Goal: Task Accomplishment & Management: Manage account settings

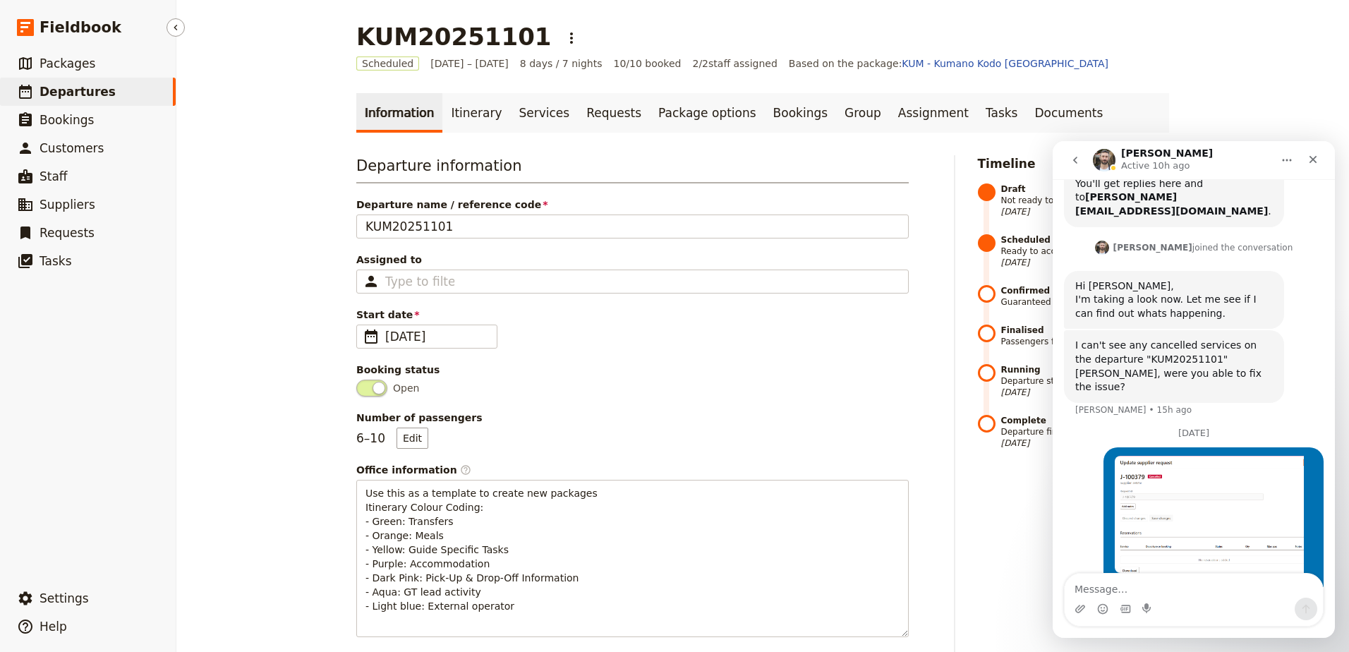
scroll to position [2654, 0]
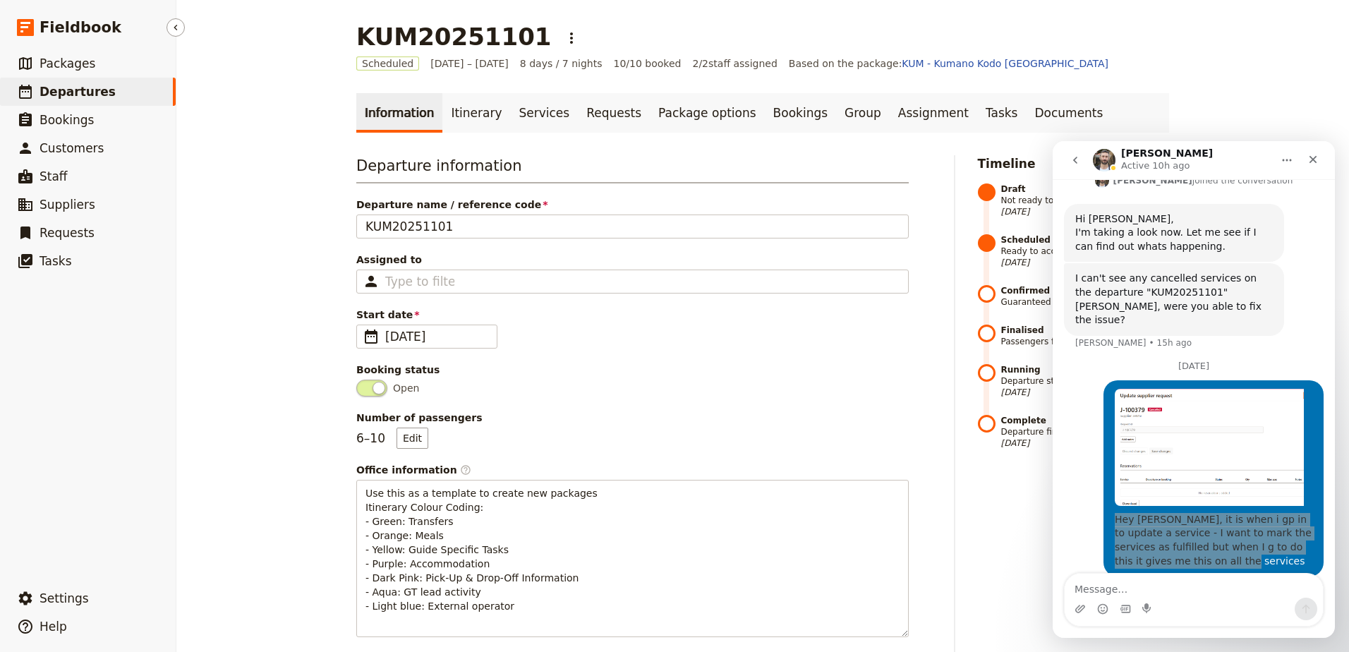
click at [55, 92] on span "Departures" at bounding box center [78, 92] width 76 height 14
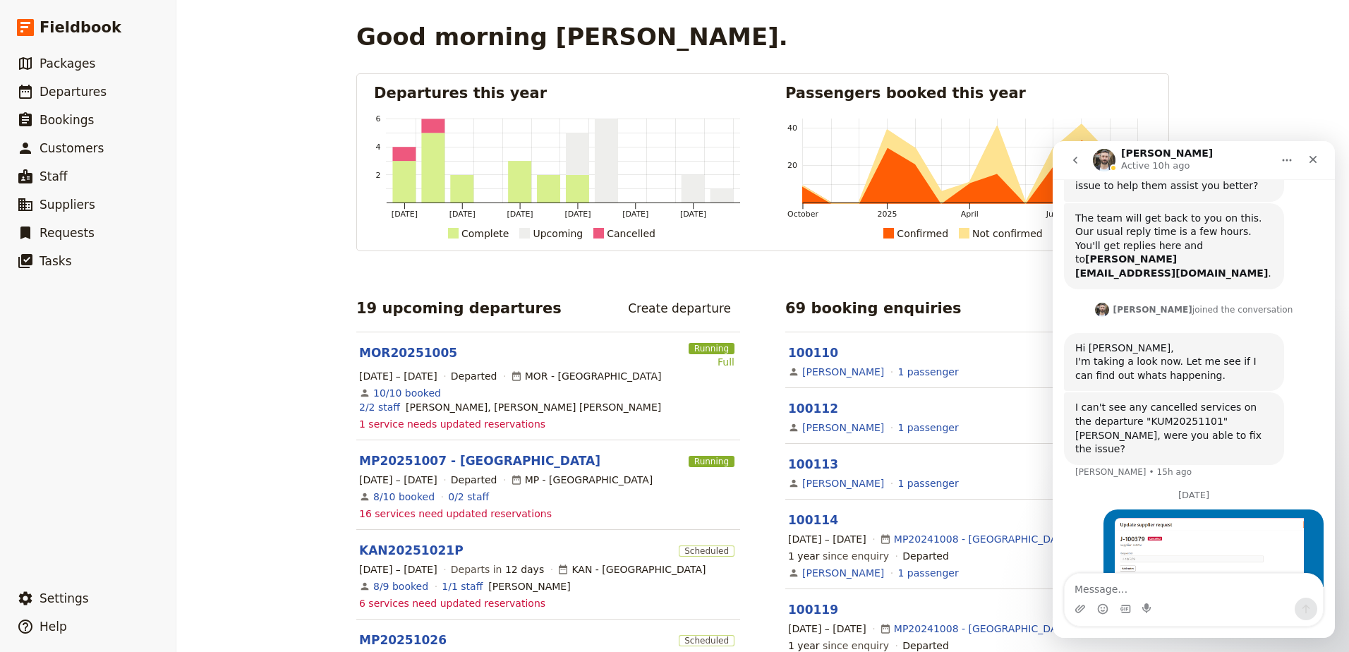
scroll to position [2654, 0]
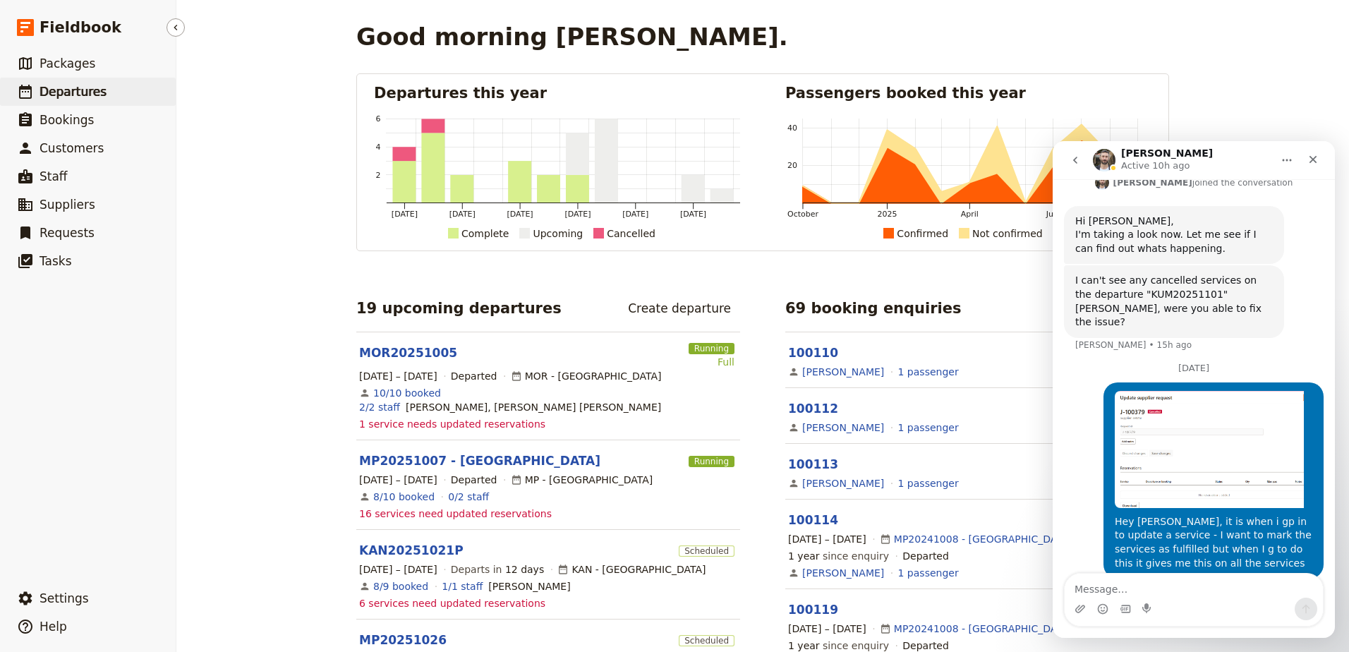
click at [56, 93] on span "Departures" at bounding box center [73, 92] width 67 height 14
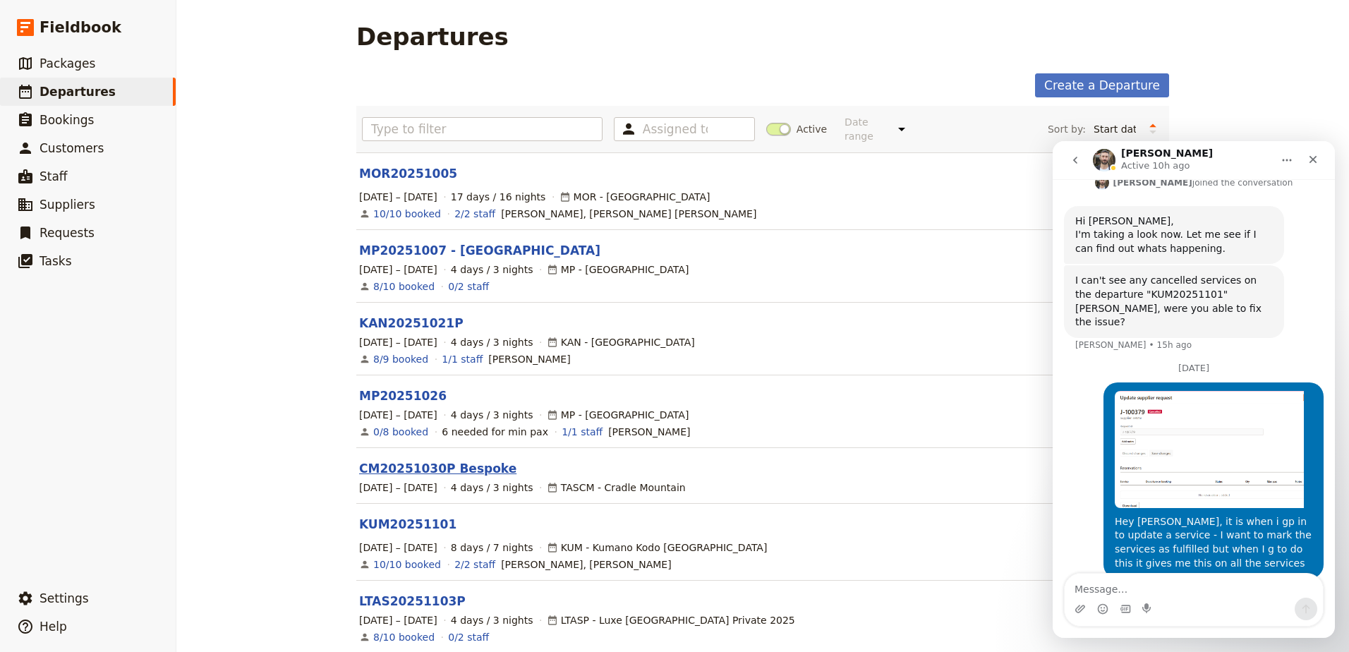
click at [432, 460] on link "CM20251030P Bespoke" at bounding box center [437, 468] width 157 height 17
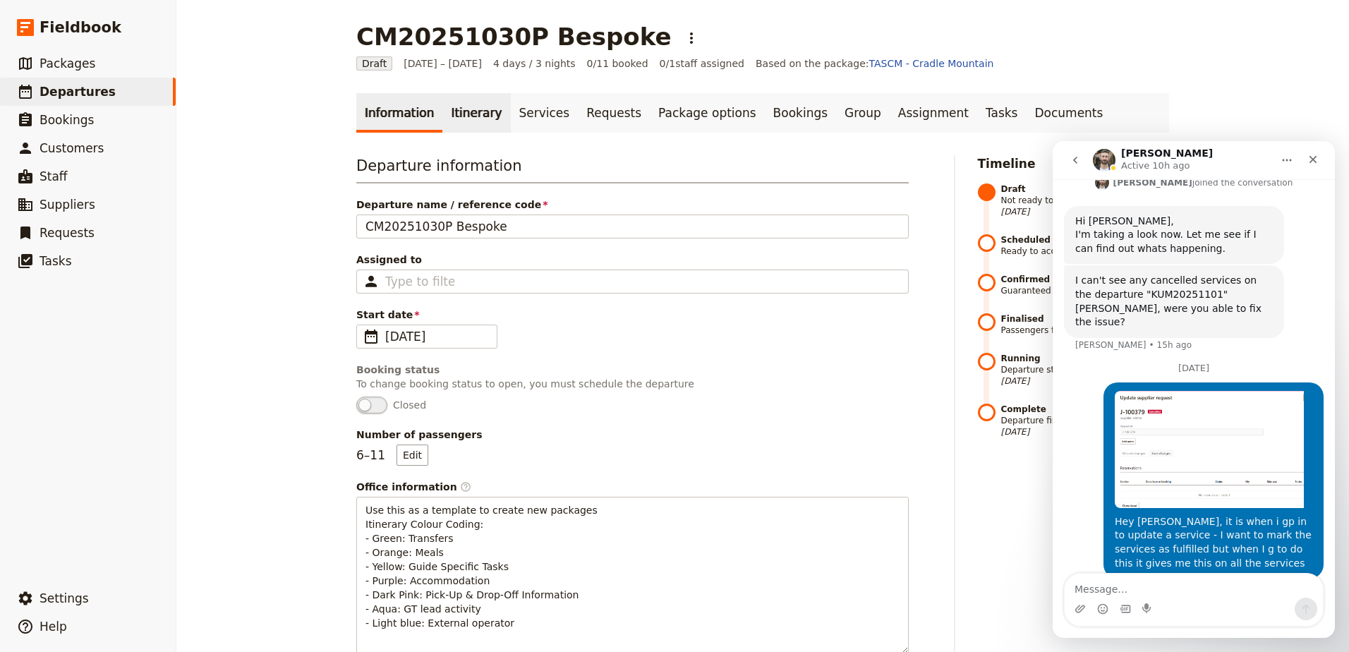
click at [456, 115] on link "Itinerary" at bounding box center [476, 113] width 68 height 40
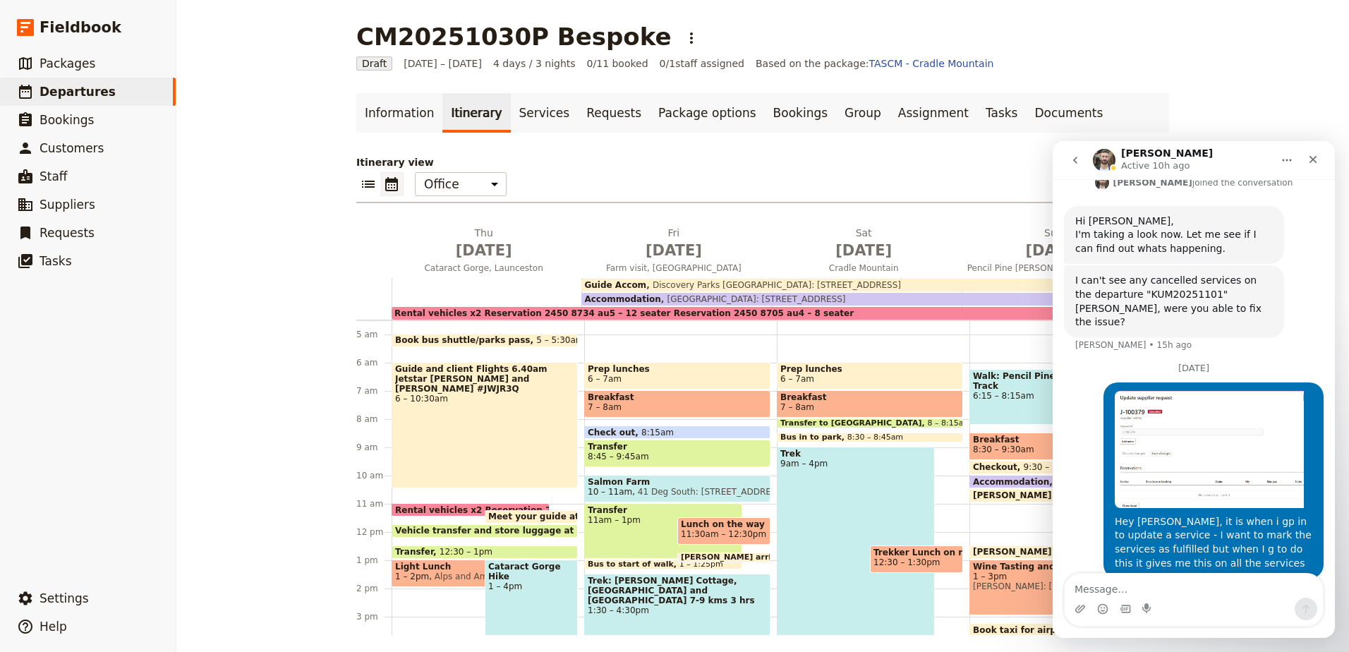
scroll to position [6, 0]
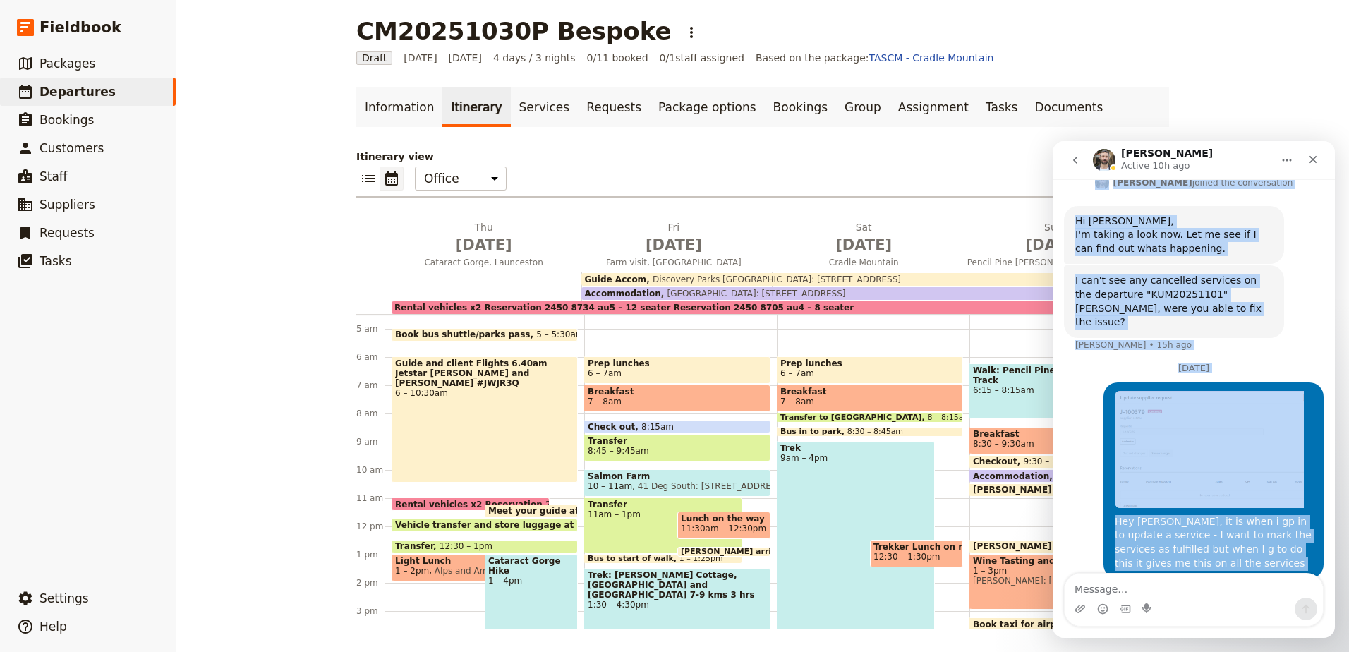
drag, startPoint x: 1233, startPoint y: 154, endPoint x: 1064, endPoint y: 179, distance: 170.5
click at [1064, 179] on div "[PERSON_NAME] Active 10h ago We're here to help. Ask us anything, or share your…" at bounding box center [1194, 389] width 282 height 497
drag, startPoint x: 1064, startPoint y: 179, endPoint x: 1292, endPoint y: 162, distance: 228.6
click at [1292, 162] on icon "Home" at bounding box center [1286, 160] width 11 height 11
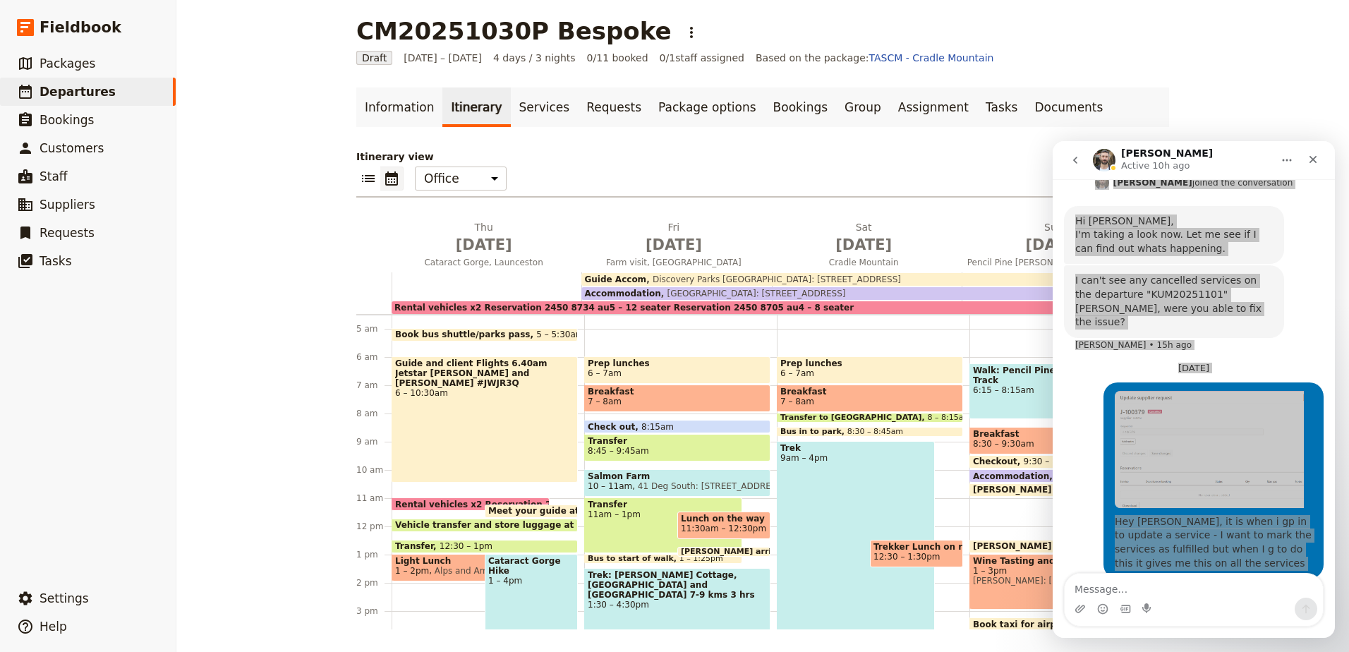
click at [1290, 74] on div "CM20251030P Bespoke ​ Draft [DATE] – [DATE] 4 days / 3 nights 0/11 booked 0 / 1…" at bounding box center [762, 326] width 1173 height 652
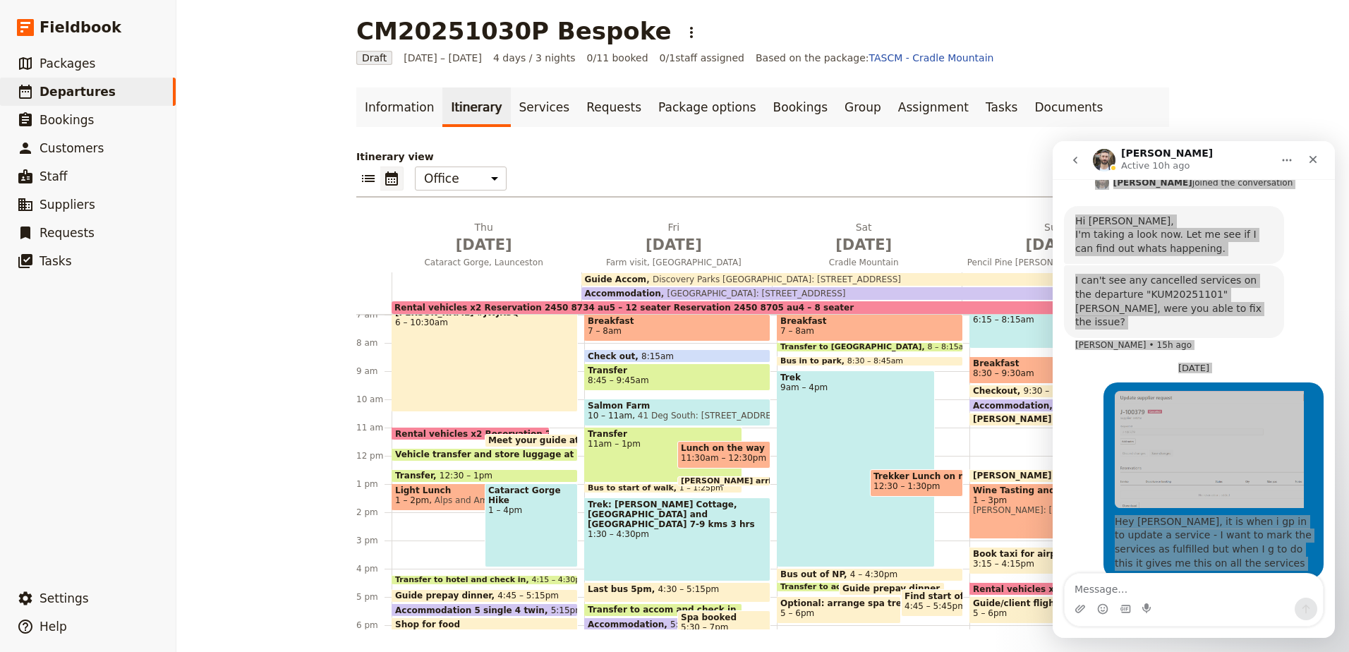
click at [991, 502] on span "1 – 3pm" at bounding box center [1048, 500] width 151 height 10
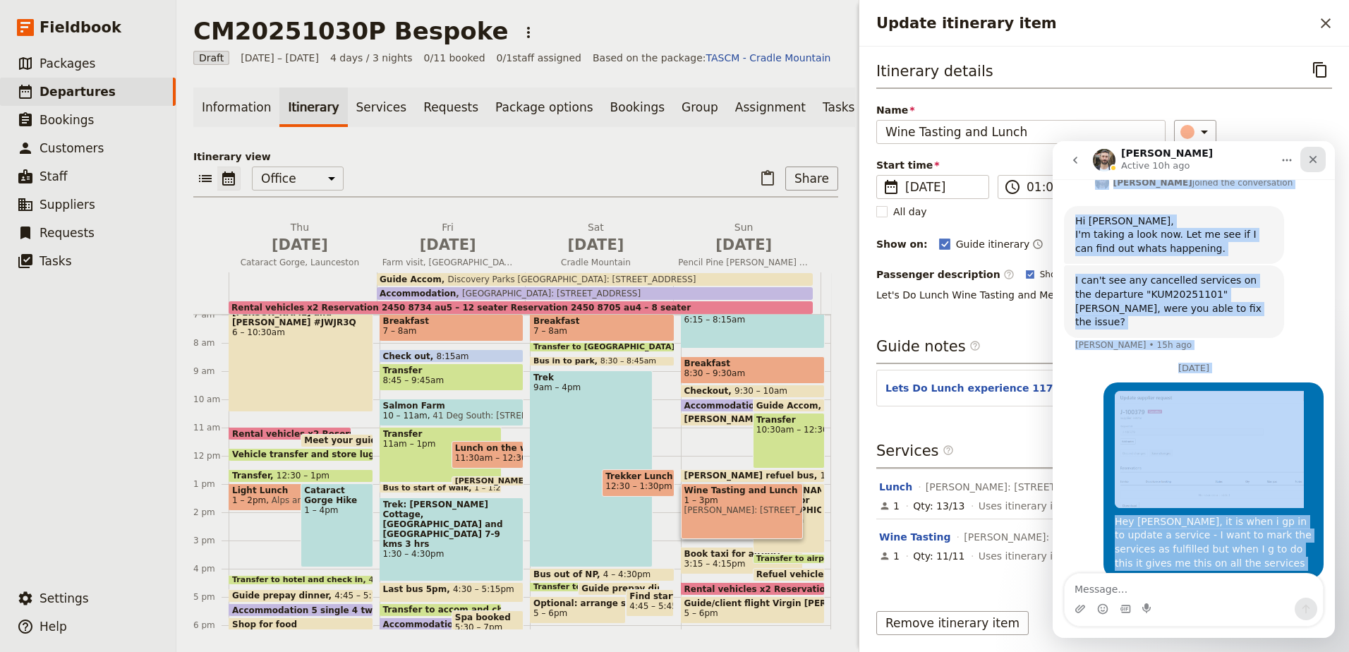
click at [1309, 162] on icon "Close" at bounding box center [1313, 160] width 8 height 8
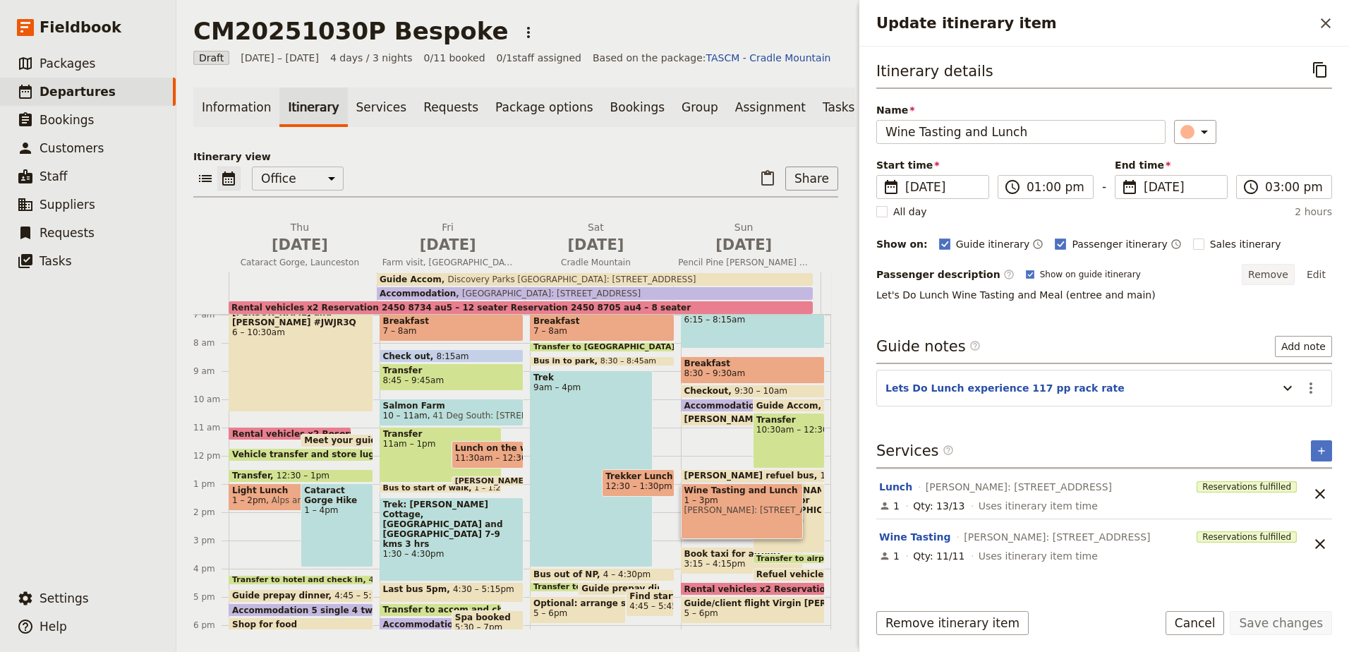
scroll to position [2654, 0]
click at [1278, 190] on input "03:00 pm" at bounding box center [1294, 186] width 58 height 17
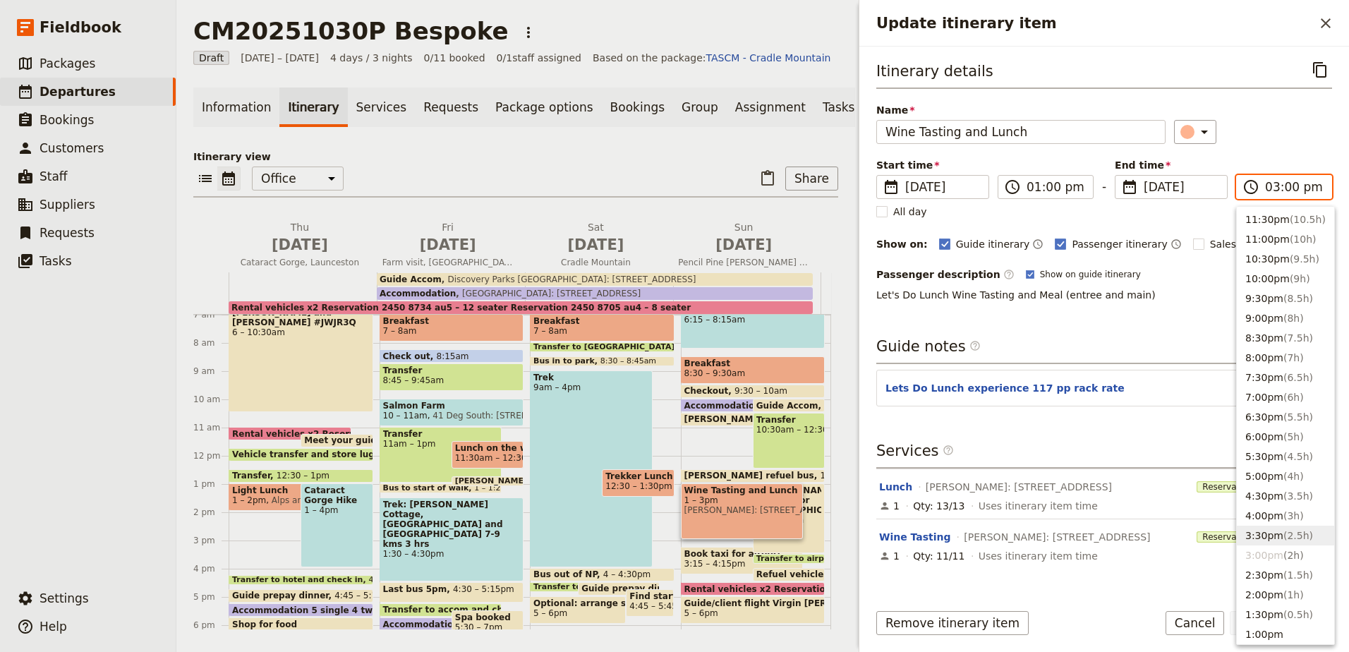
click at [1291, 536] on span "( 2.5h )" at bounding box center [1298, 535] width 30 height 11
type input "03:30 pm"
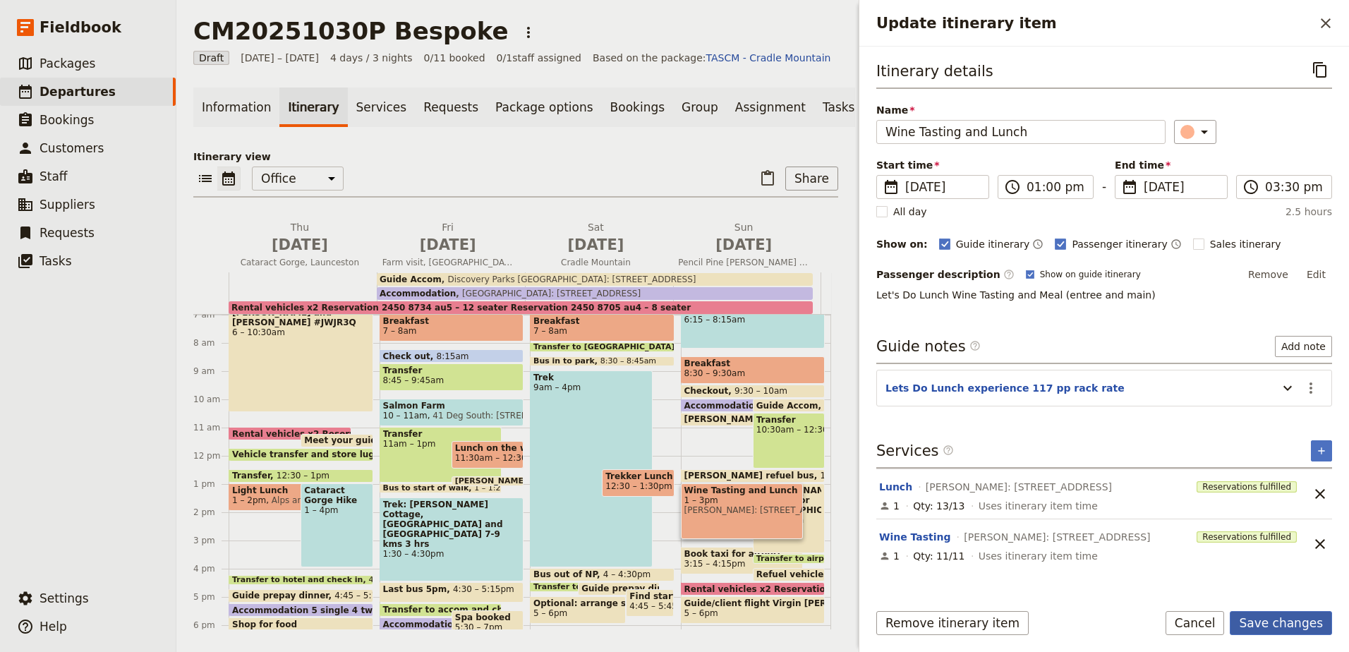
click at [1288, 631] on button "Save changes" at bounding box center [1281, 623] width 102 height 24
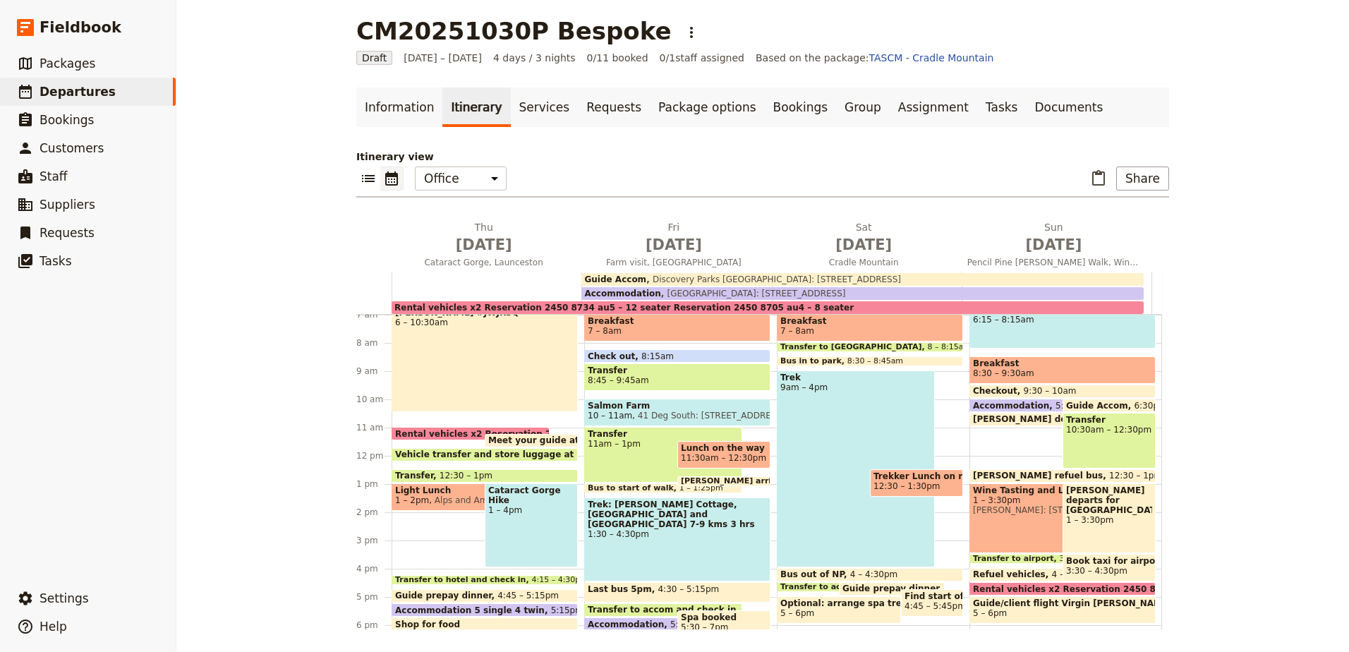
scroll to position [268, 0]
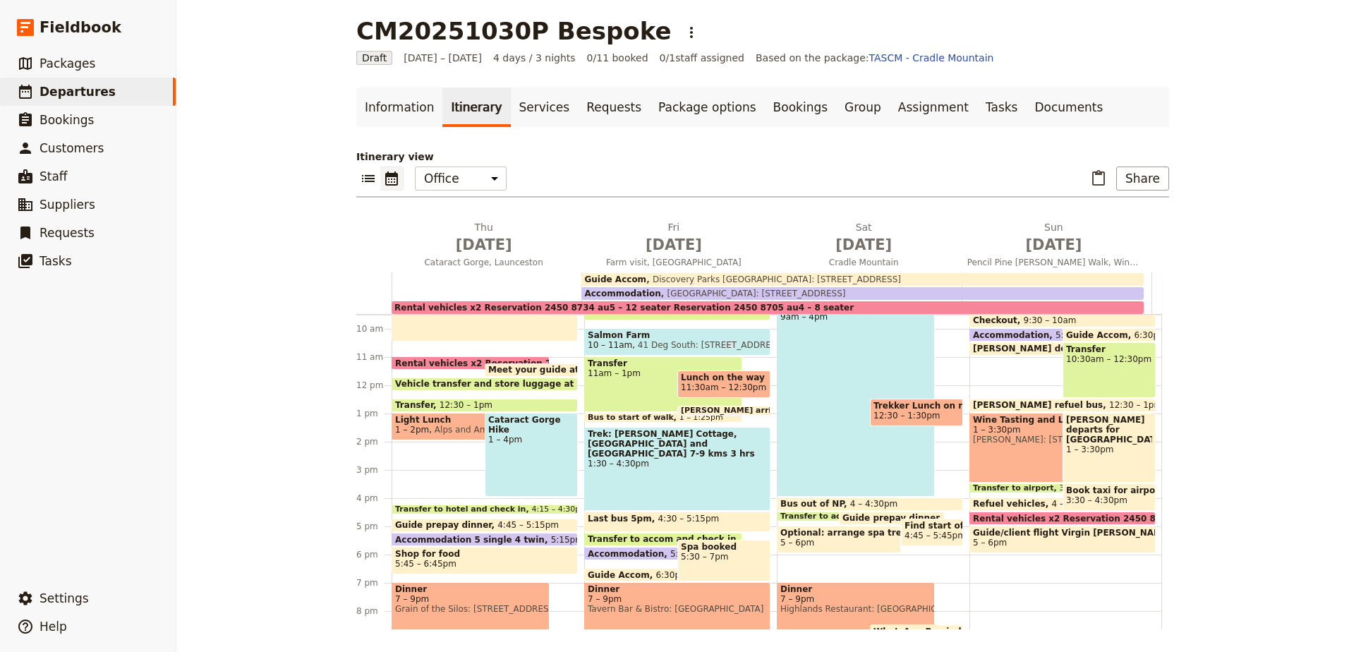
click at [1005, 389] on div "Walk: Pencil Pine & [PERSON_NAME] Track 6:15 – 8:15am Breakfast 8:30 – 9:30am C…" at bounding box center [1065, 385] width 193 height 677
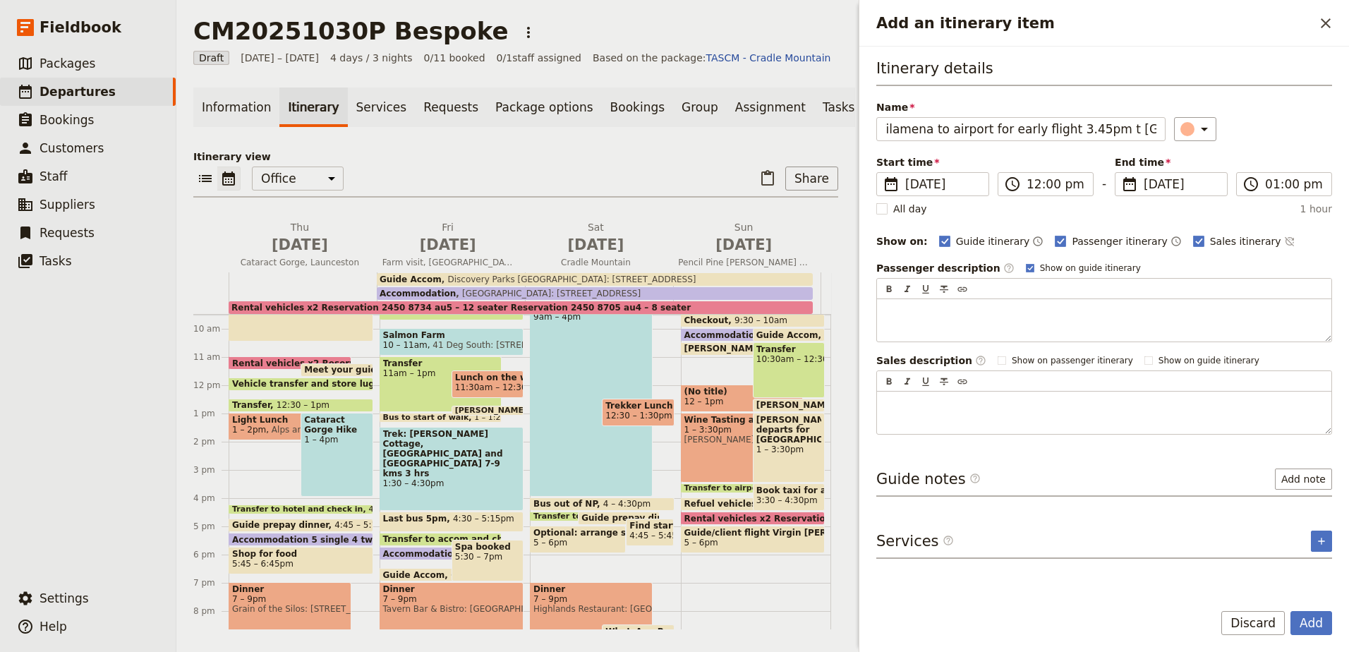
scroll to position [0, 15]
click at [1106, 125] on input "Wilamena to airport for early flight 3.45pm t [GEOGRAPHIC_DATA]" at bounding box center [1020, 129] width 289 height 24
click at [1206, 133] on button "​" at bounding box center [1195, 129] width 42 height 24
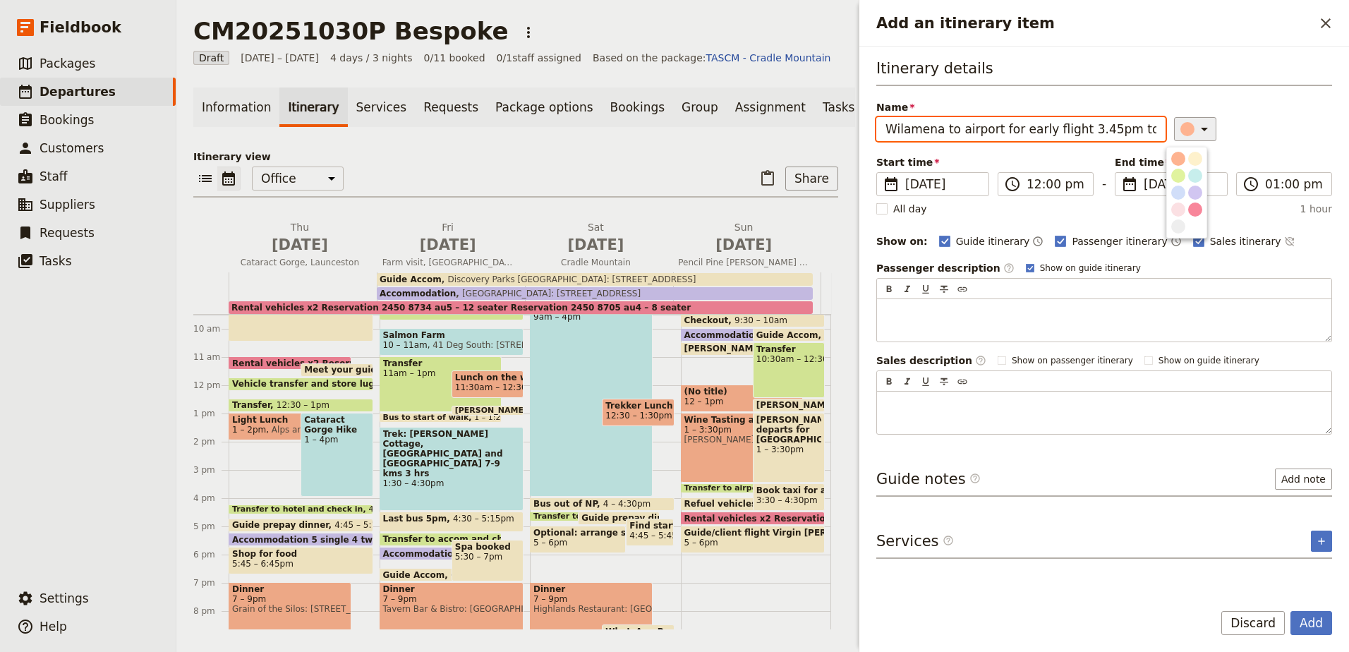
click at [1141, 126] on input "Wilamena to airport for early flight 3.45pm to [GEOGRAPHIC_DATA]" at bounding box center [1020, 129] width 289 height 24
click at [1136, 133] on input "Wilamena to airport for early flight 3.45pm to [GEOGRAPHIC_DATA]" at bounding box center [1020, 129] width 289 height 24
type input "Wilamena to airport for early flight 3.45pm to [GEOGRAPHIC_DATA]"
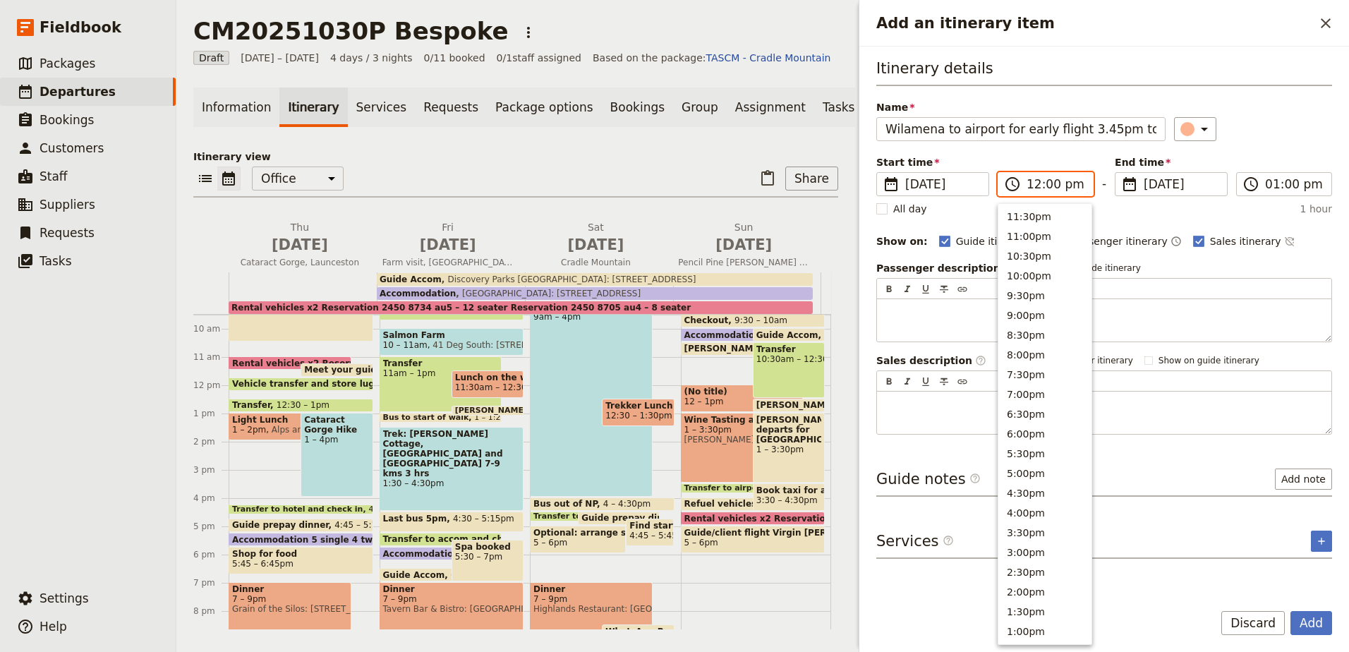
click at [1077, 184] on input "12:00 pm" at bounding box center [1056, 184] width 58 height 17
click at [1061, 370] on button "2:00pm" at bounding box center [1044, 380] width 93 height 20
type input "02:00 pm"
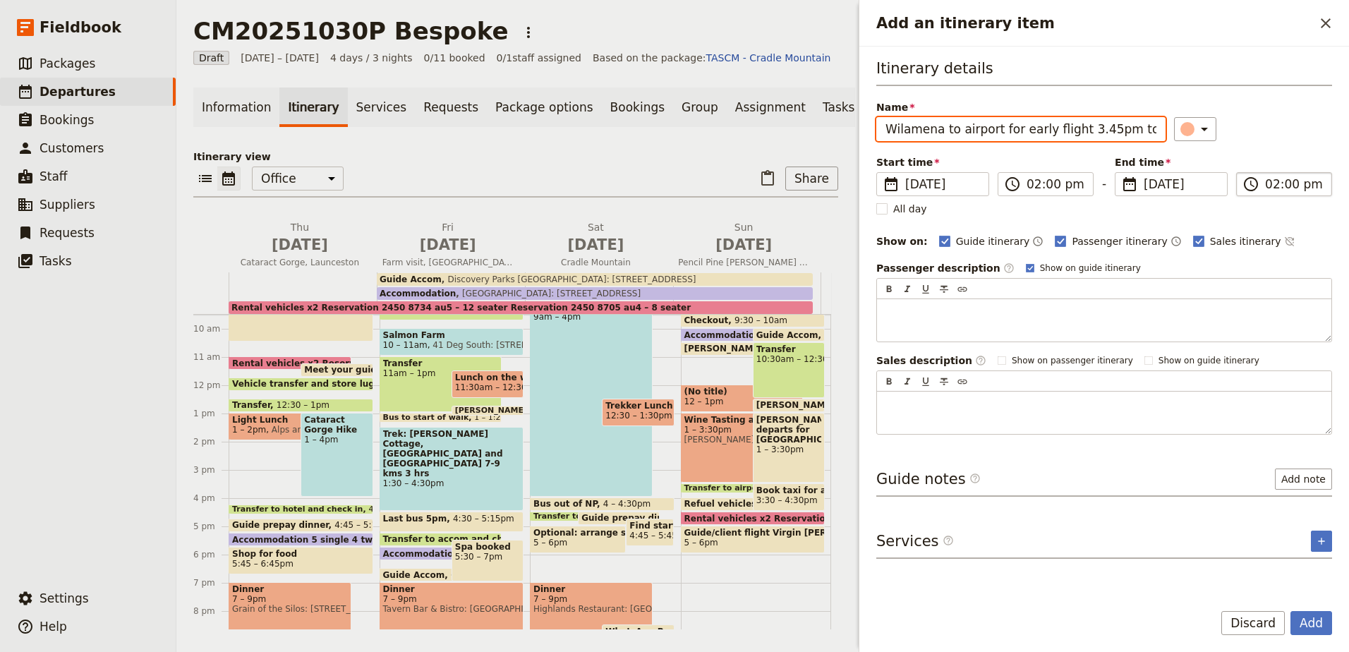
click at [1292, 188] on input "02:00 pm" at bounding box center [1294, 184] width 58 height 17
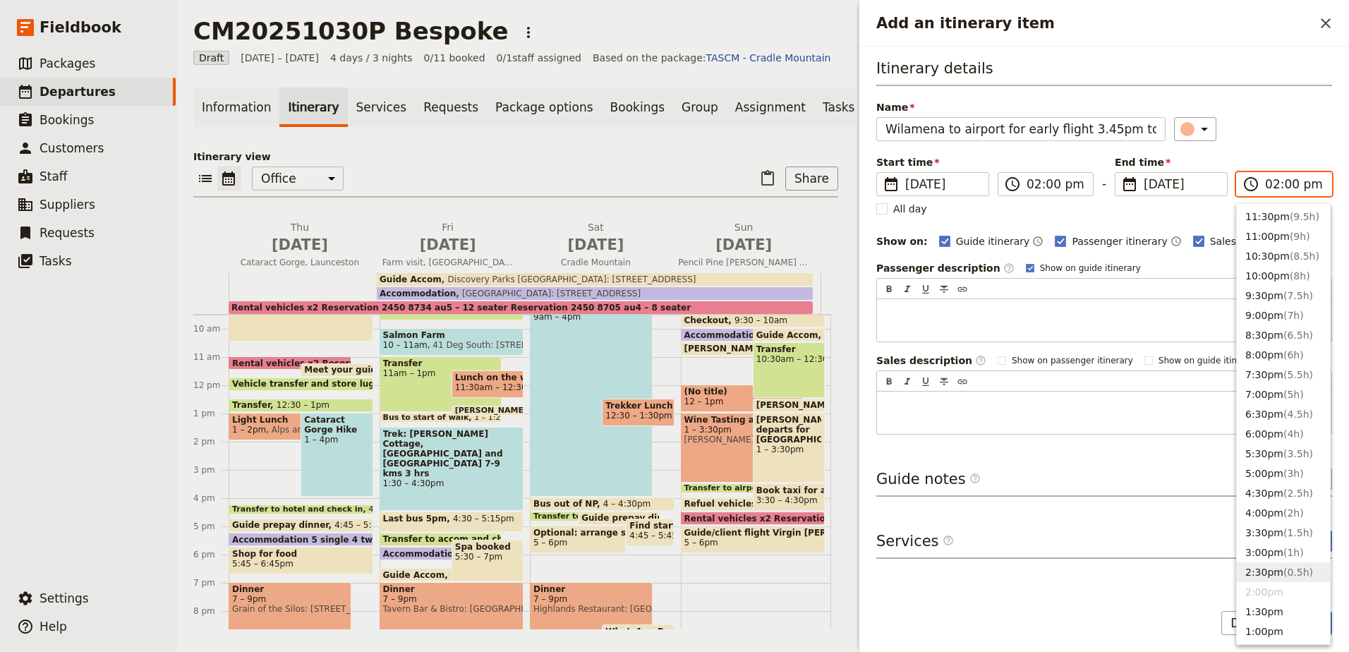
click at [1283, 574] on span "( 0.5h )" at bounding box center [1298, 572] width 30 height 11
type input "02:30 pm"
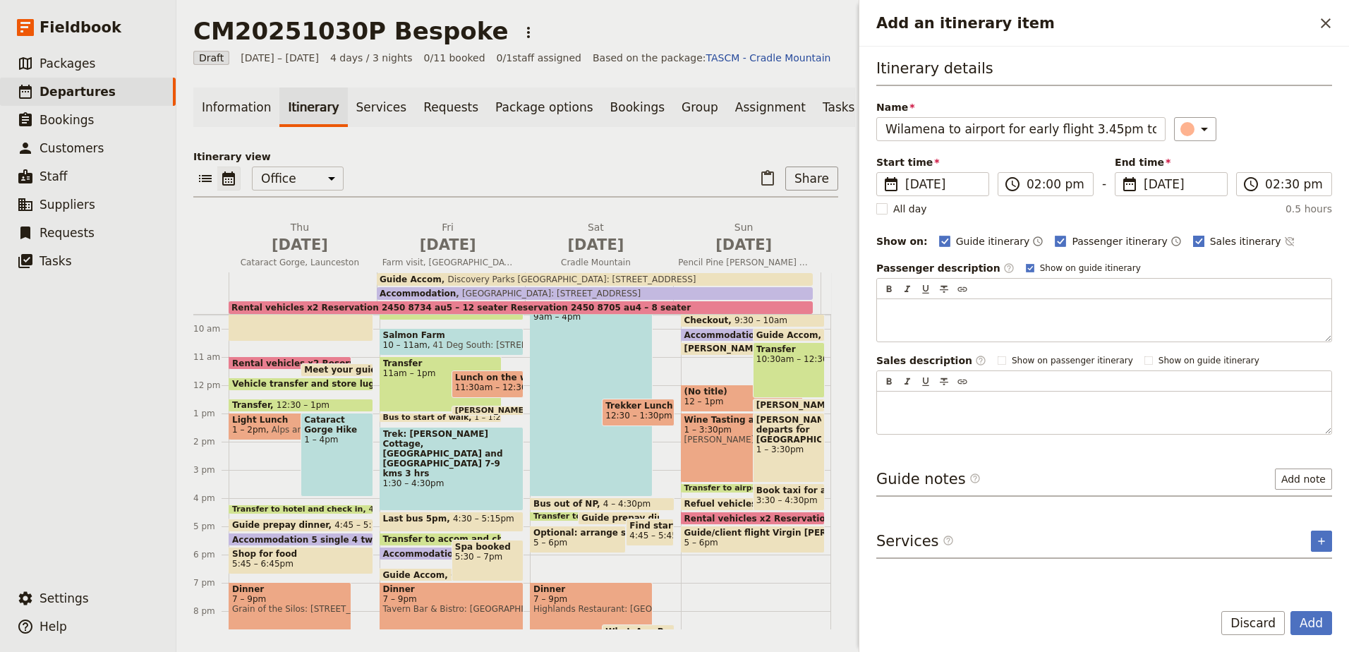
click at [1193, 236] on rect "Add an itinerary item" at bounding box center [1198, 241] width 11 height 11
click at [1192, 234] on input "Sales itinerary" at bounding box center [1192, 234] width 1 height 1
checkbox input "false"
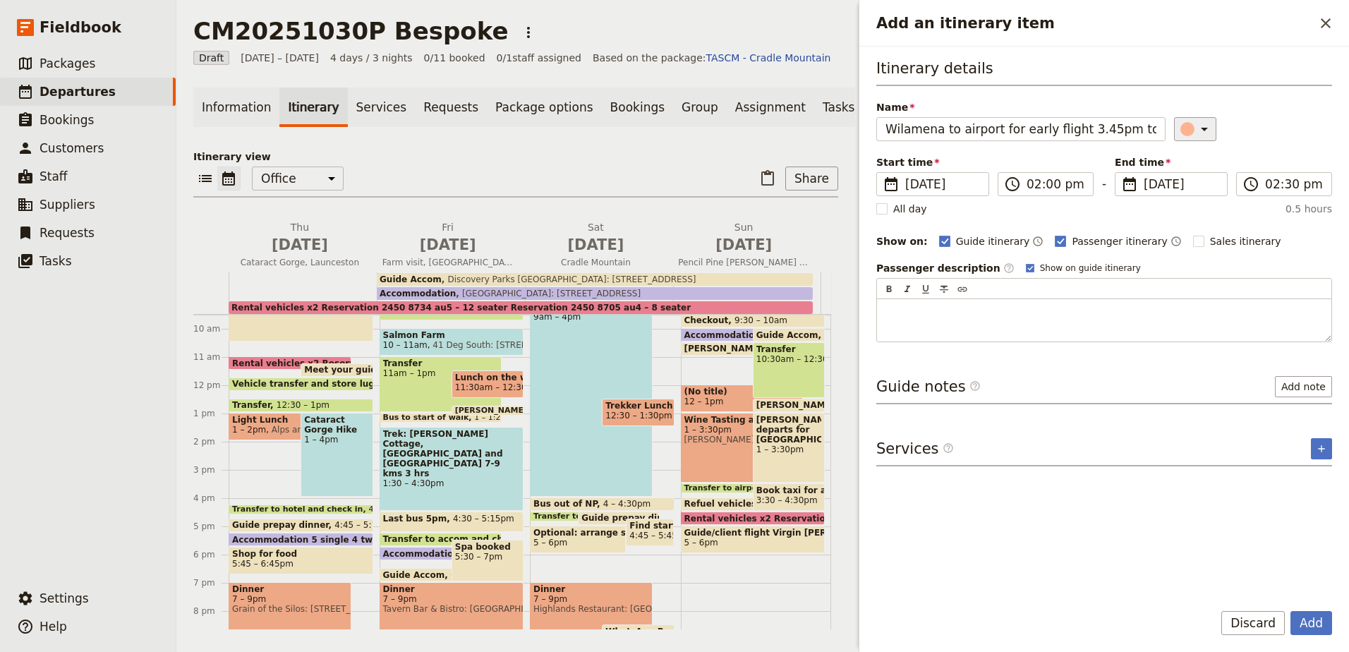
click at [1204, 135] on button "​" at bounding box center [1195, 129] width 42 height 24
click at [1194, 159] on div "button" at bounding box center [1195, 159] width 14 height 14
click at [1307, 624] on button "Add" at bounding box center [1311, 623] width 42 height 24
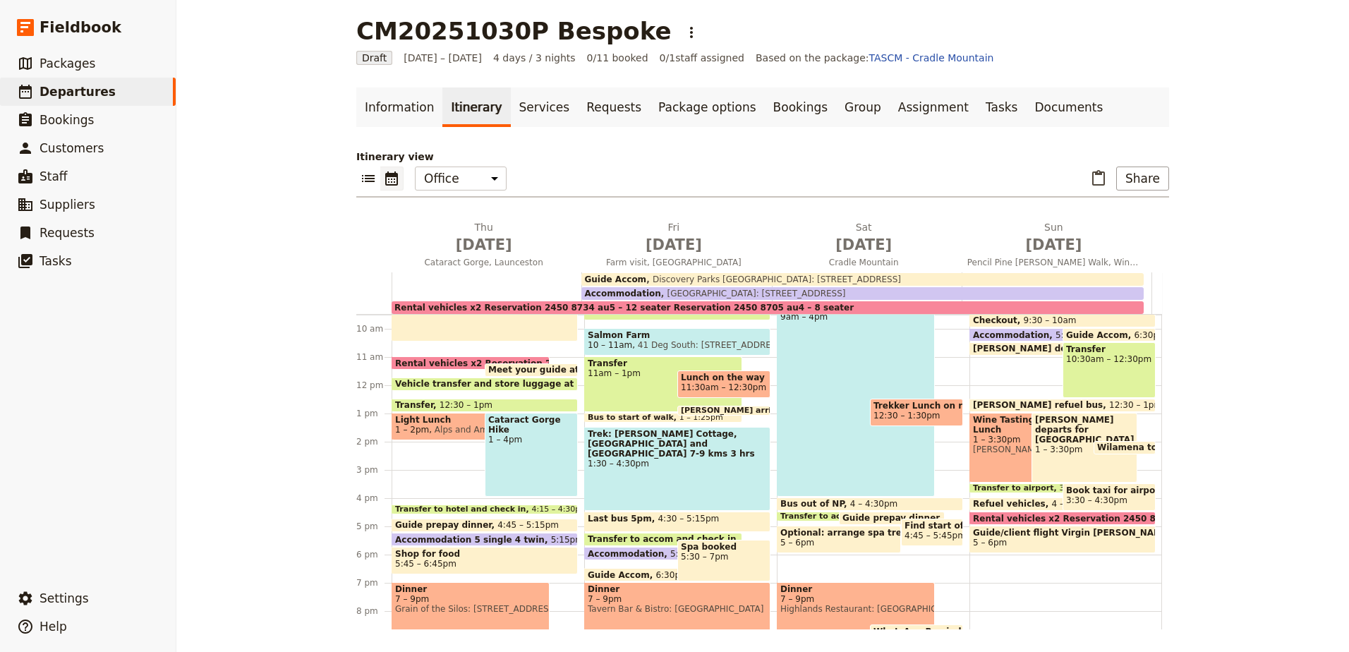
click at [1089, 500] on span "3:30 – 4:30pm" at bounding box center [1096, 500] width 61 height 10
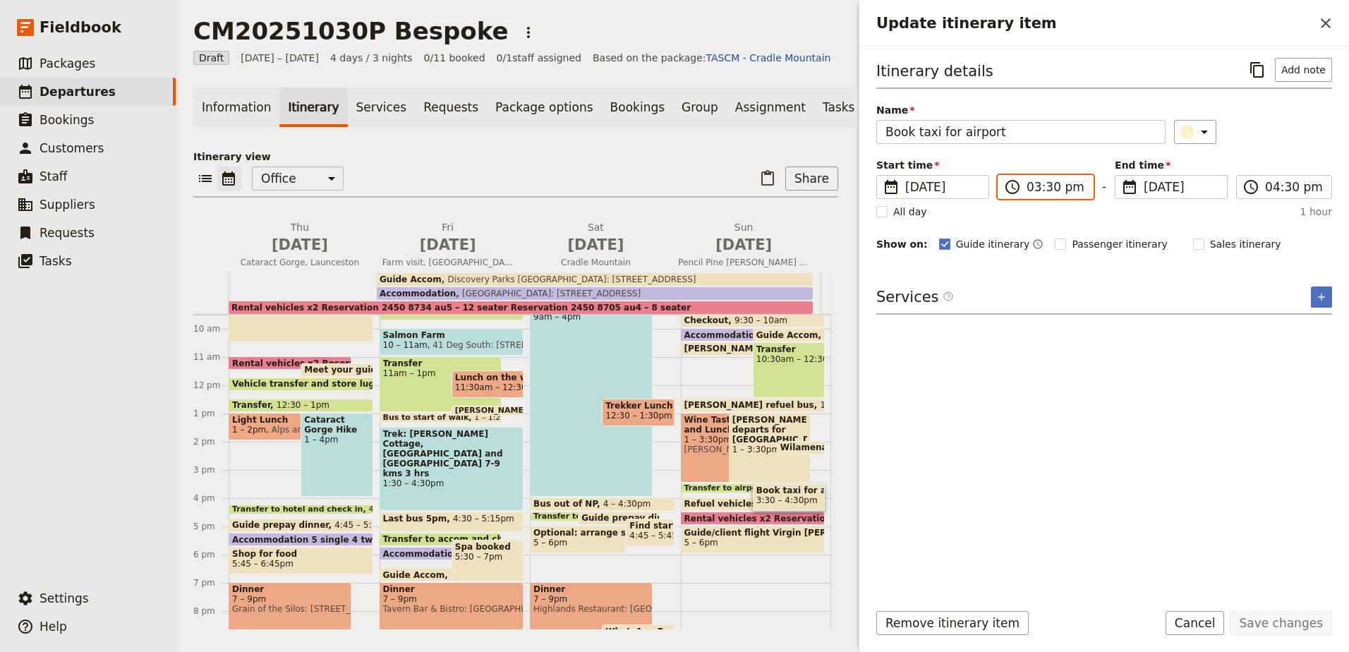
click at [1054, 188] on input "03:30 pm" at bounding box center [1056, 186] width 58 height 17
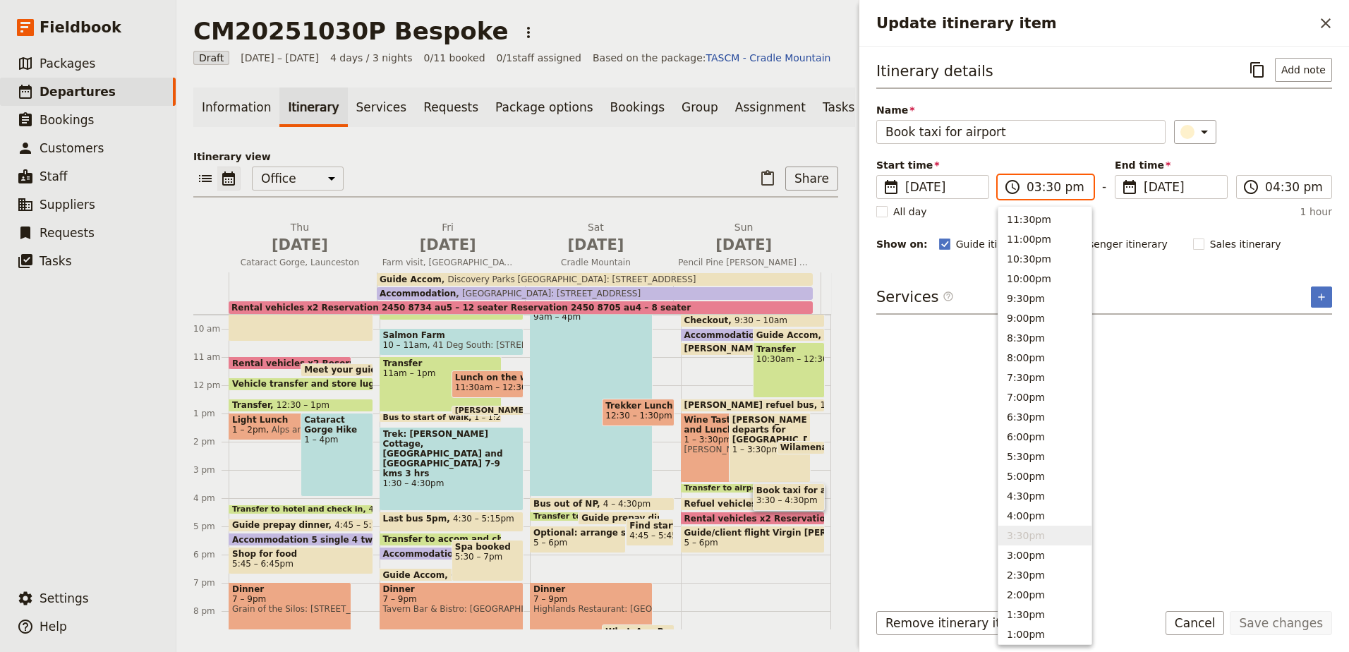
click at [1053, 188] on input "03:30 pm" at bounding box center [1056, 186] width 58 height 17
click at [1051, 183] on input "03:30 pm" at bounding box center [1056, 186] width 58 height 17
type input "03:45 pm"
click at [1300, 123] on div "​" at bounding box center [1253, 132] width 159 height 24
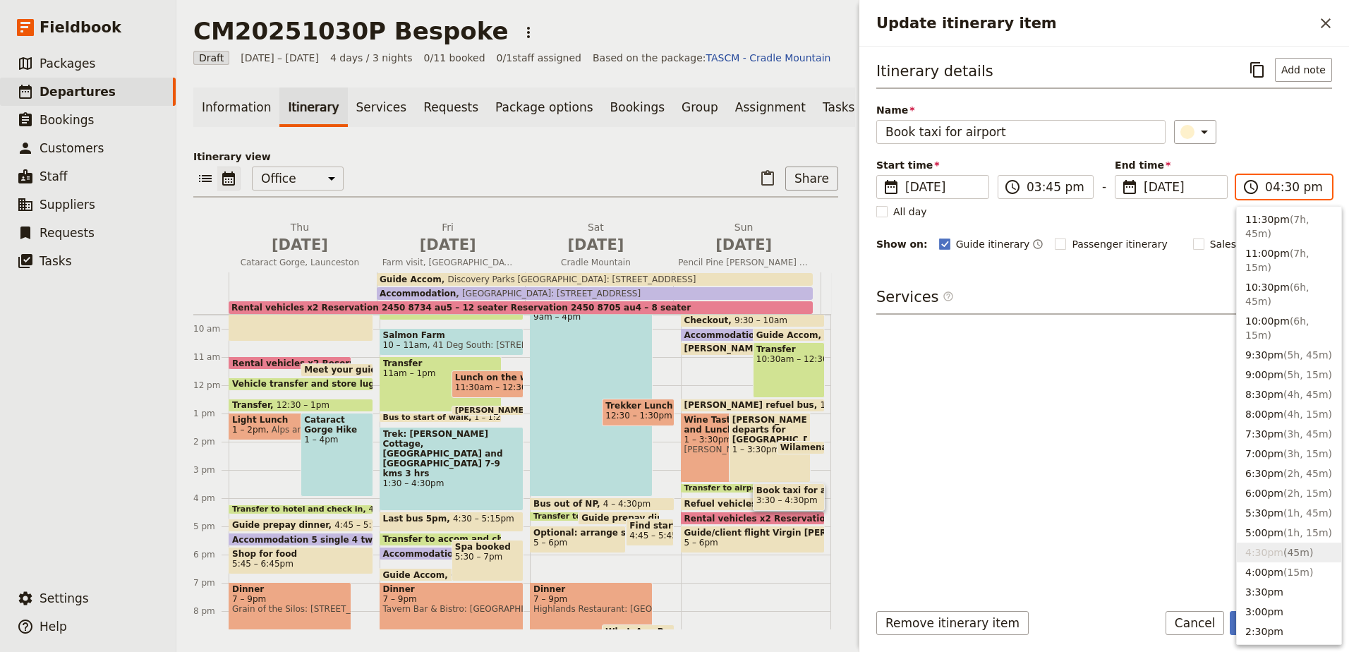
click at [1290, 183] on input "04:30 pm" at bounding box center [1294, 186] width 58 height 17
click at [1312, 571] on button "4:00pm ( 15m )" at bounding box center [1289, 572] width 104 height 20
type input "04:00 pm"
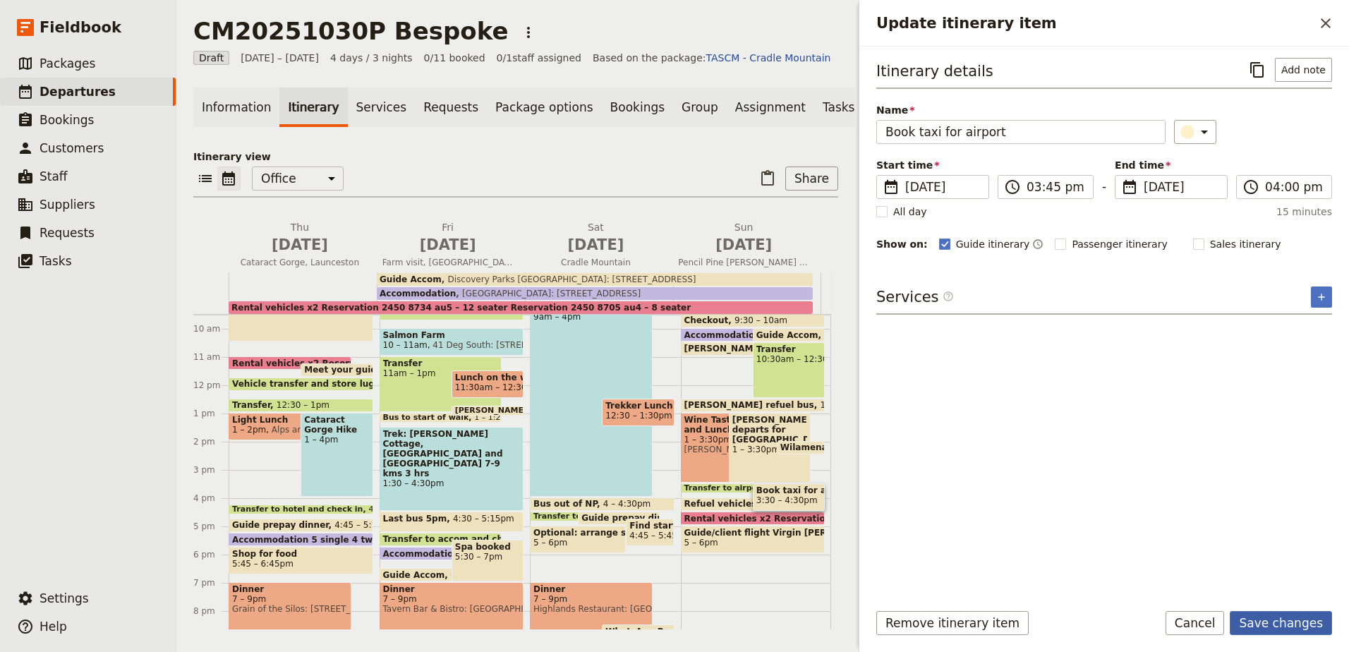
click at [1304, 629] on button "Save changes" at bounding box center [1281, 623] width 102 height 24
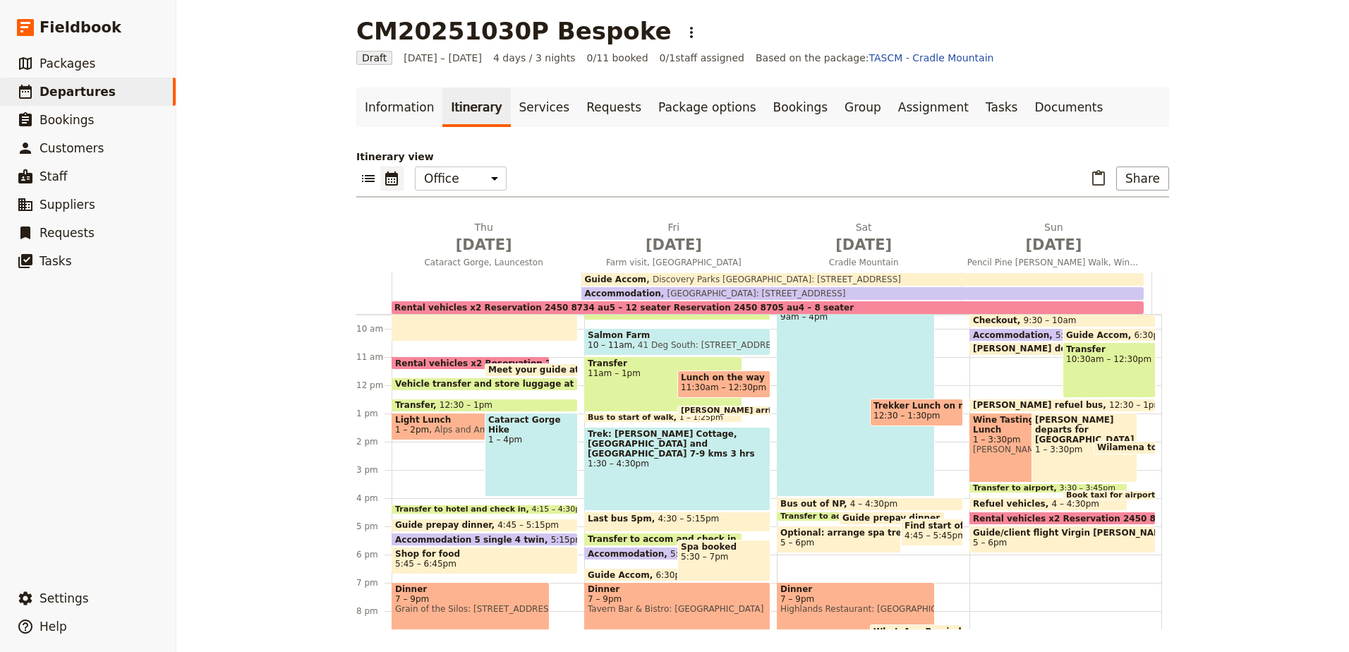
click at [1000, 486] on span "Transfer to airport" at bounding box center [1016, 488] width 86 height 8
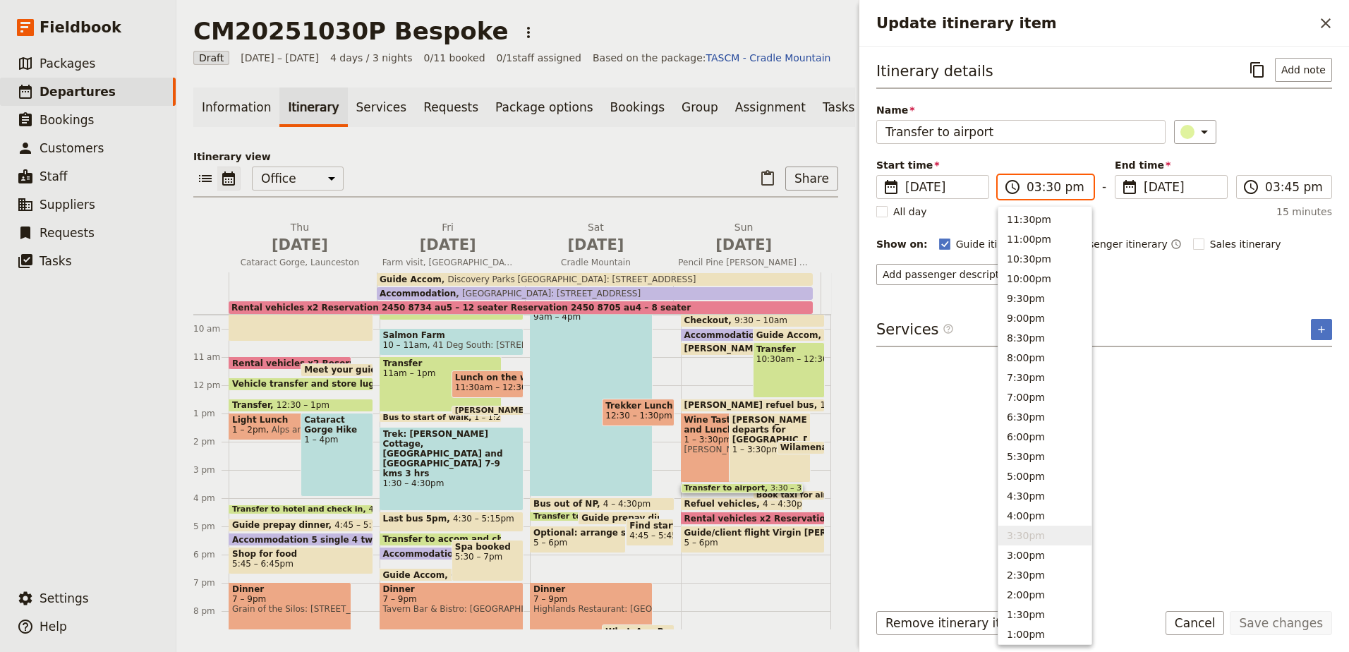
click at [1050, 188] on input "03:30 pm" at bounding box center [1056, 186] width 58 height 17
type input "03:45 pm"
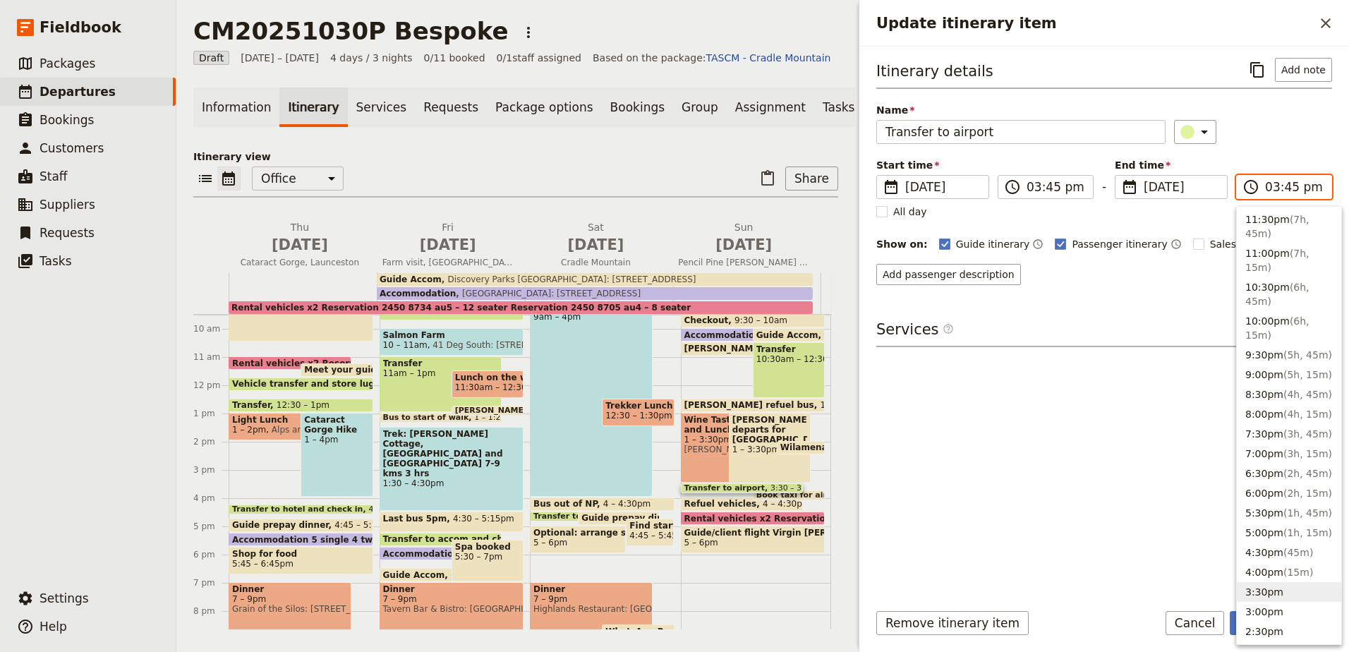
click at [1268, 183] on input "03:45 pm" at bounding box center [1294, 186] width 58 height 17
click at [1249, 570] on button "4:00pm ( 15m )" at bounding box center [1289, 572] width 104 height 20
type input "04:00 pm"
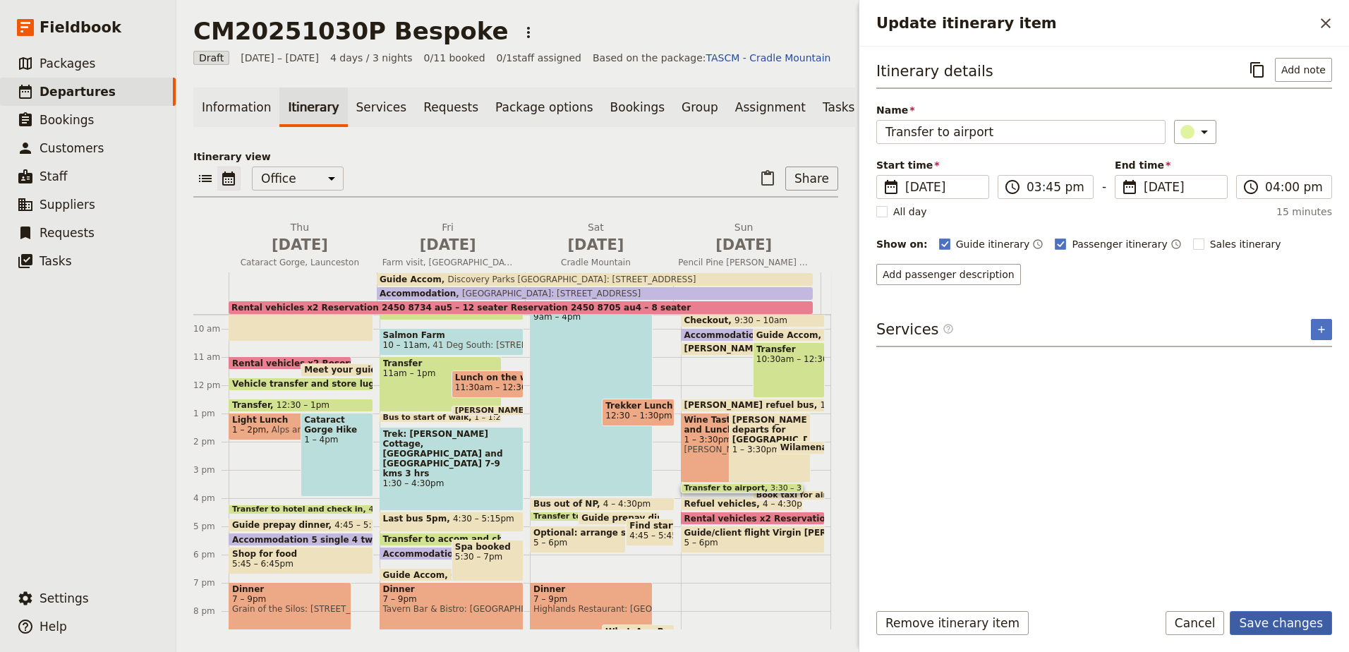
click at [1295, 615] on button "Save changes" at bounding box center [1281, 623] width 102 height 24
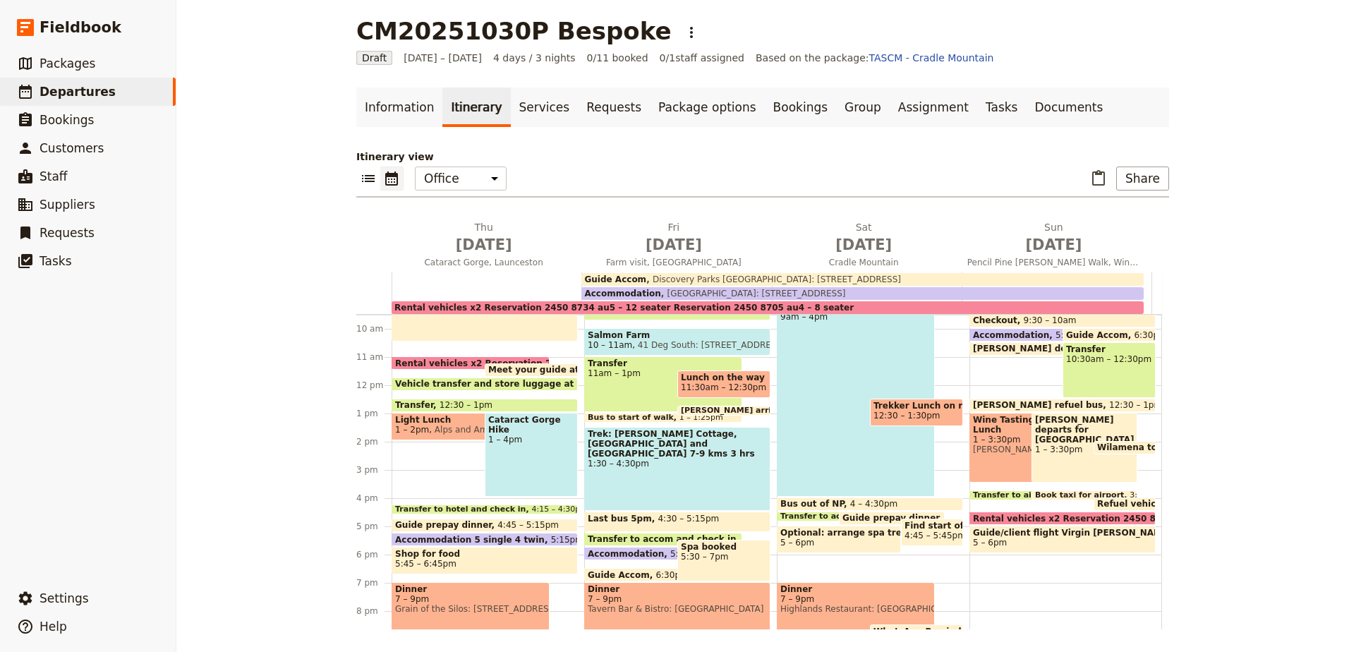
click at [983, 445] on div "Wine Tasting and Lunch 1 – 3:30pm [PERSON_NAME]: [STREET_ADDRESS]" at bounding box center [1022, 448] width 106 height 70
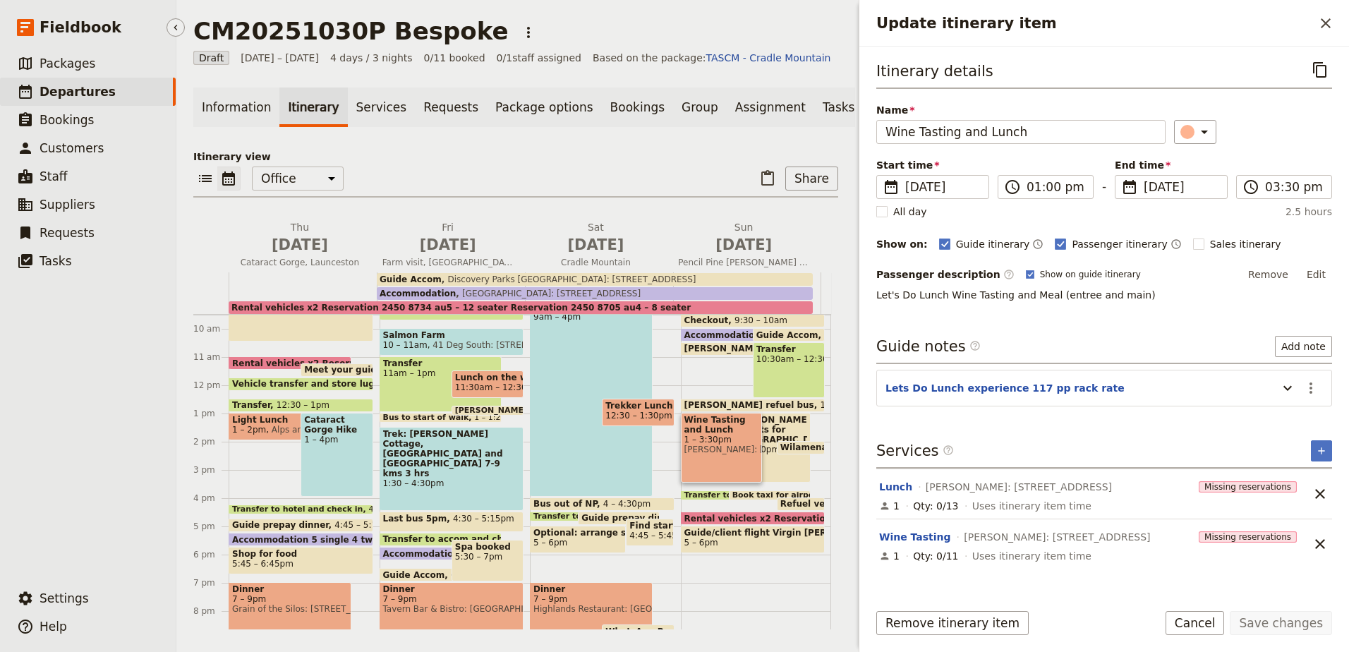
click at [81, 85] on span "Departures" at bounding box center [78, 92] width 76 height 14
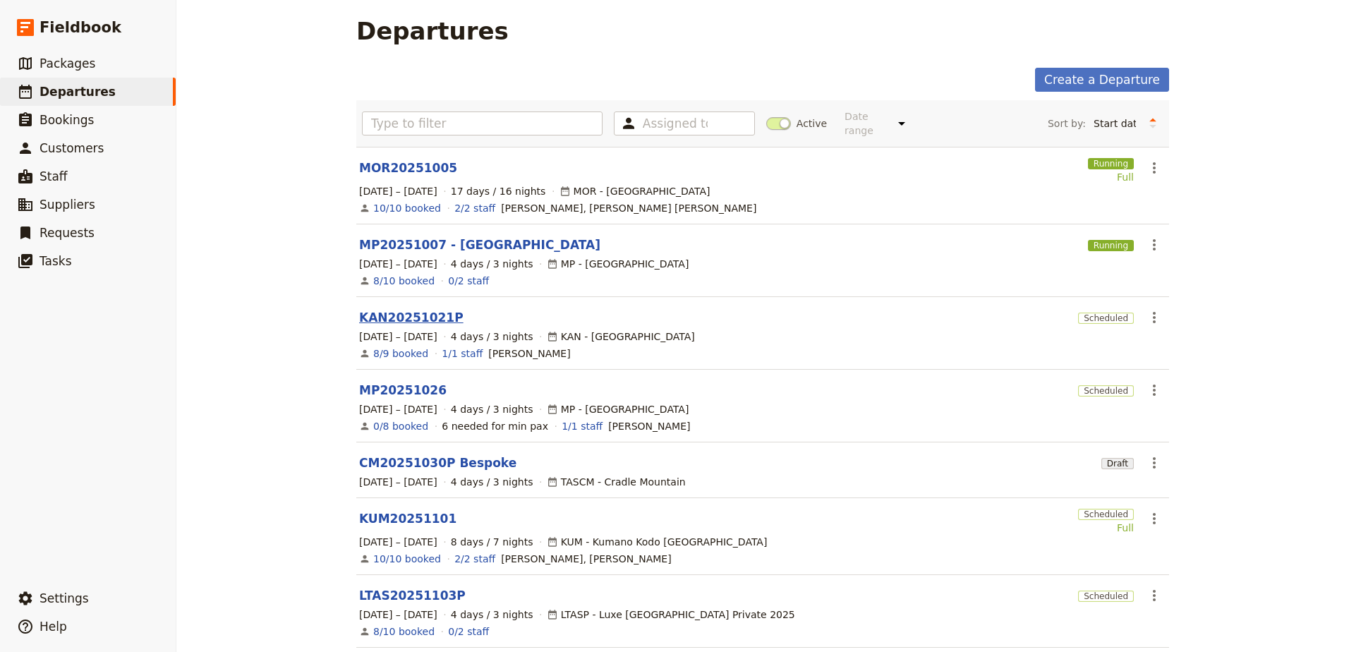
click at [408, 313] on link "KAN20251021P" at bounding box center [411, 317] width 104 height 17
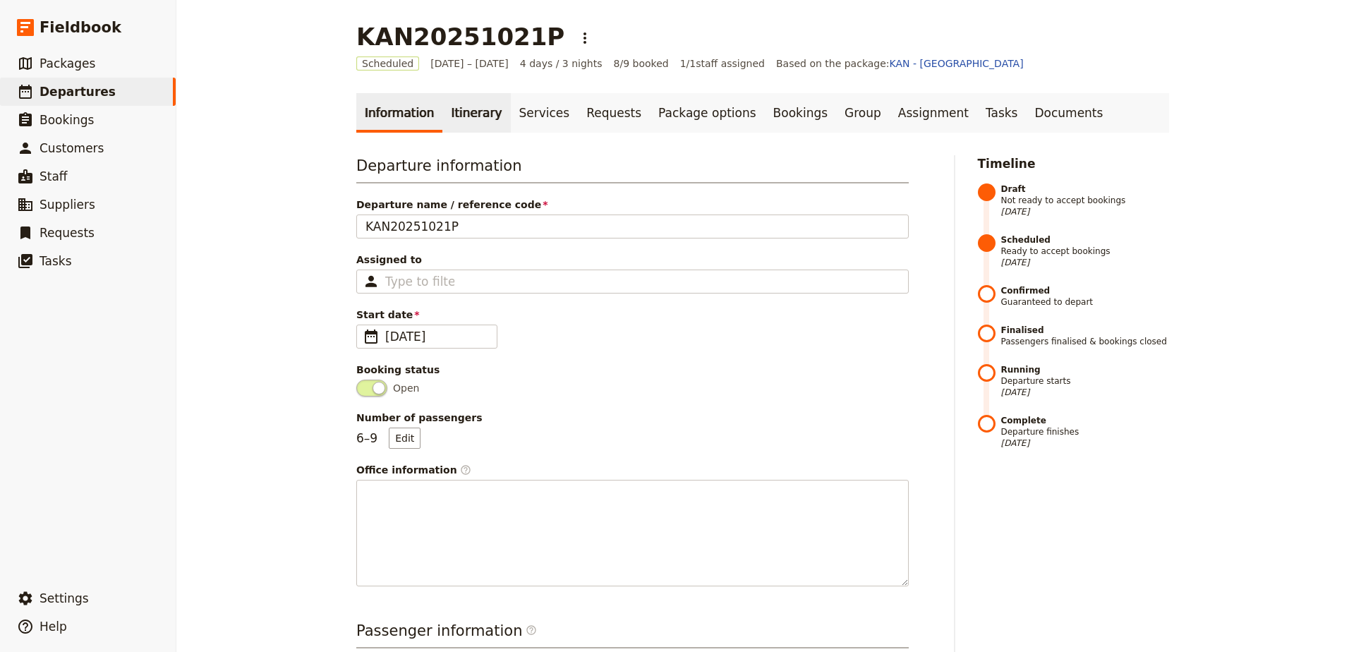
click at [468, 116] on link "Itinerary" at bounding box center [476, 113] width 68 height 40
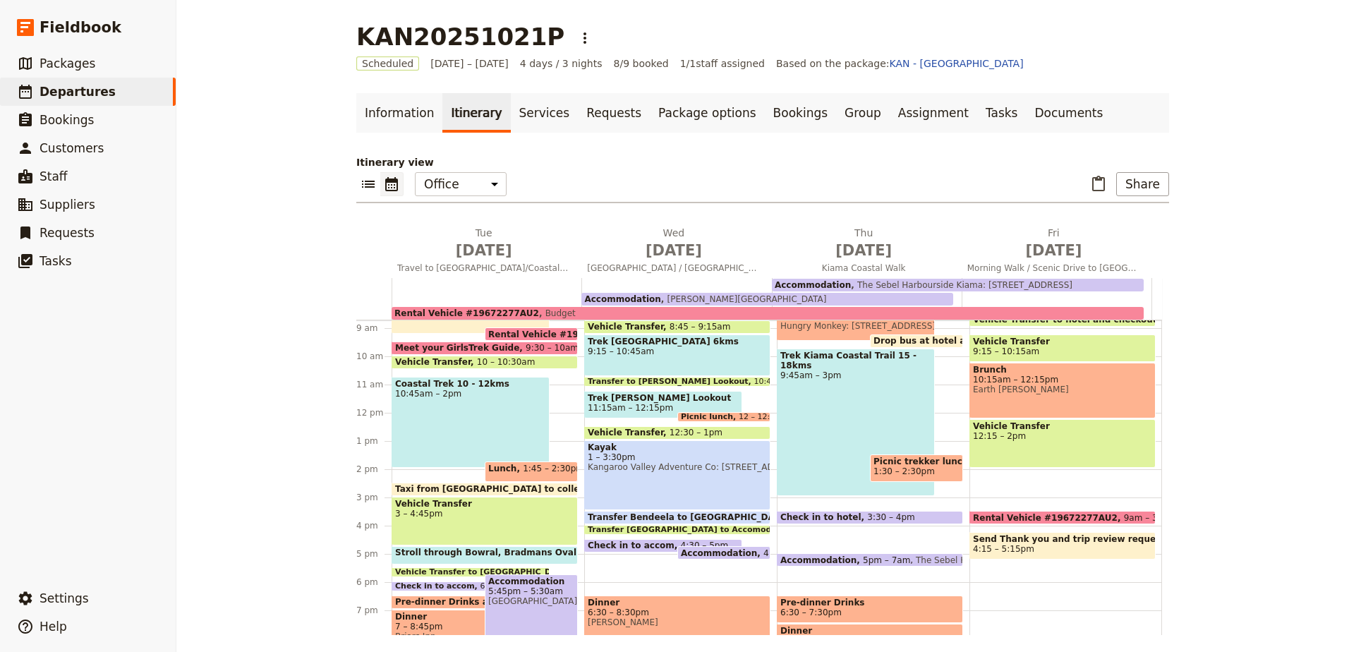
scroll to position [315, 0]
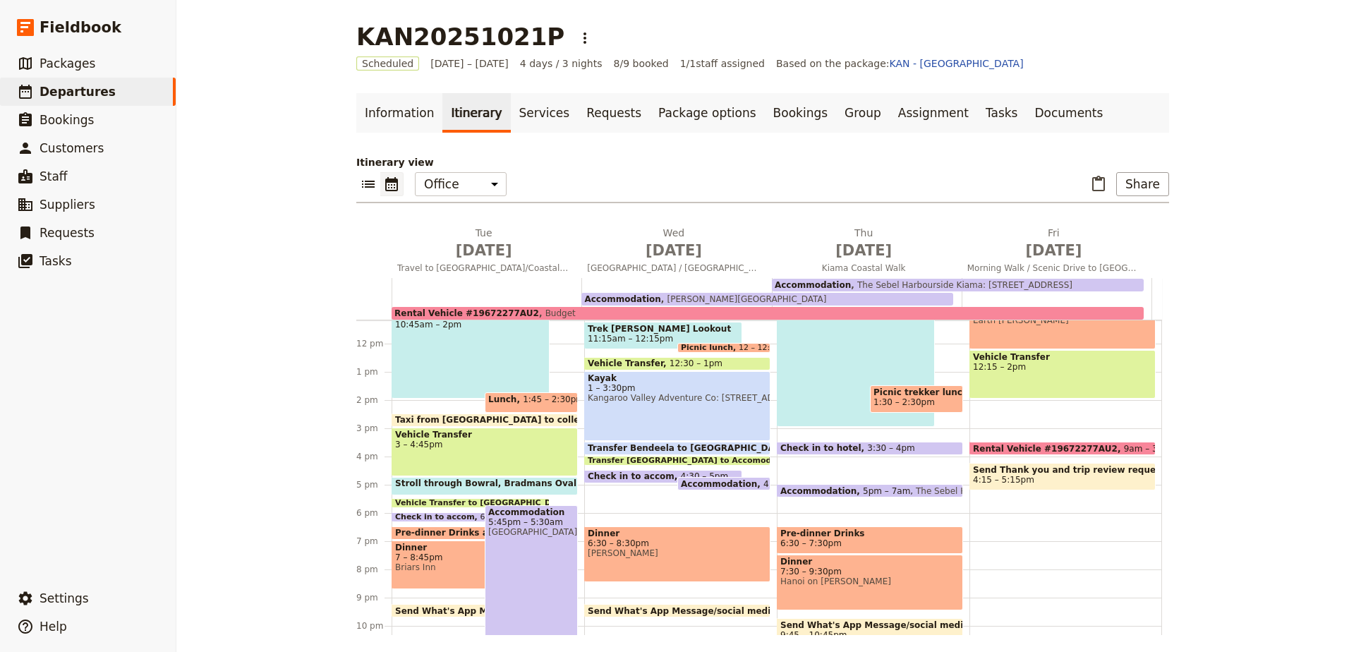
click at [559, 513] on span "Accommodation" at bounding box center [531, 512] width 86 height 10
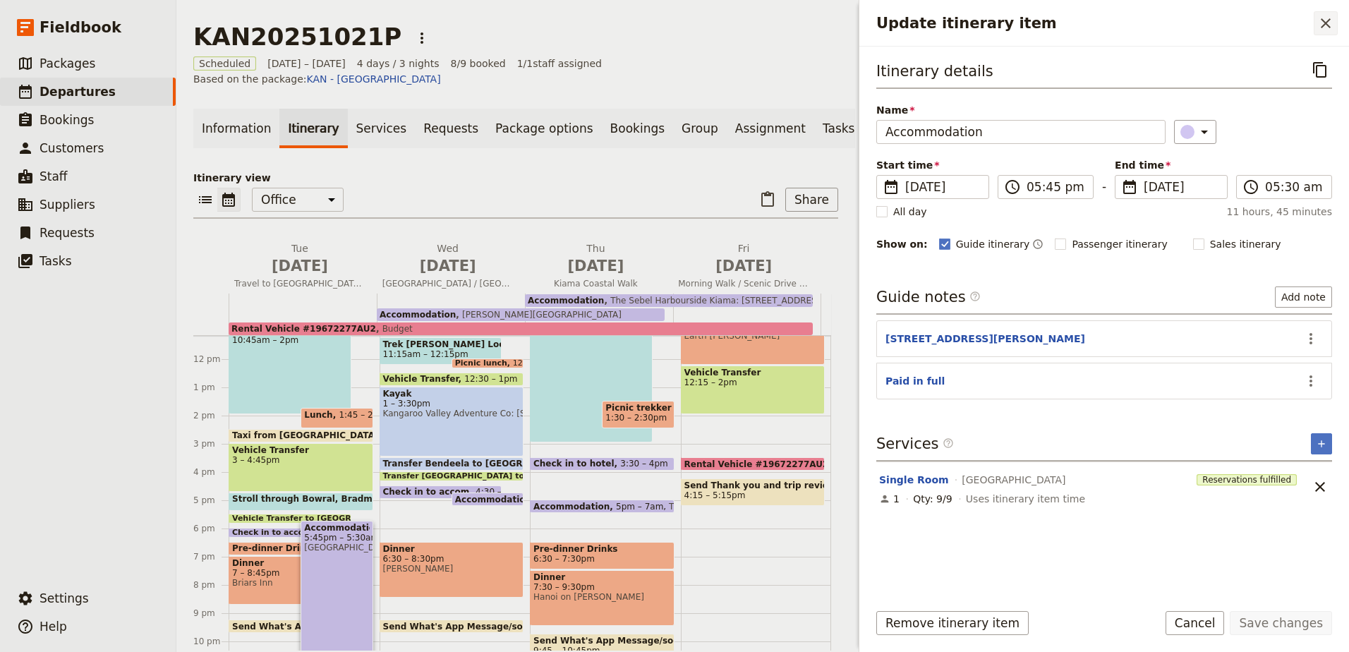
click at [1328, 29] on icon "Close drawer" at bounding box center [1325, 23] width 17 height 17
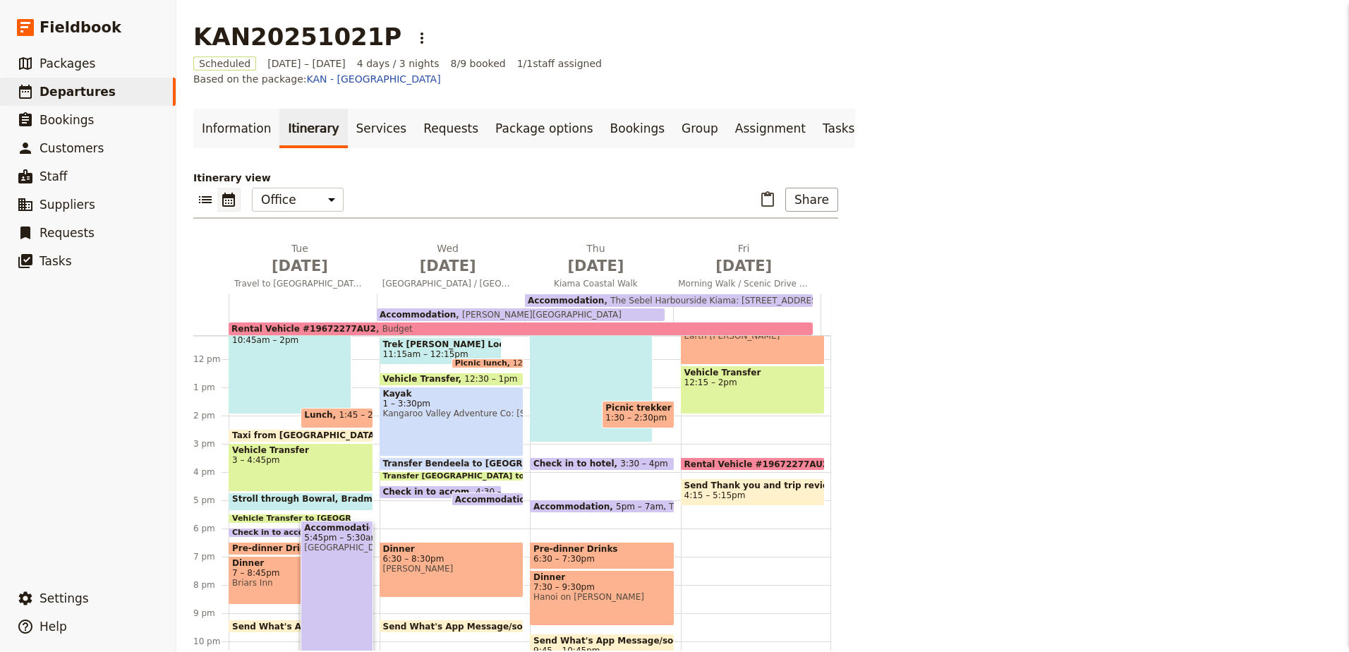
scroll to position [361, 0]
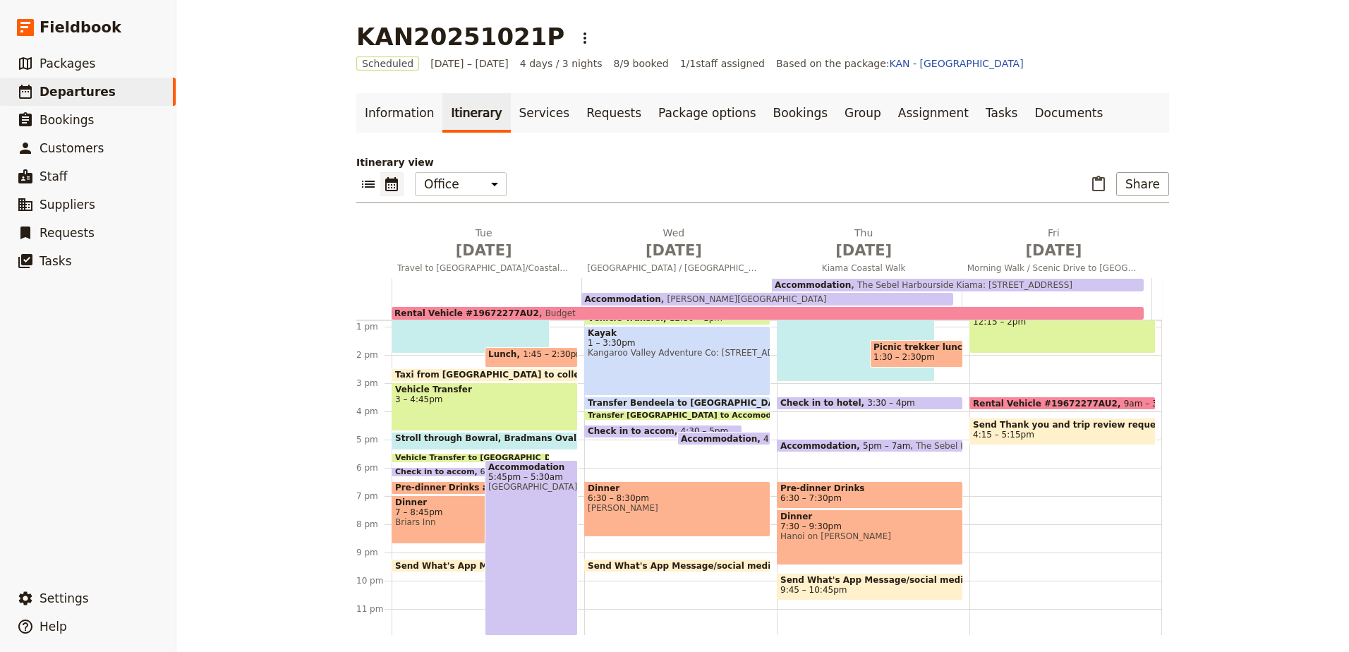
click at [689, 296] on span "[PERSON_NAME][GEOGRAPHIC_DATA]" at bounding box center [744, 299] width 166 height 10
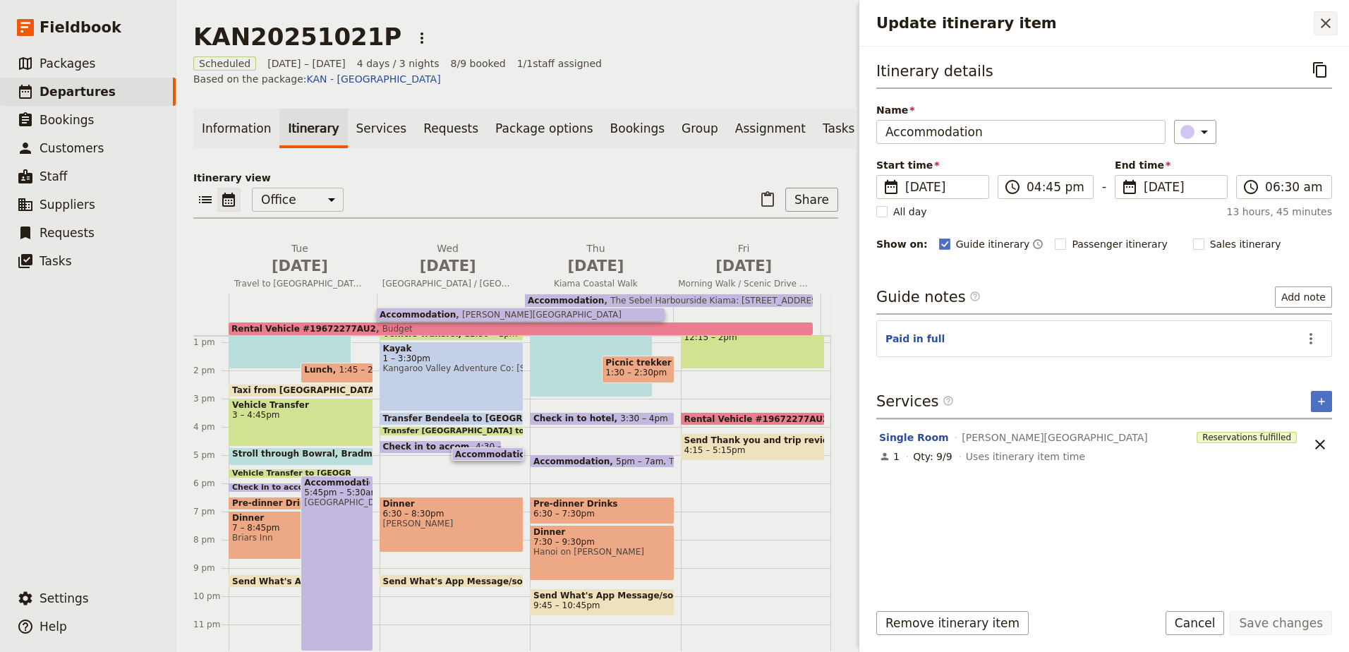
click at [1319, 24] on icon "Close drawer" at bounding box center [1325, 23] width 17 height 17
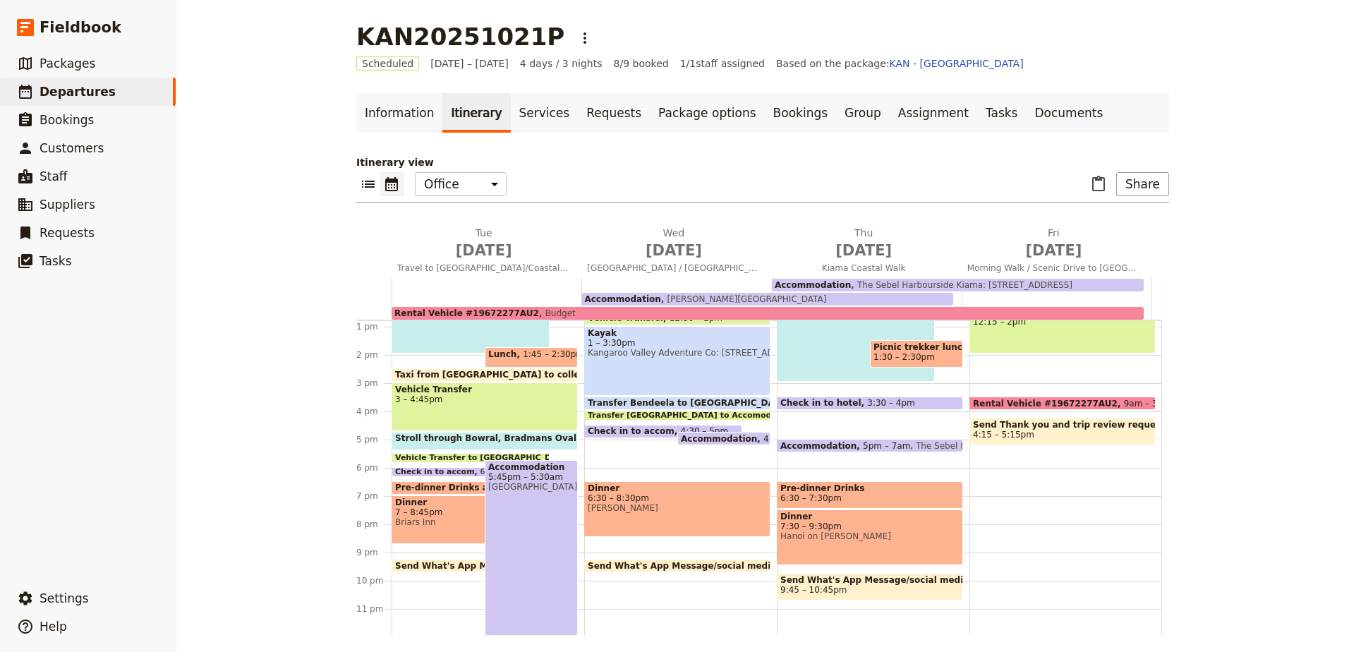
click at [910, 441] on span "The Sebel Harbourside Kiama: [STREET_ADDRESS]" at bounding box center [1020, 445] width 221 height 9
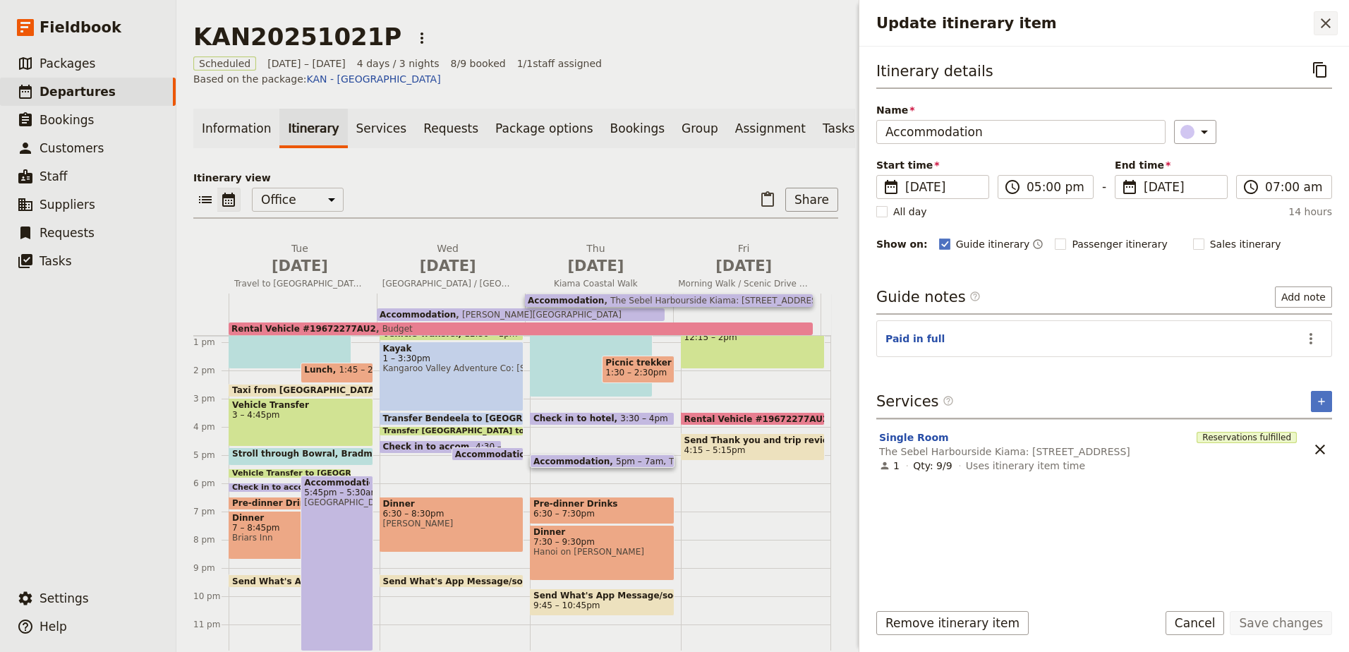
click at [1333, 21] on icon "Close drawer" at bounding box center [1325, 23] width 17 height 17
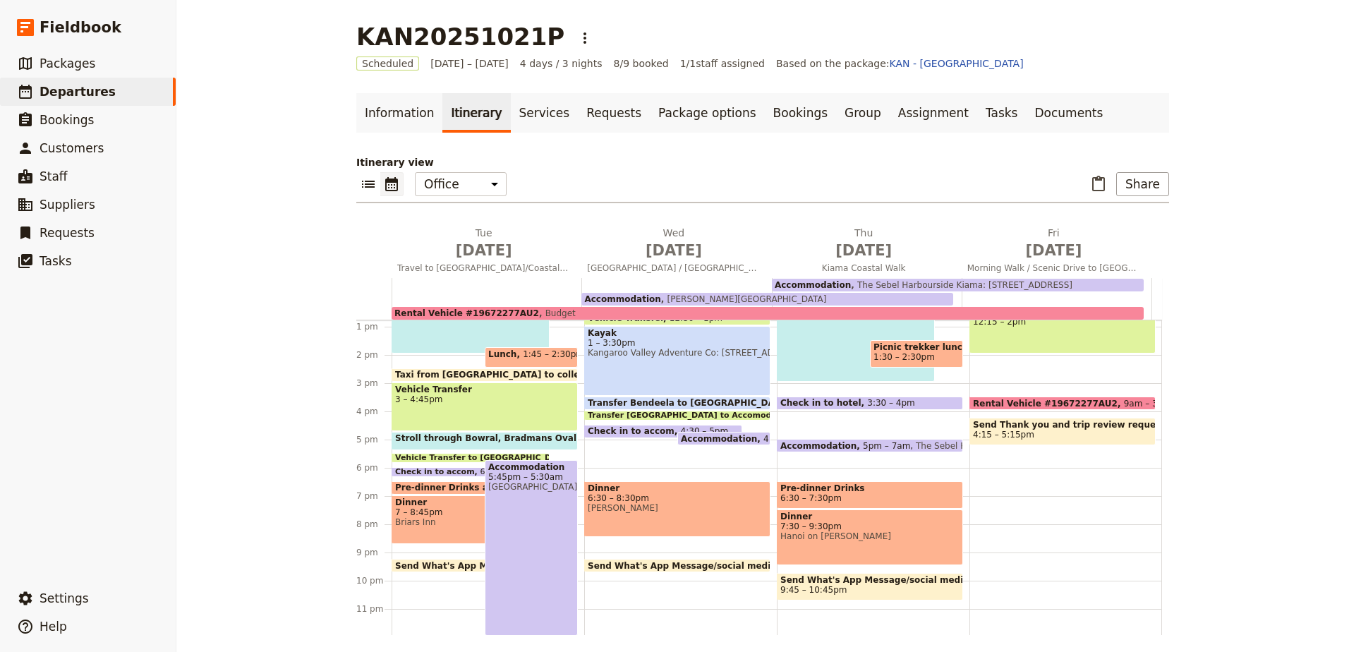
click at [679, 364] on div "Kayak 1 – 3:30pm [GEOGRAPHIC_DATA] Adventure Co: [STREET_ADDRESS][PERSON_NAME]" at bounding box center [677, 361] width 186 height 70
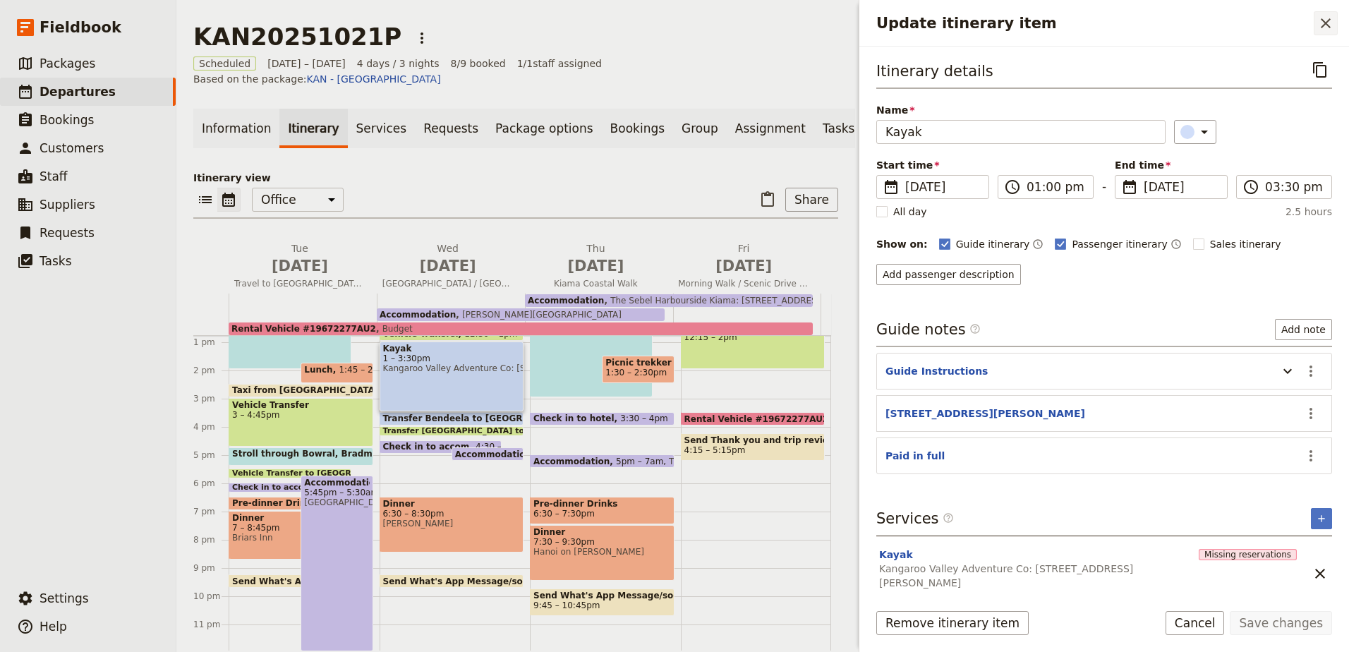
click at [1330, 14] on button "​" at bounding box center [1326, 23] width 24 height 24
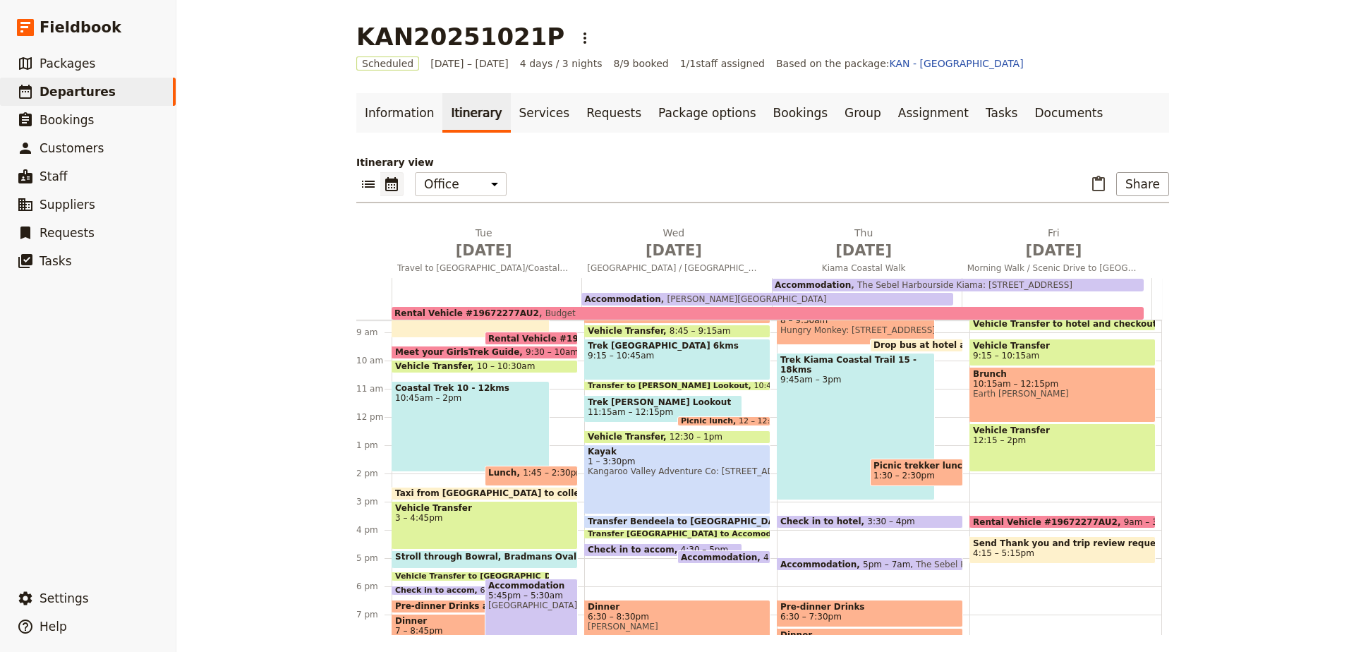
scroll to position [219, 0]
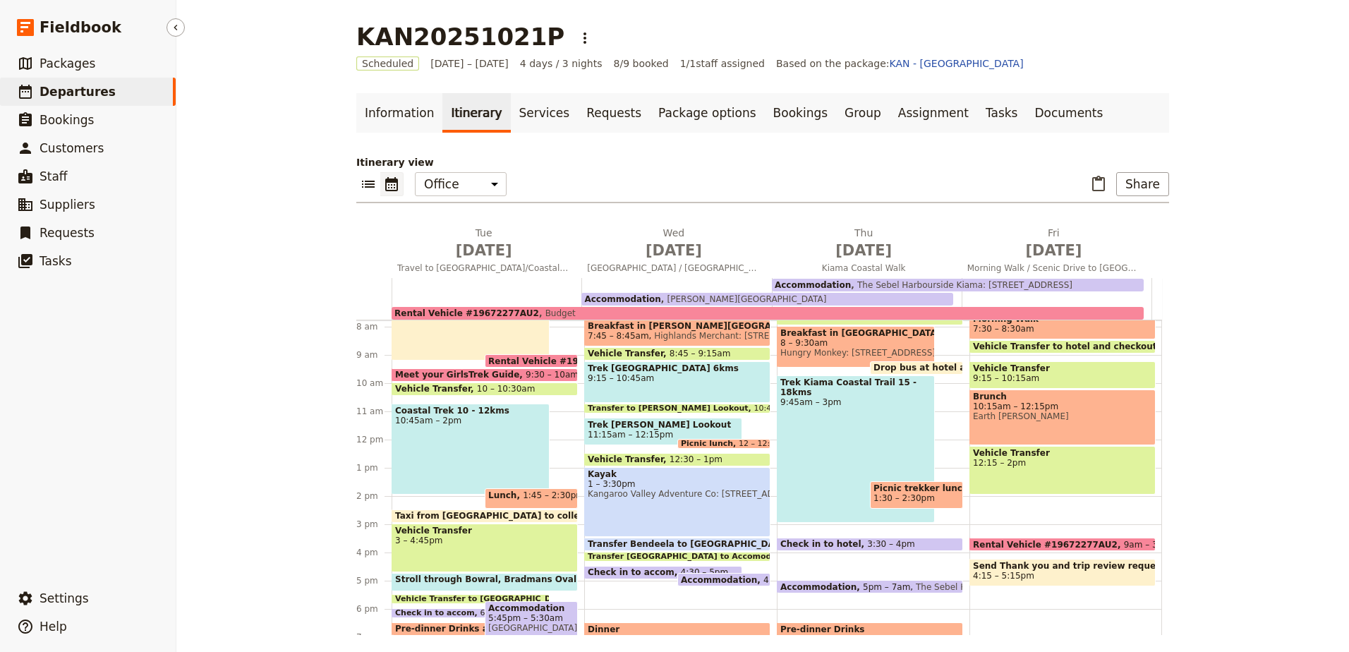
click at [78, 95] on span "Departures" at bounding box center [78, 92] width 76 height 14
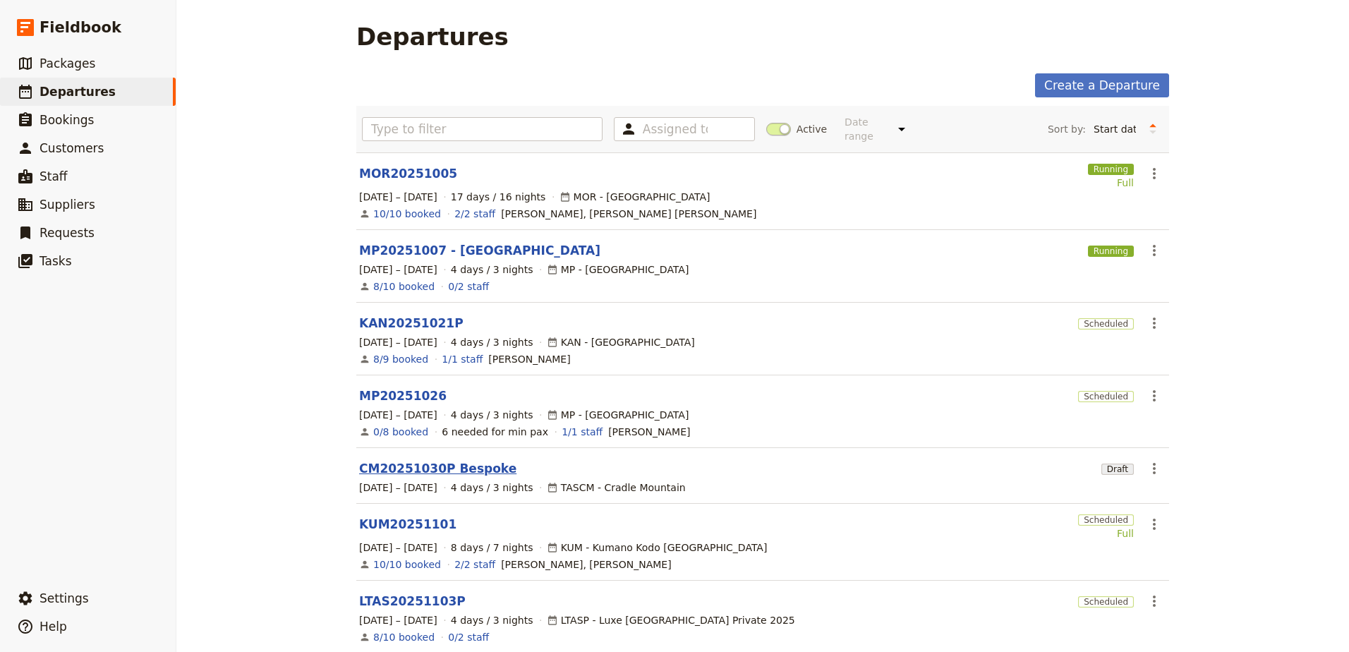
click at [434, 460] on link "CM20251030P Bespoke" at bounding box center [437, 468] width 157 height 17
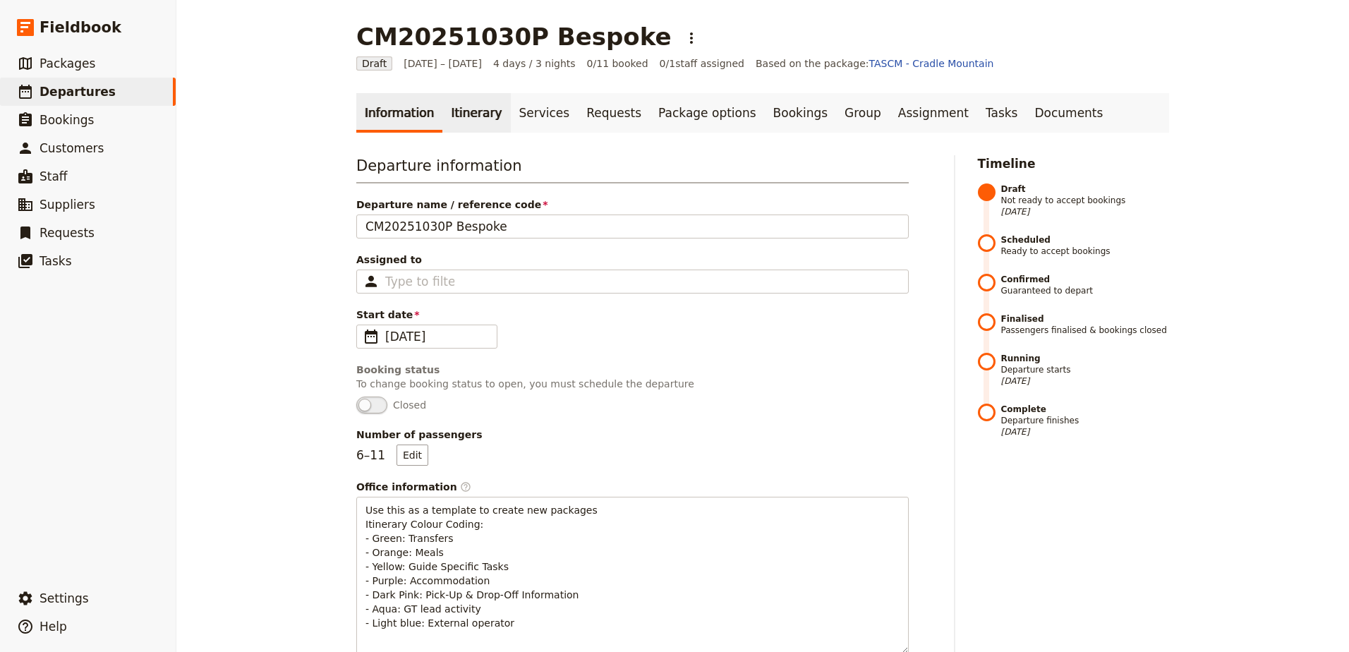
click at [465, 107] on link "Itinerary" at bounding box center [476, 113] width 68 height 40
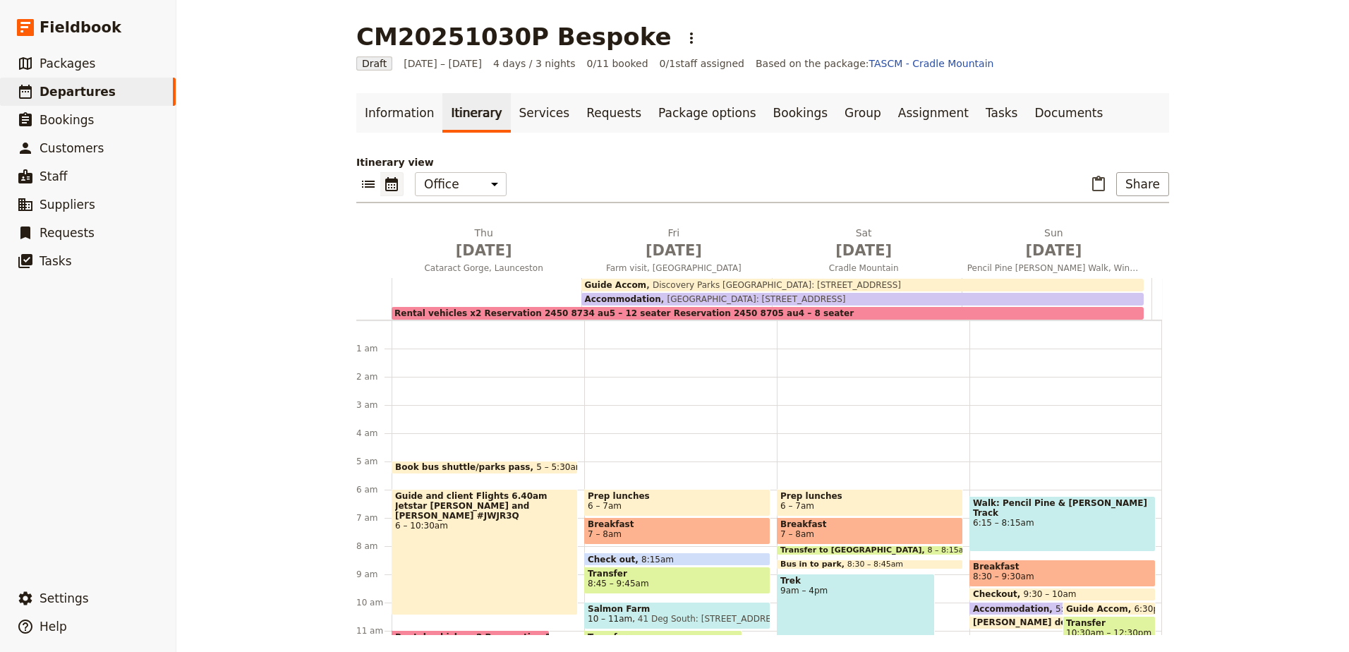
scroll to position [127, 0]
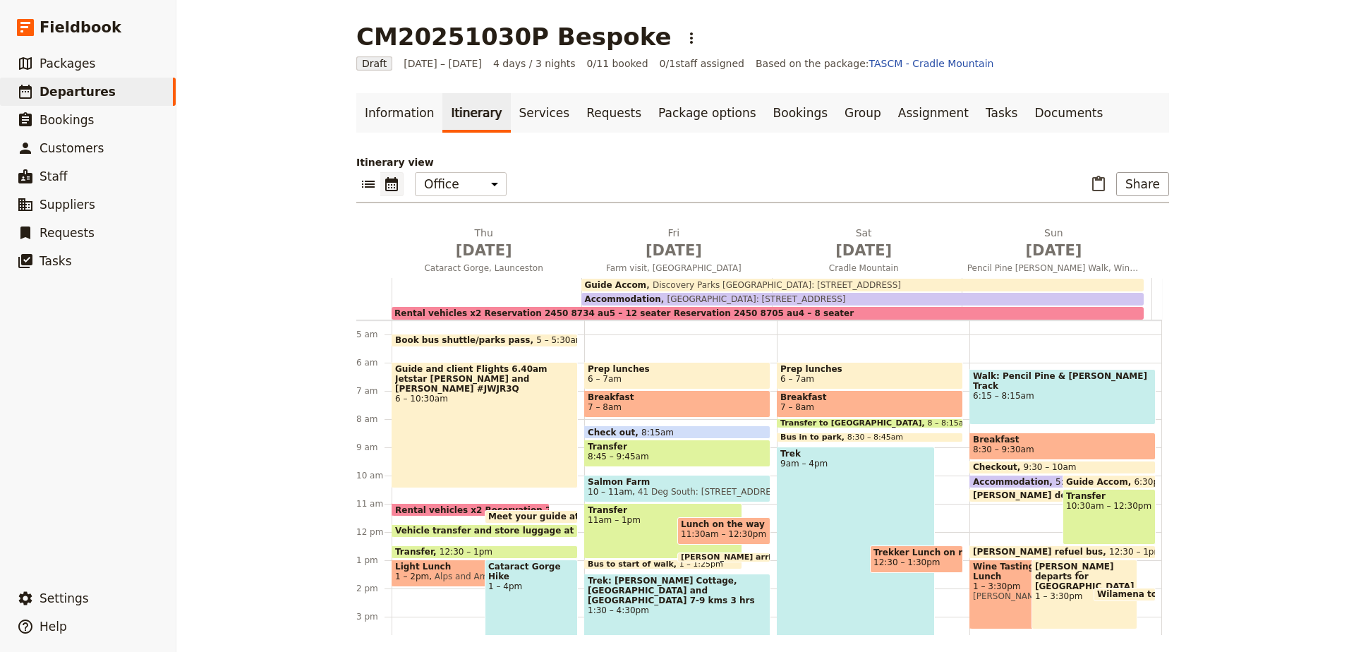
click at [789, 480] on div "Trek 9am – 4pm" at bounding box center [856, 545] width 158 height 197
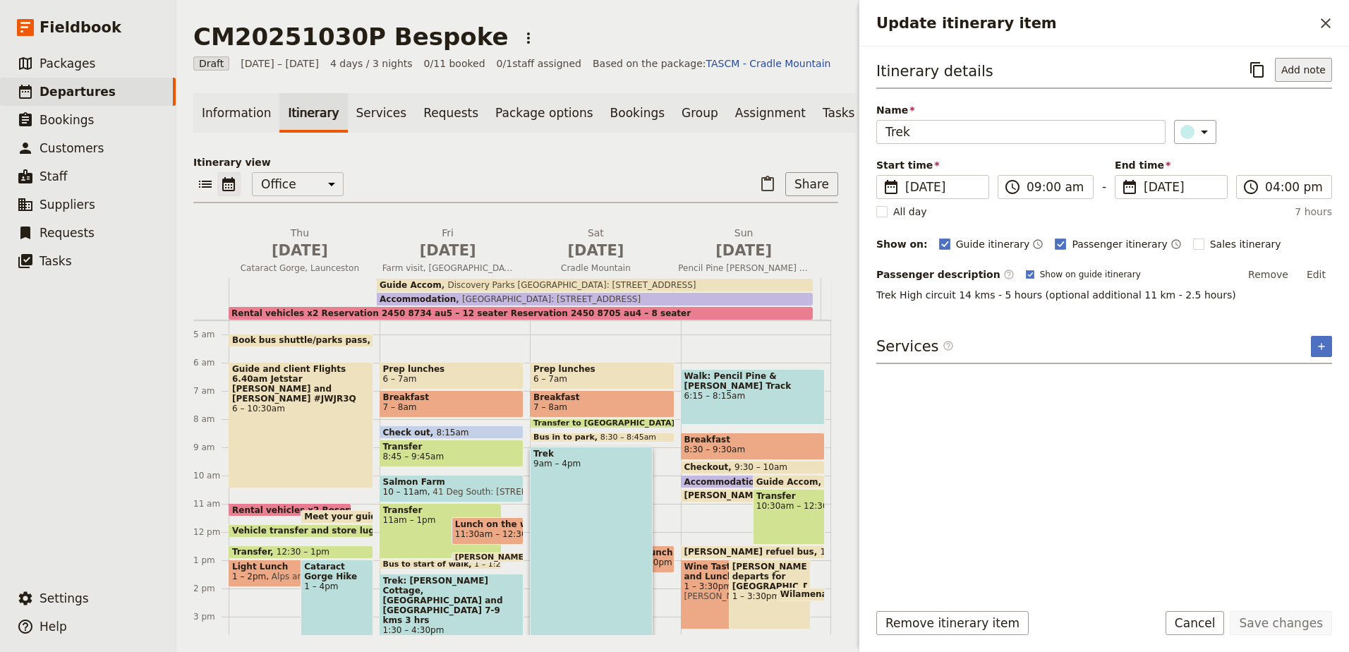
click at [1308, 71] on button "Add note" at bounding box center [1303, 70] width 57 height 24
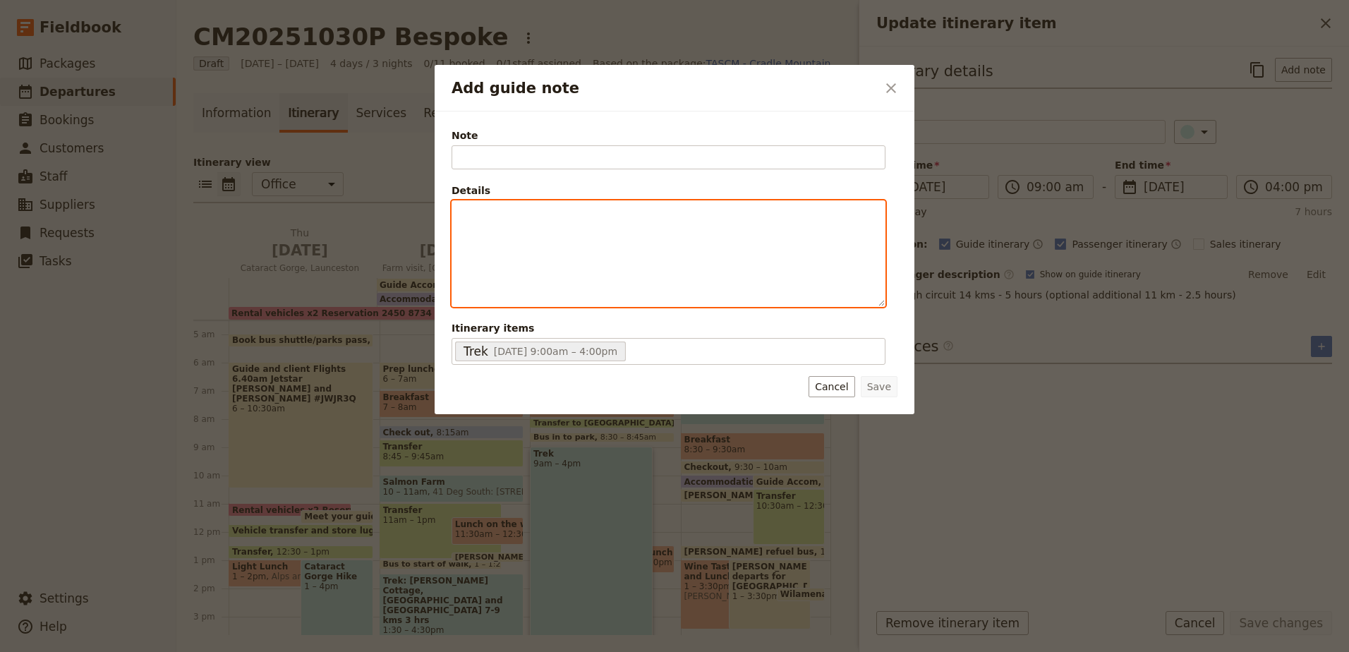
click at [715, 237] on div "Add guide note" at bounding box center [668, 253] width 432 height 105
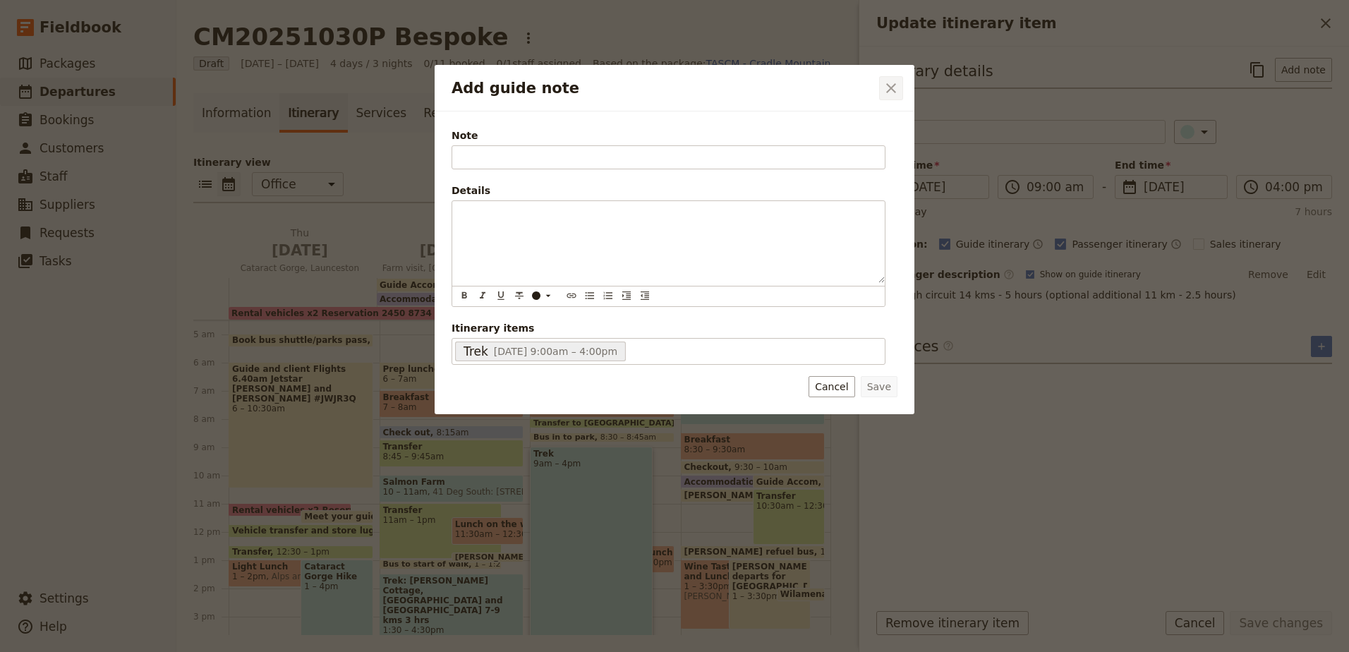
click at [897, 89] on icon "Close dialog" at bounding box center [891, 88] width 17 height 17
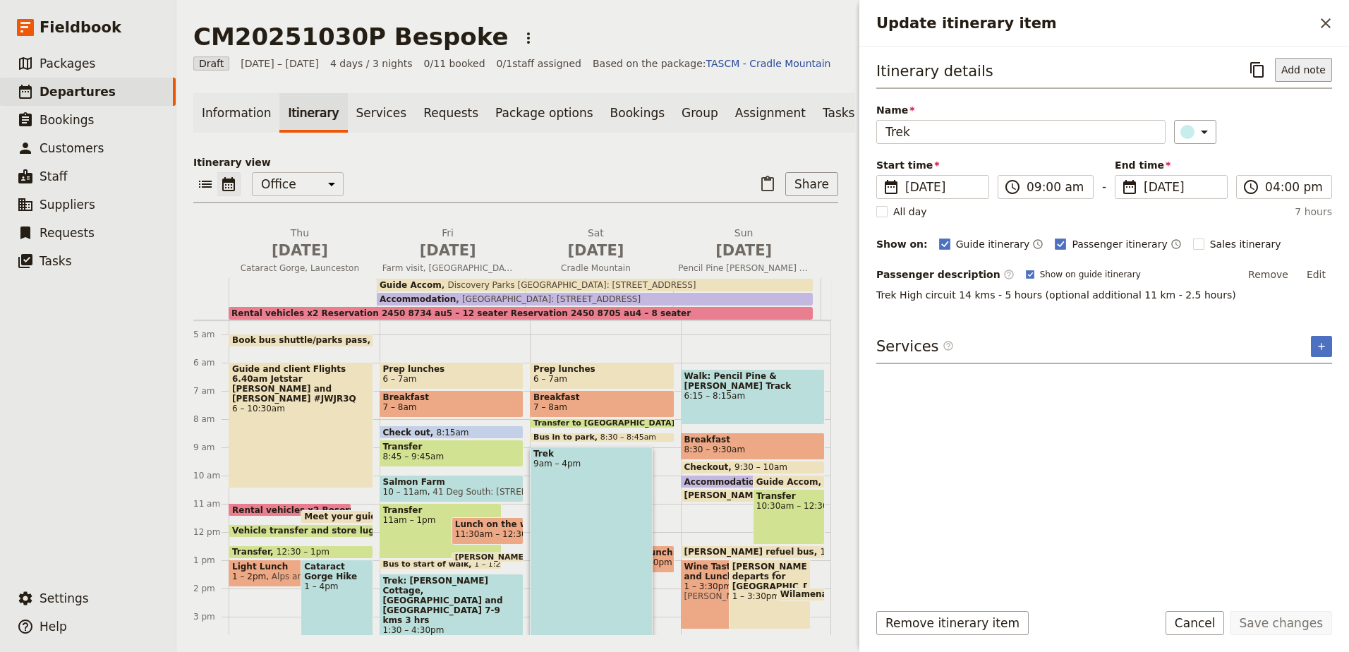
click at [1306, 71] on button "Add note" at bounding box center [1303, 70] width 57 height 24
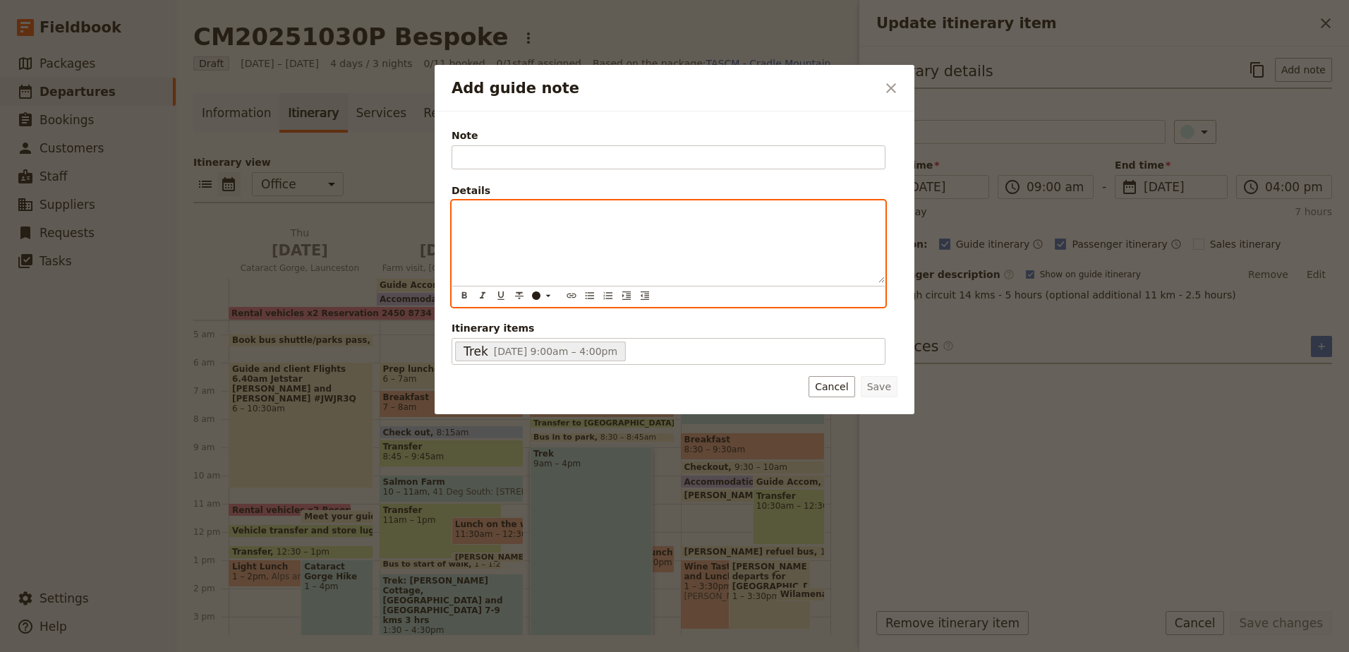
click at [576, 258] on div "Add guide note" at bounding box center [668, 242] width 432 height 82
click at [577, 298] on button "​" at bounding box center [572, 296] width 16 height 16
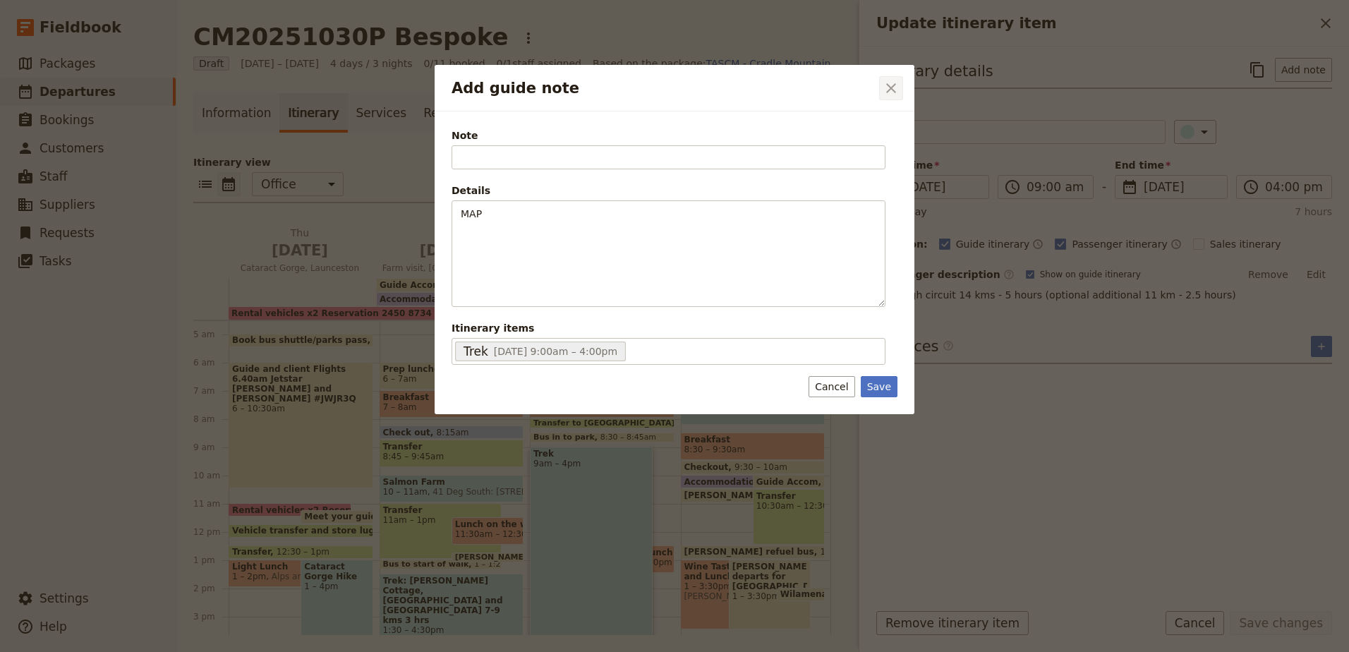
click at [894, 80] on icon "Close dialog" at bounding box center [891, 88] width 17 height 17
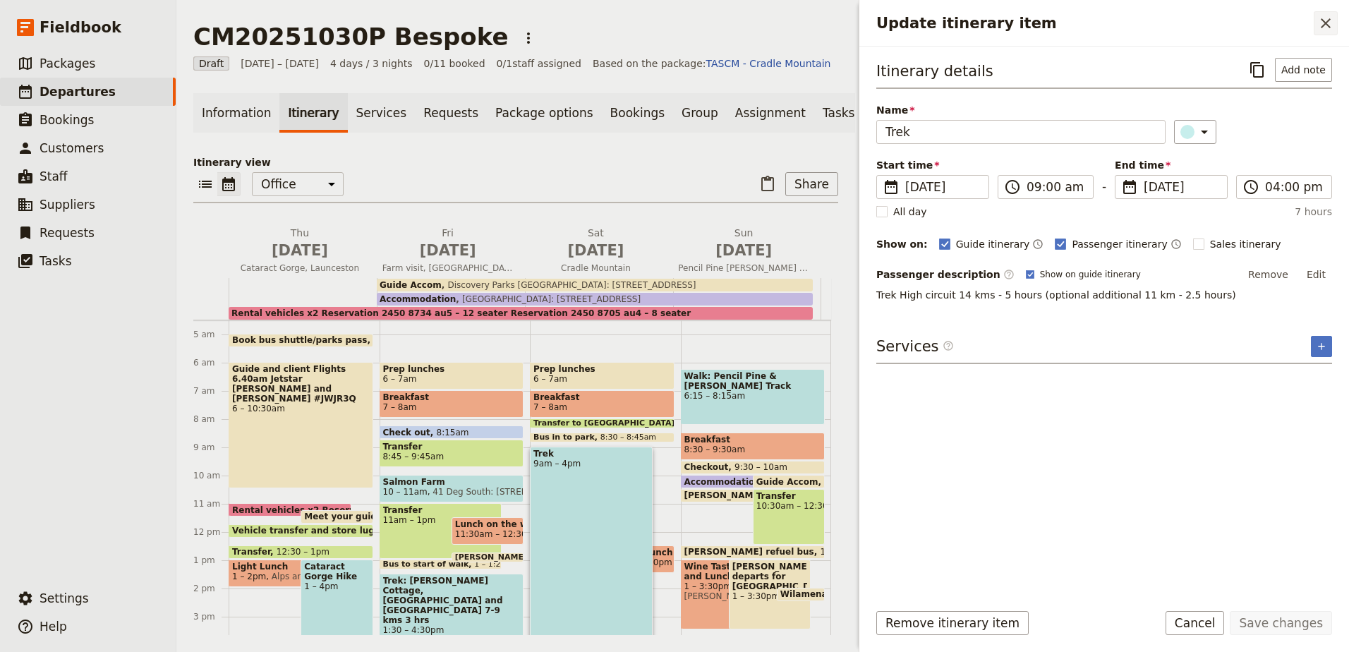
click at [1333, 29] on icon "Close drawer" at bounding box center [1325, 23] width 17 height 17
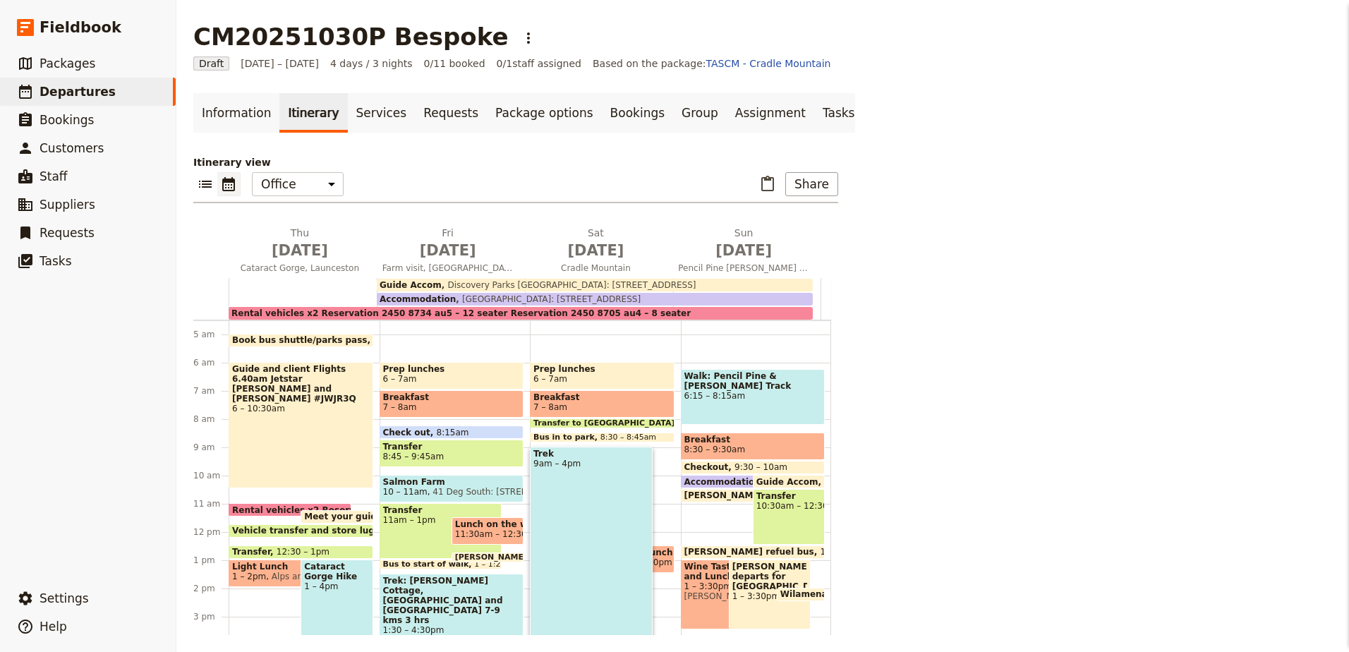
scroll to position [135, 0]
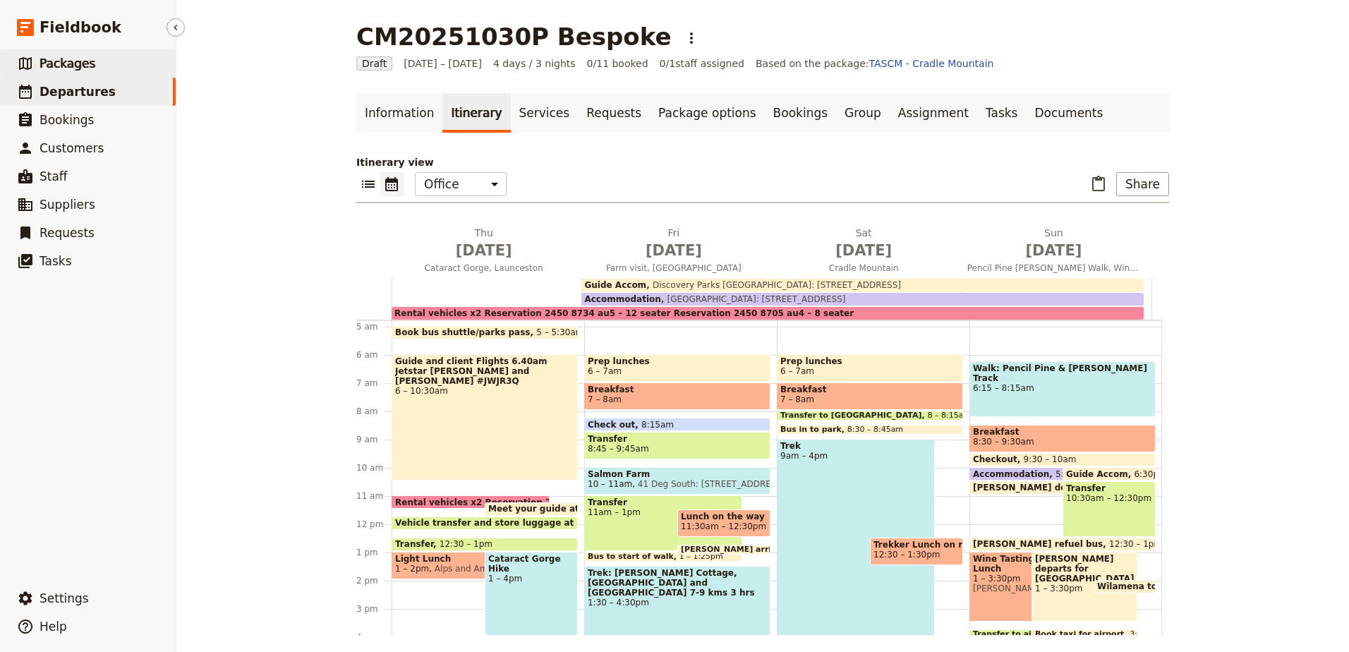
click at [92, 56] on link "​ Packages" at bounding box center [88, 63] width 176 height 28
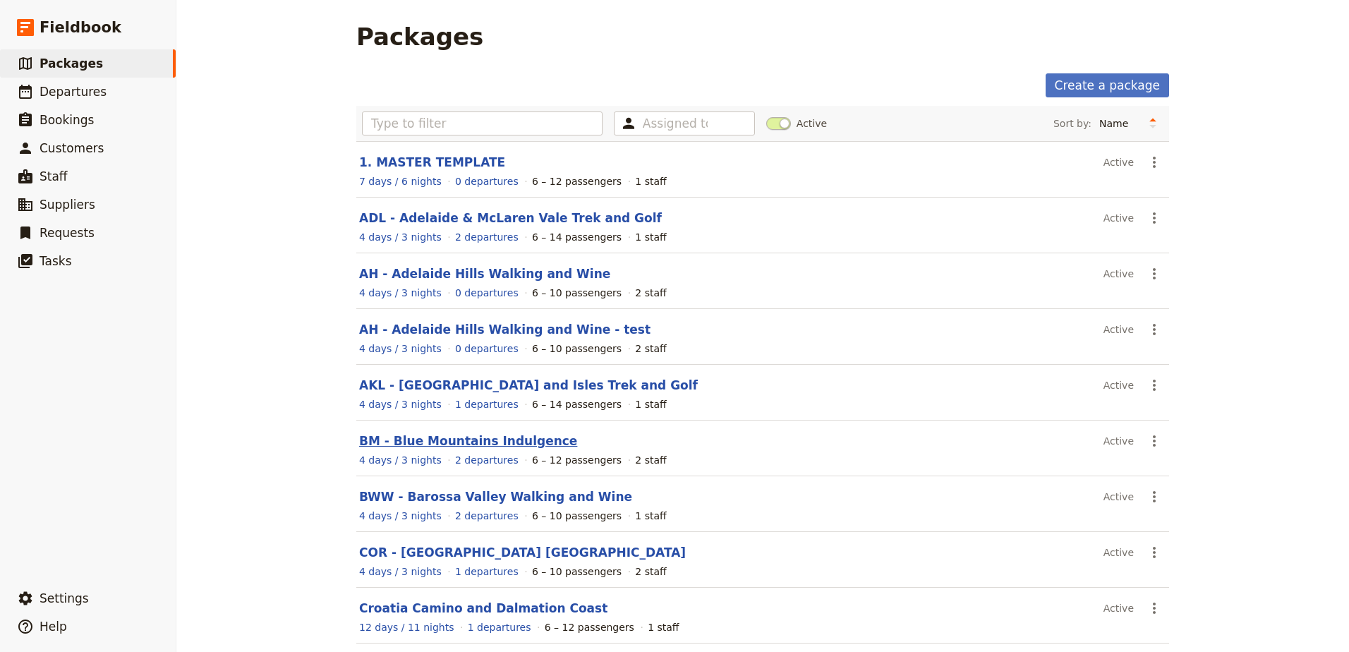
click at [485, 434] on link "BM - Blue Mountains Indulgence" at bounding box center [468, 441] width 218 height 14
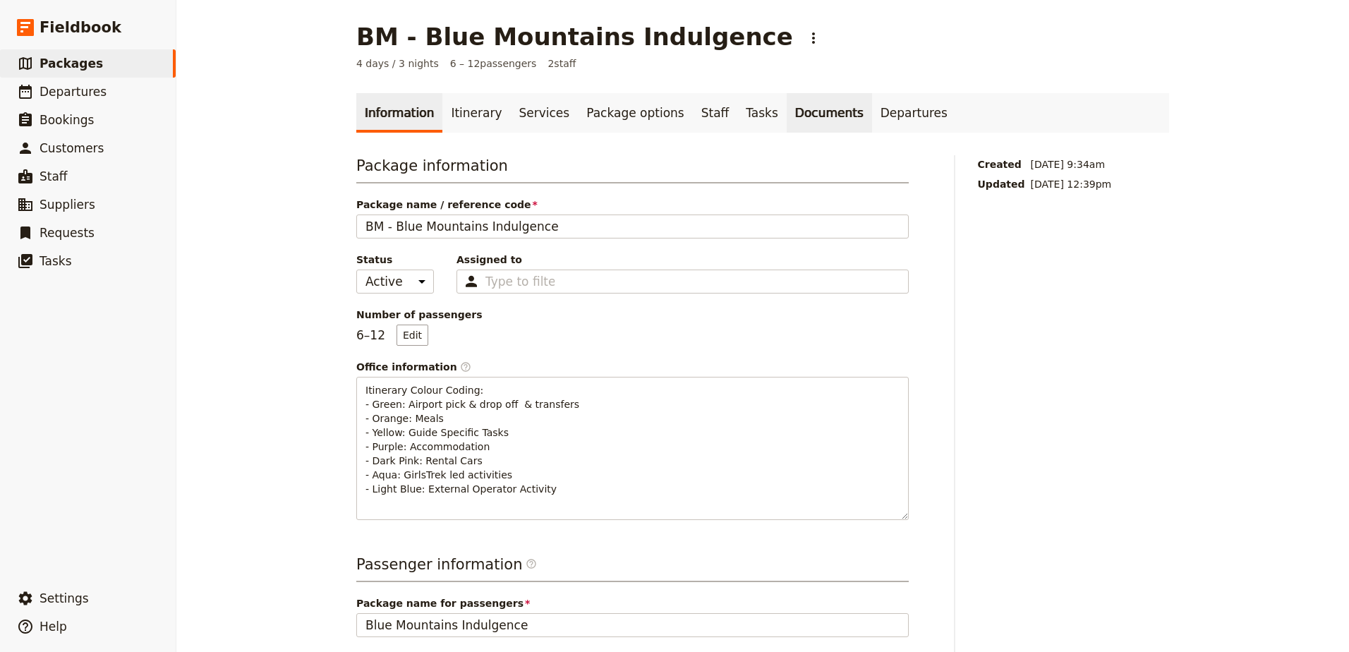
click at [787, 115] on link "Documents" at bounding box center [829, 113] width 85 height 40
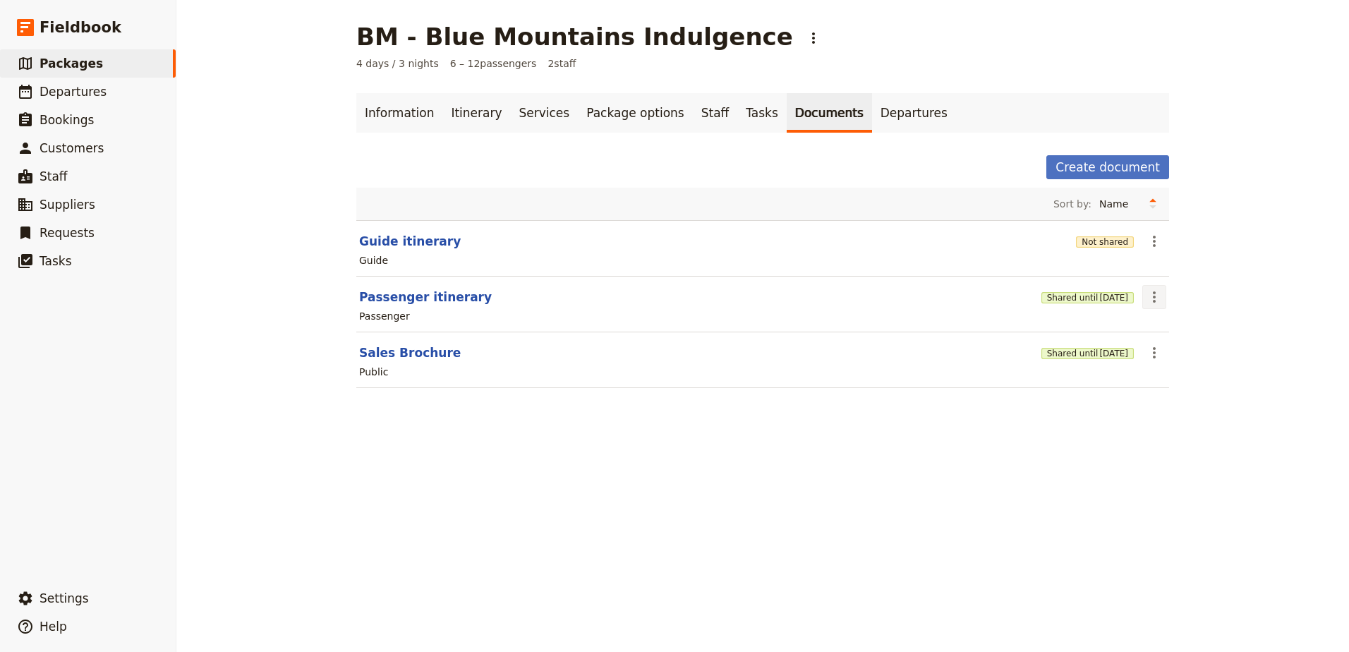
click at [1156, 303] on icon "Actions" at bounding box center [1154, 297] width 17 height 17
click at [1167, 344] on span "Edit document" at bounding box center [1182, 348] width 72 height 14
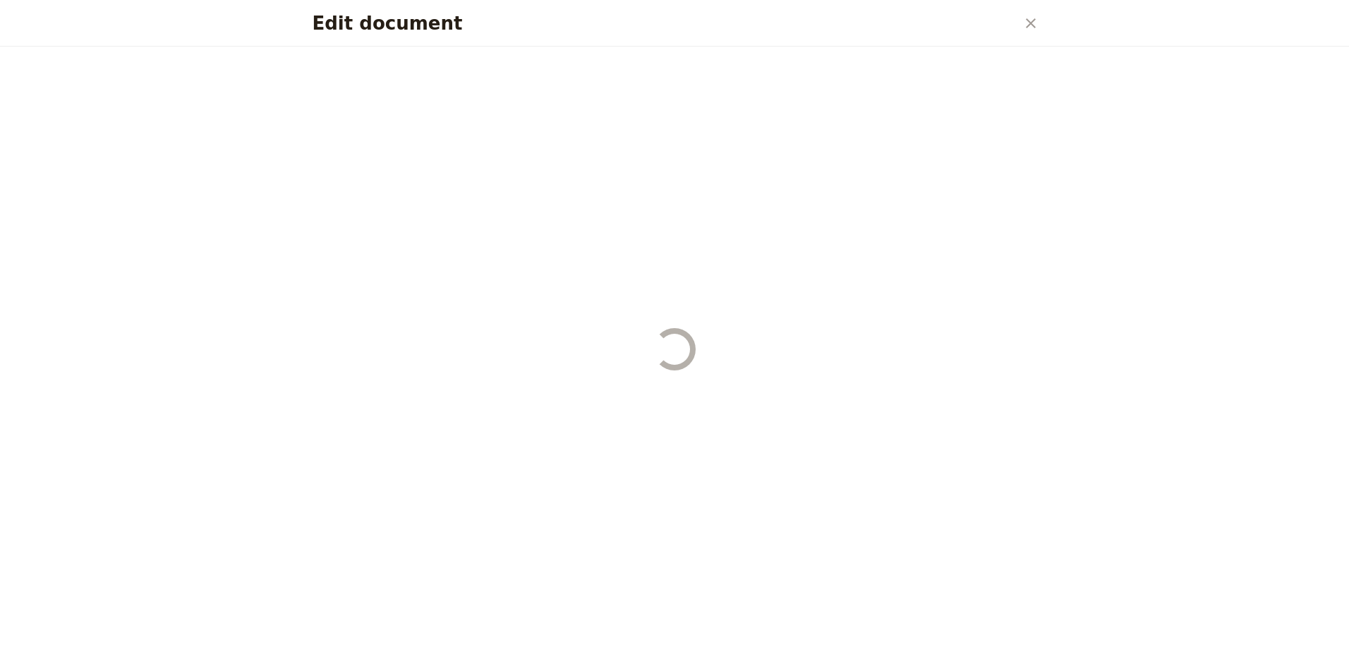
select select "PASSENGER"
select select "RUN_SHEET"
select select "DEFAULT"
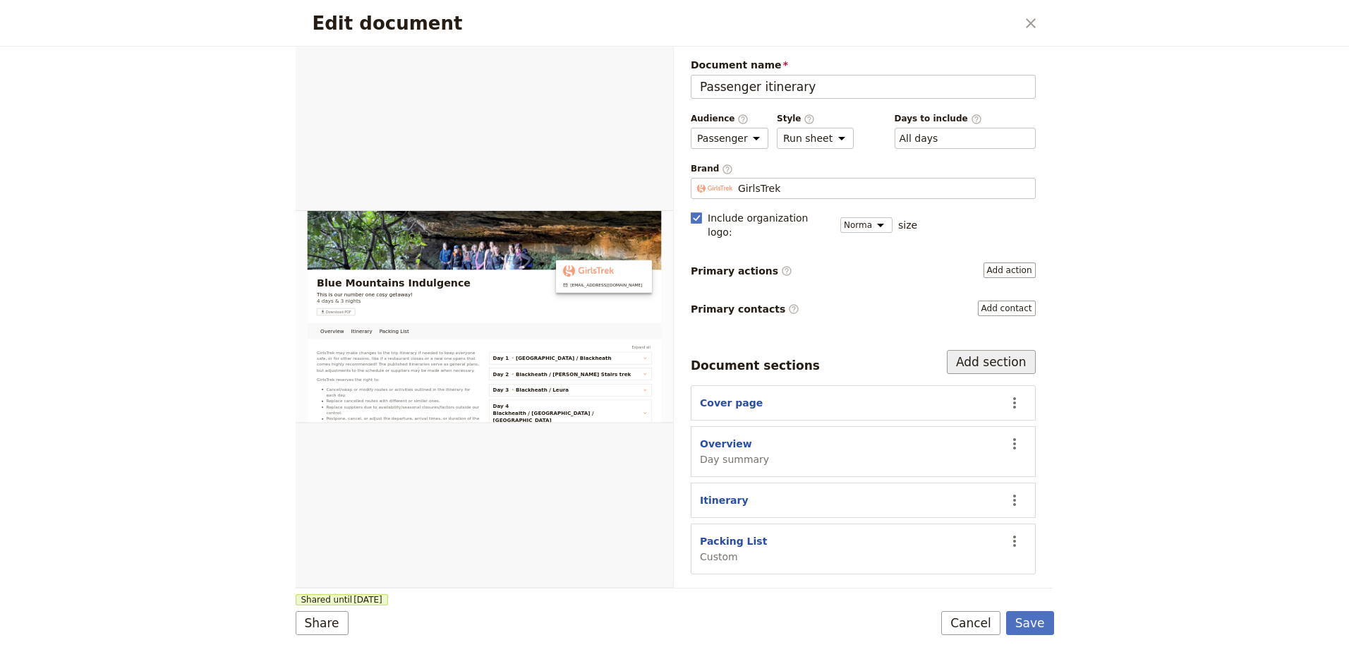
click at [987, 351] on button "Add section" at bounding box center [991, 362] width 89 height 24
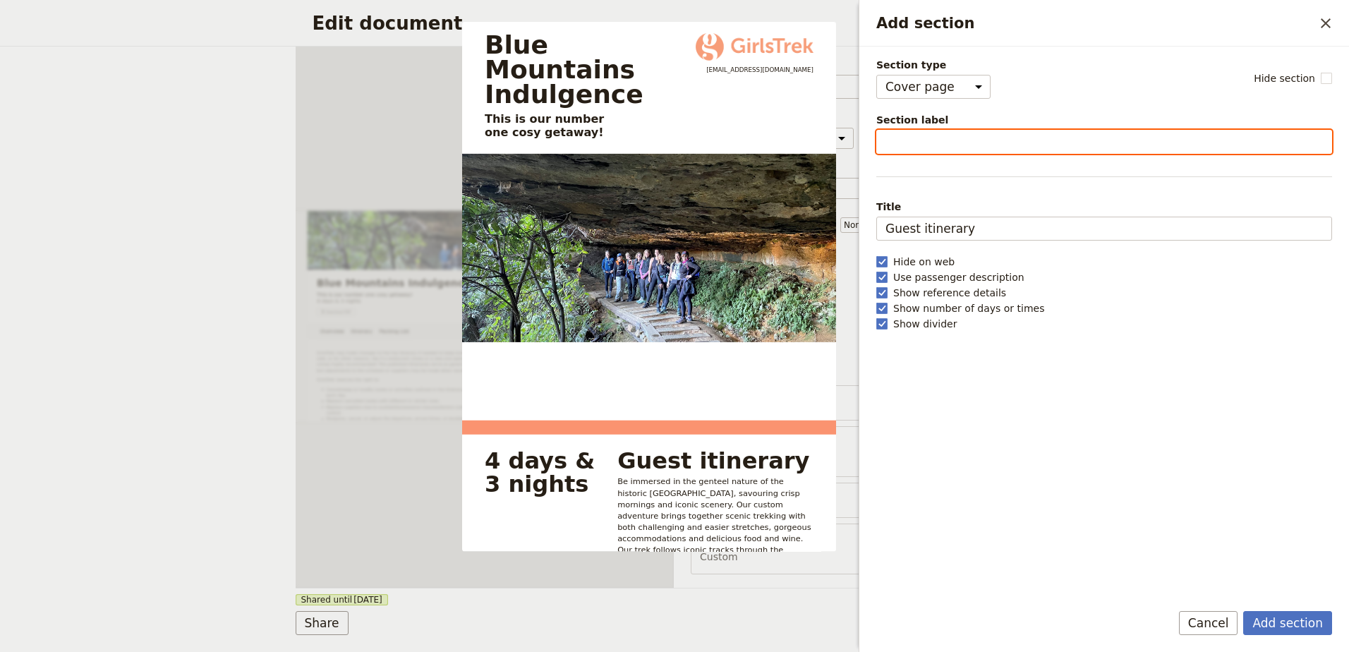
click at [919, 138] on input "Section label" at bounding box center [1104, 142] width 456 height 24
type input "Training Guide"
click at [1106, 280] on label "Use passenger description" at bounding box center [1104, 277] width 456 height 14
click at [876, 270] on input "Use passenger description" at bounding box center [876, 270] width 1 height 1
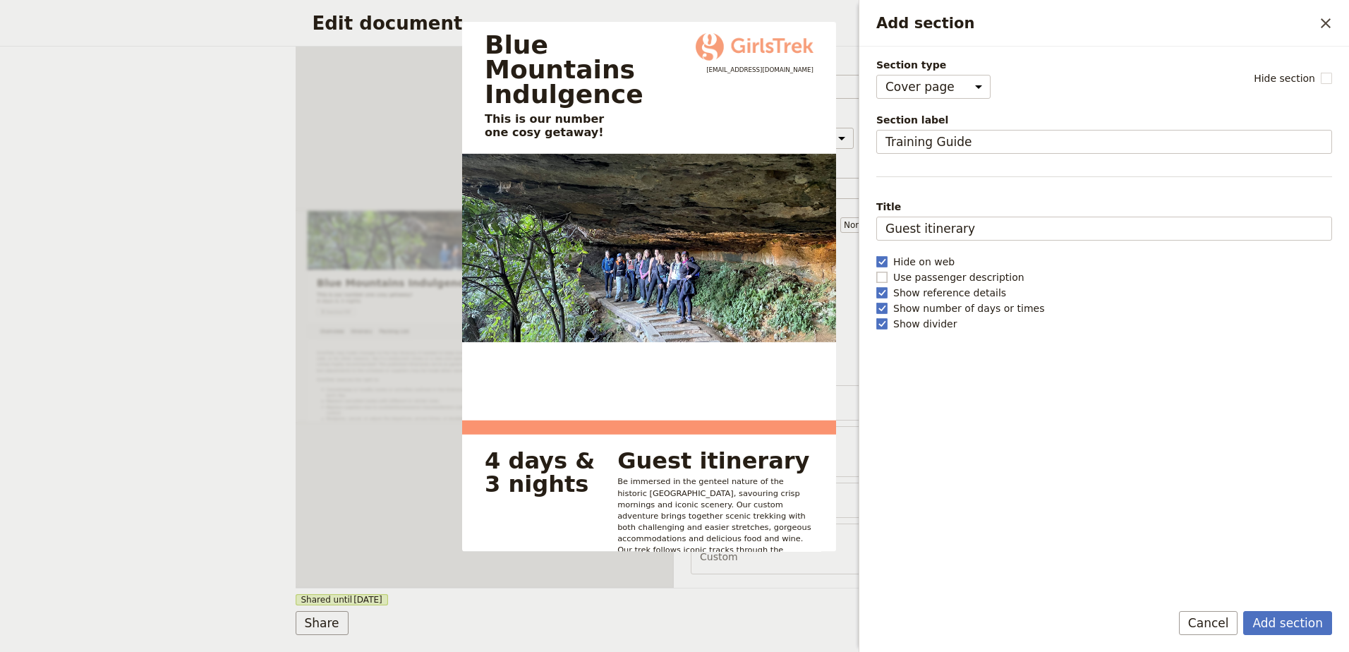
checkbox input "false"
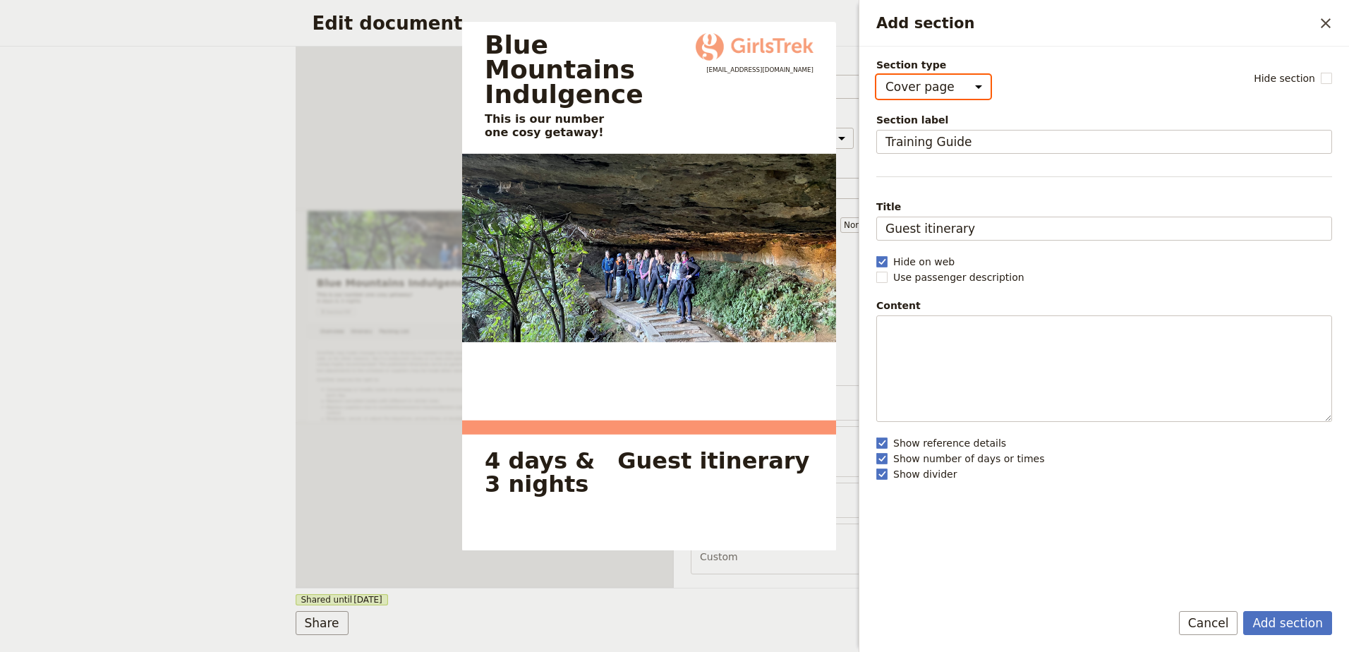
click at [959, 86] on select "Cover page Day summary Itinerary Custom" at bounding box center [933, 87] width 114 height 24
select select "CUSTOM"
click at [876, 75] on select "Cover page Day summary Itinerary Custom" at bounding box center [933, 87] width 114 height 24
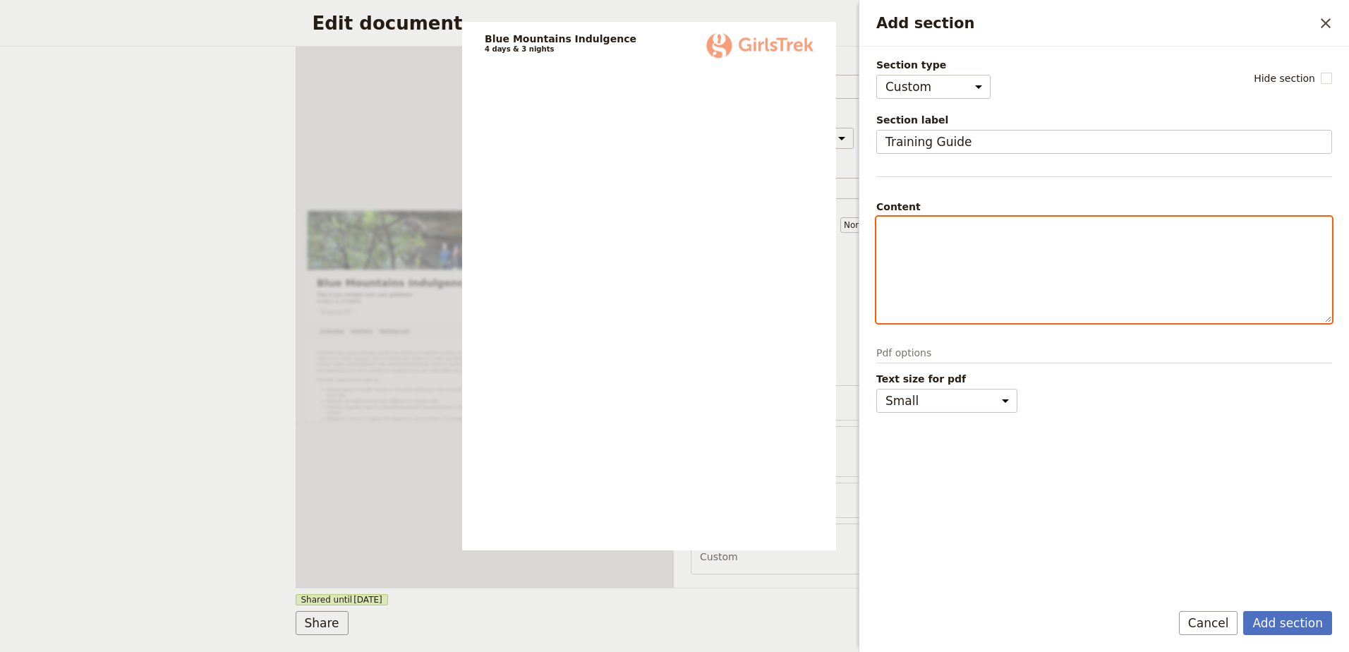
click at [957, 226] on p "Add section" at bounding box center [1103, 230] width 437 height 14
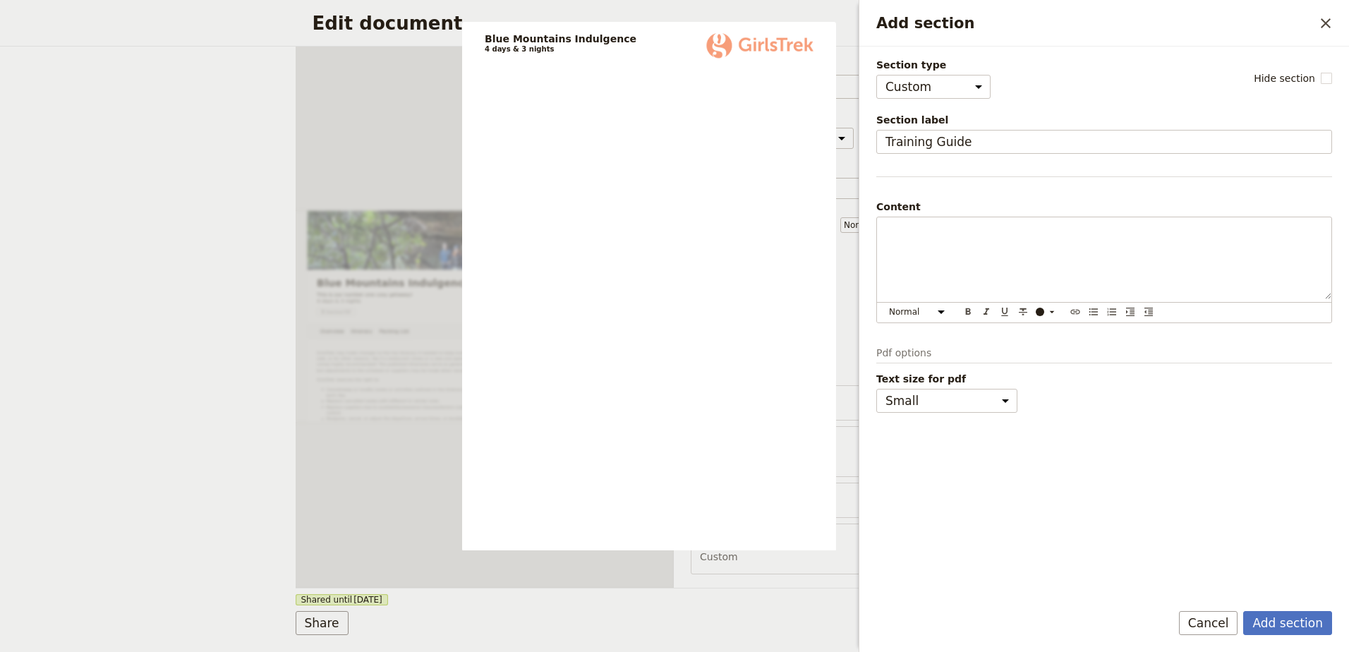
click at [909, 353] on p "Pdf options" at bounding box center [1104, 355] width 456 height 18
click at [924, 349] on p "Pdf options" at bounding box center [1104, 355] width 456 height 18
click at [931, 351] on p "Pdf options" at bounding box center [1104, 355] width 456 height 18
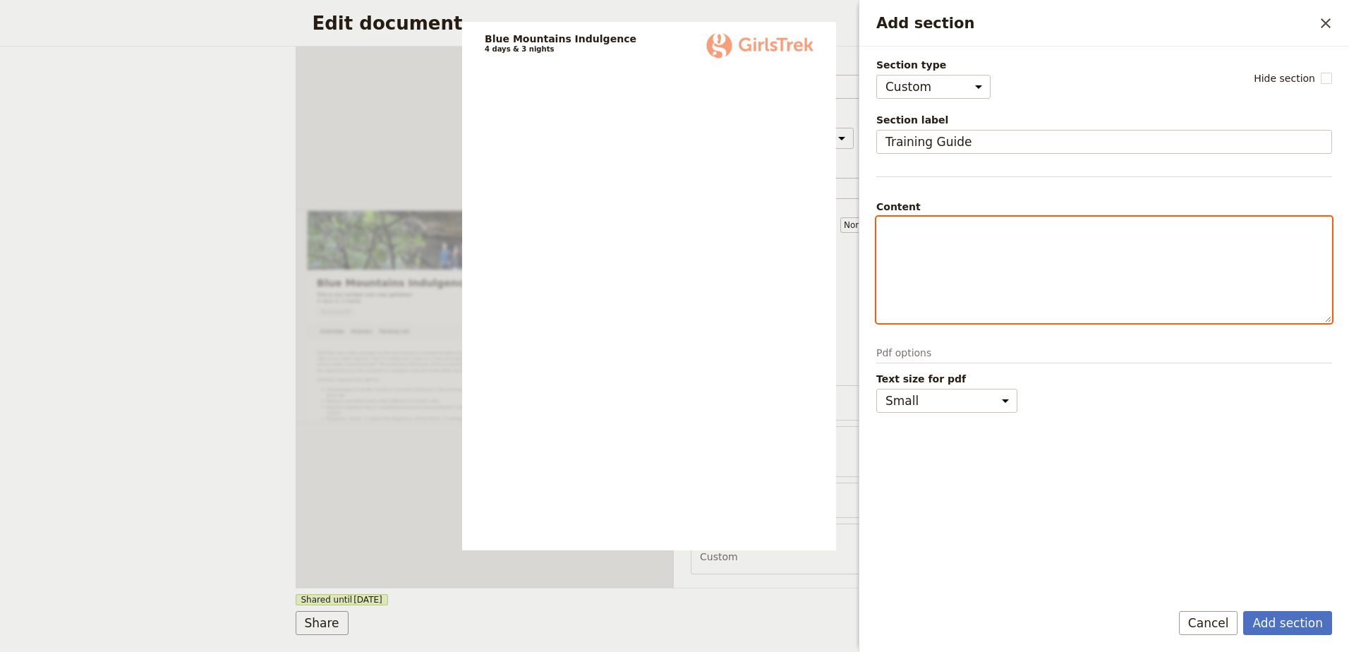
click at [940, 255] on div "Add section" at bounding box center [1104, 269] width 454 height 105
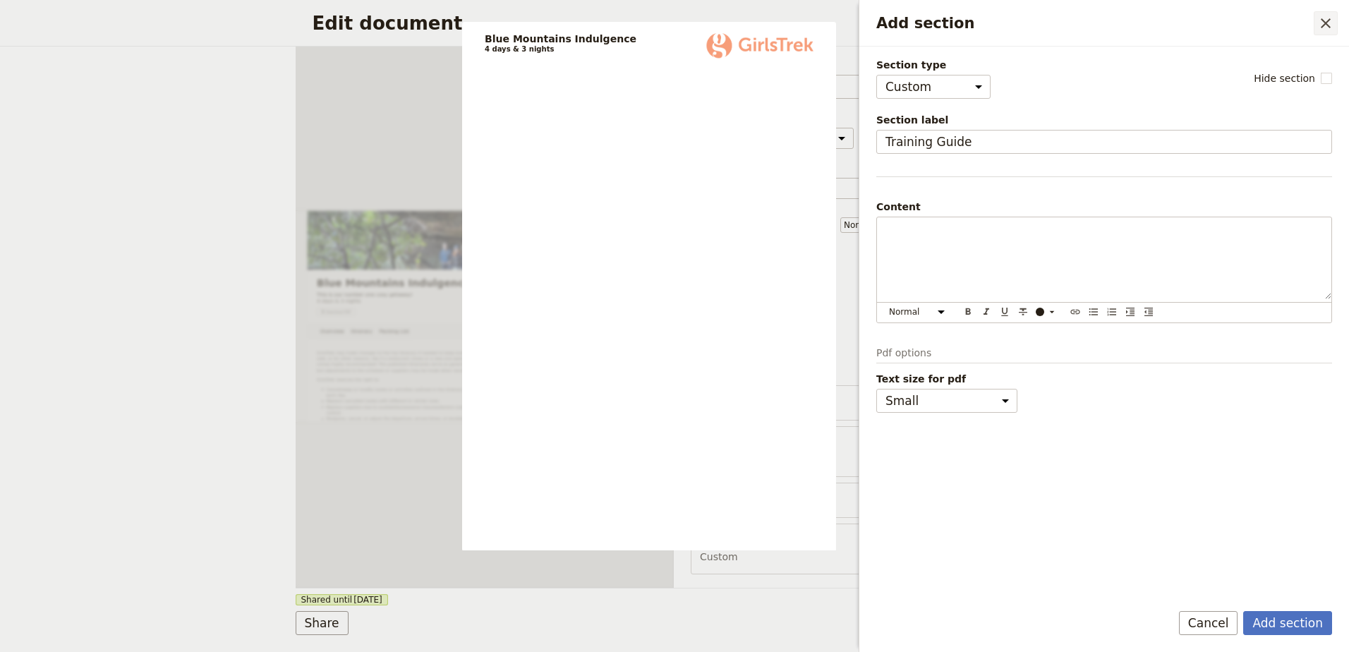
click at [1328, 25] on icon "Close drawer" at bounding box center [1326, 23] width 10 height 10
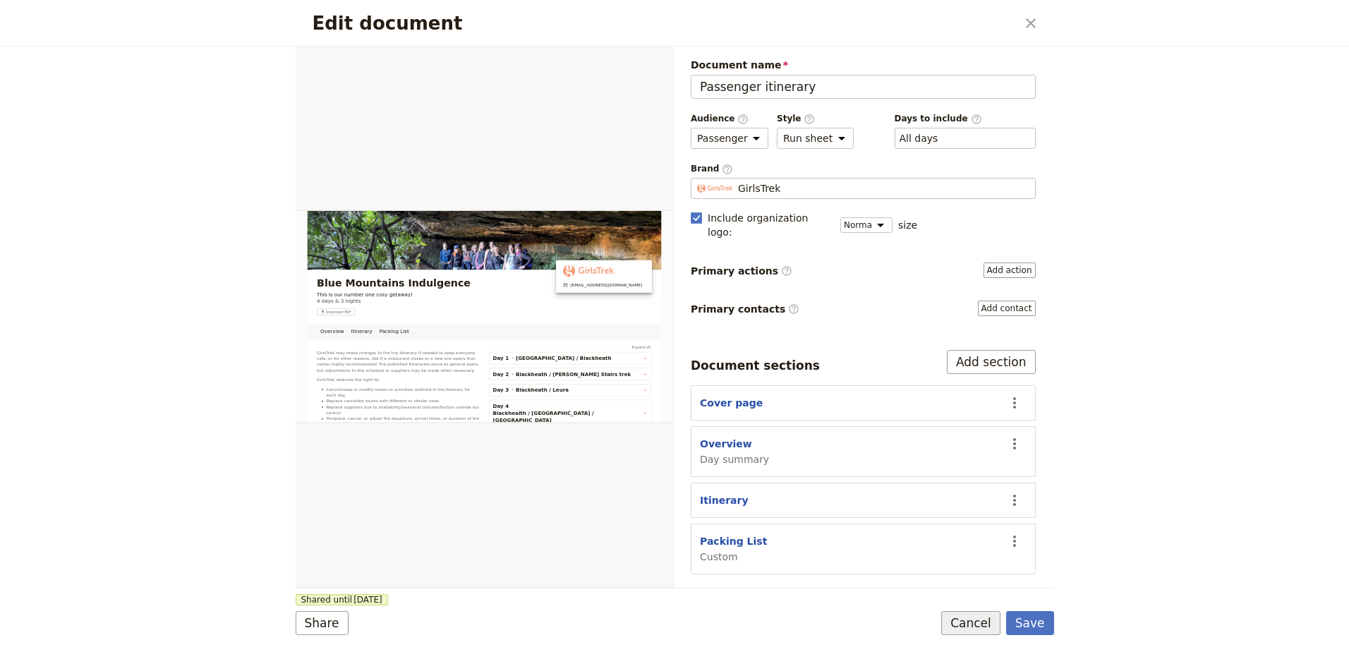
click at [971, 614] on button "Cancel" at bounding box center [970, 623] width 59 height 24
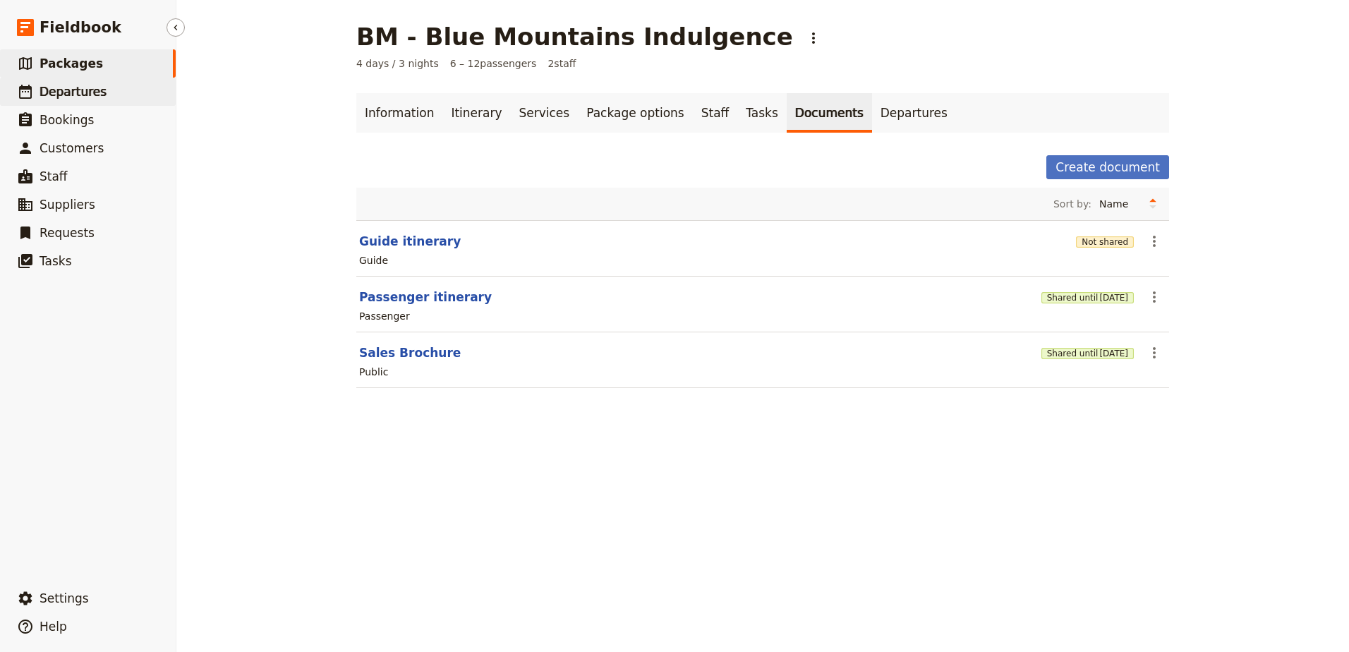
click at [80, 87] on span "Departures" at bounding box center [73, 92] width 67 height 14
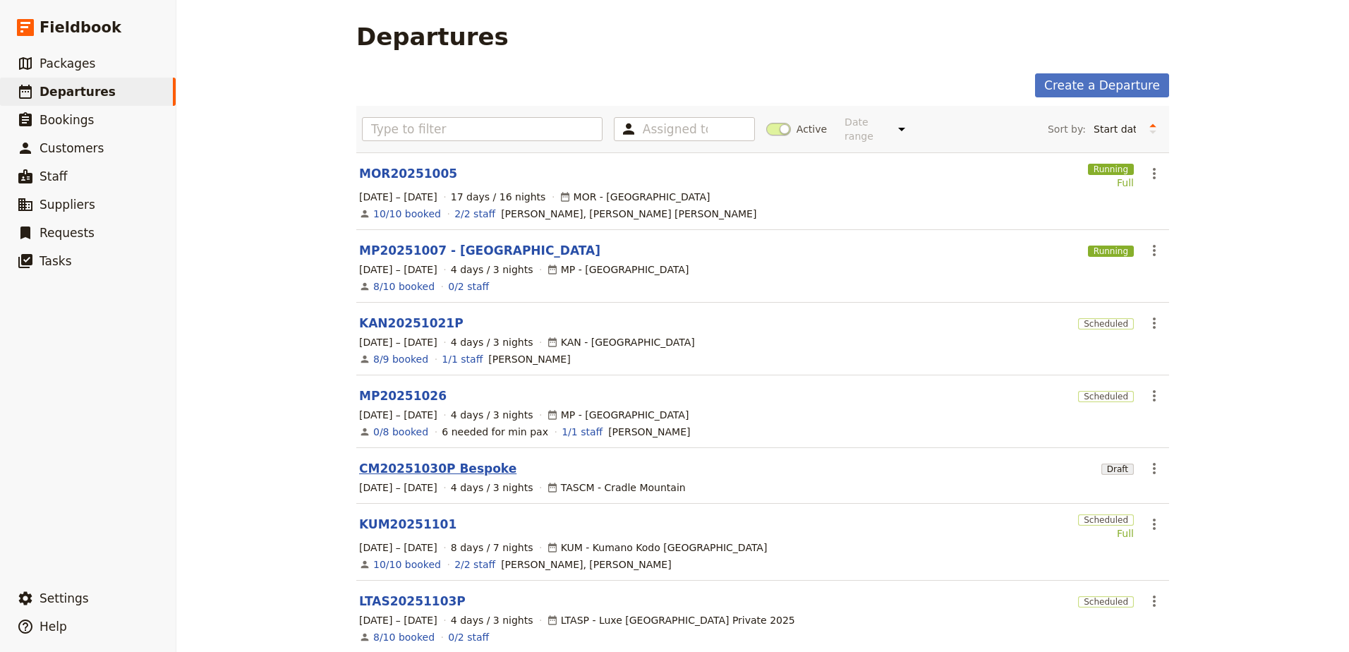
click at [430, 460] on link "CM20251030P Bespoke" at bounding box center [437, 468] width 157 height 17
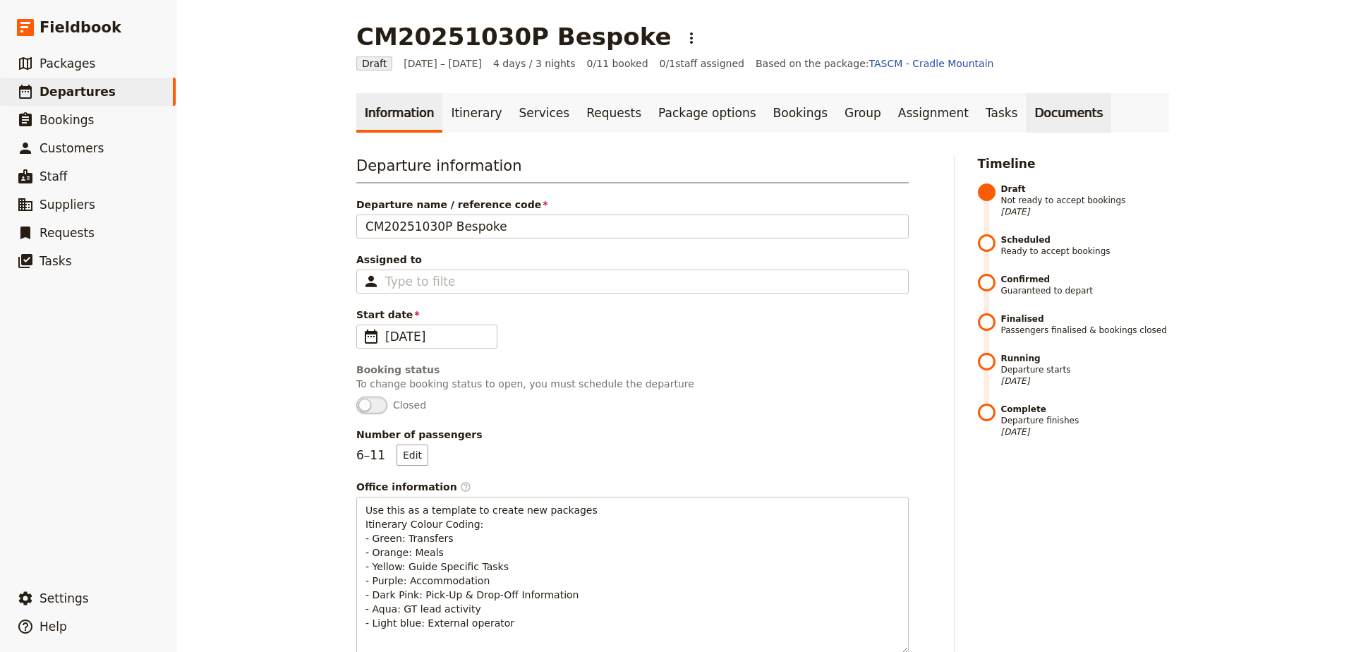
click at [1026, 109] on link "Documents" at bounding box center [1068, 113] width 85 height 40
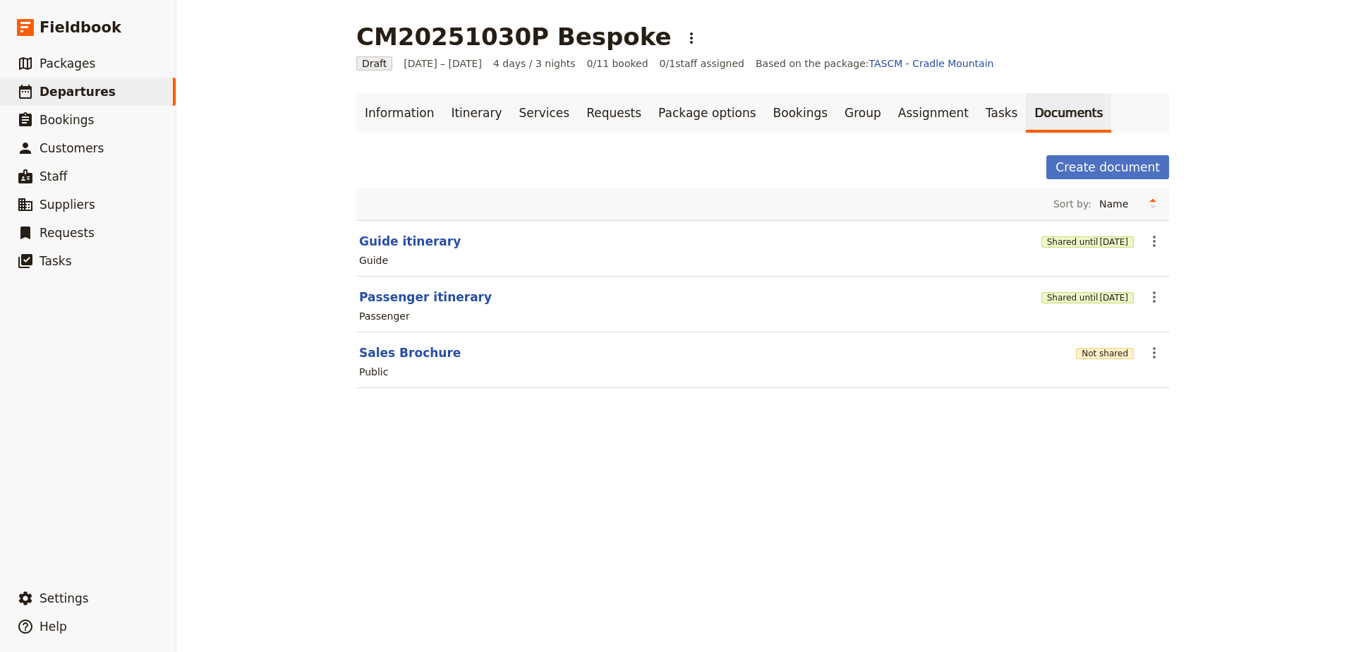
click at [1166, 239] on main "CM20251030P Bespoke ​ Draft [DATE] – [DATE] 4 days / 3 nights 0/11 booked 0 / 1…" at bounding box center [762, 214] width 847 height 428
click at [1153, 242] on icon "Actions" at bounding box center [1154, 241] width 3 height 11
click at [1164, 285] on span "Edit document" at bounding box center [1182, 292] width 72 height 14
select select "STAFF"
select select "RUN_SHEET"
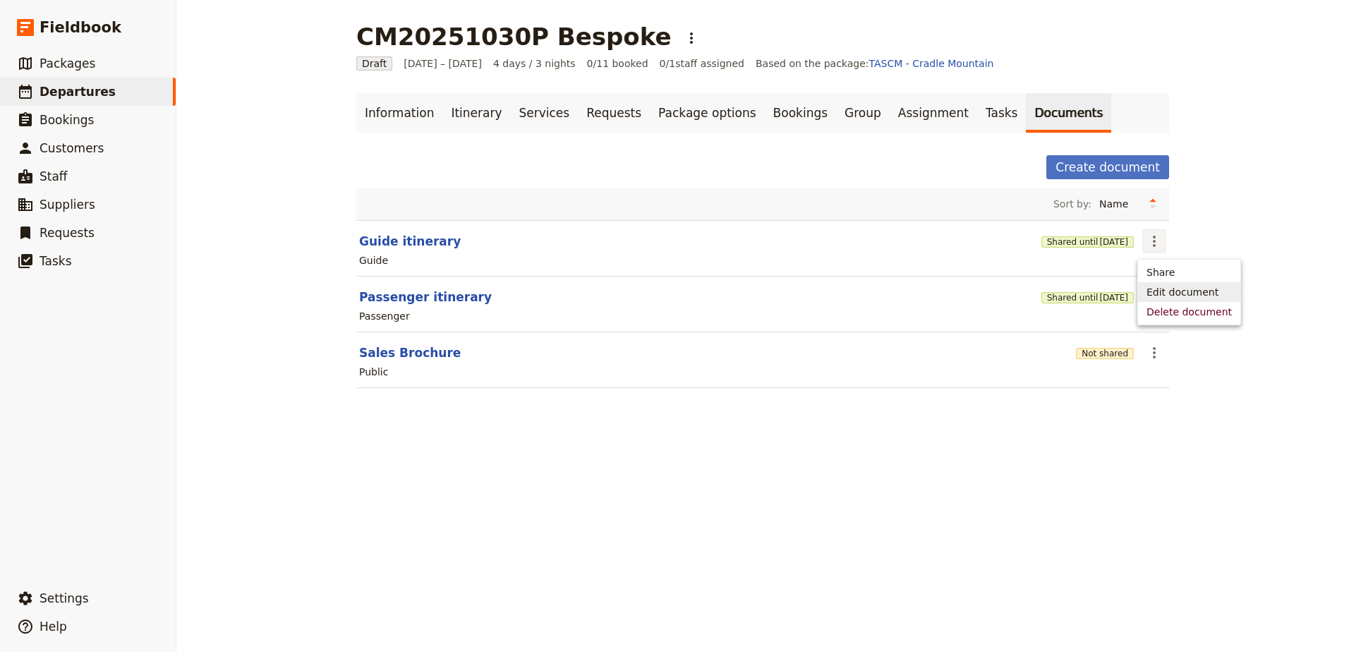
select select "DEFAULT"
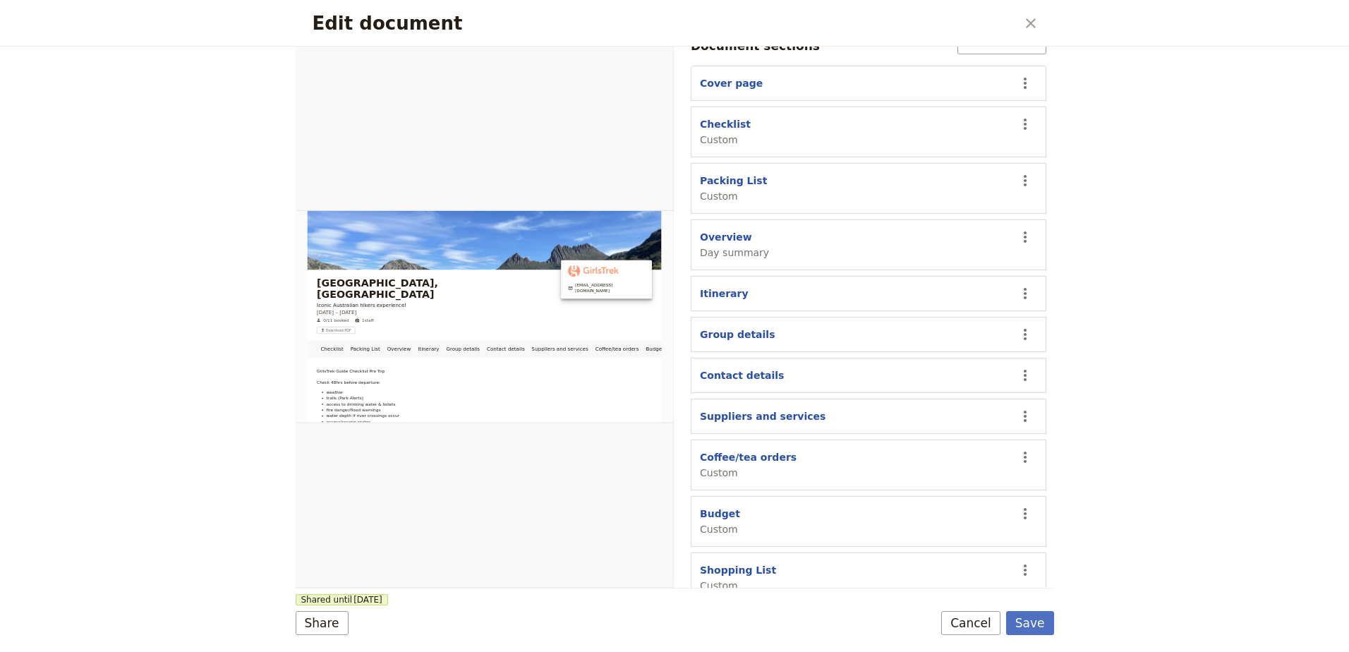
scroll to position [327, 0]
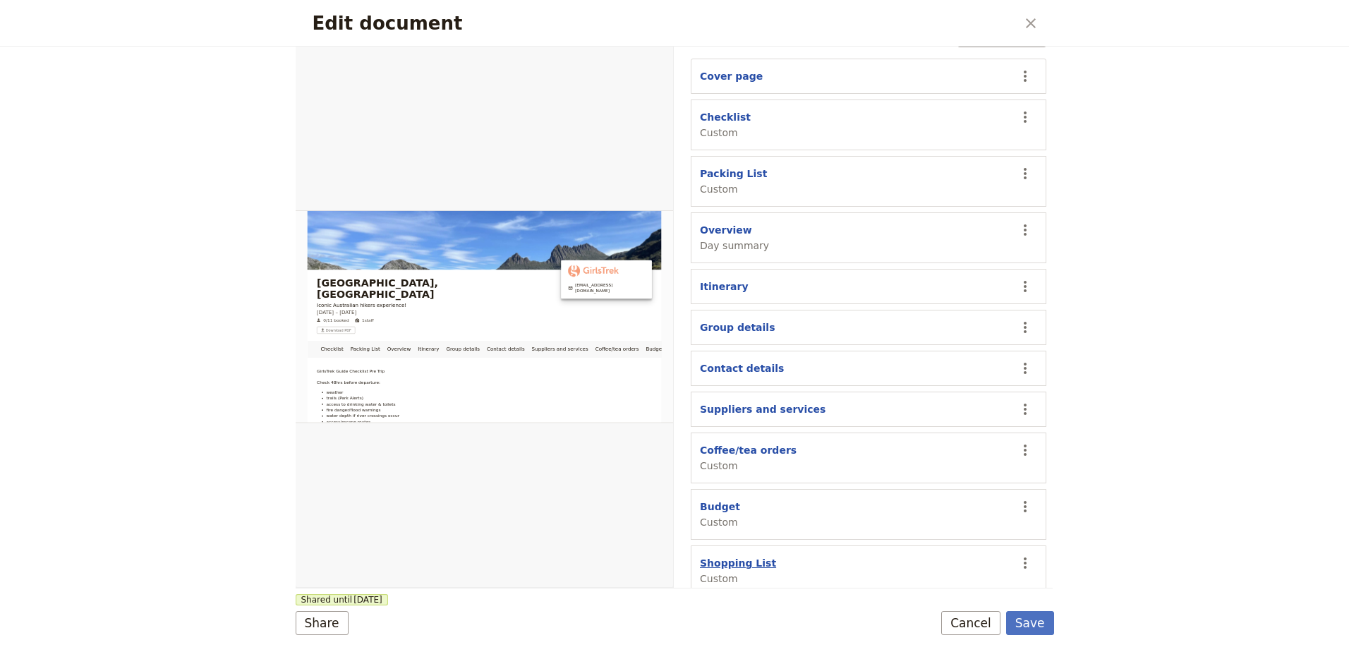
click at [725, 556] on button "Shopping List" at bounding box center [738, 563] width 76 height 14
select select "CUSTOM"
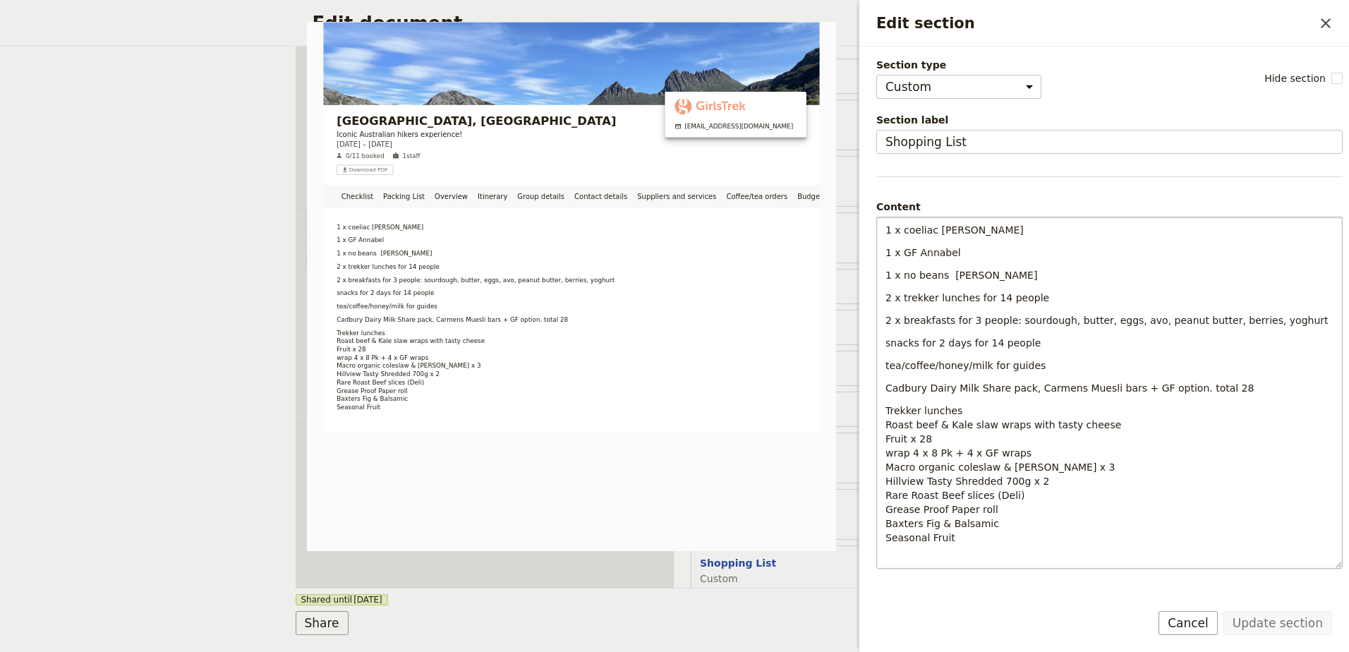
scroll to position [68, 0]
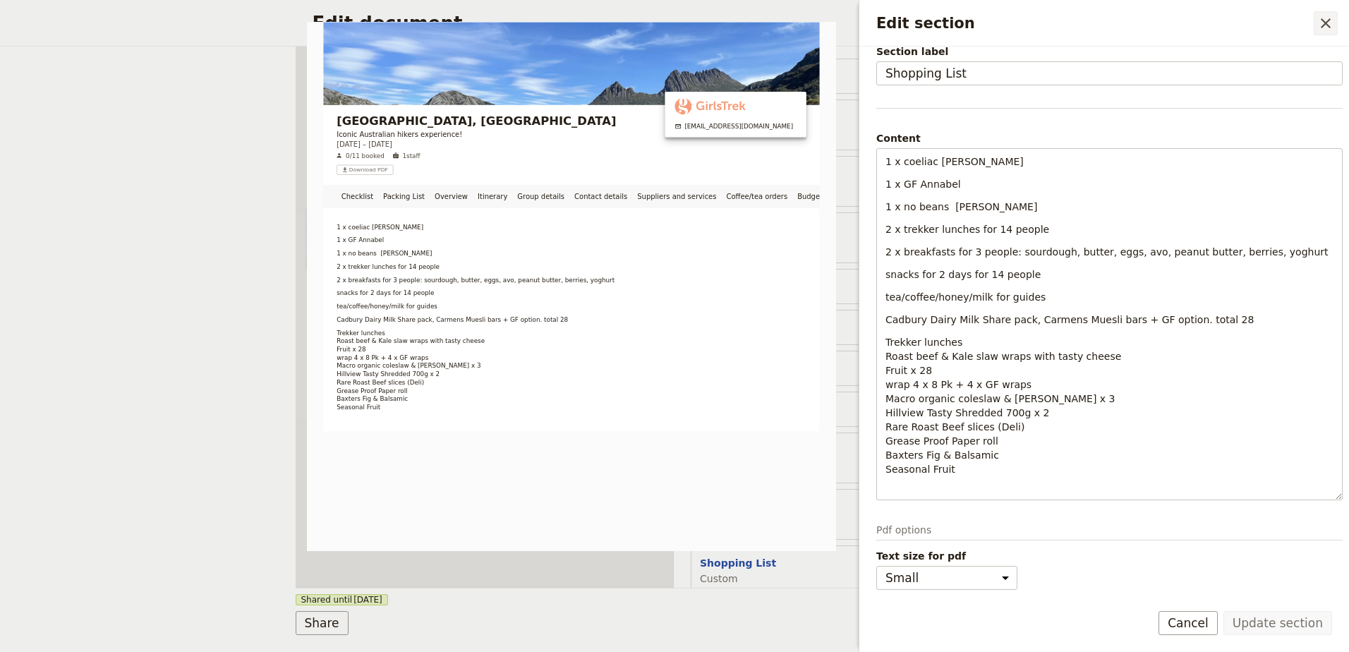
click at [1323, 32] on button "​" at bounding box center [1326, 23] width 24 height 24
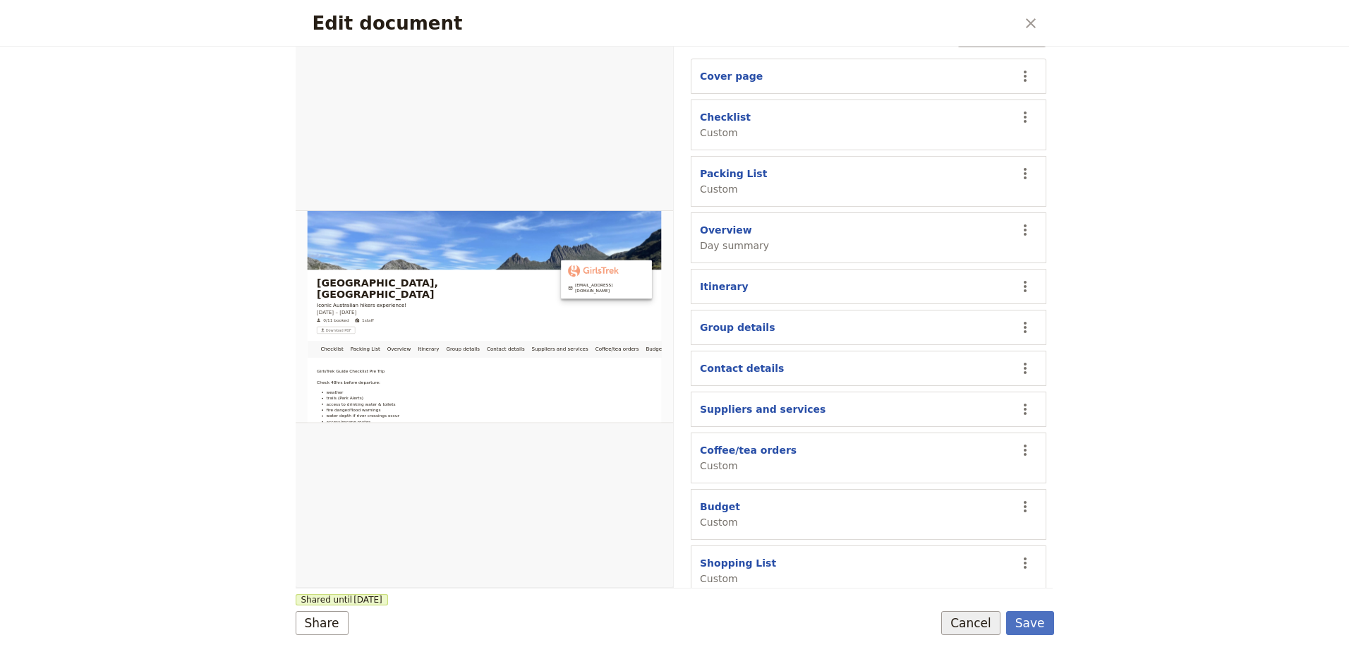
click at [981, 623] on button "Cancel" at bounding box center [970, 623] width 59 height 24
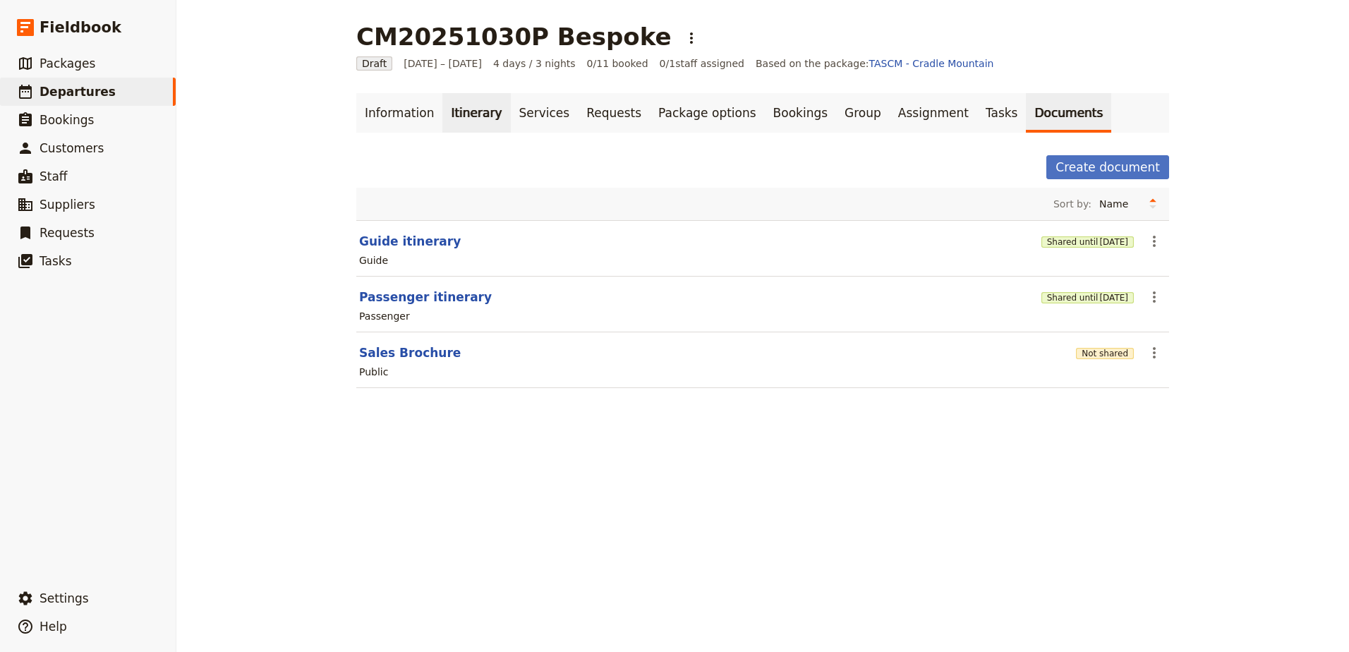
click at [447, 118] on link "Itinerary" at bounding box center [476, 113] width 68 height 40
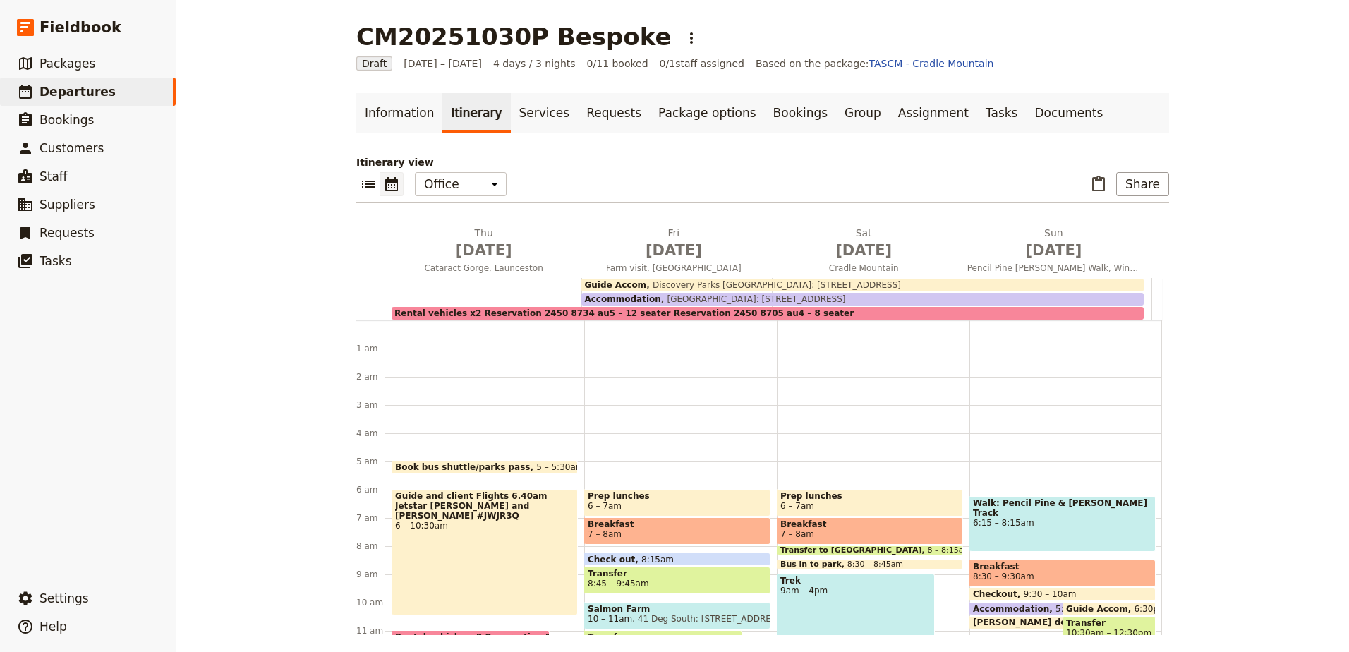
scroll to position [127, 0]
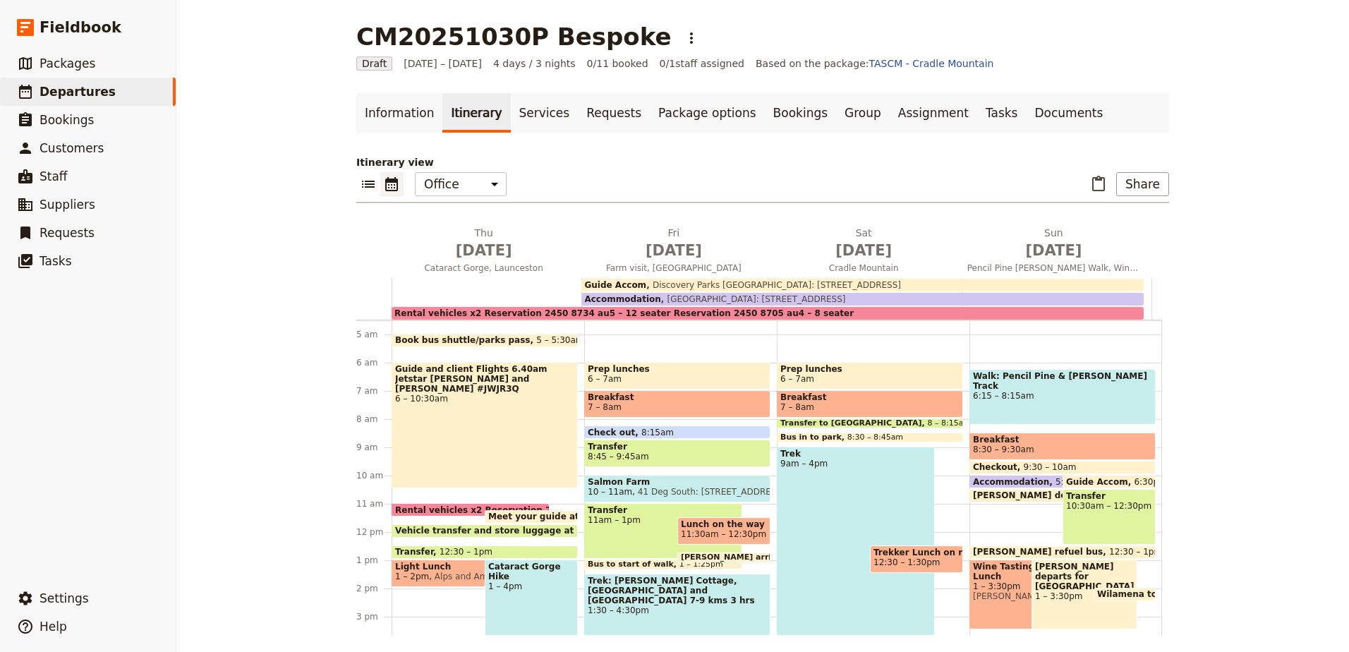
click at [751, 566] on div "Prep lunches 6 – 7am Breakfast 7 – 8am Check out 8:15am Transfer 8:45 – 9:45am …" at bounding box center [680, 531] width 193 height 677
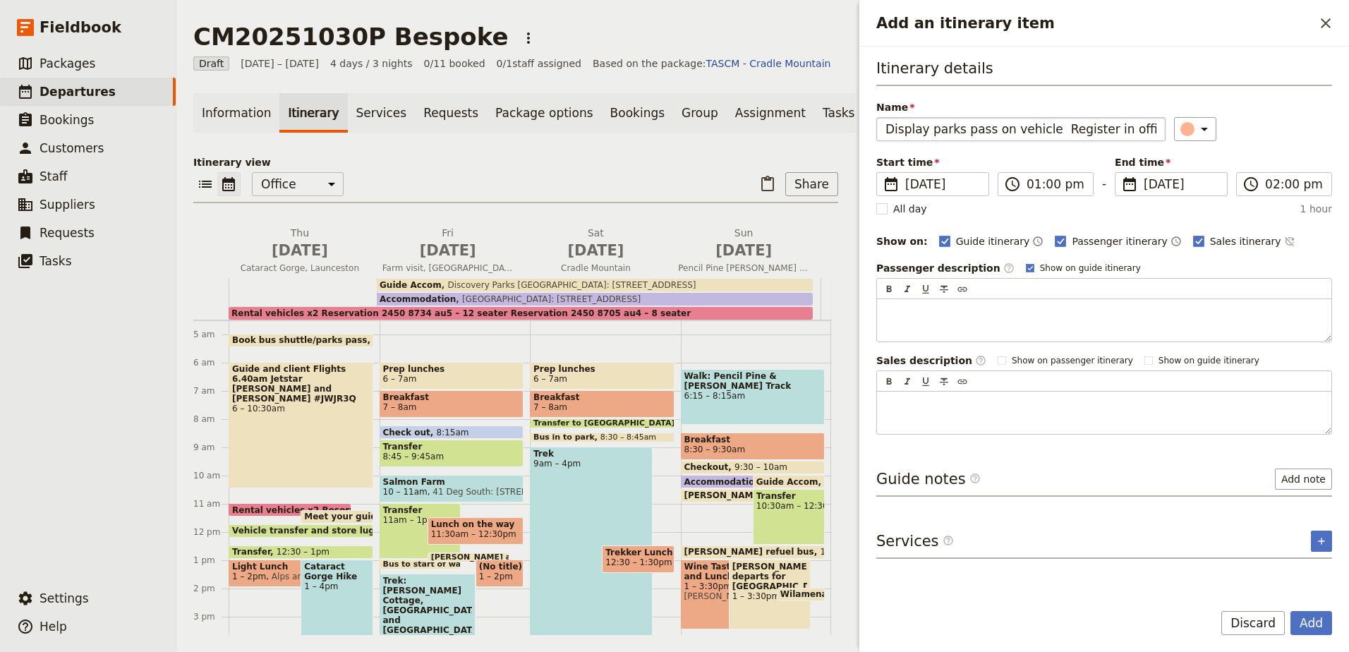
scroll to position [0, 230]
type input "Display parks pass on vehicle Register in office with parks pass get bus ticket…"
click at [1205, 128] on button "​" at bounding box center [1195, 129] width 42 height 24
click at [1191, 159] on div "button" at bounding box center [1195, 159] width 14 height 14
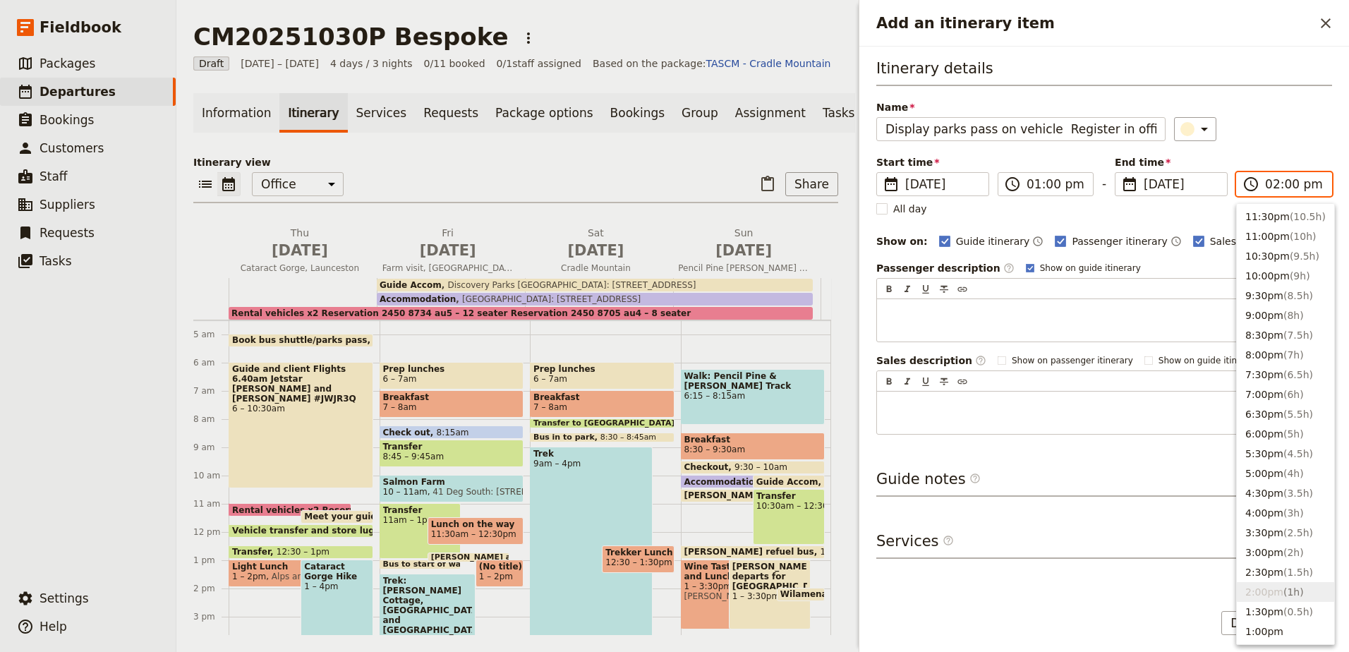
click at [1285, 178] on input "02:00 pm" at bounding box center [1294, 184] width 58 height 17
click at [1283, 617] on span "( 0.5h )" at bounding box center [1298, 611] width 30 height 11
type input "01:30 pm"
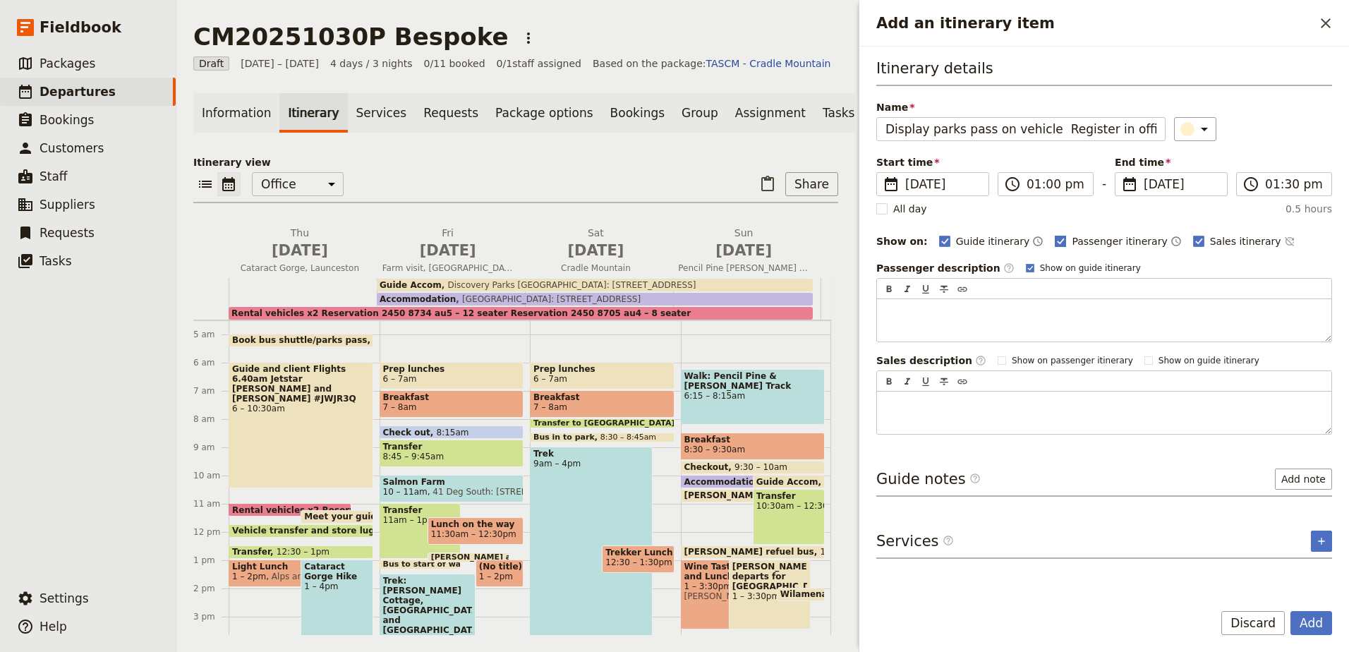
click at [1055, 243] on label "Passenger itinerary" at bounding box center [1111, 241] width 112 height 14
click at [1054, 234] on input "Passenger itinerary" at bounding box center [1054, 234] width 1 height 1
checkbox input "false"
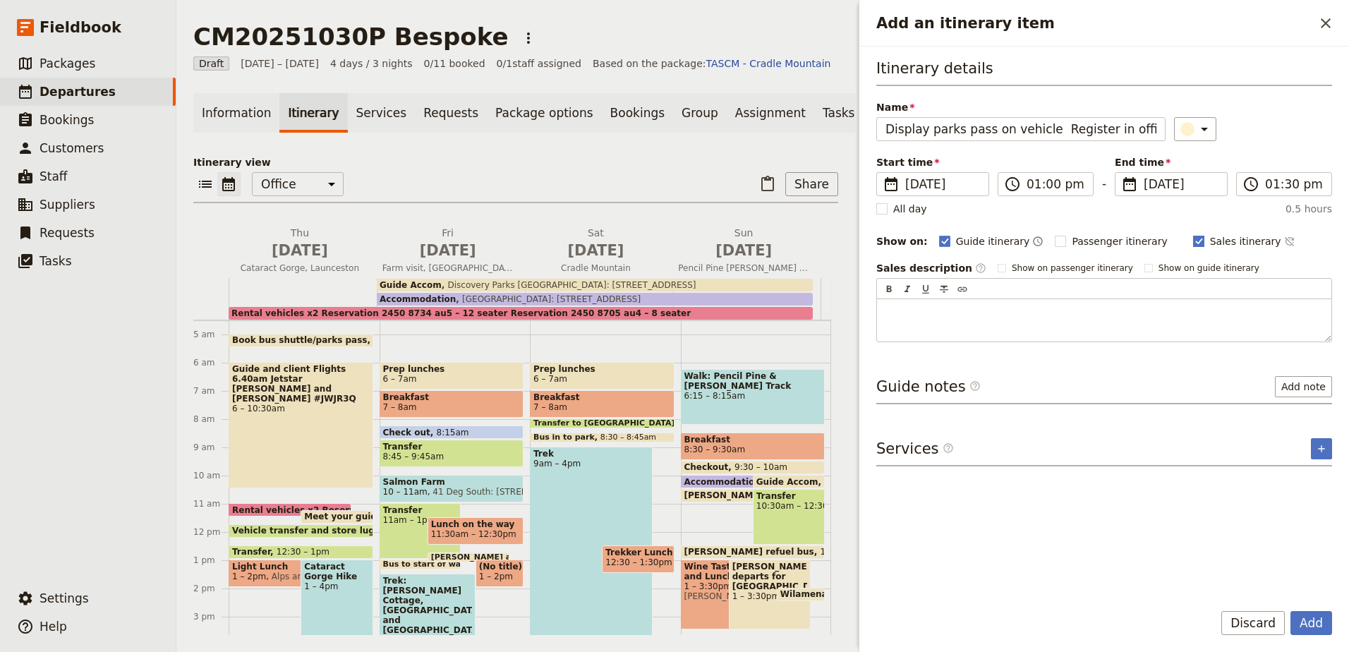
click at [1193, 238] on rect "Add an itinerary item" at bounding box center [1198, 241] width 11 height 11
click at [1192, 234] on input "Sales itinerary" at bounding box center [1192, 234] width 1 height 1
checkbox input "false"
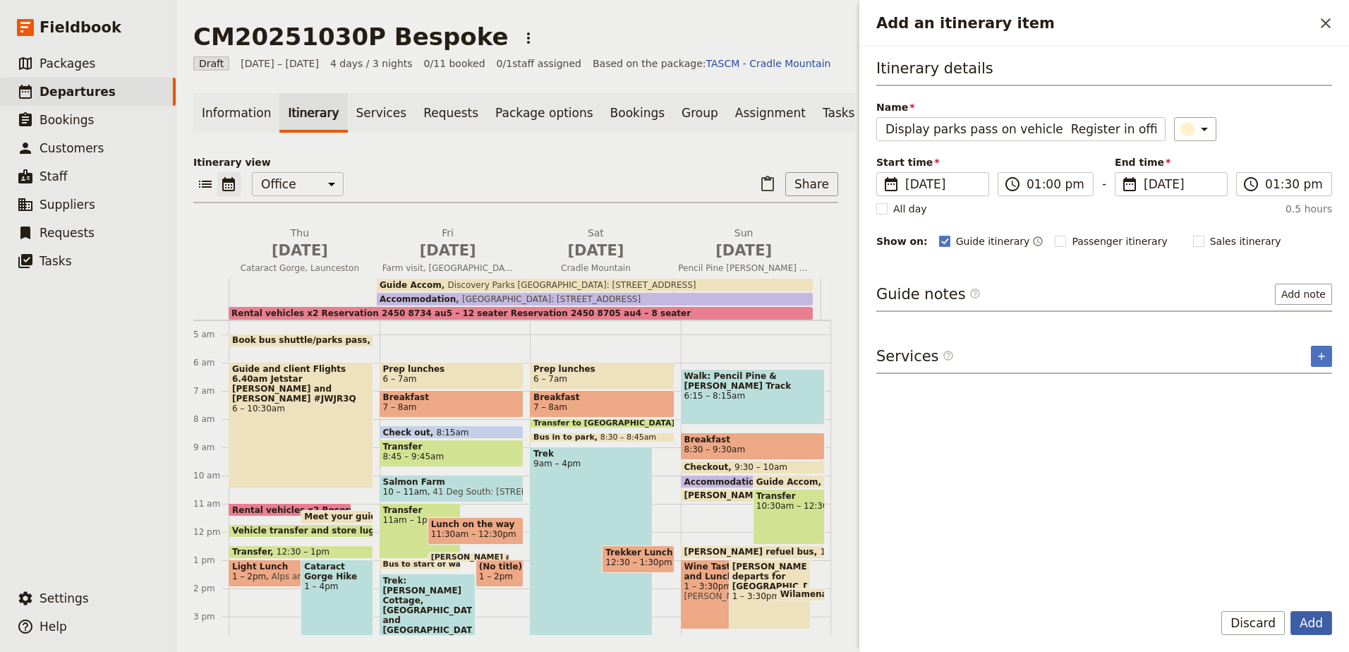
click at [1304, 622] on button "Add" at bounding box center [1311, 623] width 42 height 24
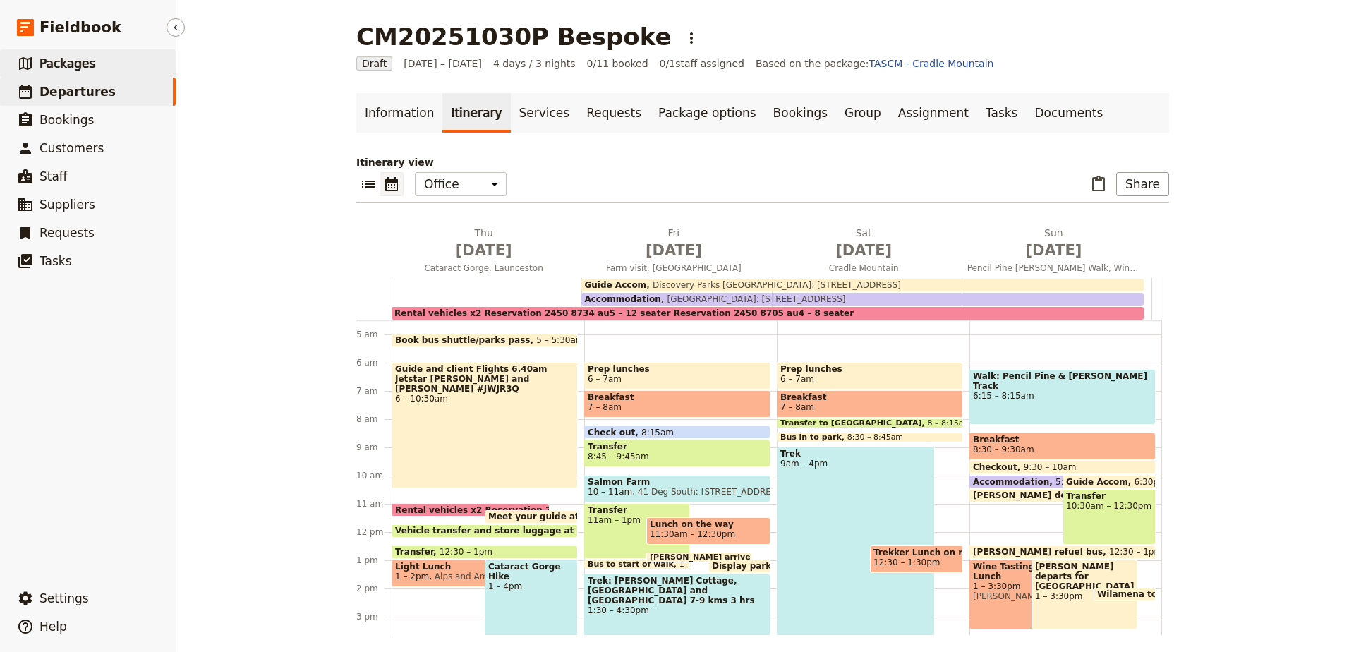
click at [99, 71] on link "​ Packages" at bounding box center [88, 63] width 176 height 28
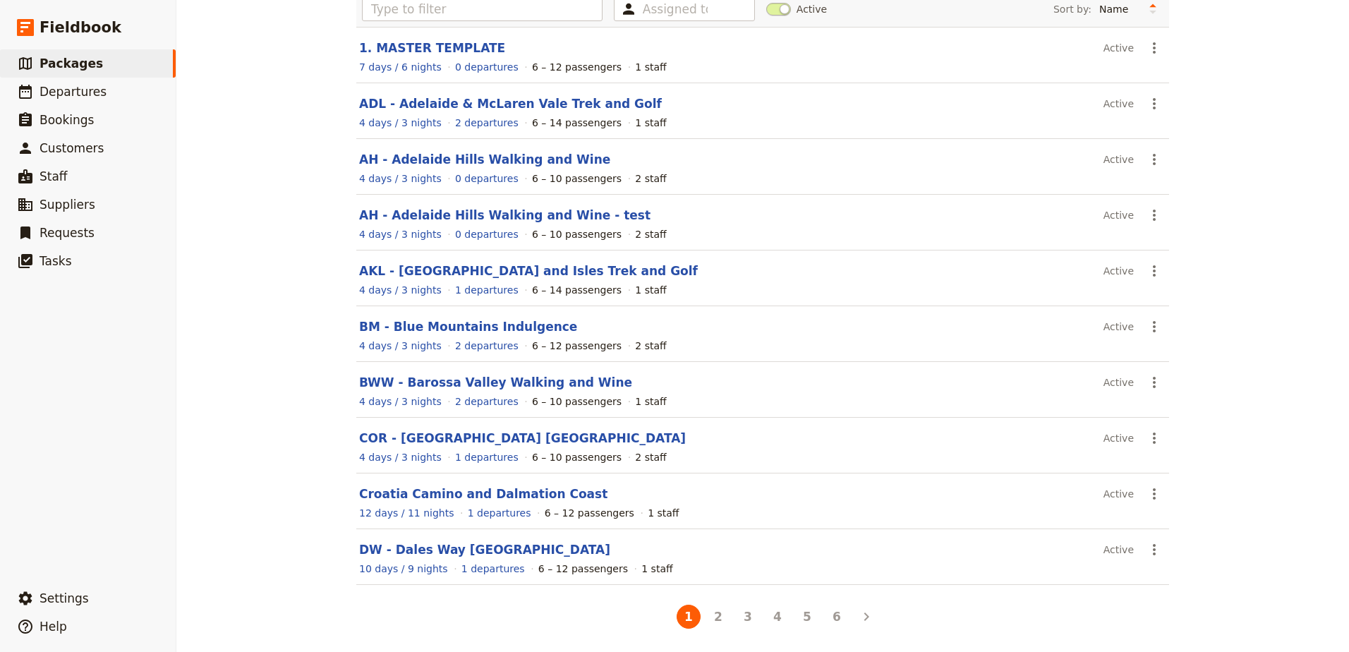
scroll to position [116, 0]
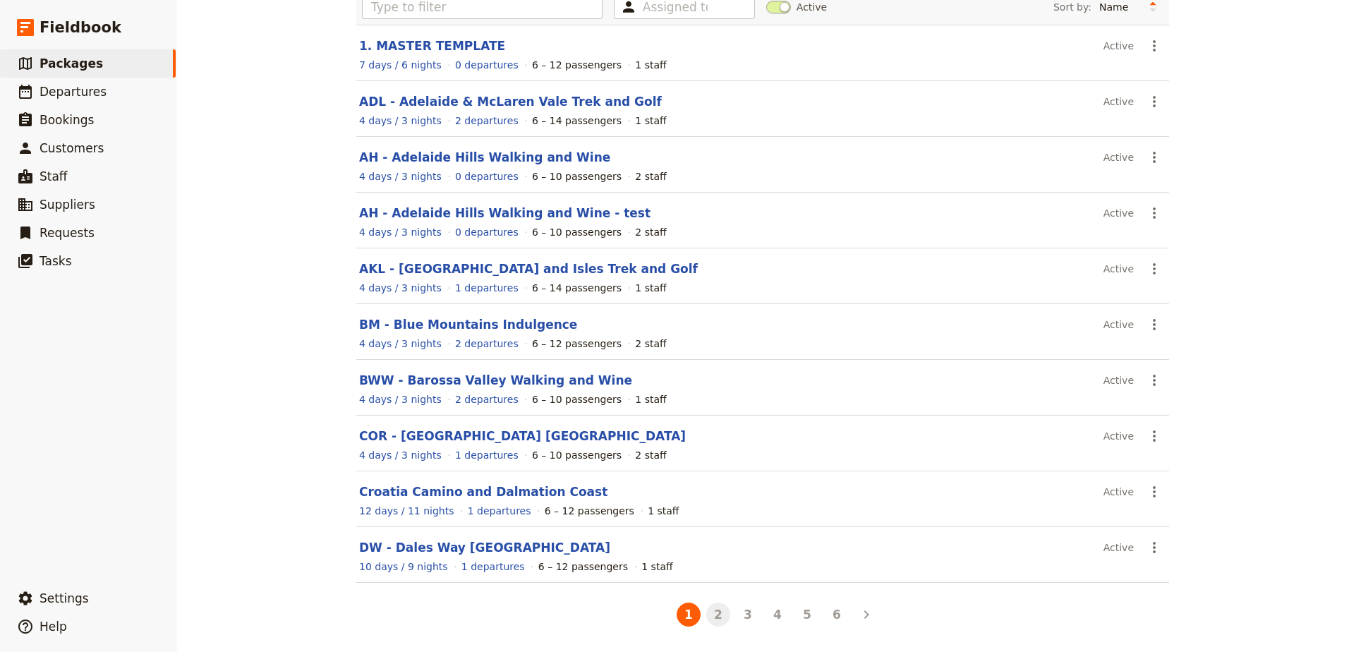
click at [706, 612] on button "2" at bounding box center [718, 615] width 24 height 24
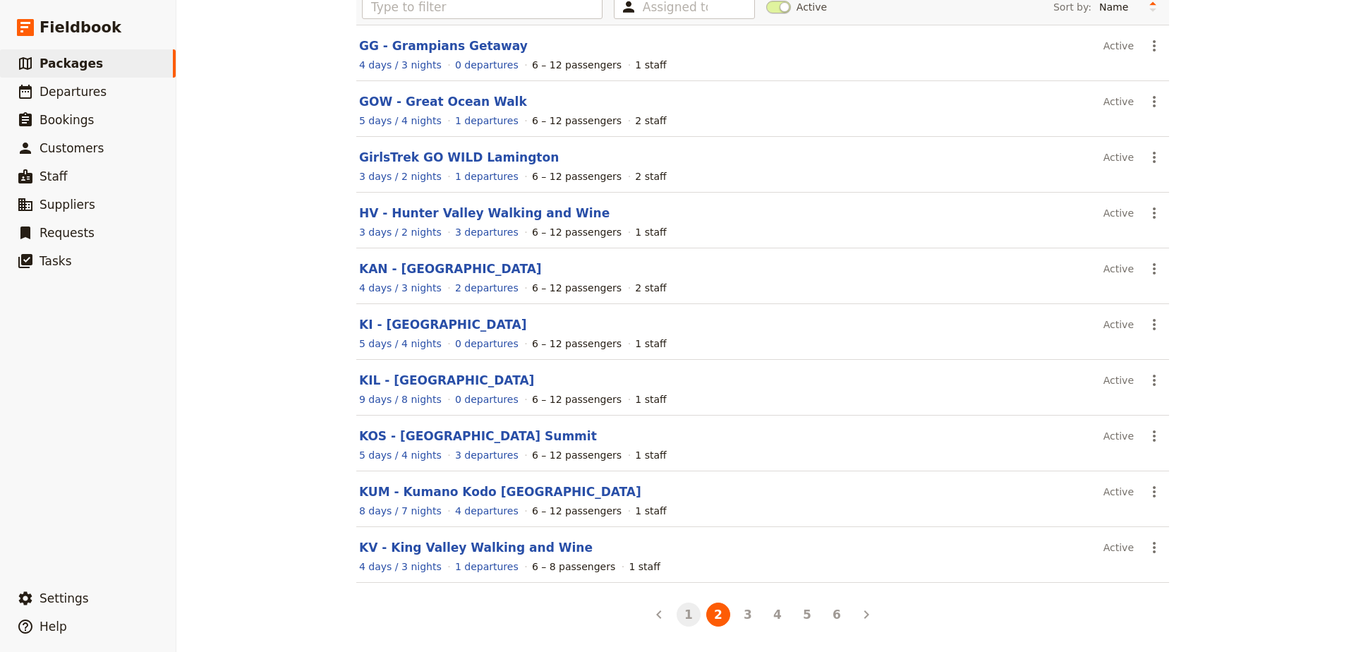
click at [677, 617] on button "1" at bounding box center [689, 615] width 24 height 24
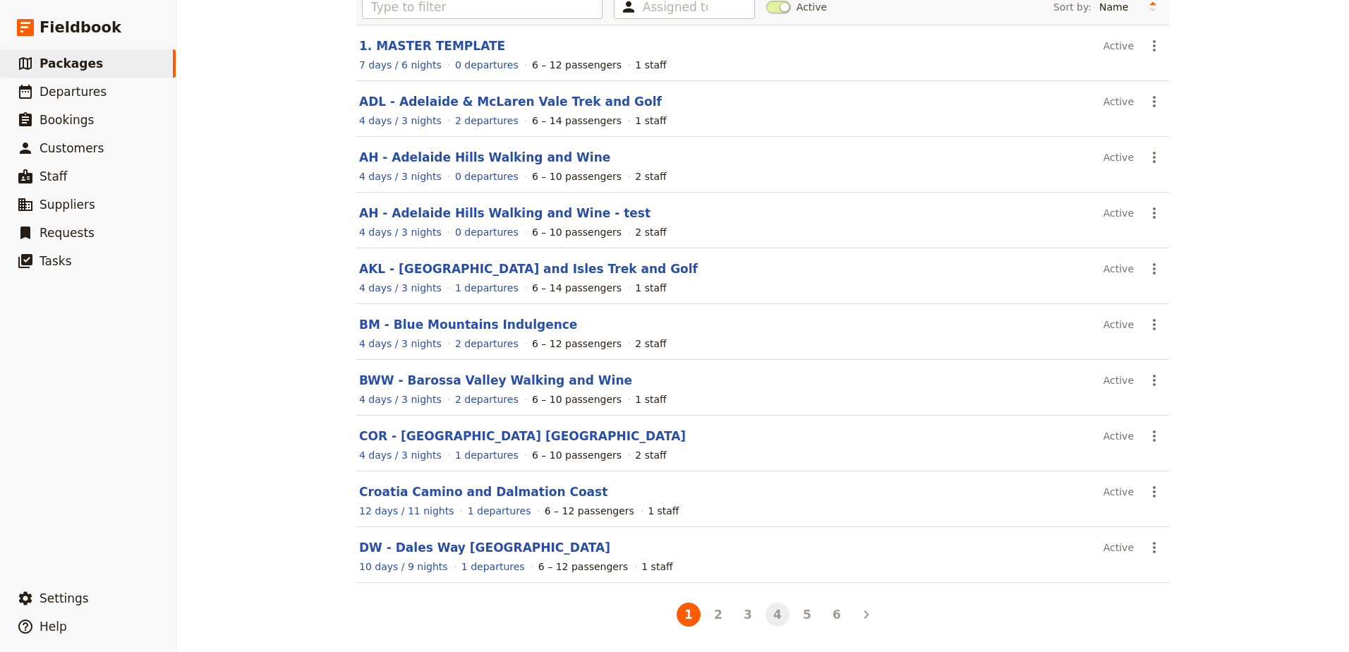
click at [775, 614] on button "4" at bounding box center [777, 615] width 24 height 24
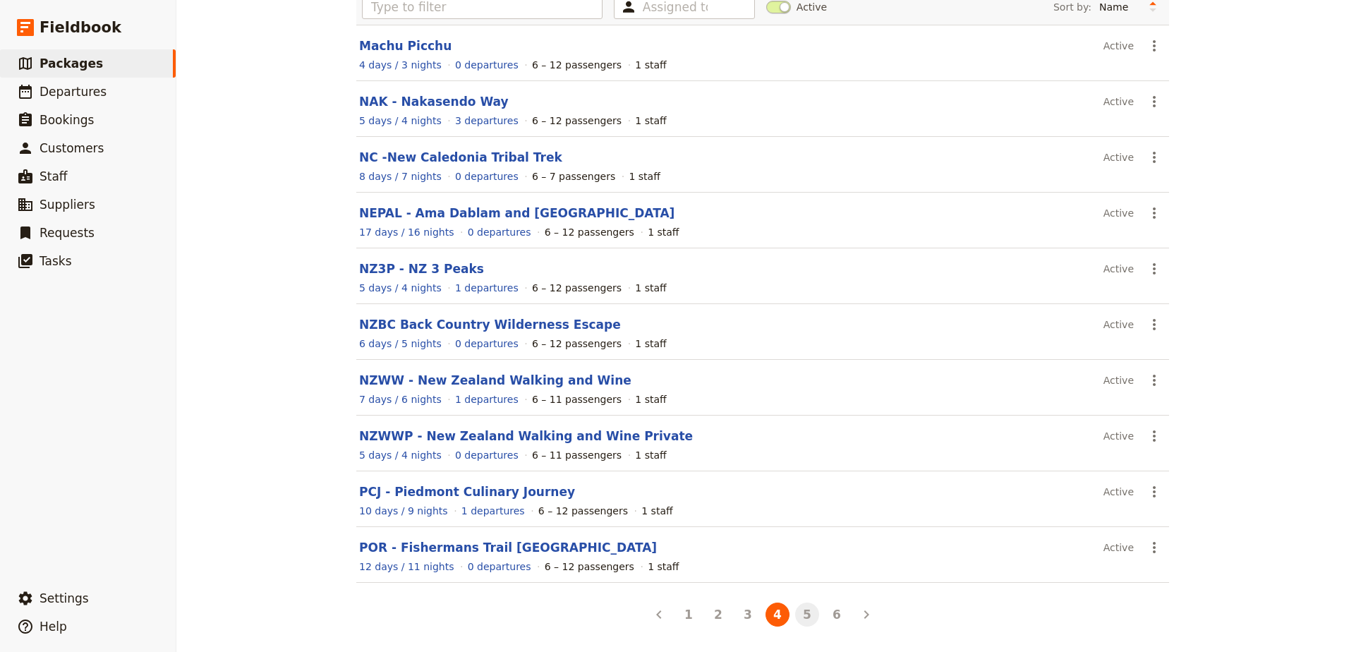
click at [805, 622] on button "5" at bounding box center [807, 615] width 24 height 24
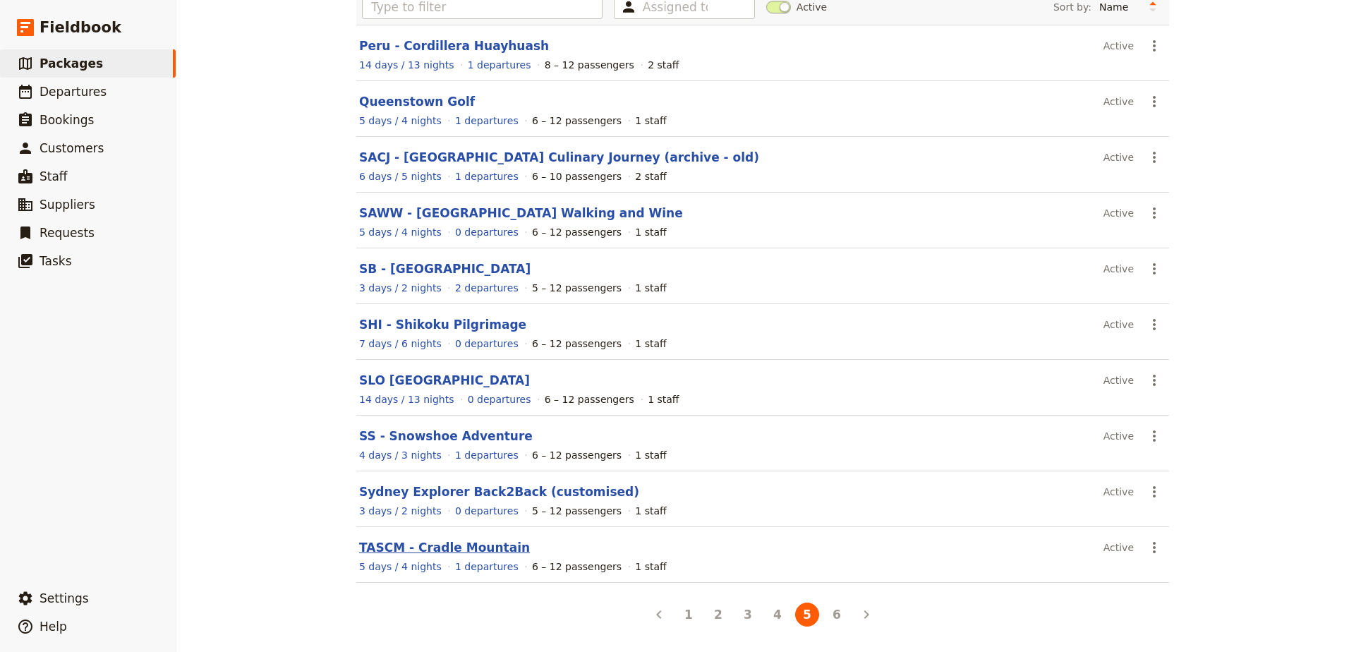
click at [480, 548] on link "TASCM - Cradle Mountain" at bounding box center [444, 547] width 171 height 14
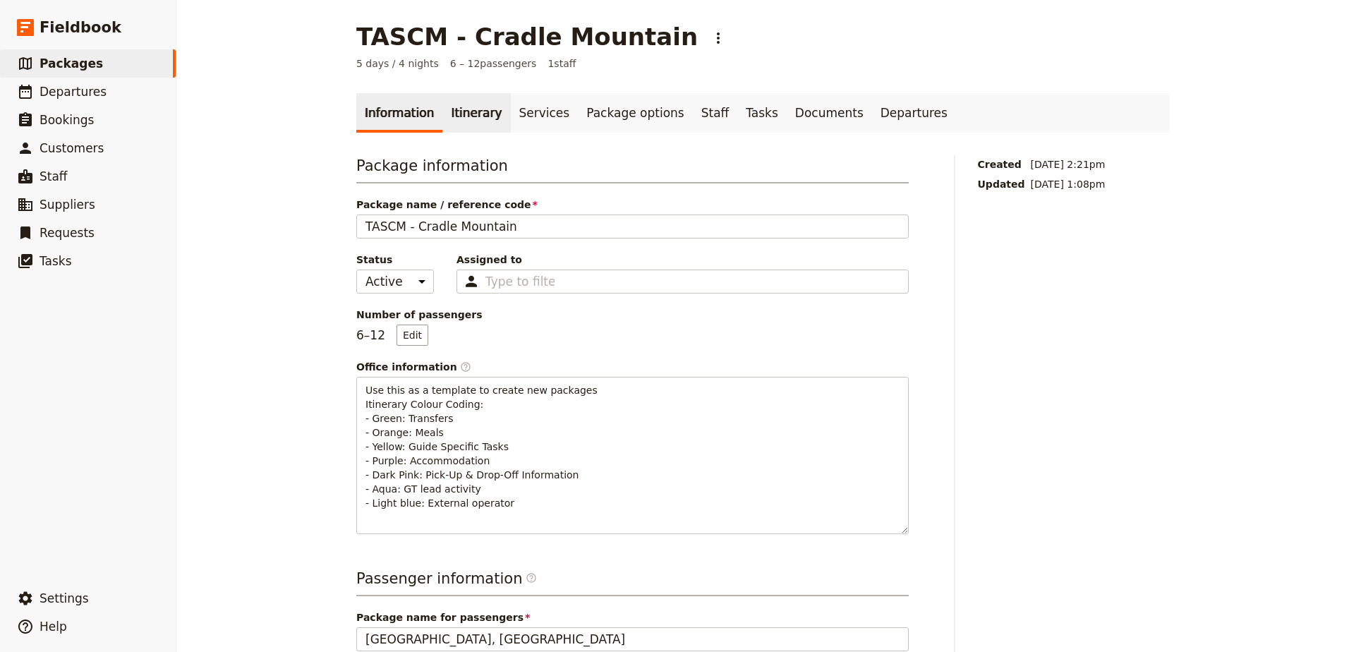
click at [465, 111] on link "Itinerary" at bounding box center [476, 113] width 68 height 40
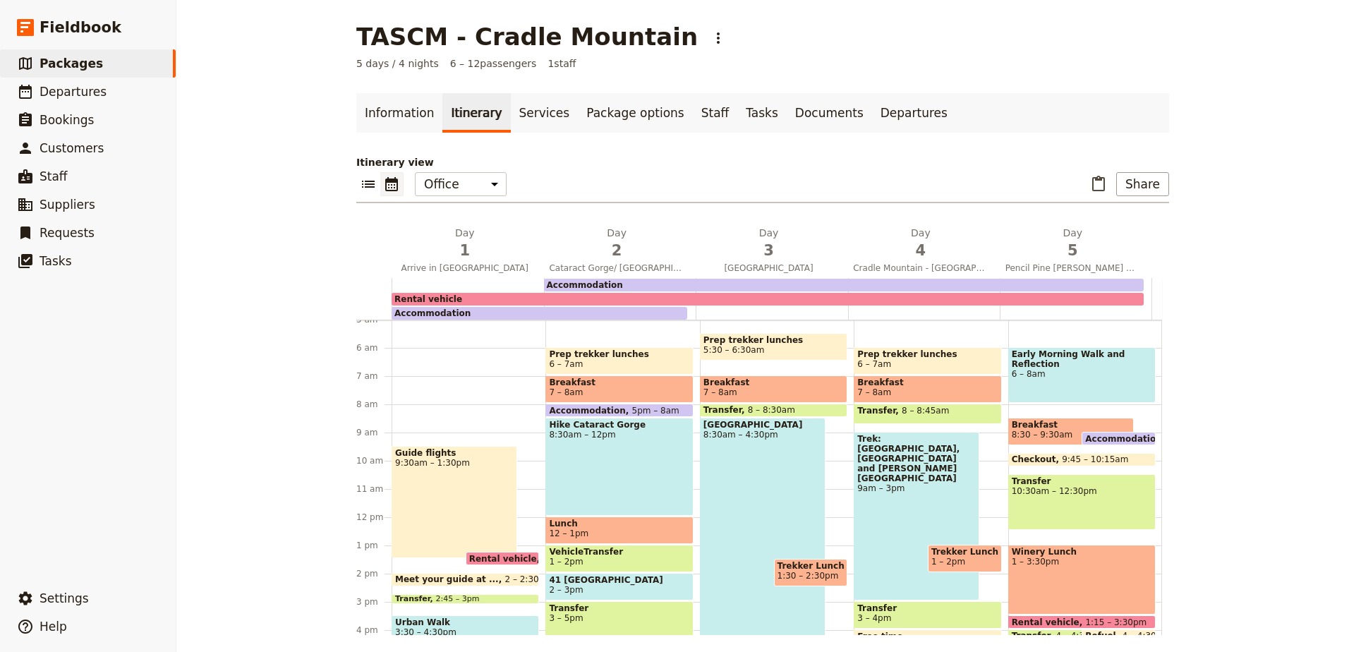
scroll to position [141, 0]
click at [825, 423] on div "Prep trekker lunches 5:30 – 6:30am Breakfast 7 – 8am Transfer 8 – 8:30am [GEOGR…" at bounding box center [777, 517] width 154 height 677
select select "3"
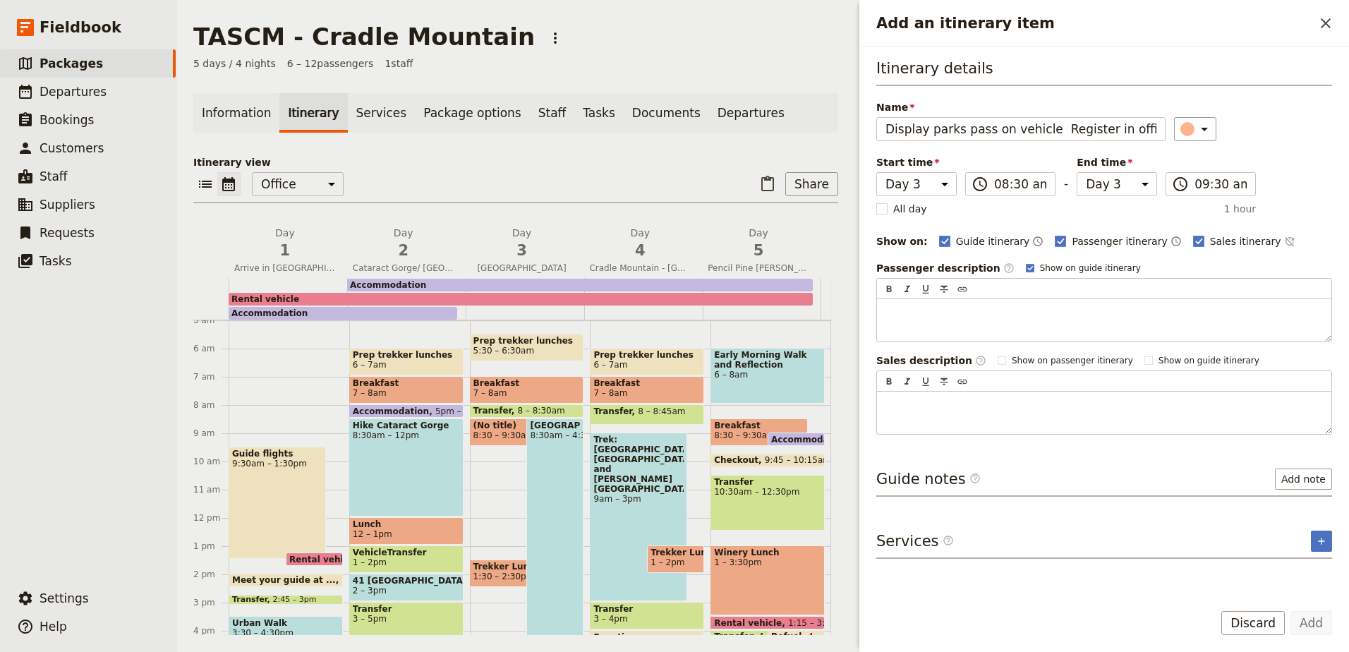
scroll to position [0, 230]
type input "Display parks pass on vehicle Register in office with parks pass get bus ticket…"
click at [1201, 120] on button "​" at bounding box center [1195, 129] width 42 height 24
click at [1201, 157] on div "button" at bounding box center [1195, 159] width 14 height 14
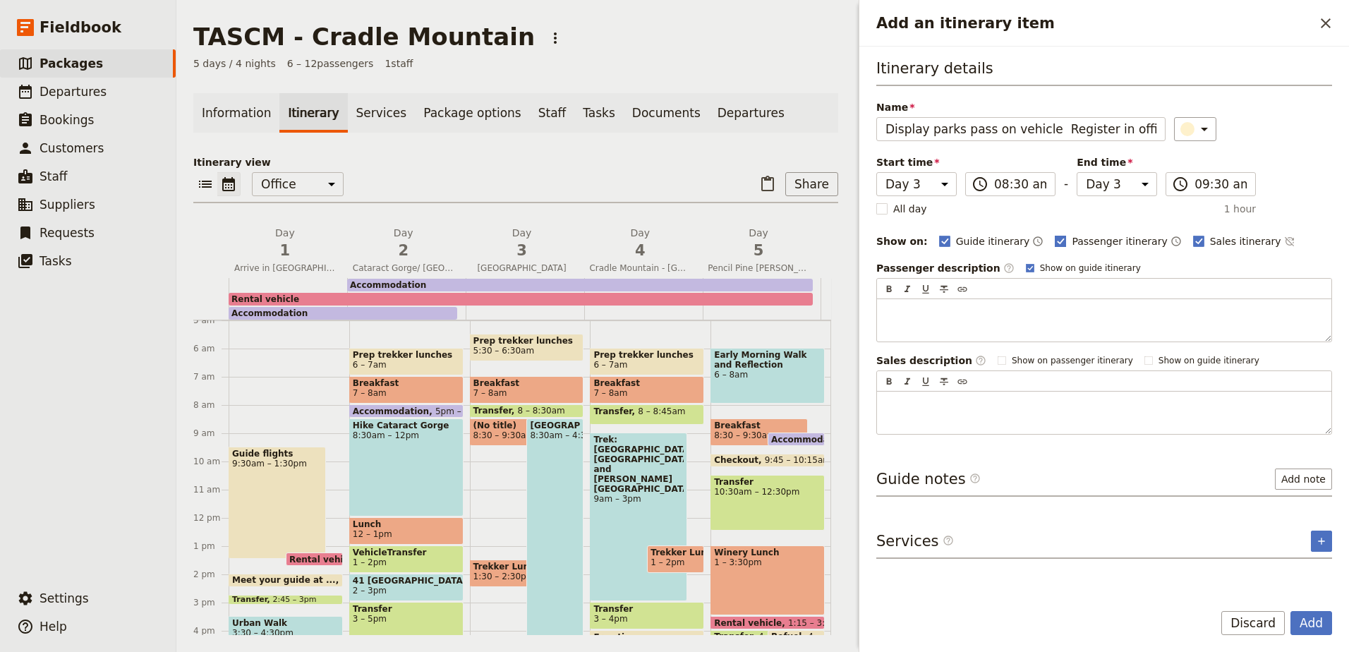
click at [1055, 238] on rect "Add an itinerary item" at bounding box center [1060, 241] width 11 height 11
click at [1054, 234] on input "Passenger itinerary" at bounding box center [1054, 234] width 1 height 1
checkbox input "false"
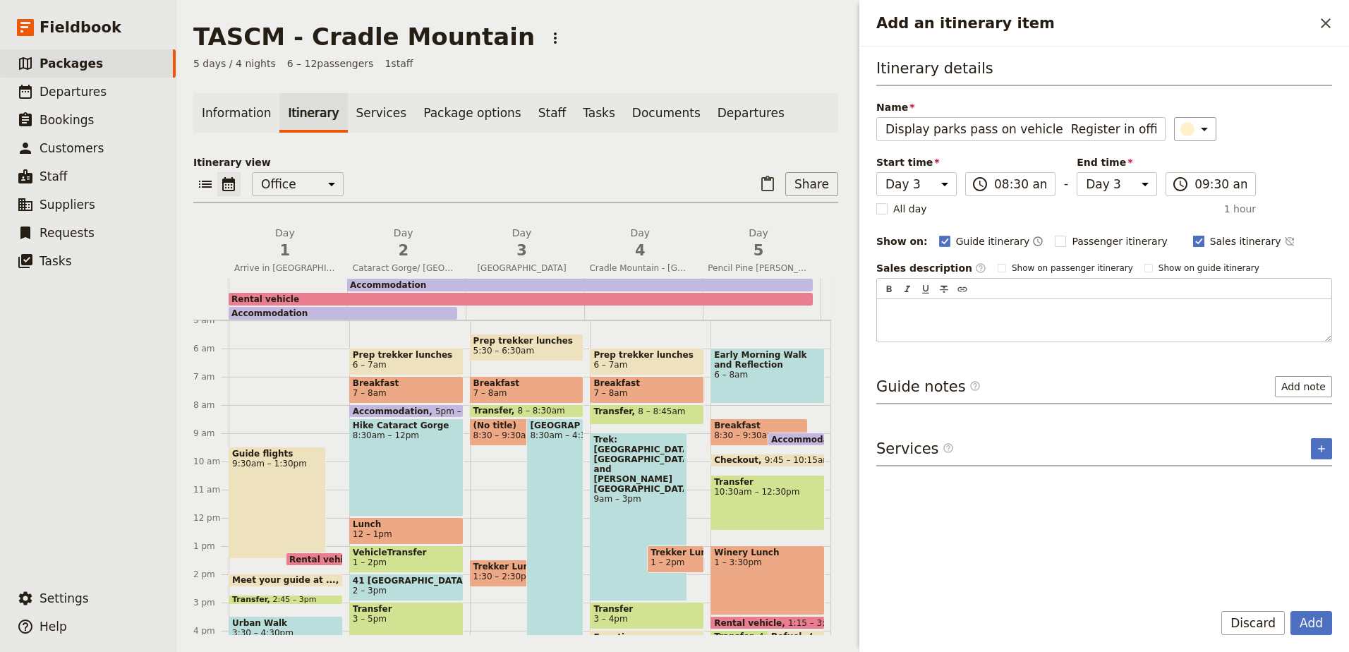
click at [1193, 241] on rect "Add an itinerary item" at bounding box center [1198, 241] width 11 height 11
click at [1192, 234] on input "Sales itinerary" at bounding box center [1192, 234] width 1 height 1
checkbox input "false"
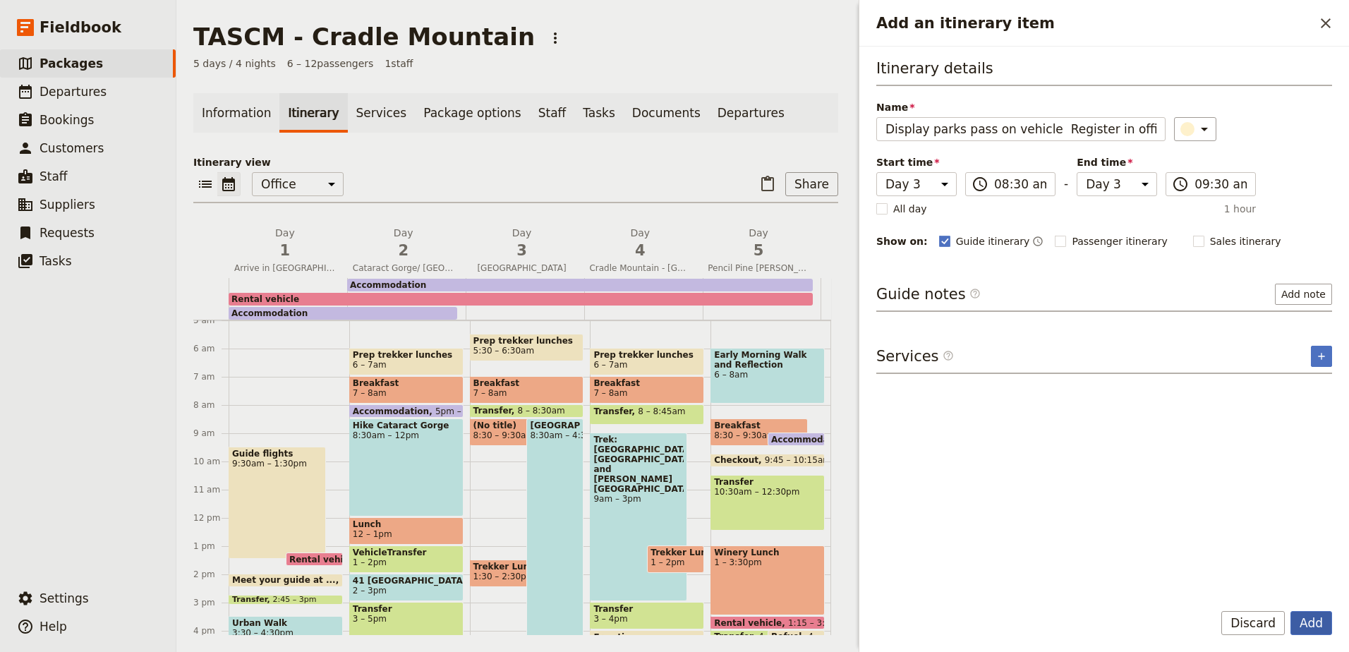
click at [1308, 621] on button "Add" at bounding box center [1311, 623] width 42 height 24
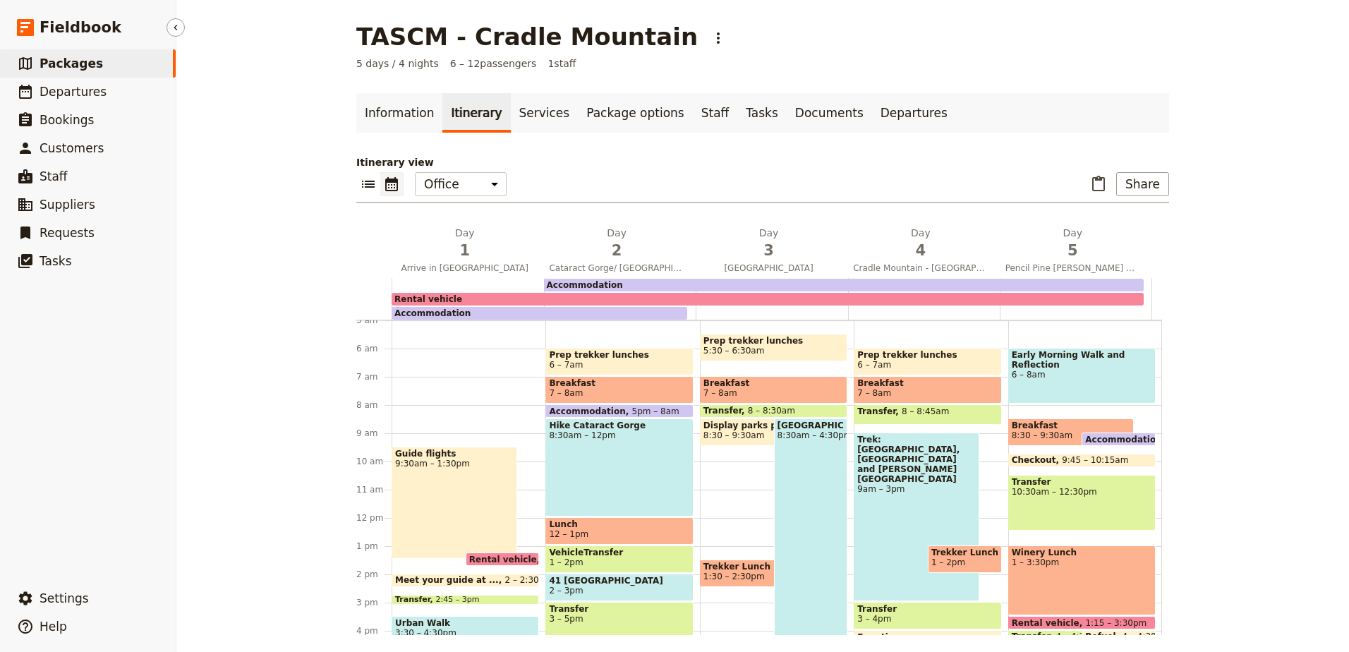
click at [66, 52] on link "​ Packages" at bounding box center [88, 63] width 176 height 28
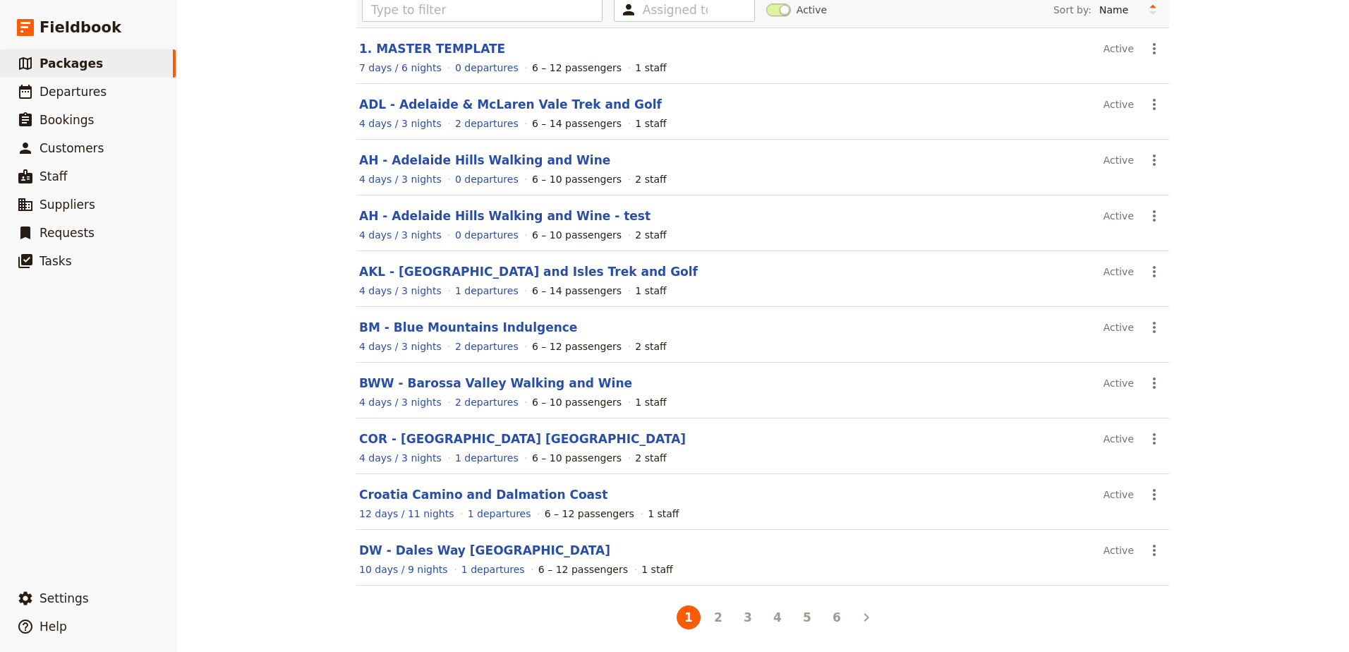
scroll to position [116, 0]
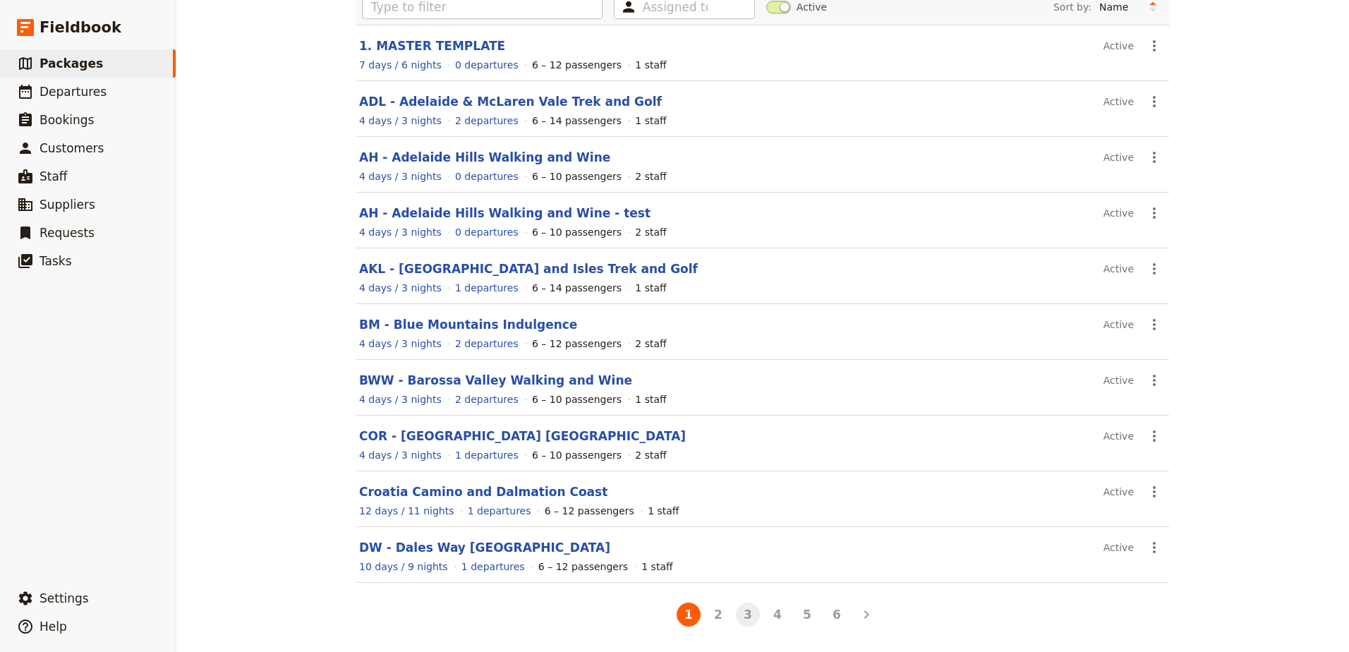
click at [741, 607] on button "3" at bounding box center [748, 615] width 24 height 24
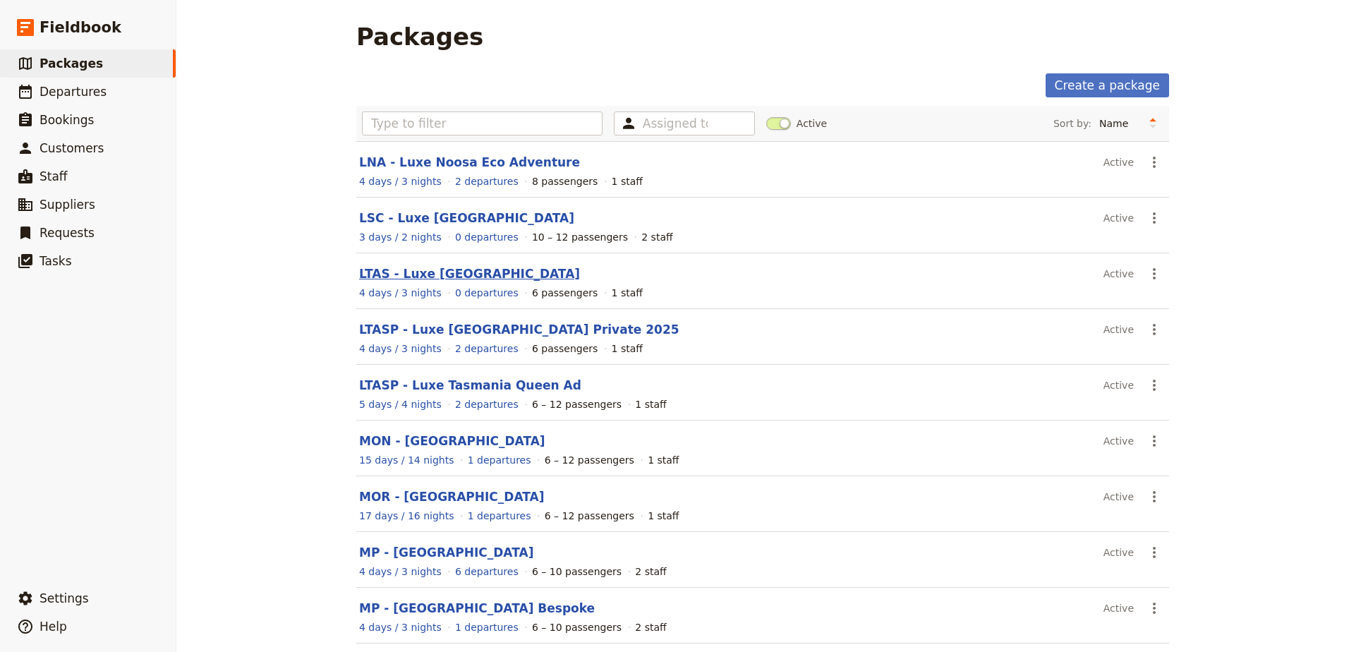
click at [437, 279] on link "LTAS - Luxe [GEOGRAPHIC_DATA]" at bounding box center [469, 274] width 221 height 14
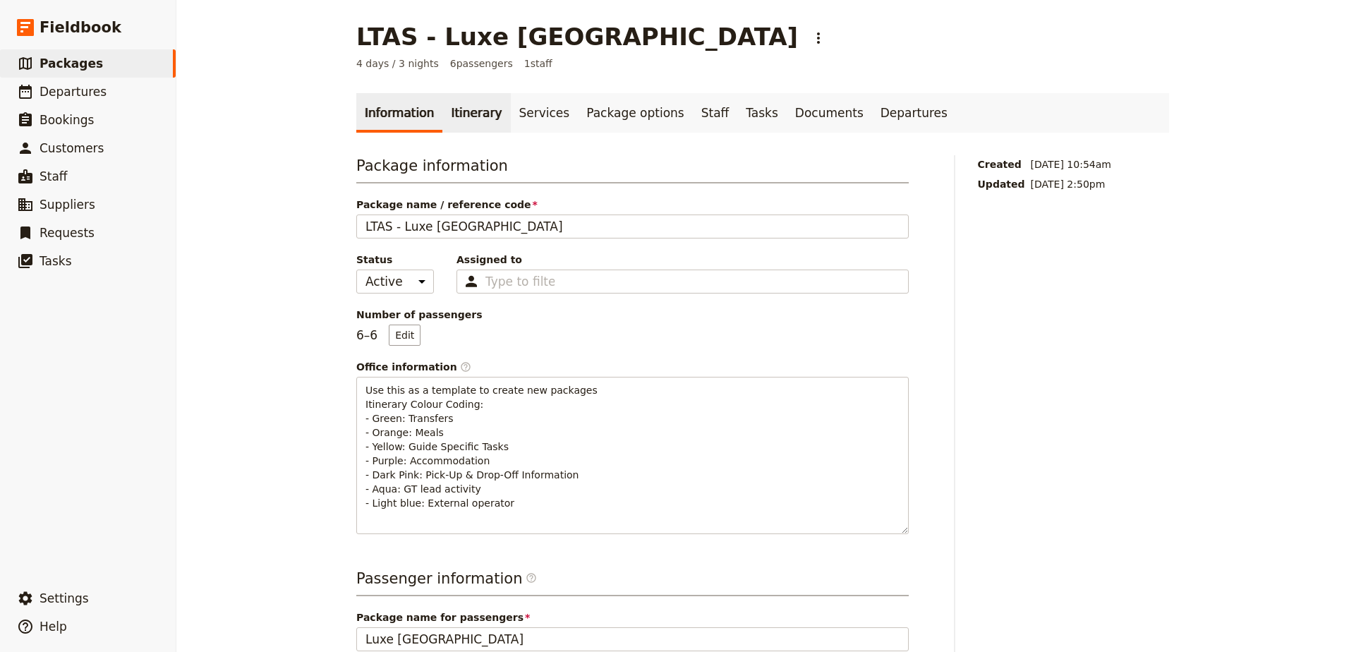
click at [468, 111] on link "Itinerary" at bounding box center [476, 113] width 68 height 40
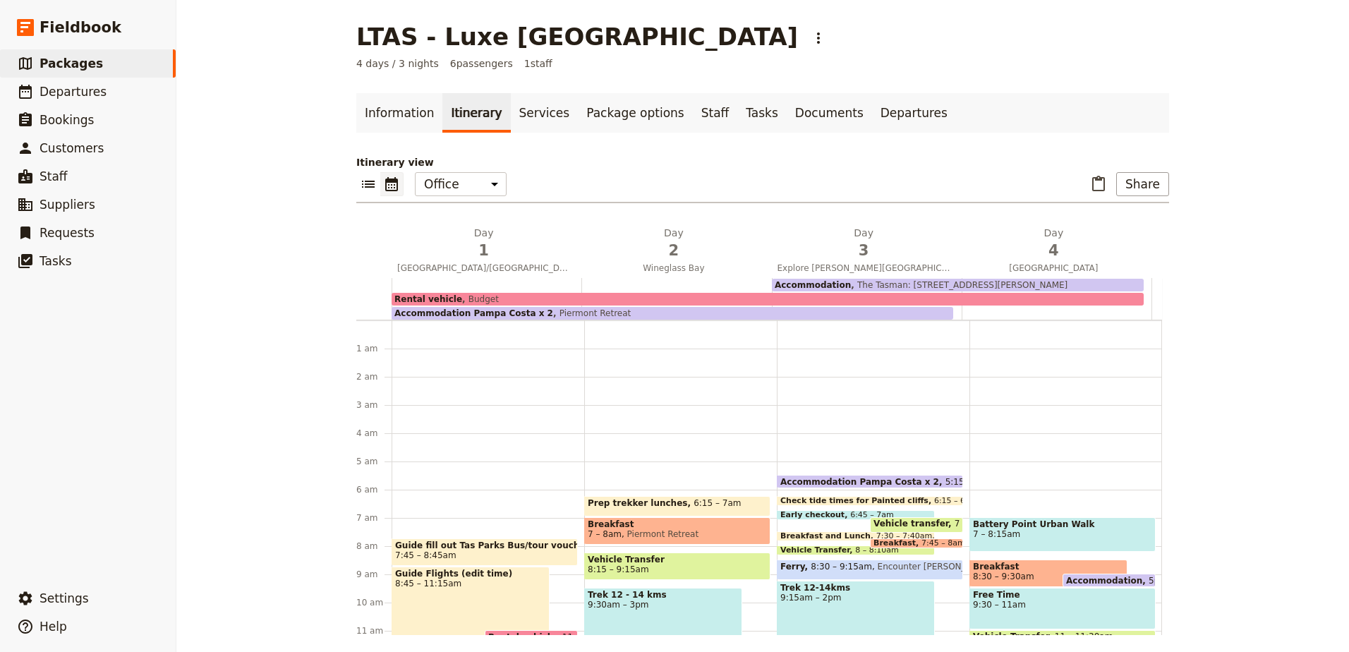
scroll to position [162, 0]
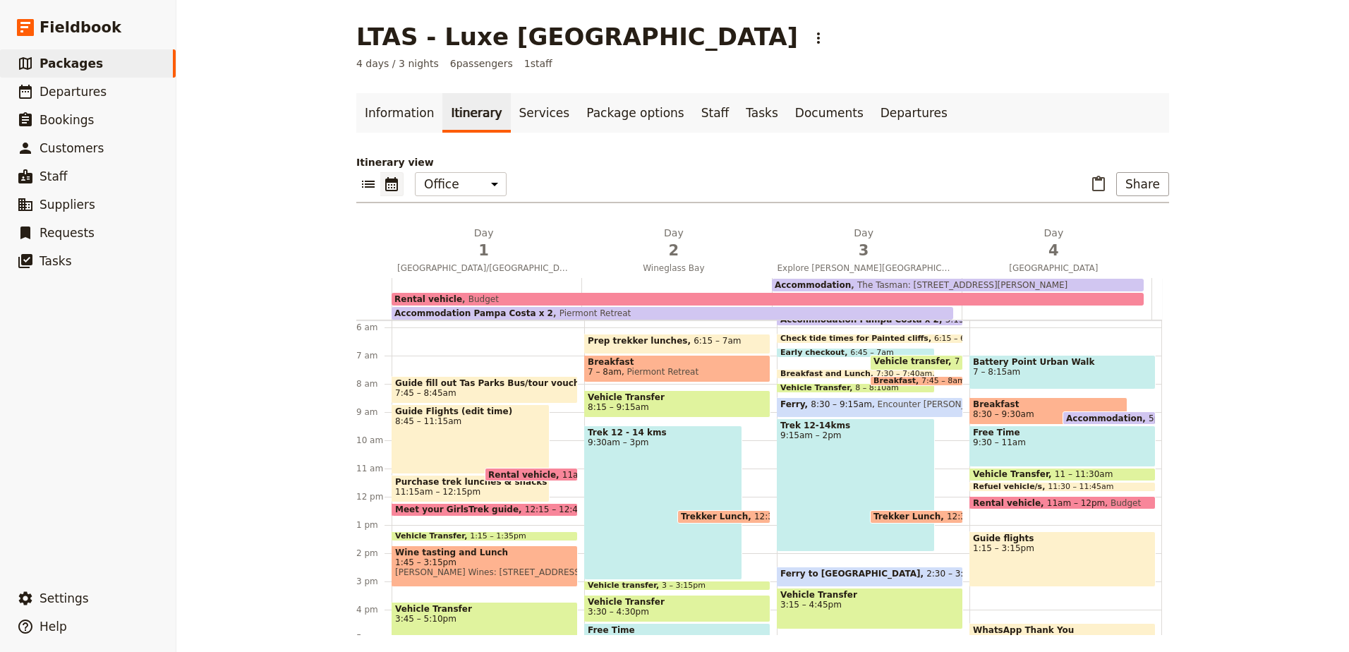
click at [741, 423] on div "Prep trekker lunches 6:15 – 7am Breakfast 7 – 8am Piermont Retreat Vehicle Tran…" at bounding box center [680, 496] width 193 height 677
select select "2"
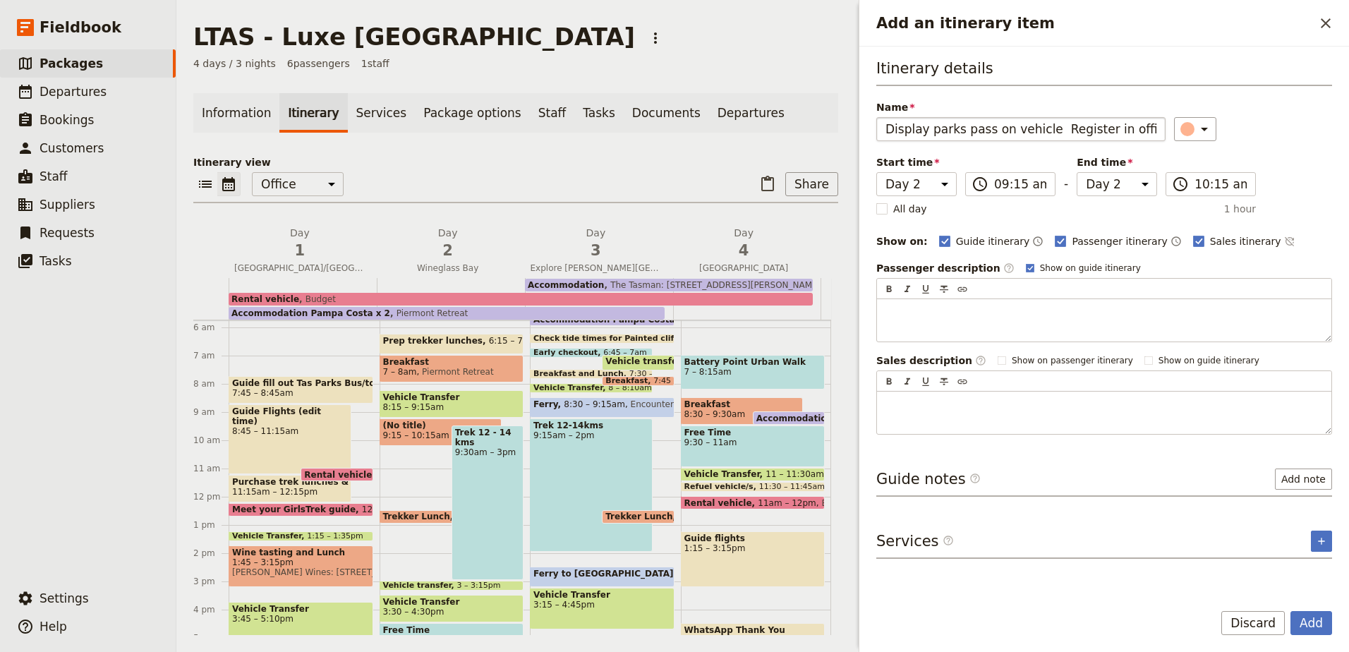
scroll to position [0, 230]
drag, startPoint x: 991, startPoint y: 131, endPoint x: 1173, endPoint y: 120, distance: 181.6
click at [1173, 120] on div "Name Display parks pass on vehicle Register in office with parks pass get bus t…" at bounding box center [1104, 120] width 456 height 41
type input "Display parks pass on vehicle"
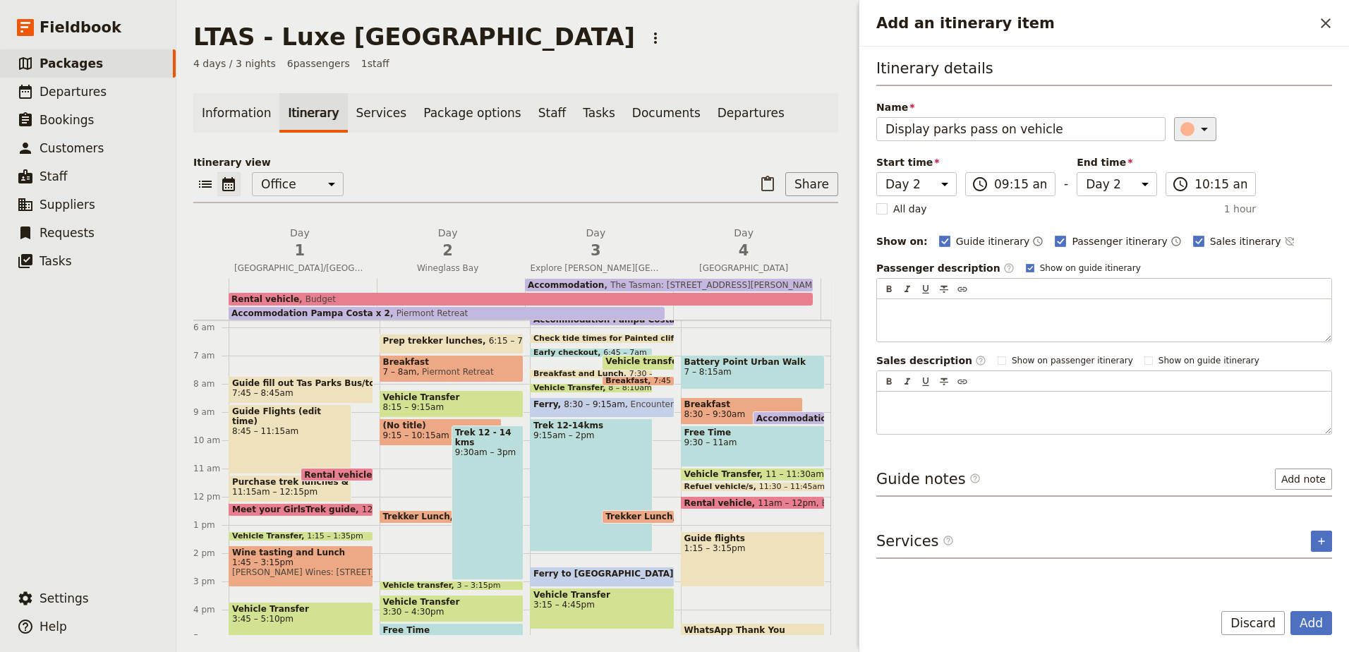
click at [1201, 128] on icon "Add an itinerary item" at bounding box center [1204, 130] width 7 height 4
click at [1189, 158] on div "button" at bounding box center [1195, 159] width 14 height 14
click at [1193, 241] on rect "Add an itinerary item" at bounding box center [1198, 241] width 11 height 11
click at [1192, 234] on input "Sales itinerary" at bounding box center [1192, 234] width 1 height 1
checkbox input "false"
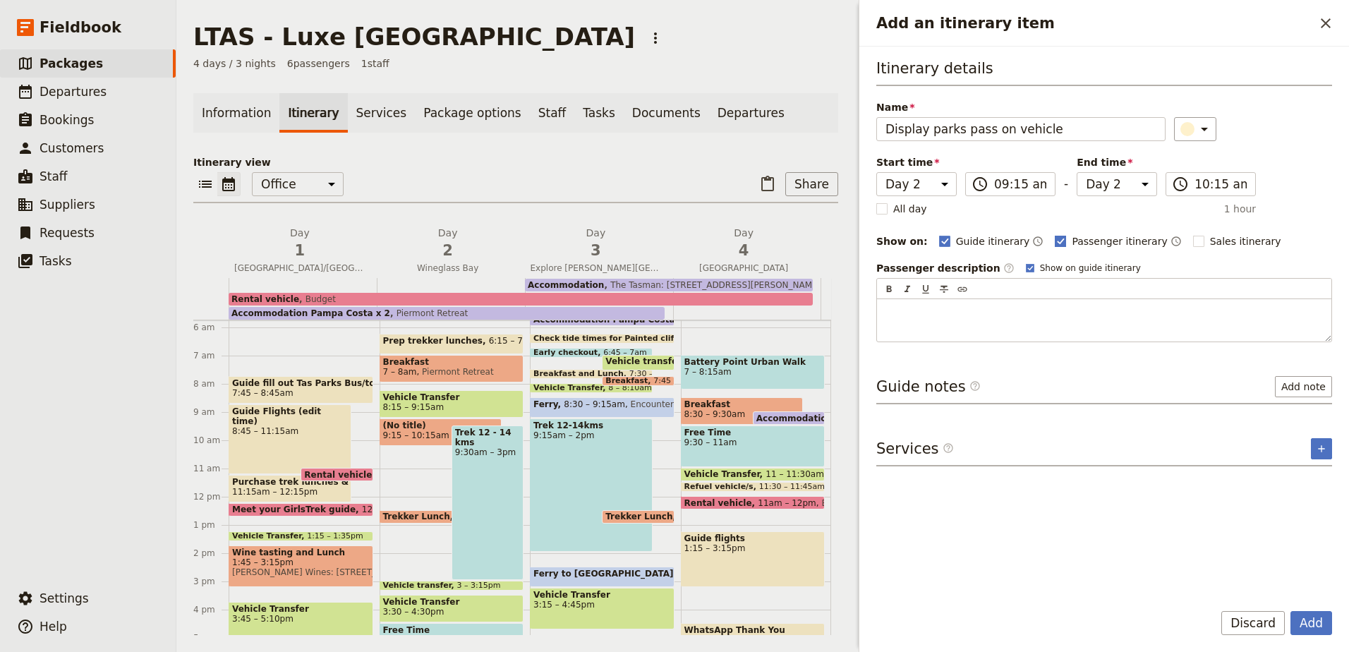
click at [1055, 240] on rect "Add an itinerary item" at bounding box center [1060, 241] width 11 height 11
click at [1054, 234] on input "Passenger itinerary" at bounding box center [1054, 234] width 1 height 1
checkbox input "false"
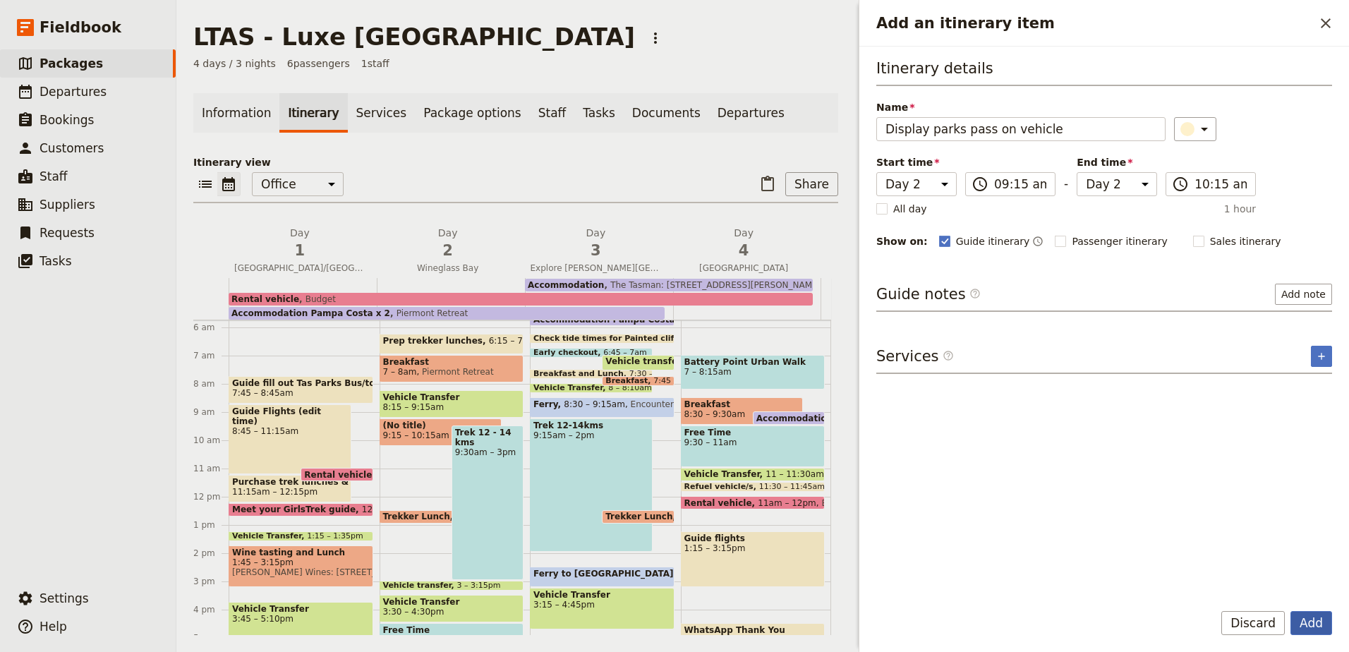
click at [1318, 623] on button "Add" at bounding box center [1311, 623] width 42 height 24
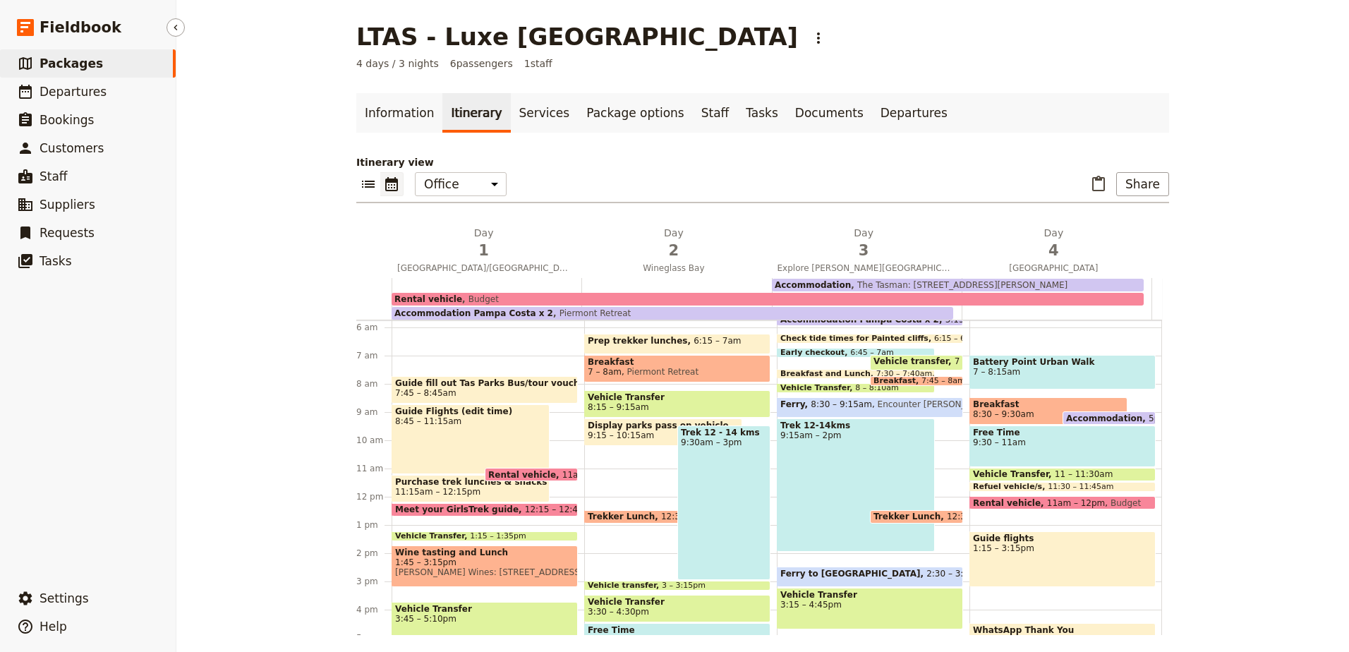
click at [68, 67] on span "Packages" at bounding box center [71, 63] width 63 height 14
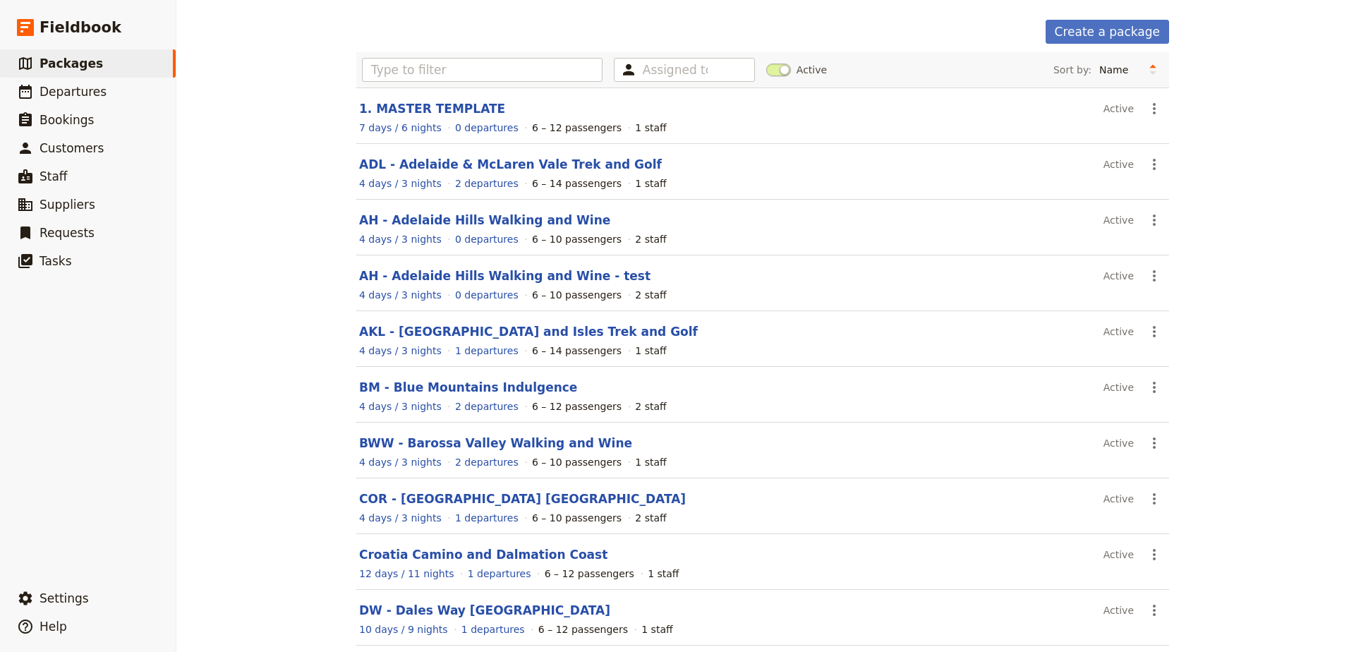
scroll to position [116, 0]
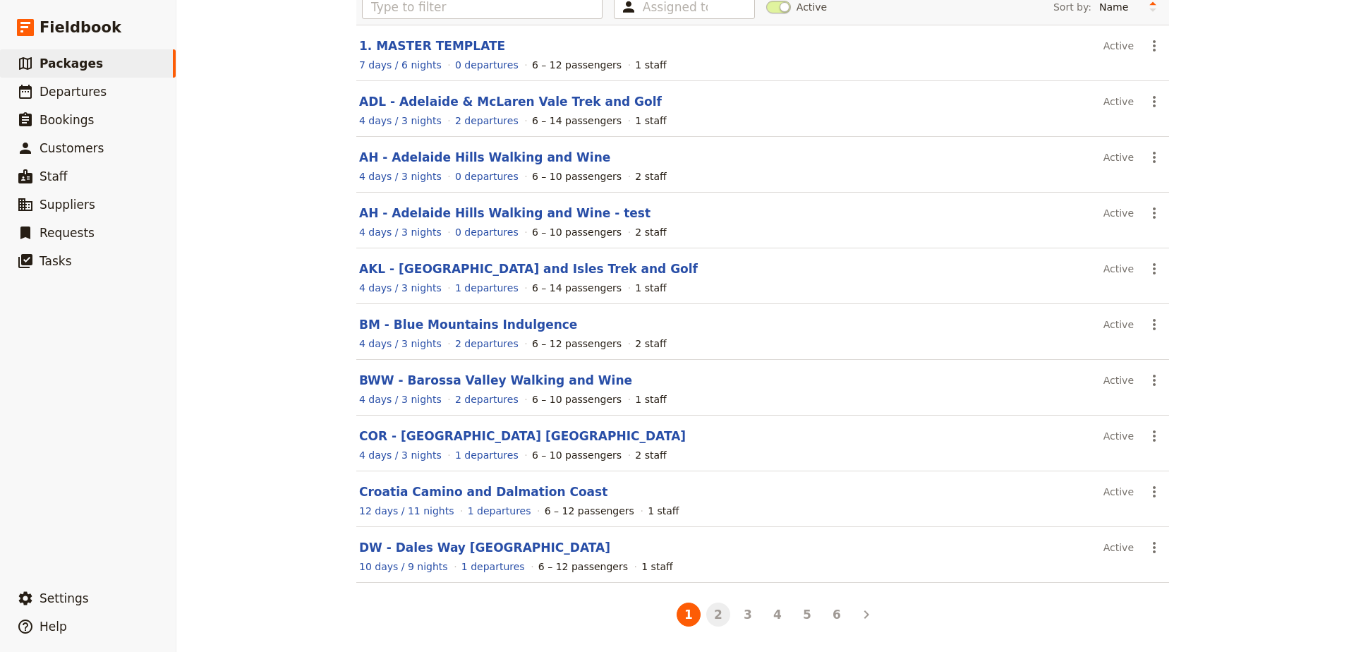
click at [712, 623] on button "2" at bounding box center [718, 615] width 24 height 24
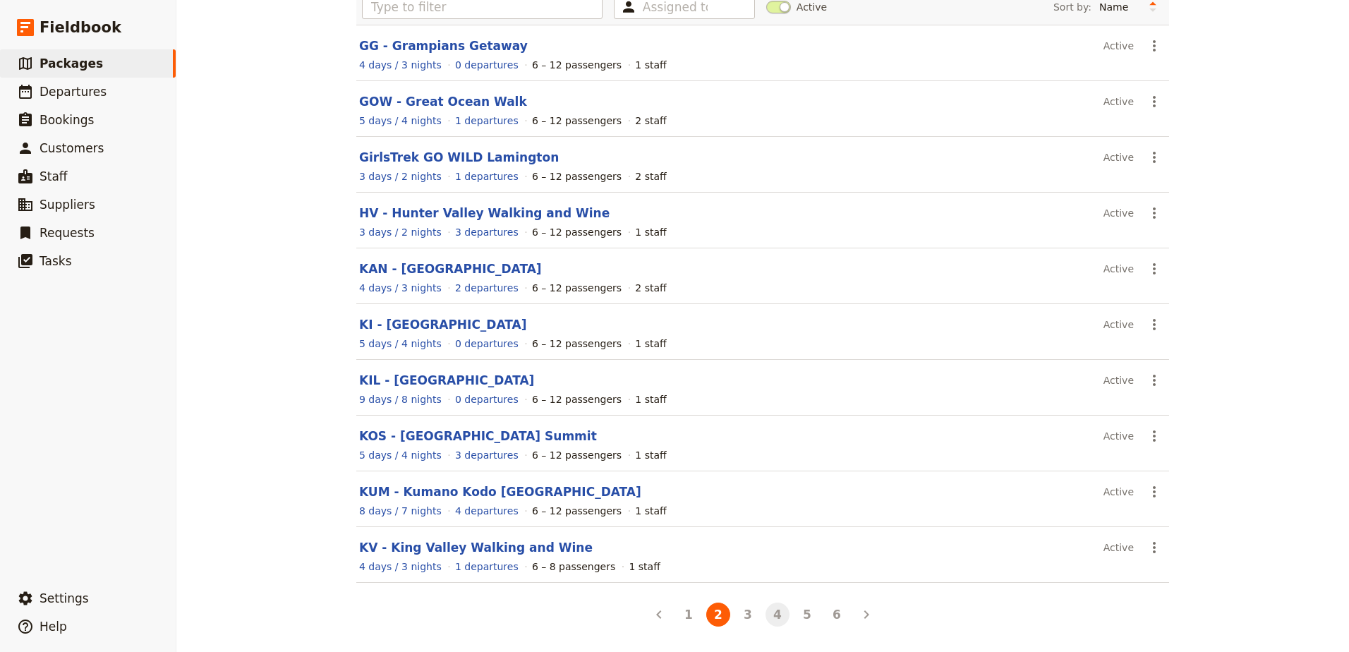
click at [781, 614] on button "4" at bounding box center [777, 615] width 24 height 24
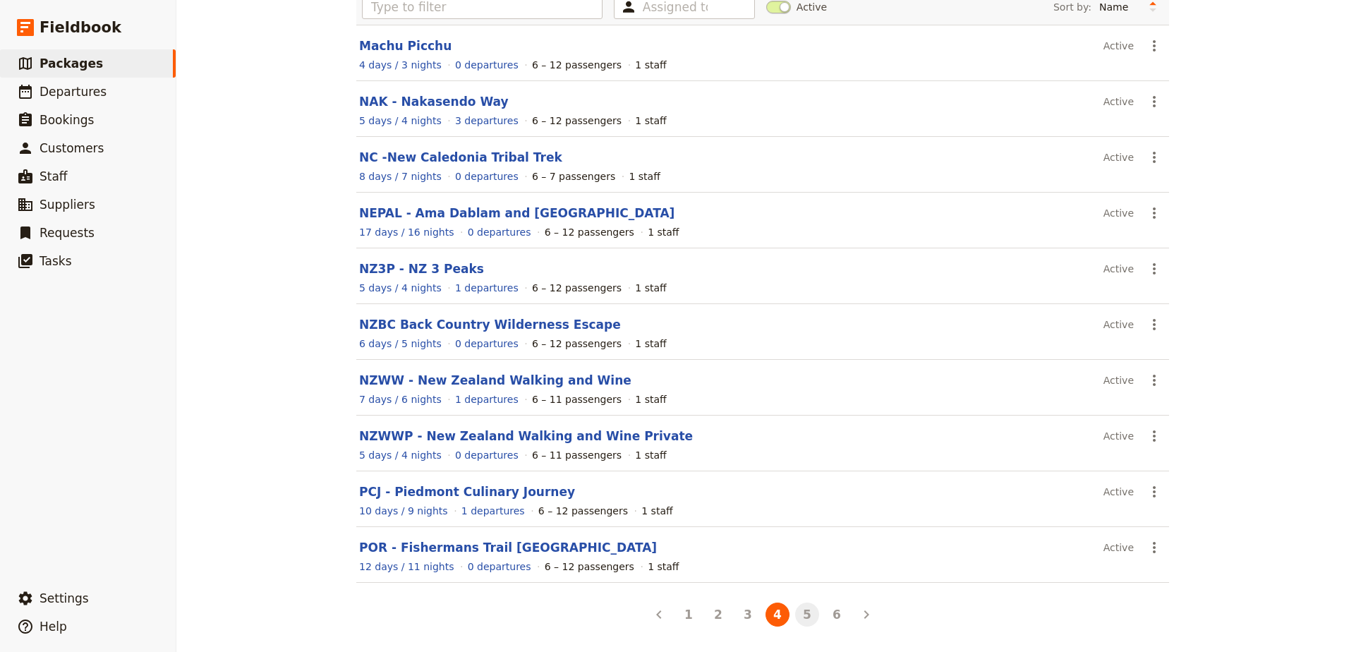
click at [797, 614] on button "5" at bounding box center [807, 615] width 24 height 24
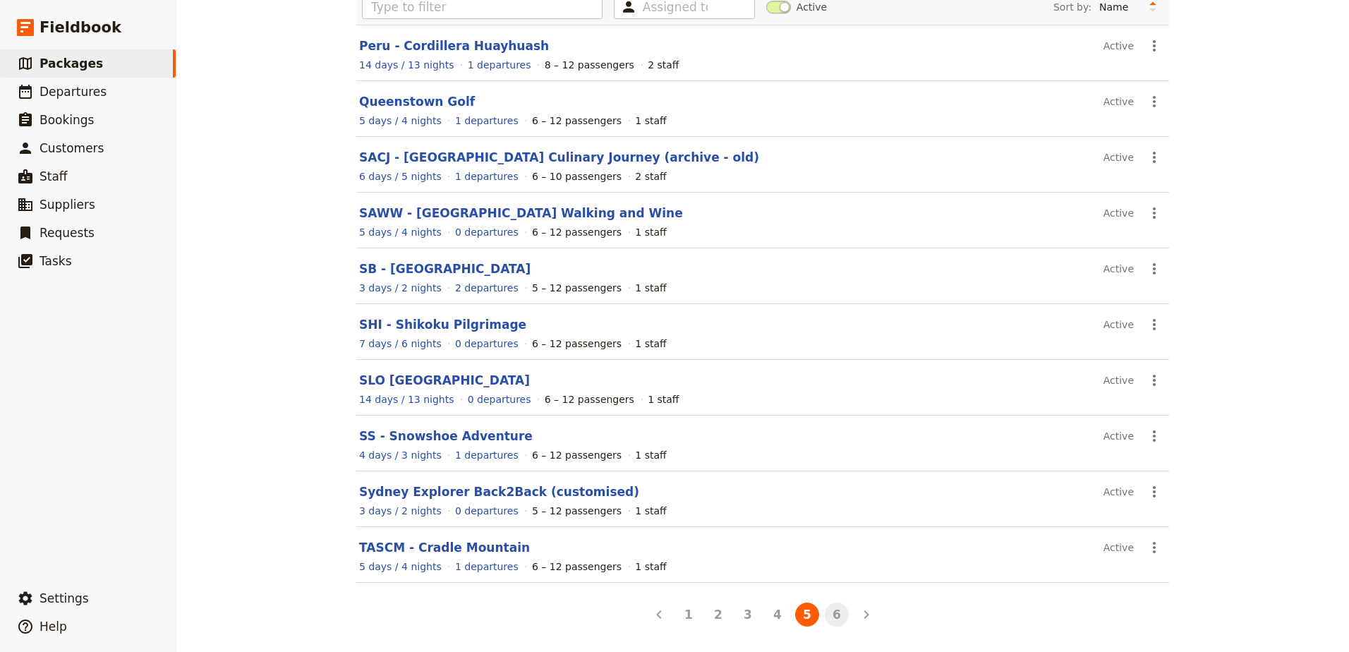
click at [840, 608] on button "6" at bounding box center [837, 615] width 24 height 24
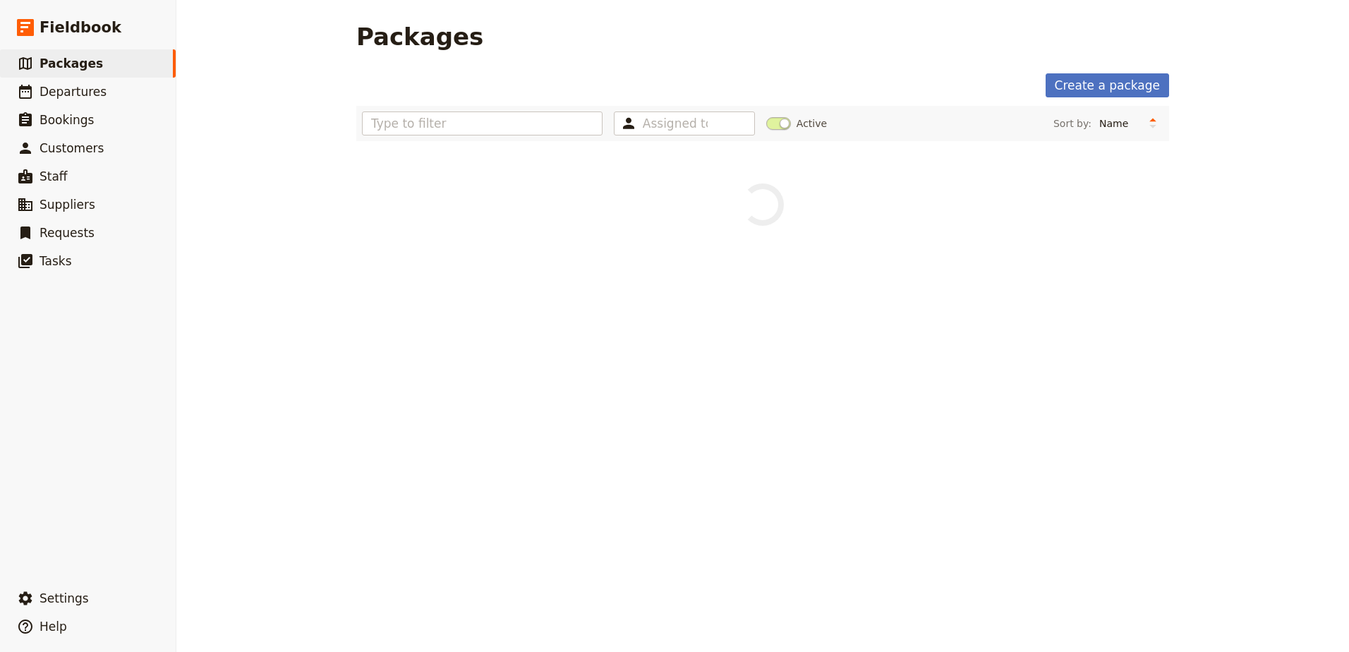
scroll to position [0, 0]
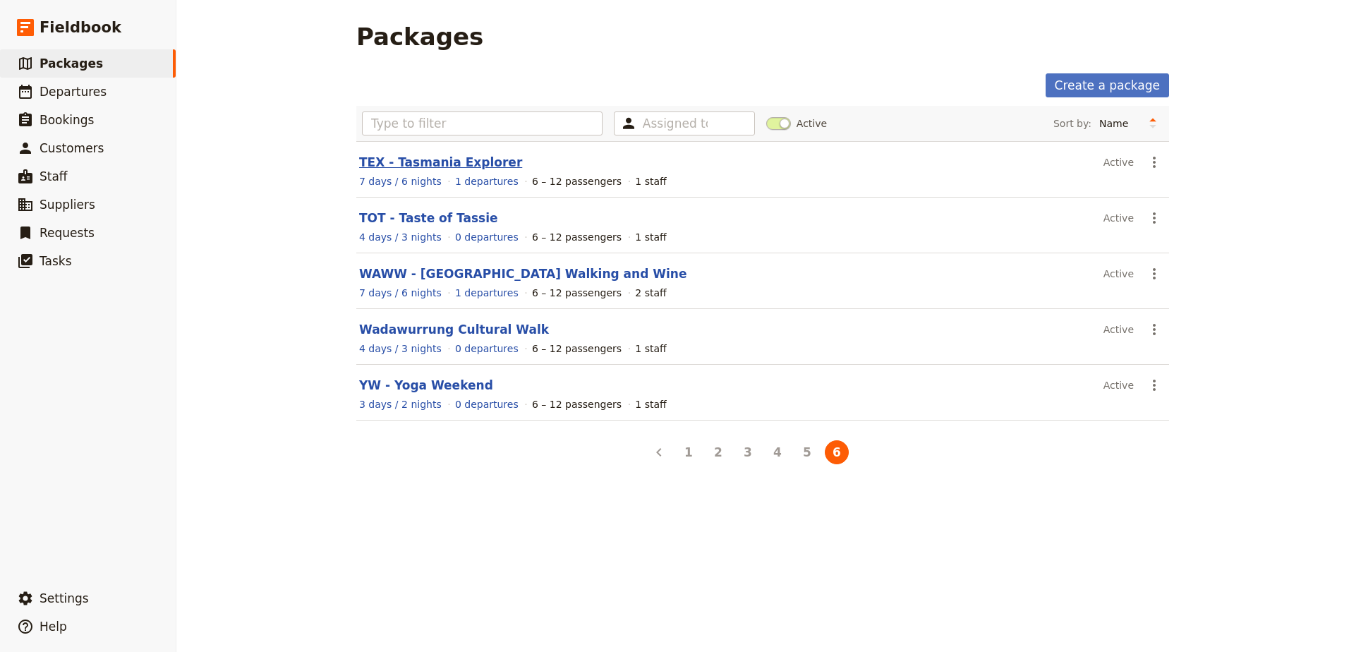
click at [472, 166] on link "TEX - Tasmania Explorer" at bounding box center [440, 162] width 163 height 14
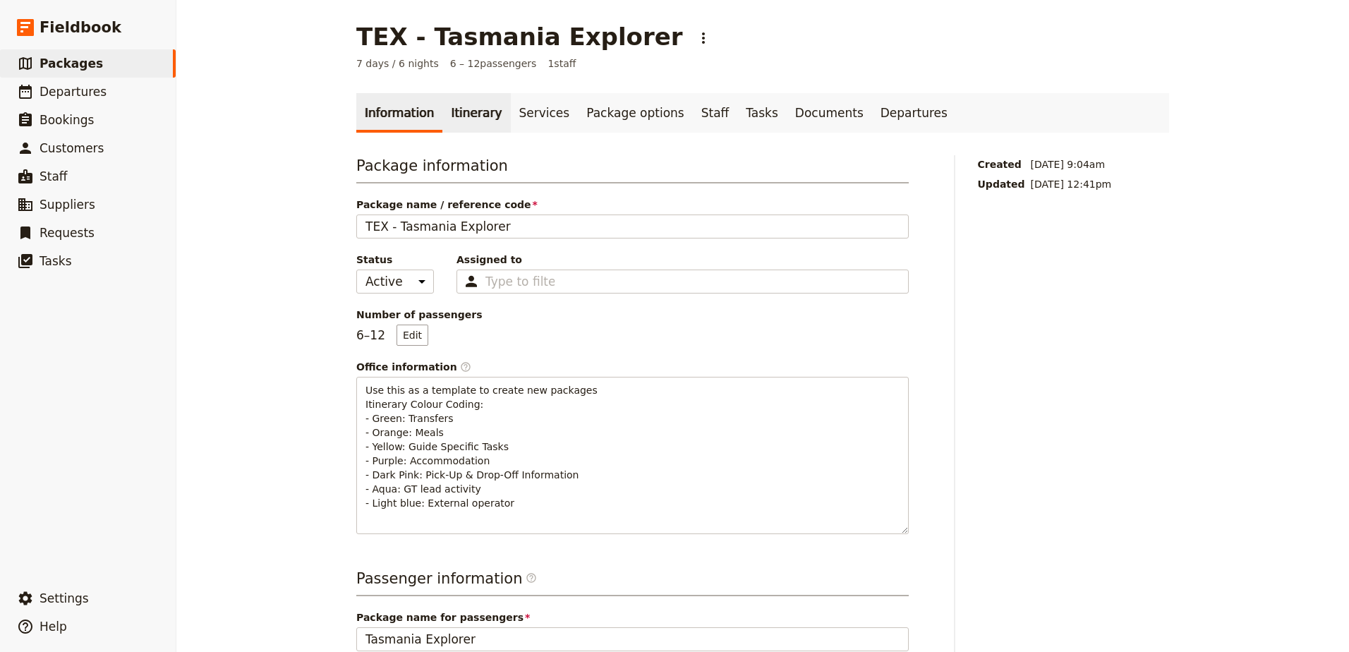
click at [478, 109] on link "Itinerary" at bounding box center [476, 113] width 68 height 40
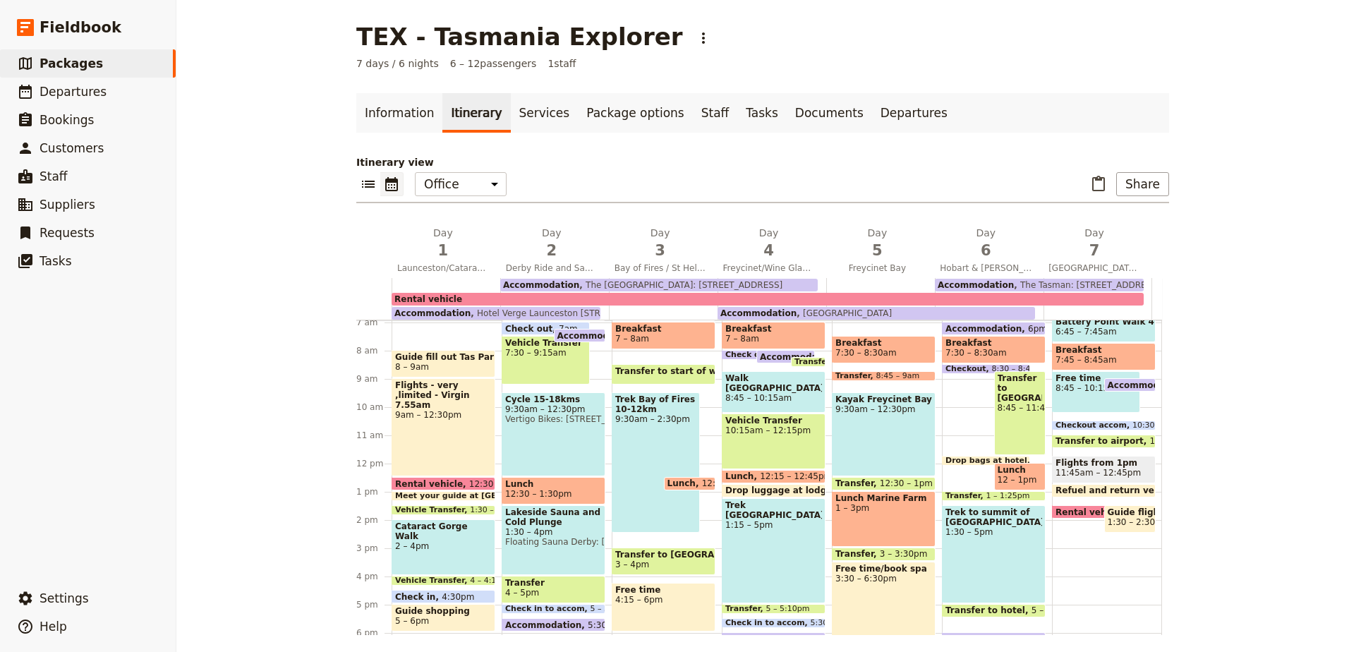
scroll to position [219, 0]
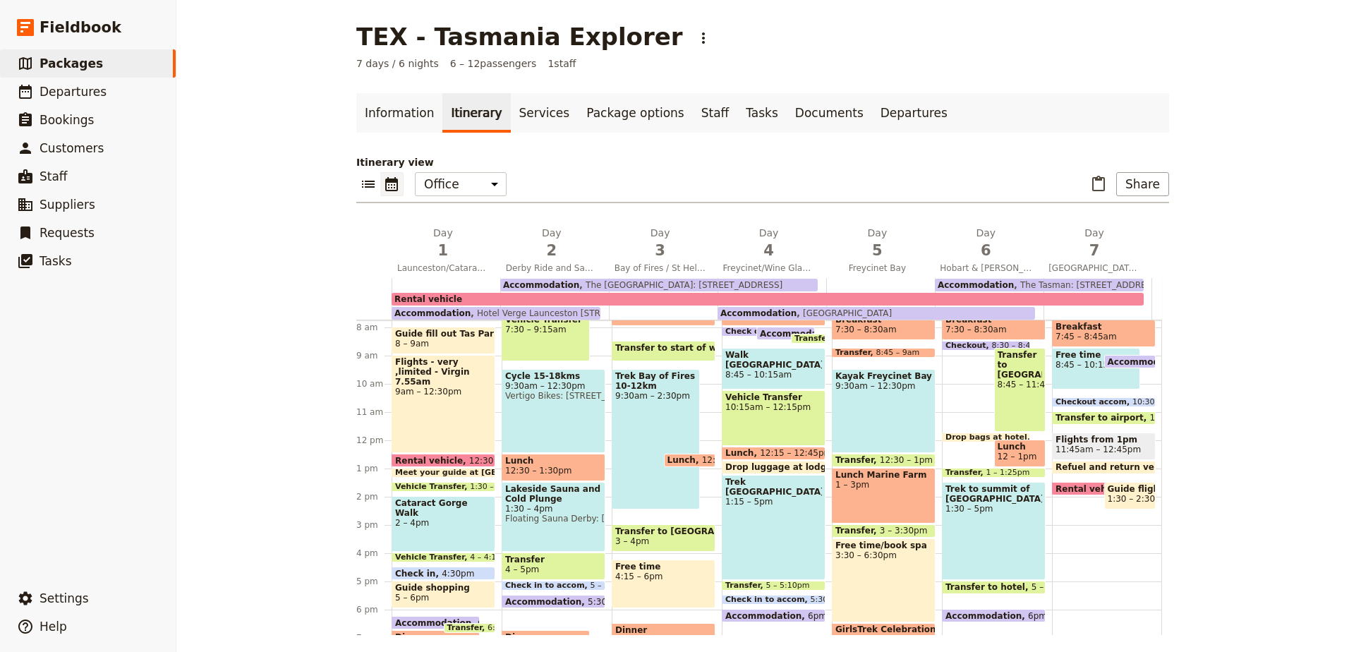
click at [765, 474] on div "Prep trekker lunches 5:45 – 6:45am Breakfast 7 – 8am Check out 8 – 8:10am Accom…" at bounding box center [777, 440] width 110 height 677
select select "4"
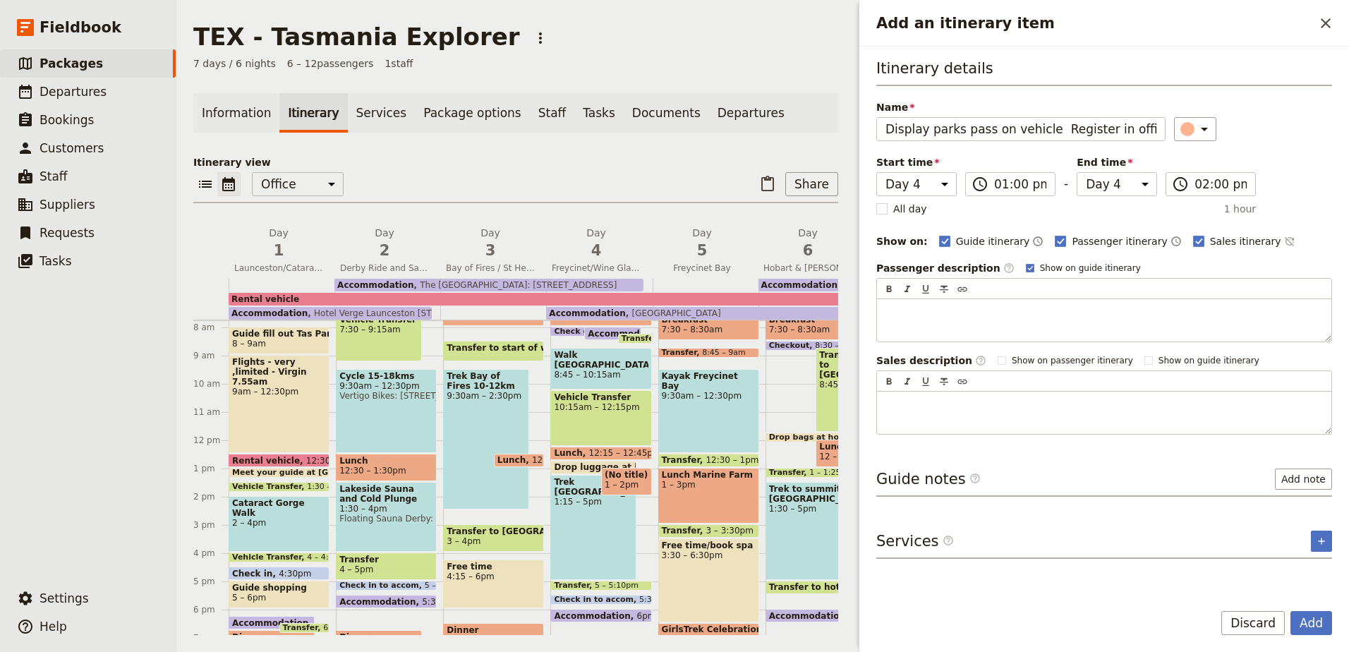
scroll to position [0, 230]
drag, startPoint x: 1149, startPoint y: 133, endPoint x: 912, endPoint y: 147, distance: 237.4
click at [912, 147] on div "Itinerary details Name Display parks pass on vehicle Register in office with pa…" at bounding box center [1104, 246] width 456 height 377
type input "Display parks pass on vehicle"
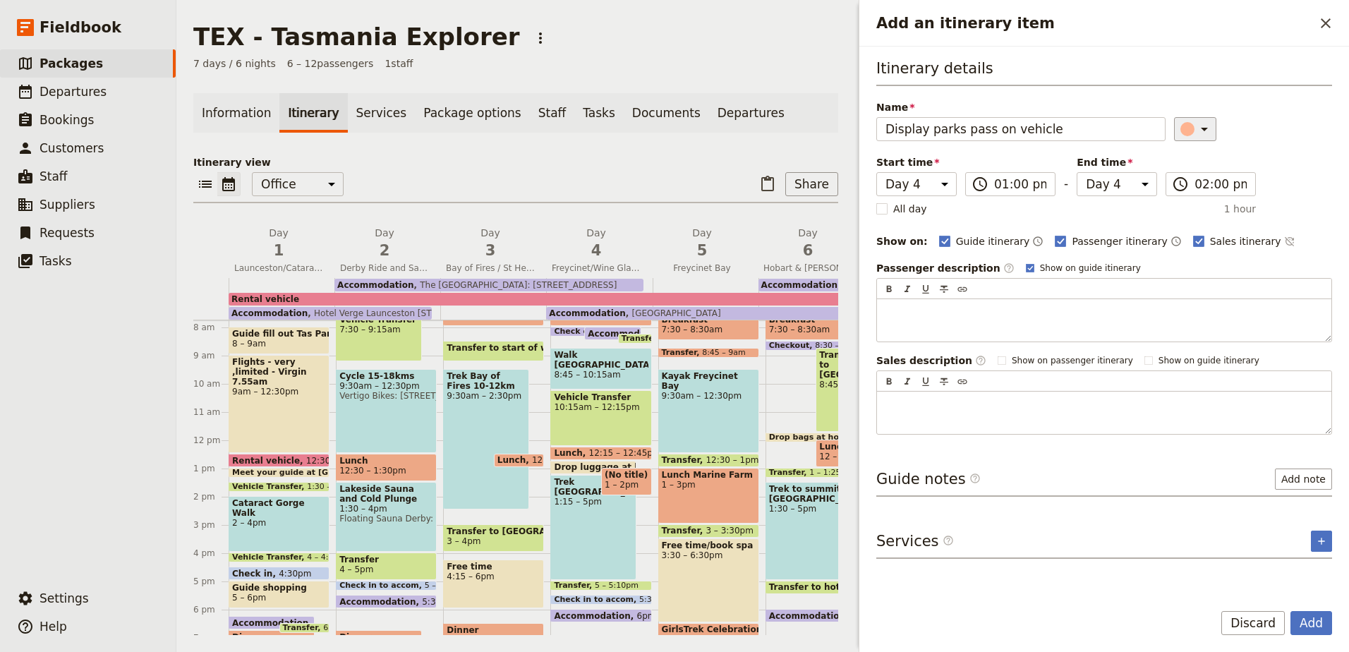
click at [1207, 131] on button "​" at bounding box center [1195, 129] width 42 height 24
click at [1201, 157] on div "button" at bounding box center [1195, 159] width 14 height 14
click at [1193, 241] on rect "Add an itinerary item" at bounding box center [1198, 241] width 11 height 11
click at [1192, 234] on input "Sales itinerary" at bounding box center [1192, 234] width 1 height 1
checkbox input "false"
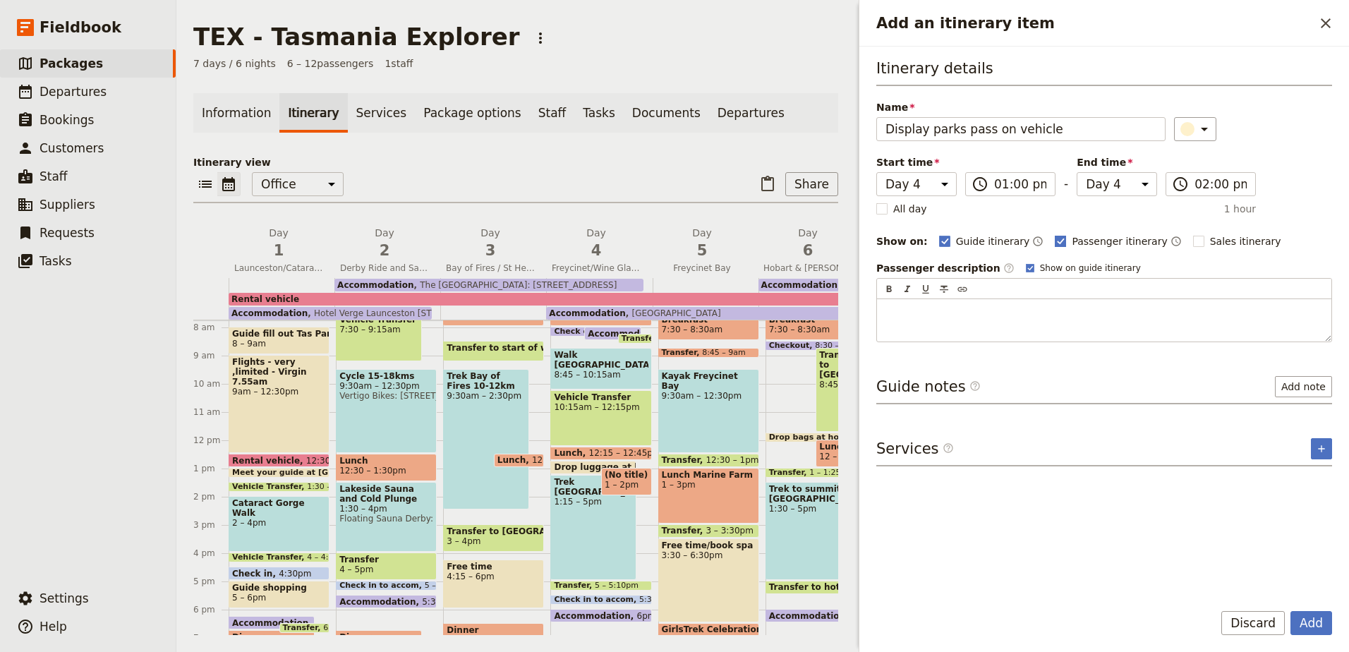
click at [1055, 241] on rect "Add an itinerary item" at bounding box center [1060, 241] width 11 height 11
click at [1054, 234] on input "Passenger itinerary" at bounding box center [1054, 234] width 1 height 1
checkbox input "false"
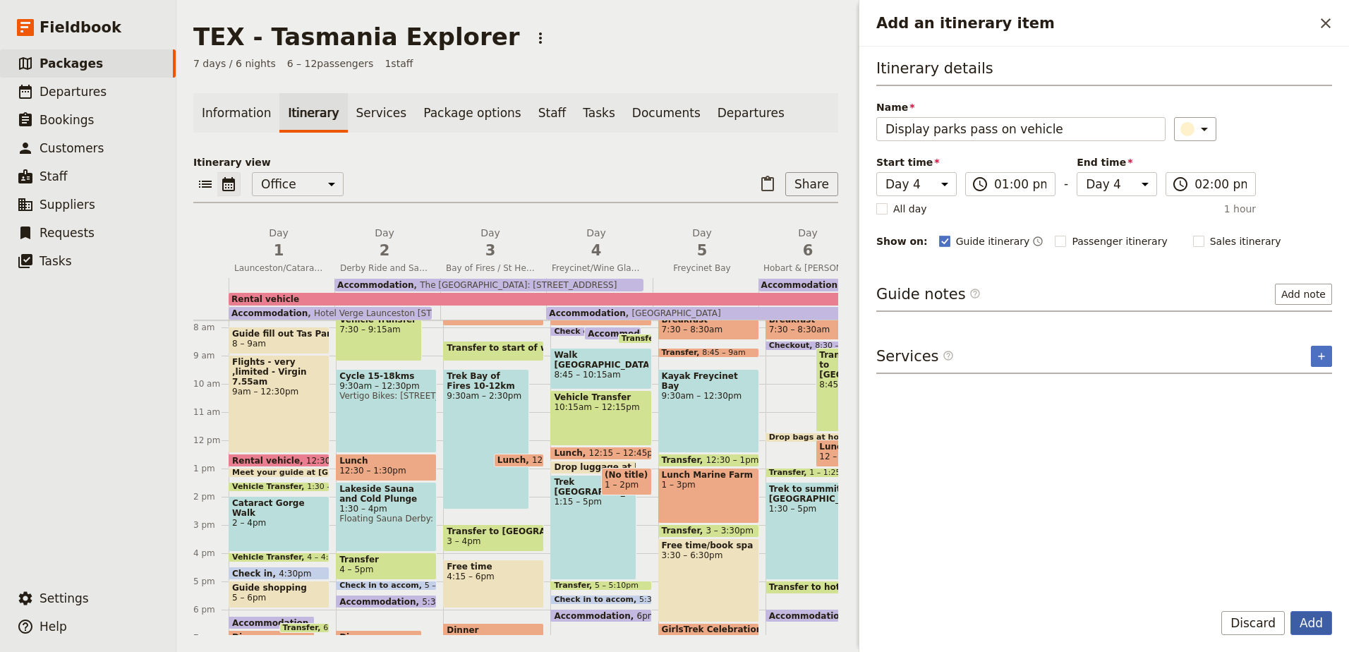
click at [1316, 629] on button "Add" at bounding box center [1311, 623] width 42 height 24
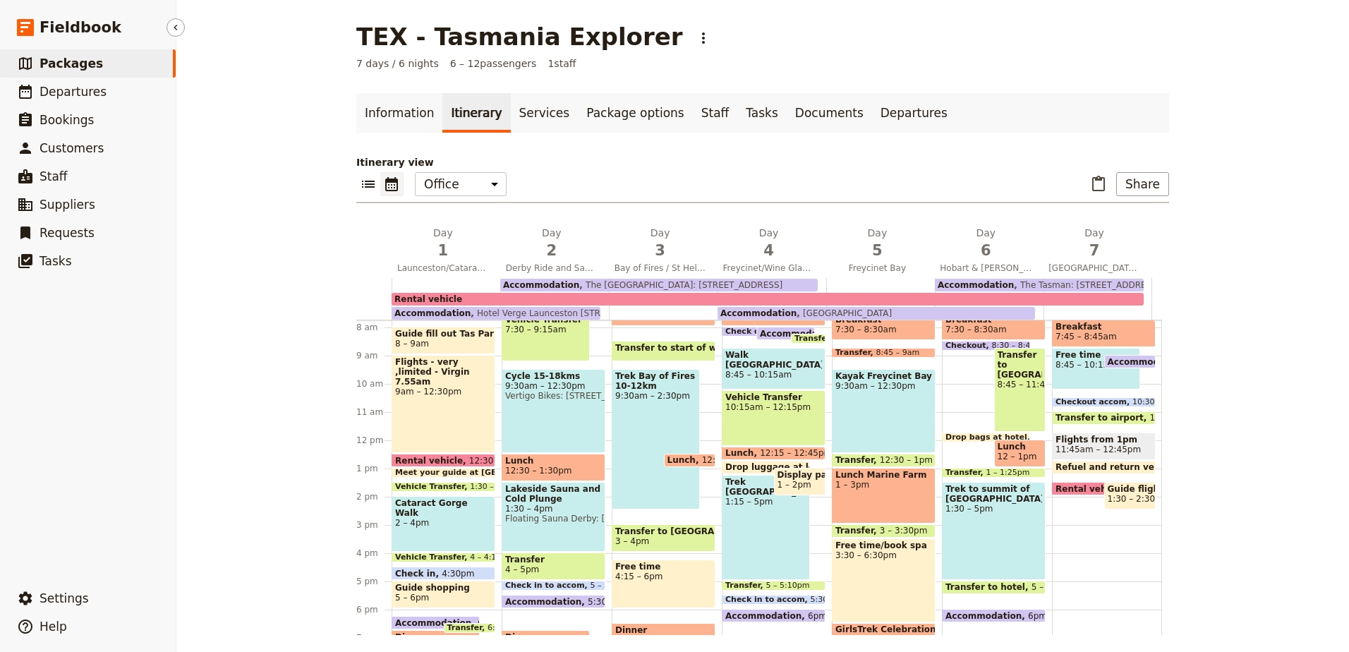
click at [78, 59] on span "Packages" at bounding box center [71, 63] width 63 height 14
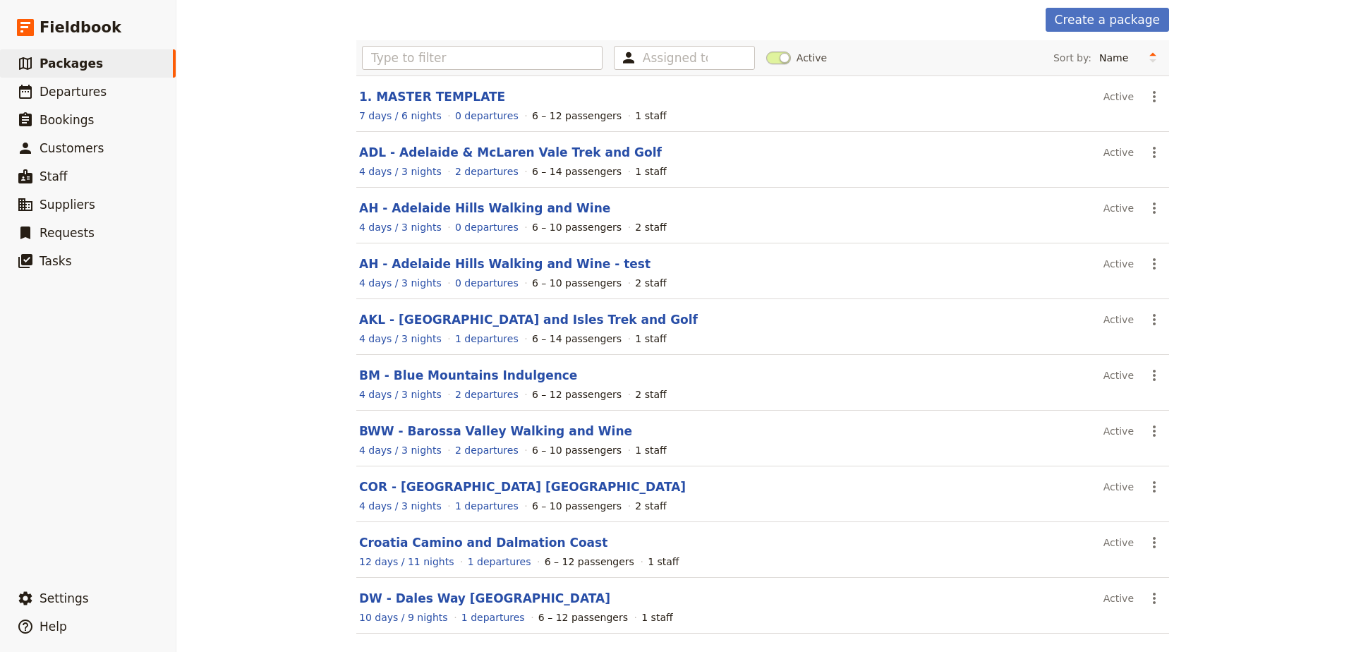
scroll to position [116, 0]
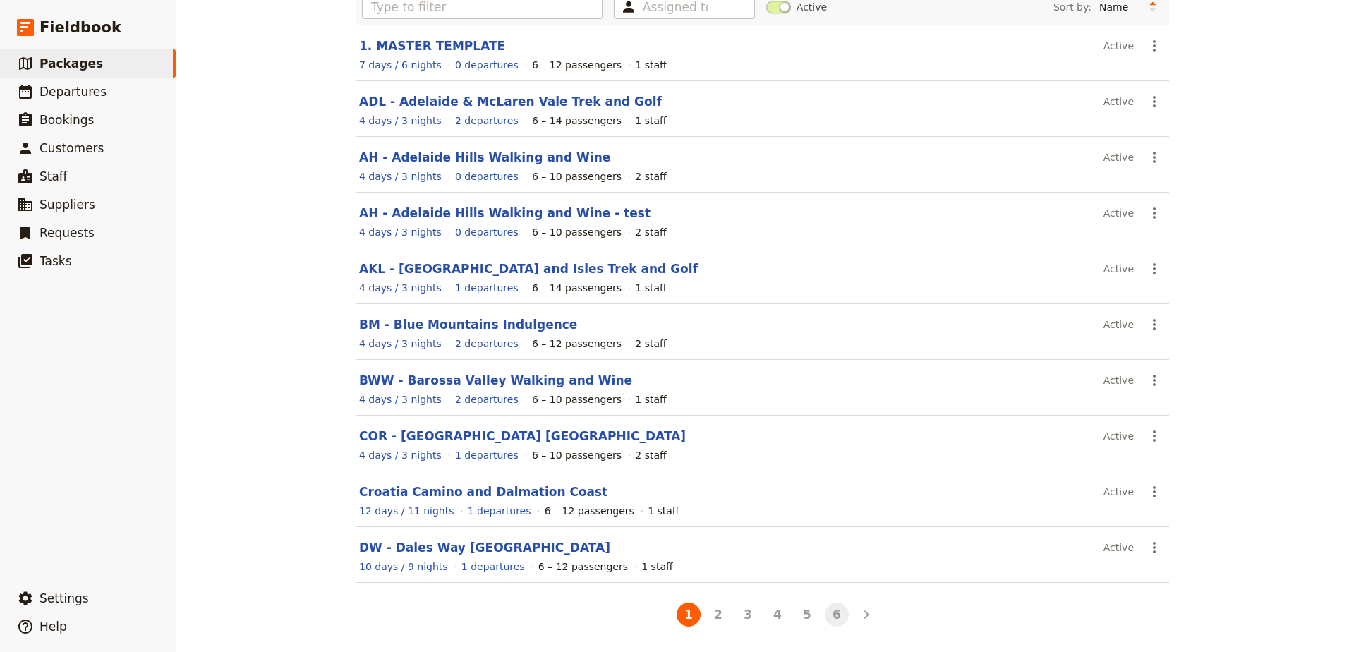
click at [825, 610] on button "6" at bounding box center [837, 615] width 24 height 24
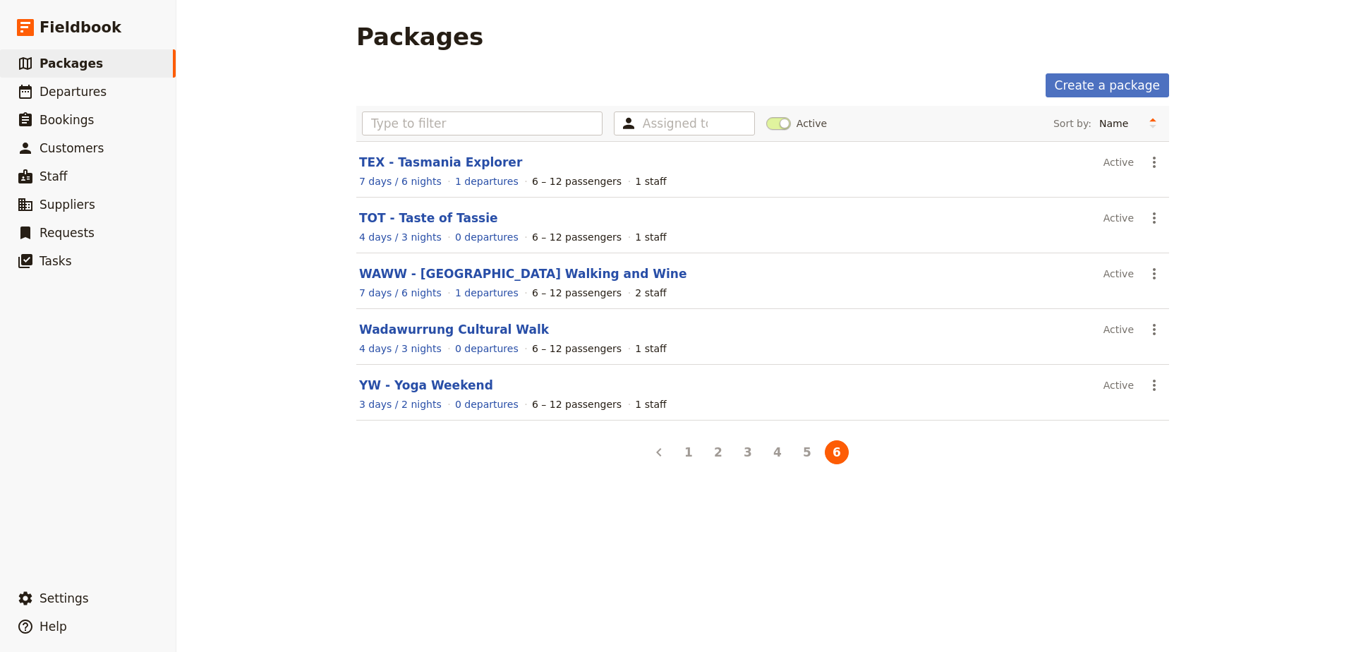
scroll to position [0, 0]
click at [432, 213] on link "TOT - Taste of Tassie" at bounding box center [428, 218] width 139 height 14
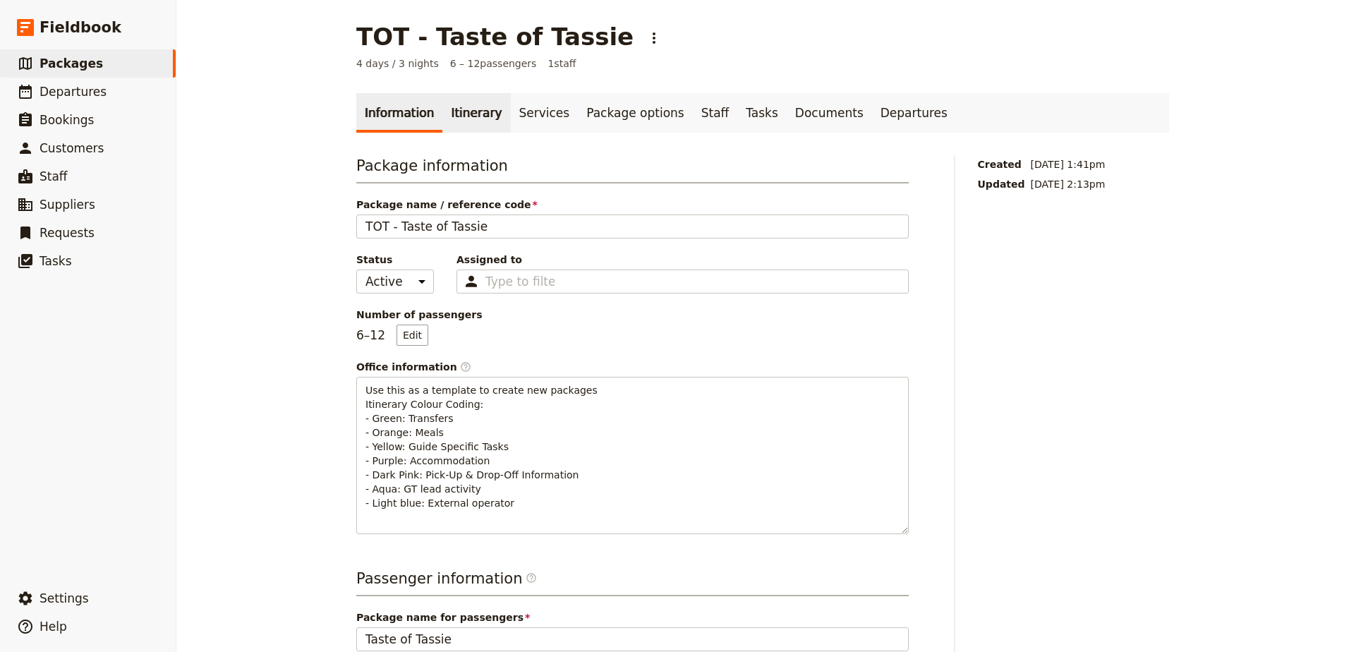
click at [447, 121] on link "Itinerary" at bounding box center [476, 113] width 68 height 40
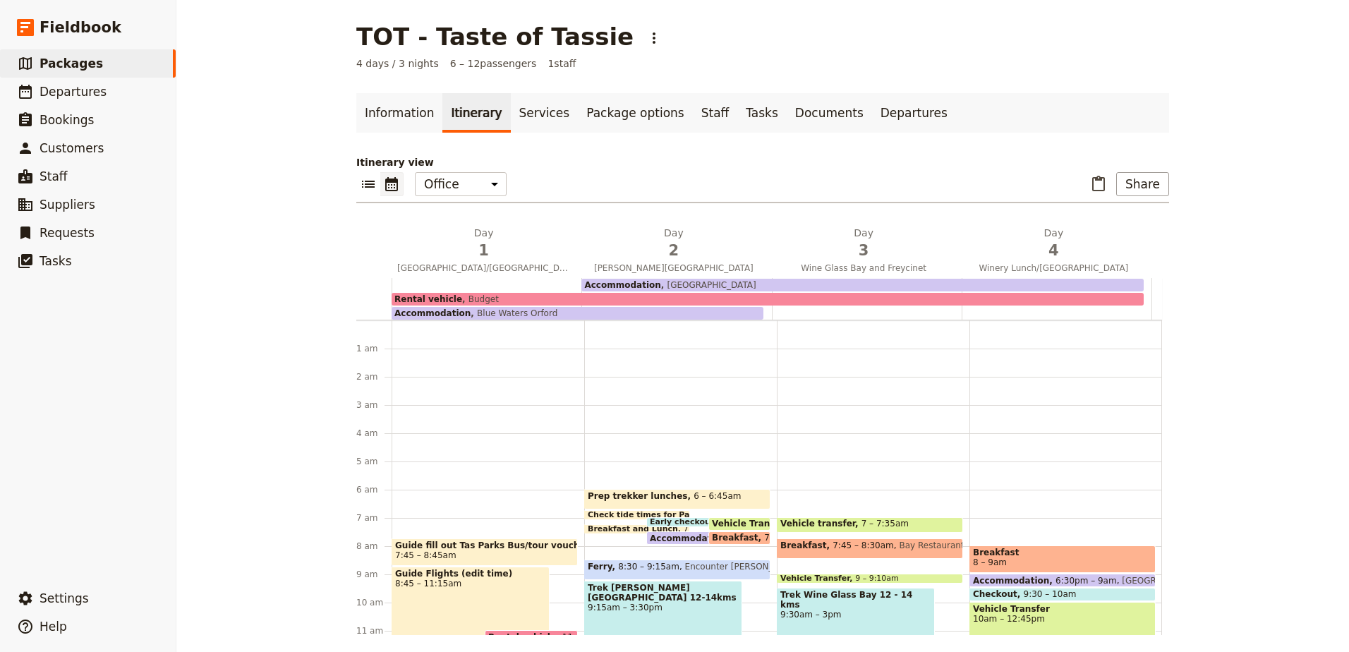
scroll to position [155, 0]
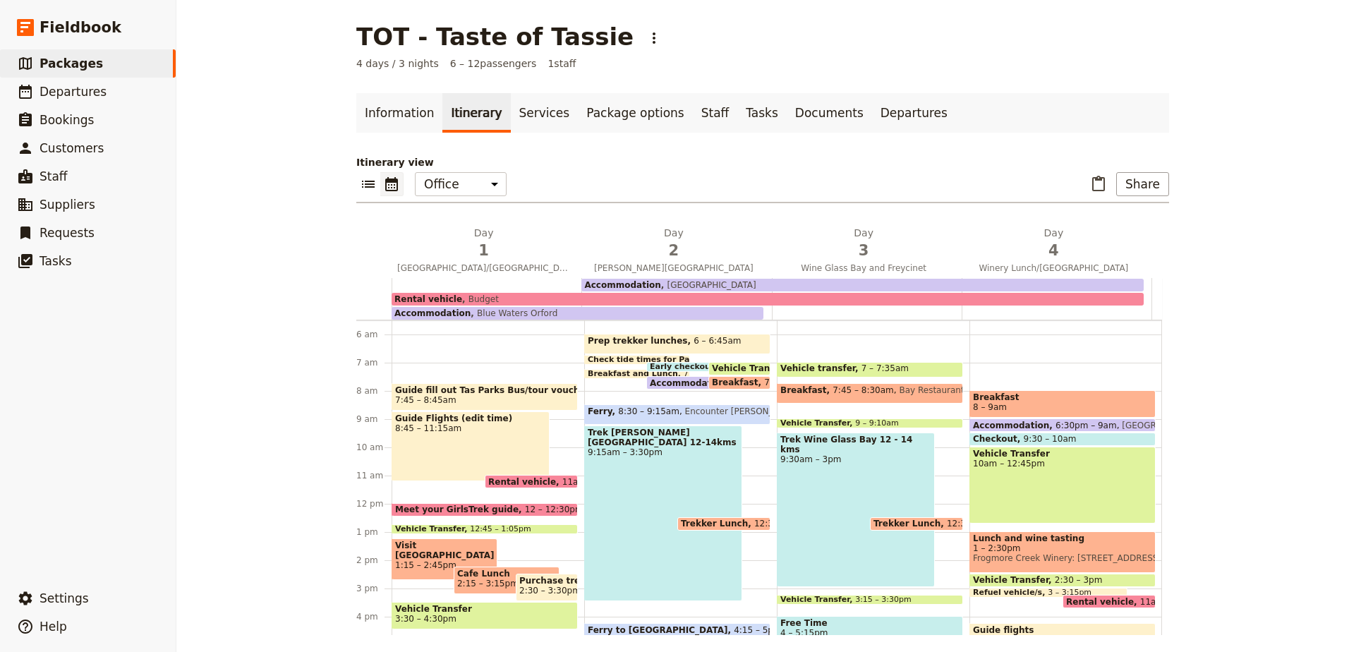
click at [727, 402] on div "Prep trekker lunches 6 – 6:45am Check tide times for Painted cliffs 6:45 – 7am …" at bounding box center [680, 503] width 193 height 677
select select "2"
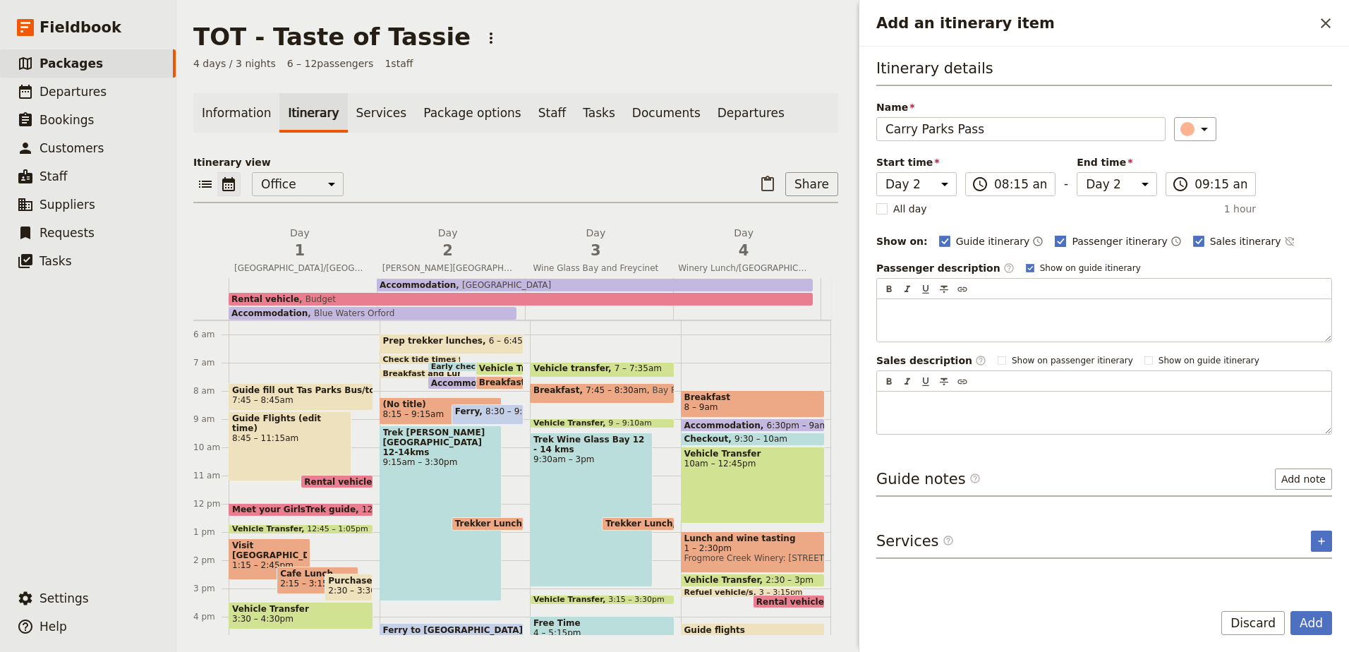
type input "Carry Parks Pass"
click at [1058, 241] on polygon "Add an itinerary item" at bounding box center [1061, 240] width 7 height 8
click at [1054, 234] on input "Passenger itinerary" at bounding box center [1054, 234] width 1 height 1
checkbox input "false"
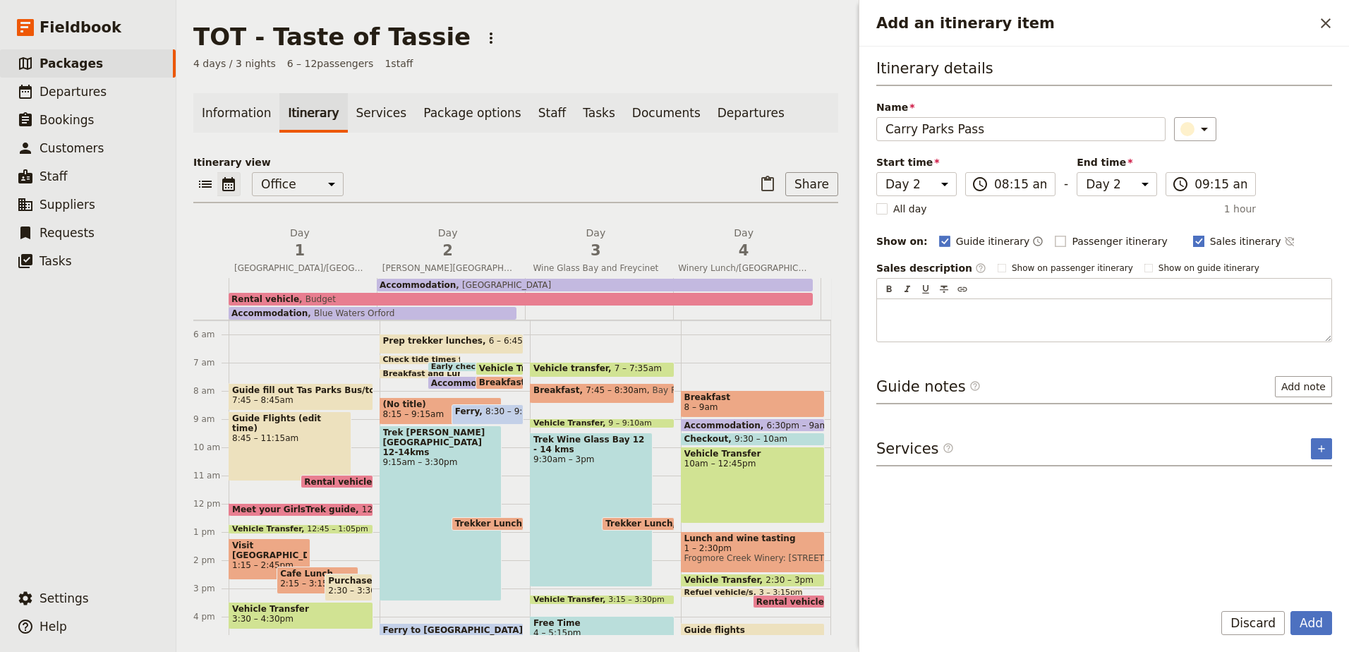
click at [1193, 247] on label "Sales itinerary" at bounding box center [1237, 241] width 88 height 14
click at [1192, 234] on input "Sales itinerary" at bounding box center [1192, 234] width 1 height 1
checkbox input "false"
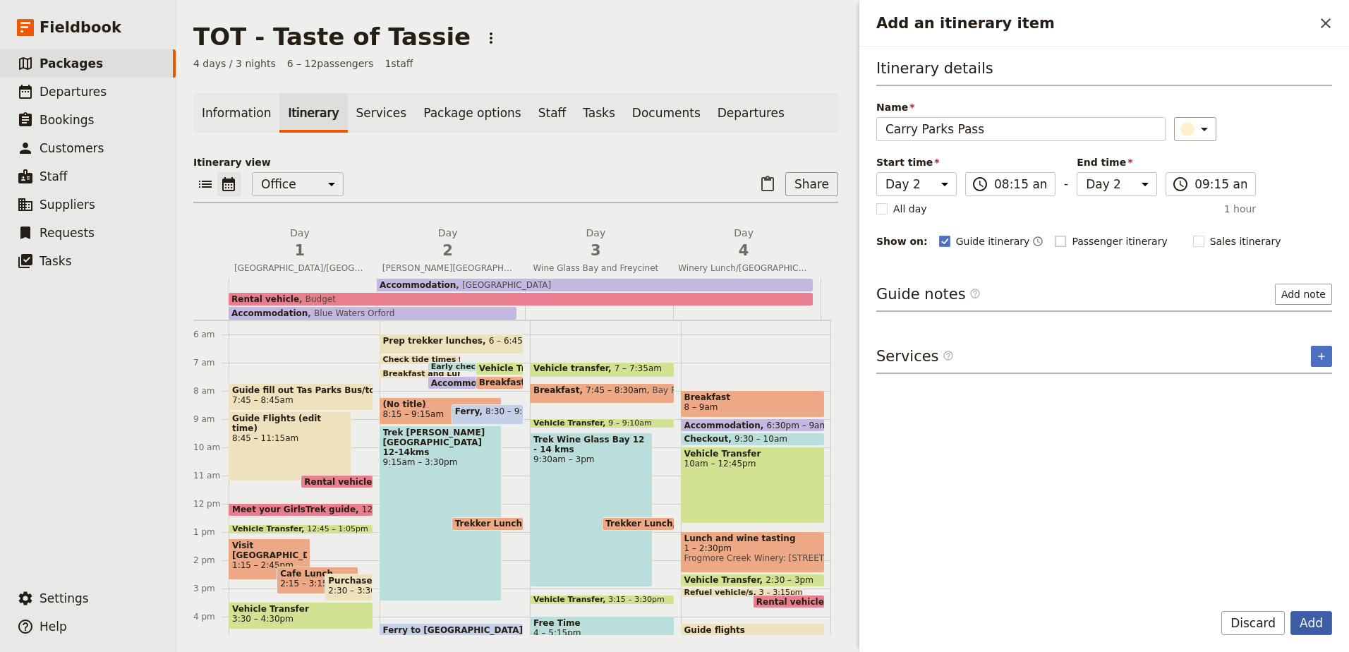
click at [1306, 619] on button "Add" at bounding box center [1311, 623] width 42 height 24
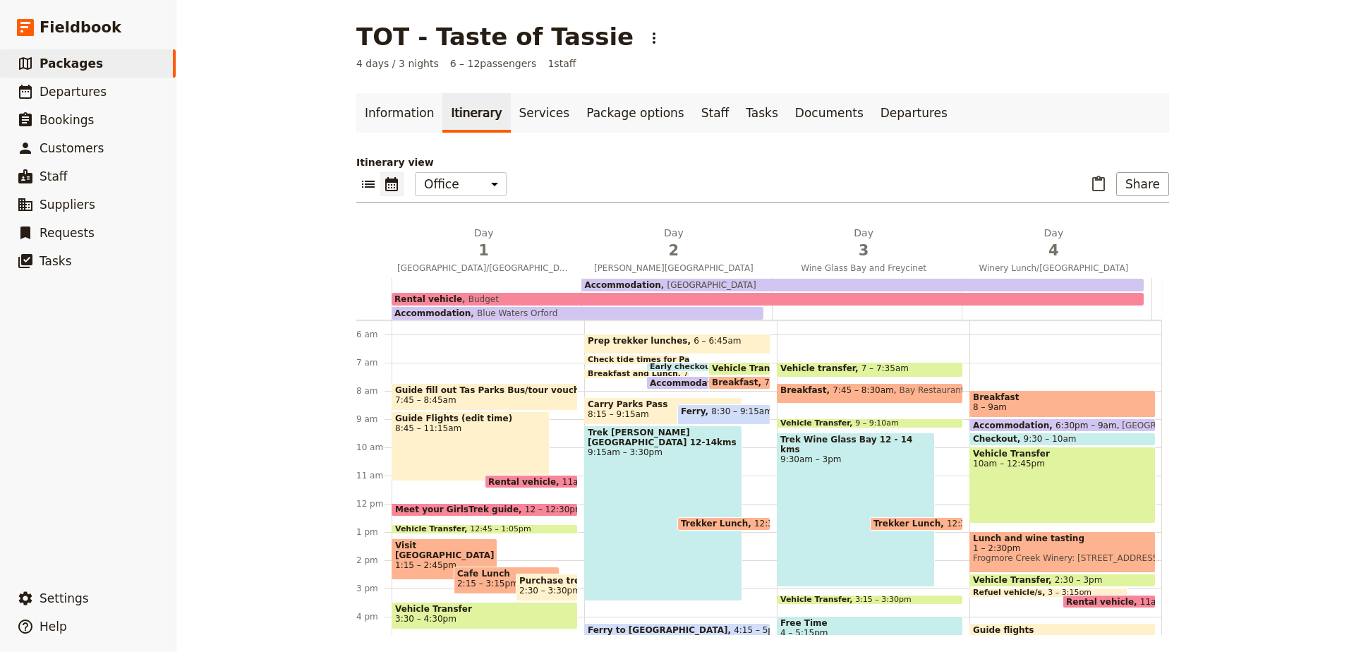
click at [909, 406] on div "Vehicle transfer 7 – 7:35am Breakfast 7:45 – 8:[GEOGRAPHIC_DATA], [GEOGRAPHIC_D…" at bounding box center [873, 503] width 193 height 677
select select "3"
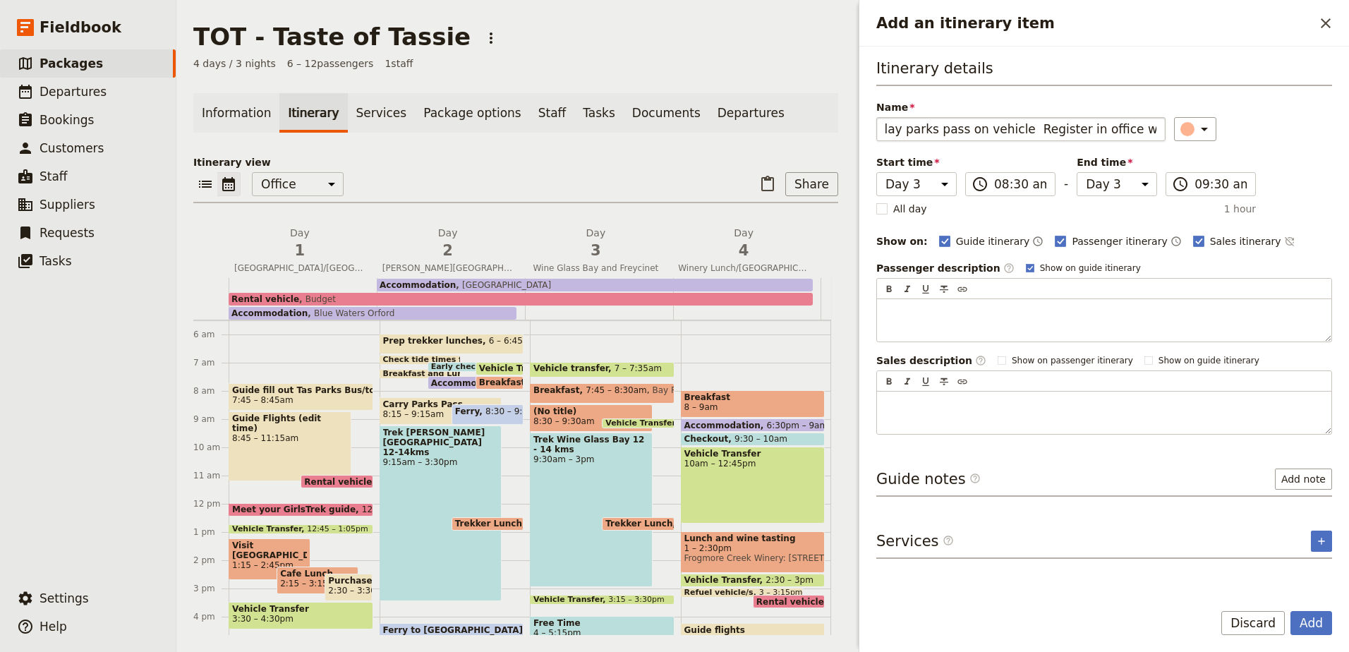
scroll to position [0, 0]
drag, startPoint x: 1149, startPoint y: 126, endPoint x: 1046, endPoint y: 137, distance: 103.5
click at [1046, 137] on input "Display parks pass on vehicle Register in office with parks pass get bus ticket…" at bounding box center [1020, 129] width 289 height 24
type input "Display parks pass on vehicle"
click at [1197, 116] on div "Name Display parks pass on vehicle ​" at bounding box center [1104, 120] width 456 height 41
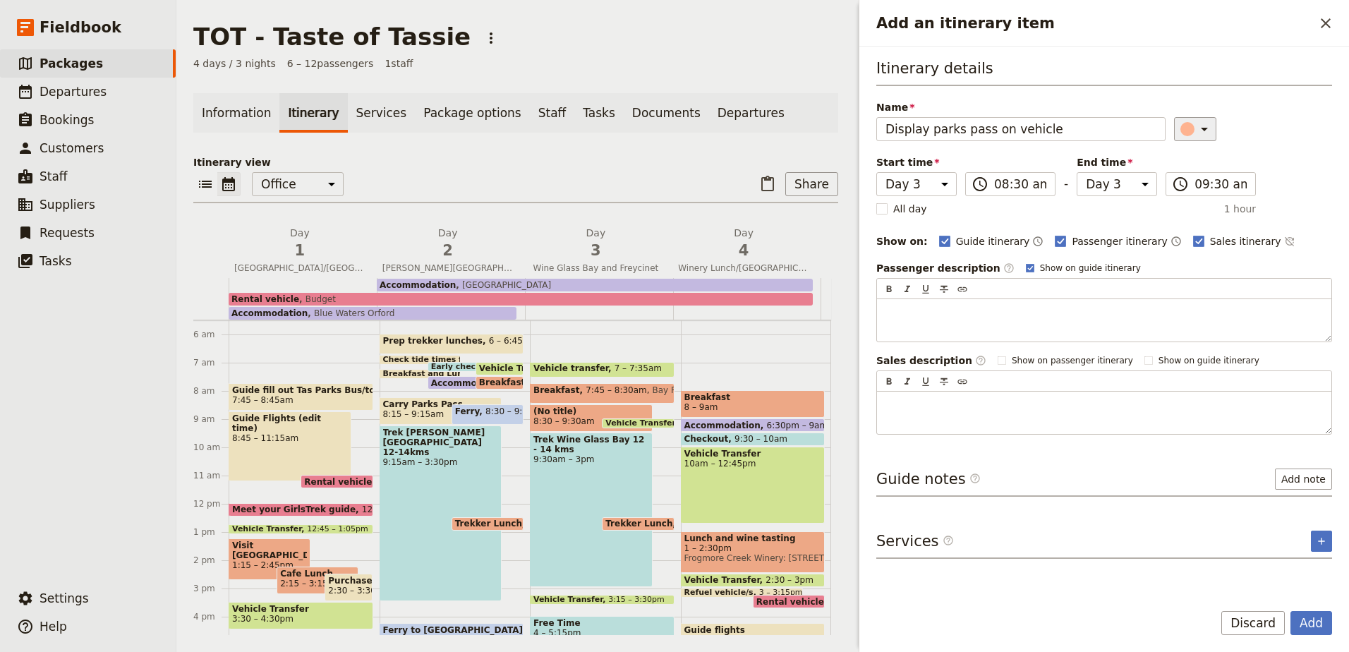
click at [1203, 135] on icon "Add an itinerary item" at bounding box center [1204, 129] width 17 height 17
click at [1189, 158] on div "button" at bounding box center [1195, 159] width 14 height 14
click at [1058, 241] on polygon "Add an itinerary item" at bounding box center [1061, 240] width 7 height 8
click at [1054, 234] on input "Passenger itinerary" at bounding box center [1054, 234] width 1 height 1
checkbox input "false"
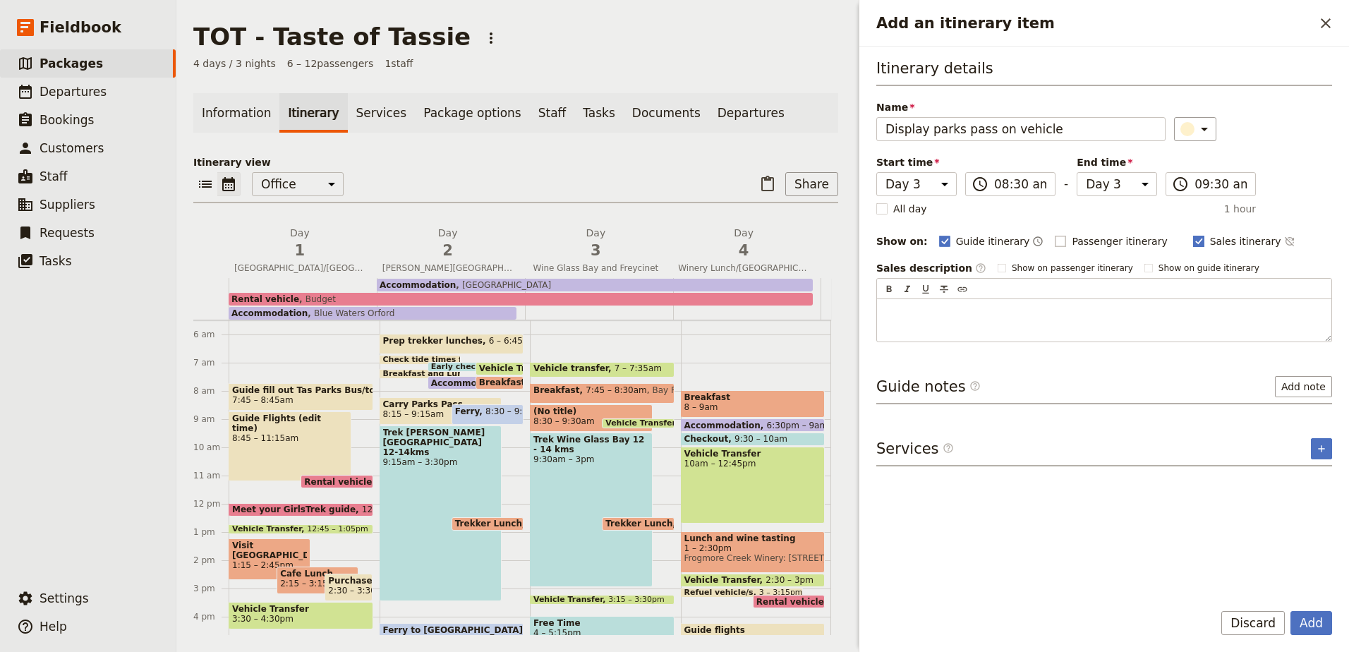
click at [1193, 239] on rect "Add an itinerary item" at bounding box center [1198, 241] width 11 height 11
click at [1192, 234] on input "Sales itinerary" at bounding box center [1192, 234] width 1 height 1
checkbox input "false"
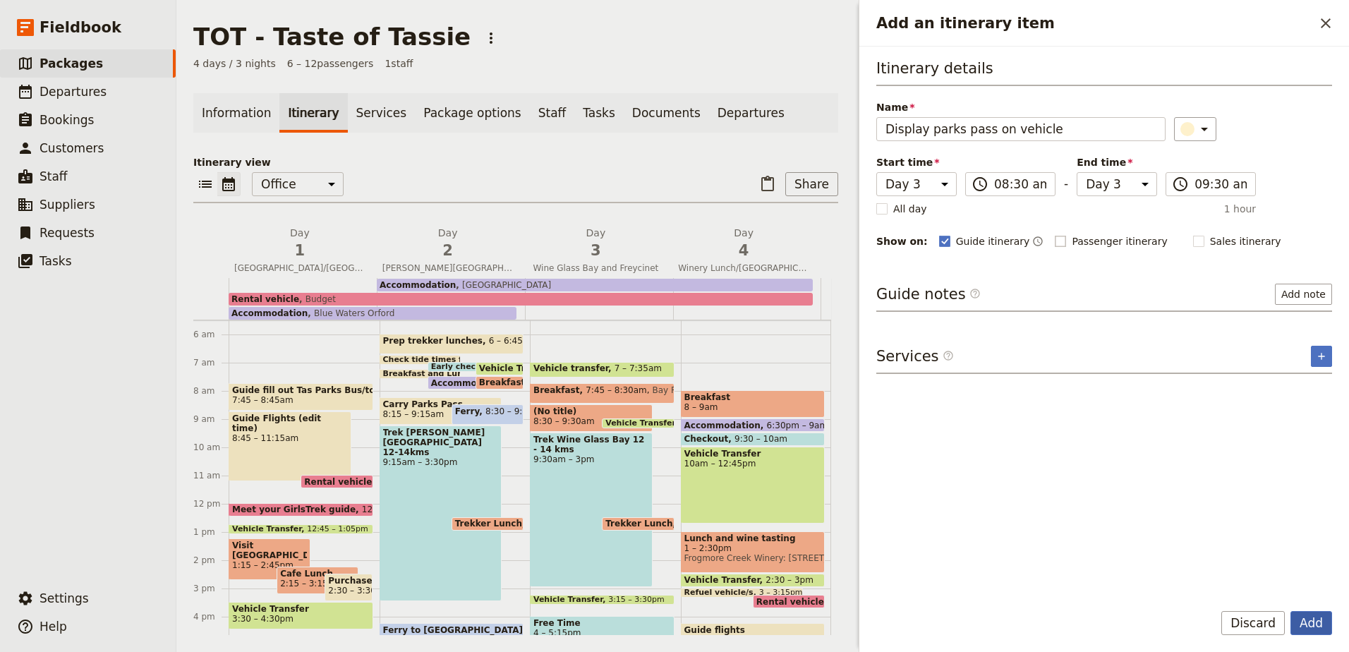
click at [1315, 617] on button "Add" at bounding box center [1311, 623] width 42 height 24
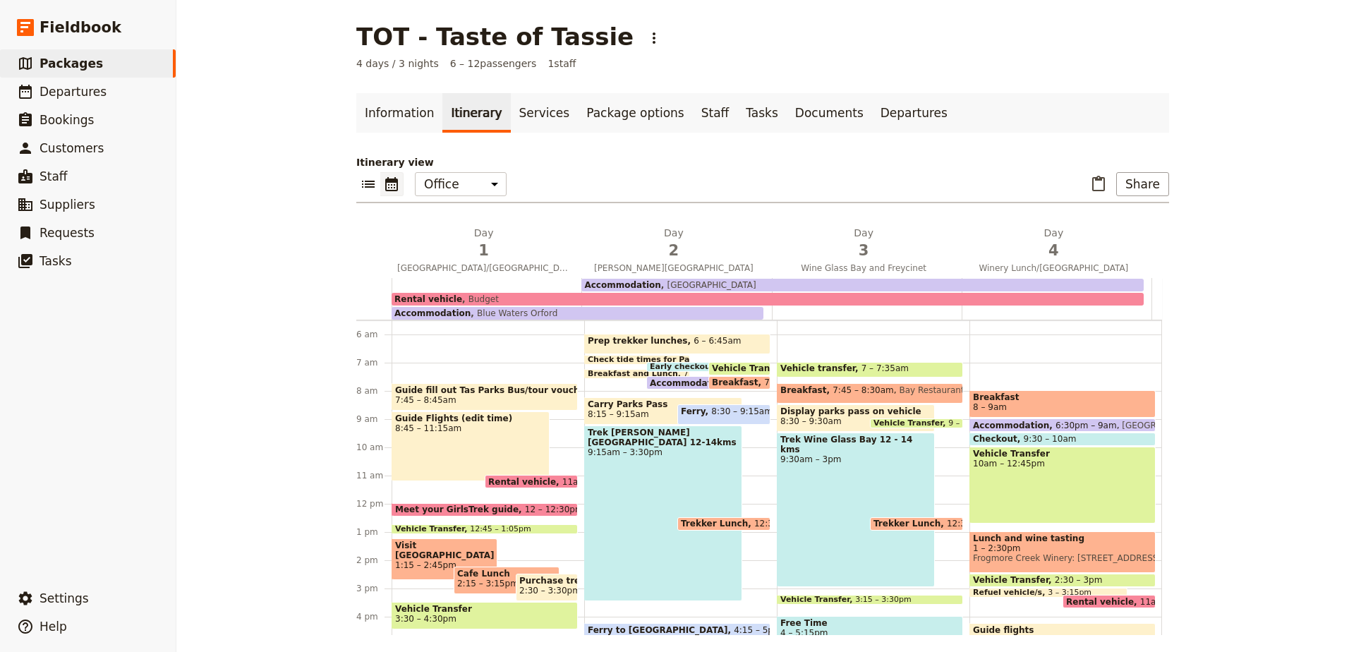
click at [443, 368] on div "Guide fill out Tas Parks Bus/tour voucher week before and print for vehicle 7:4…" at bounding box center [488, 503] width 193 height 677
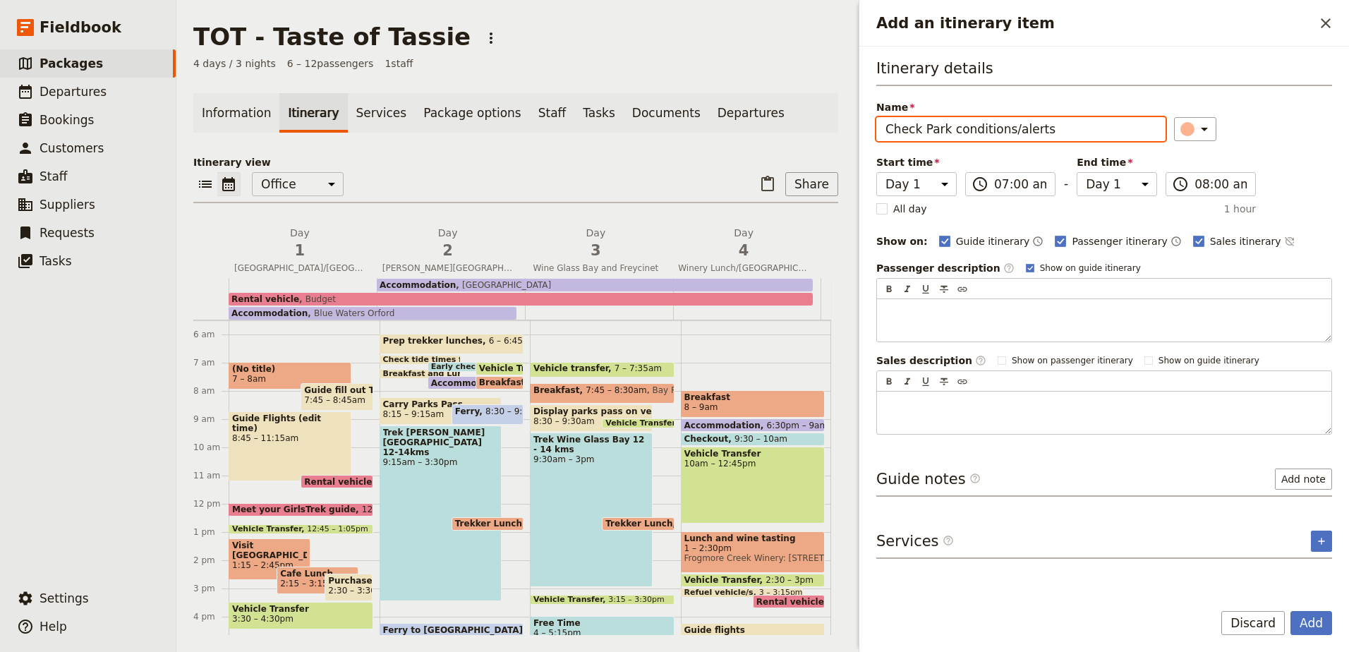
drag, startPoint x: 1067, startPoint y: 119, endPoint x: 875, endPoint y: 118, distance: 191.9
click at [875, 118] on div "Itinerary details Name Check Park conditions/alerts ​ Start time Day 1 Day 2 Da…" at bounding box center [1104, 318] width 490 height 543
type input "Check Park conditions/alerts"
click at [1193, 243] on rect "Add an itinerary item" at bounding box center [1198, 241] width 11 height 11
click at [1192, 234] on input "Sales itinerary" at bounding box center [1192, 234] width 1 height 1
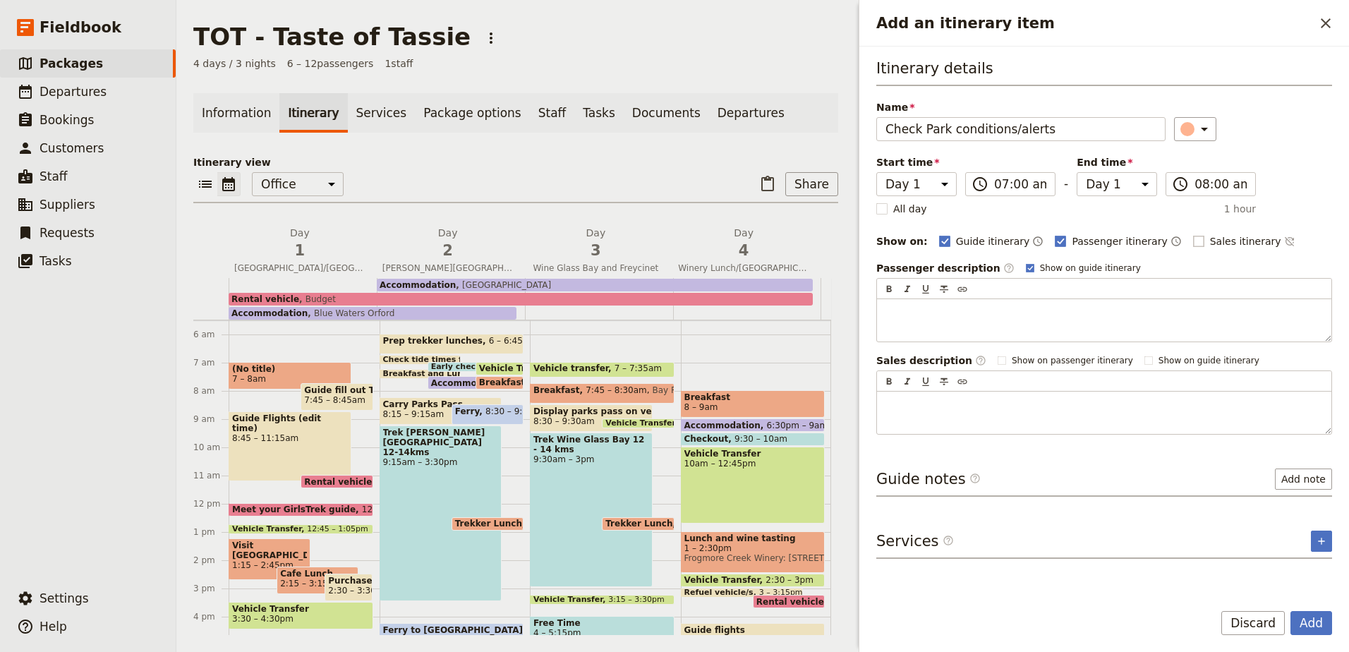
checkbox input "false"
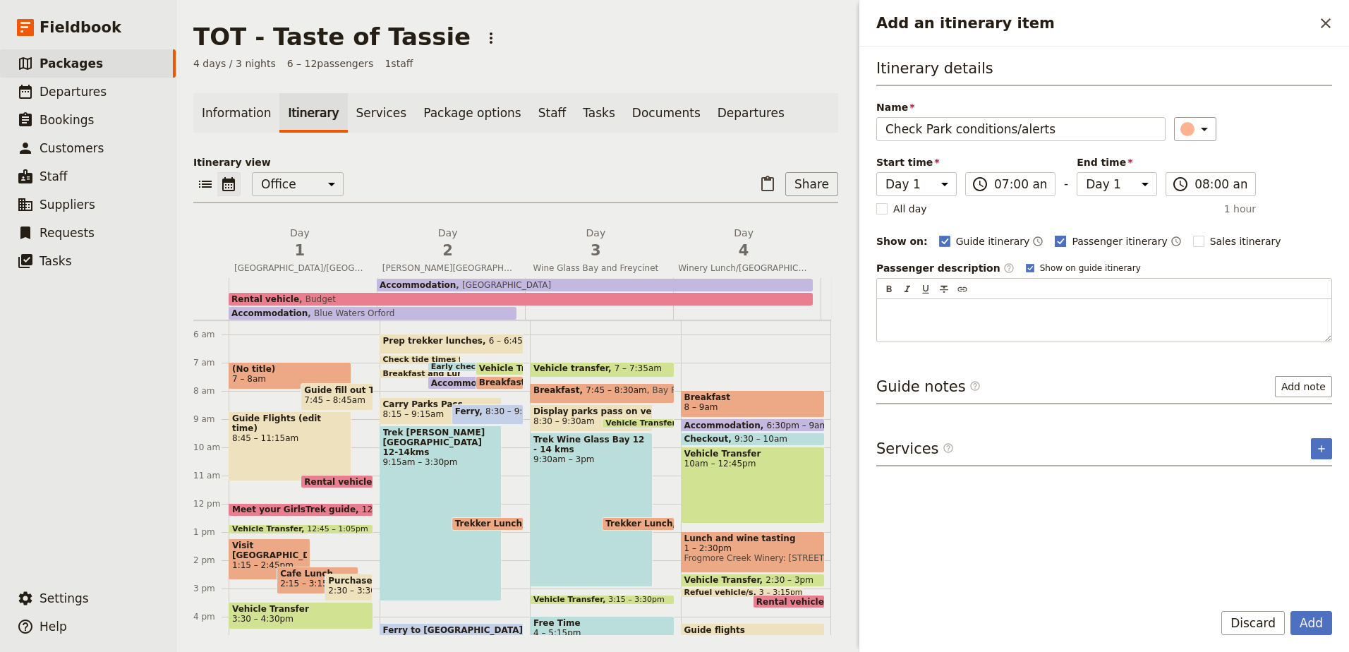
click at [1058, 242] on polygon "Add an itinerary item" at bounding box center [1061, 240] width 7 height 8
click at [1054, 234] on input "Passenger itinerary" at bounding box center [1054, 234] width 1 height 1
checkbox input "false"
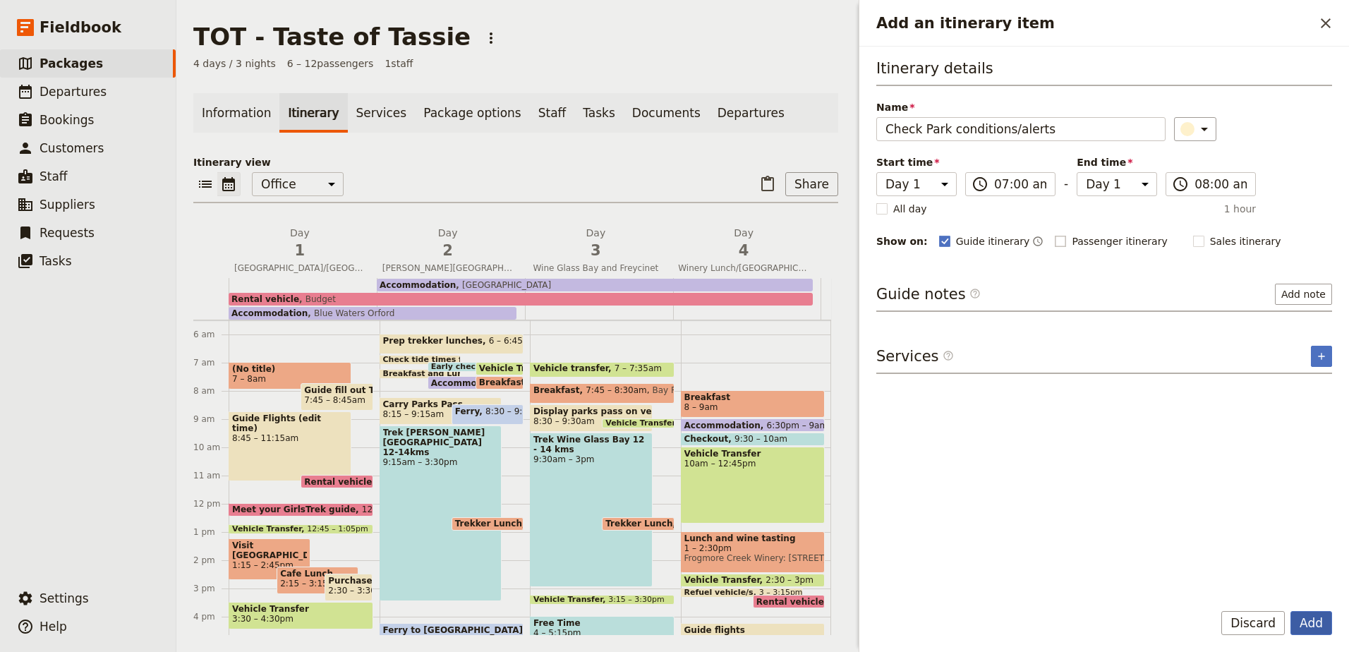
click at [1310, 621] on button "Add" at bounding box center [1311, 623] width 42 height 24
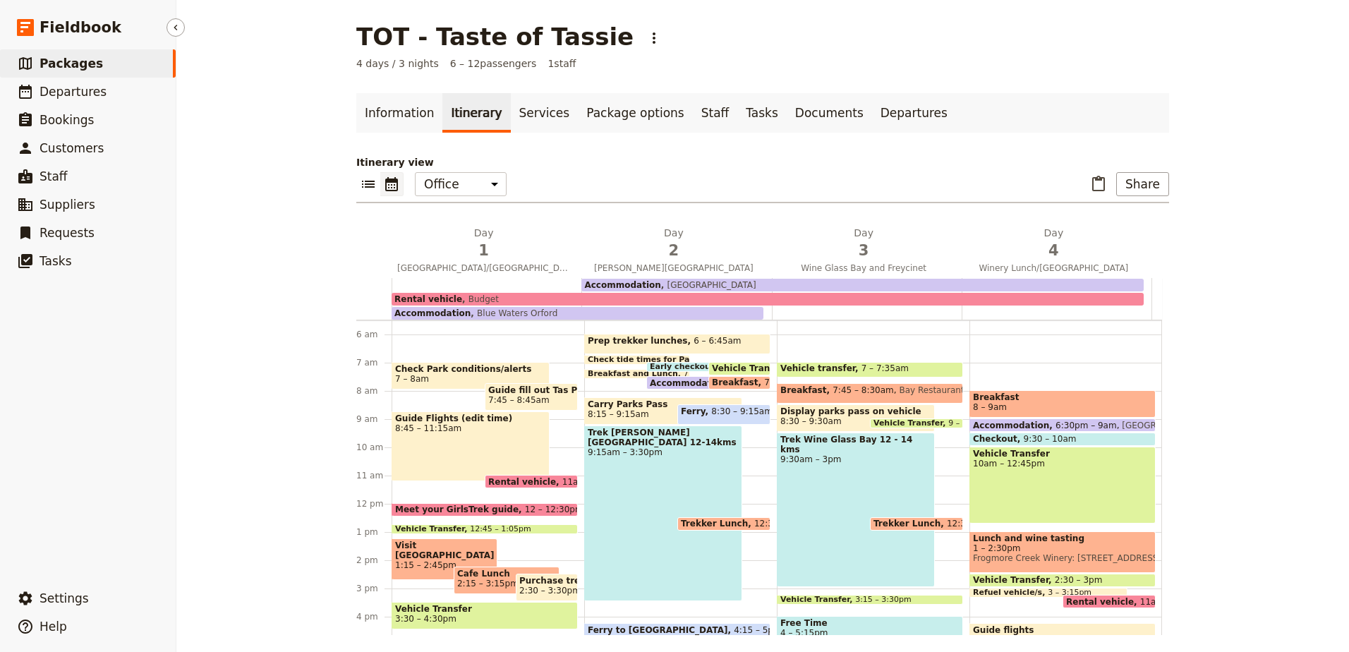
click at [92, 63] on link "​ Packages" at bounding box center [88, 63] width 176 height 28
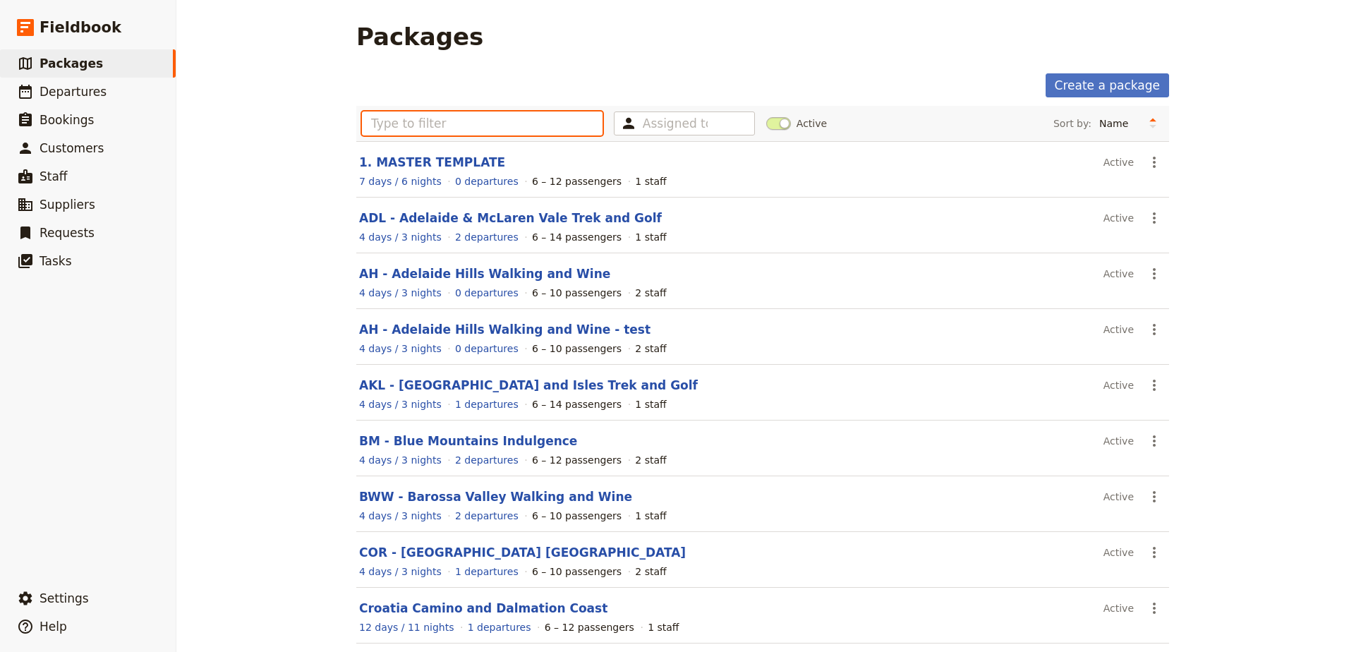
click at [543, 116] on input "text" at bounding box center [482, 123] width 241 height 24
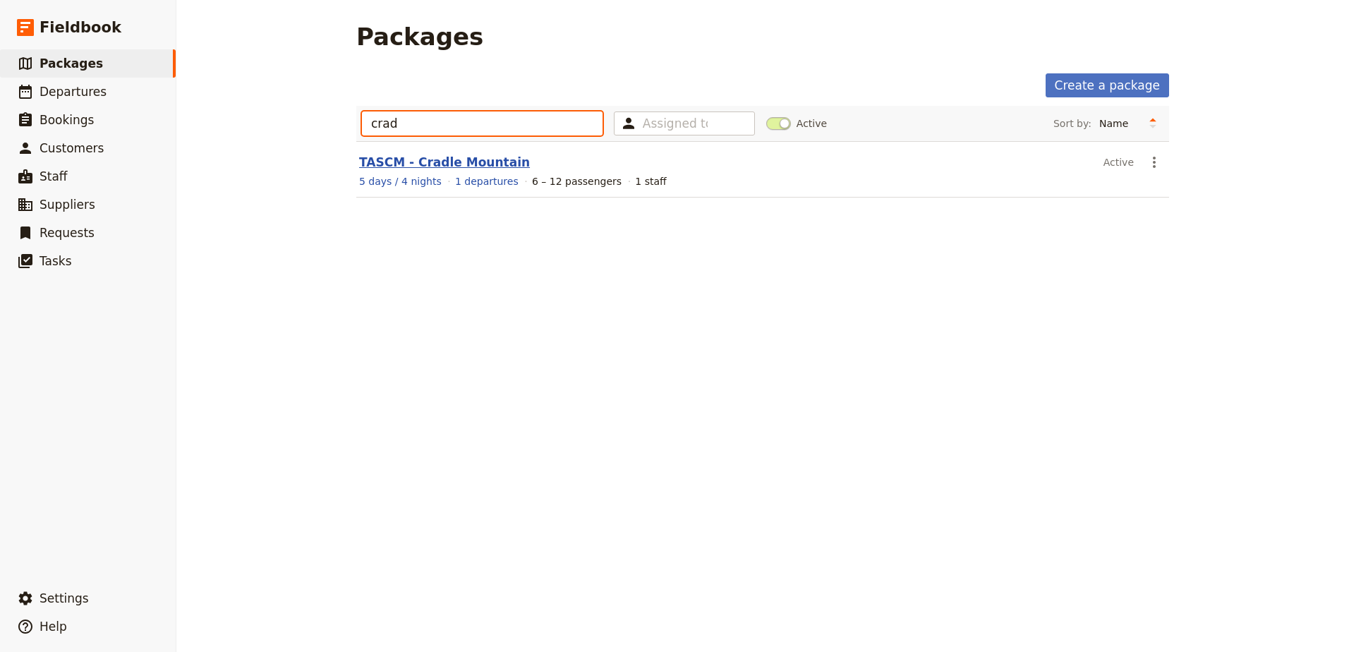
type input "crad"
click at [480, 162] on link "TASCM - Cradle Mountain" at bounding box center [444, 162] width 171 height 14
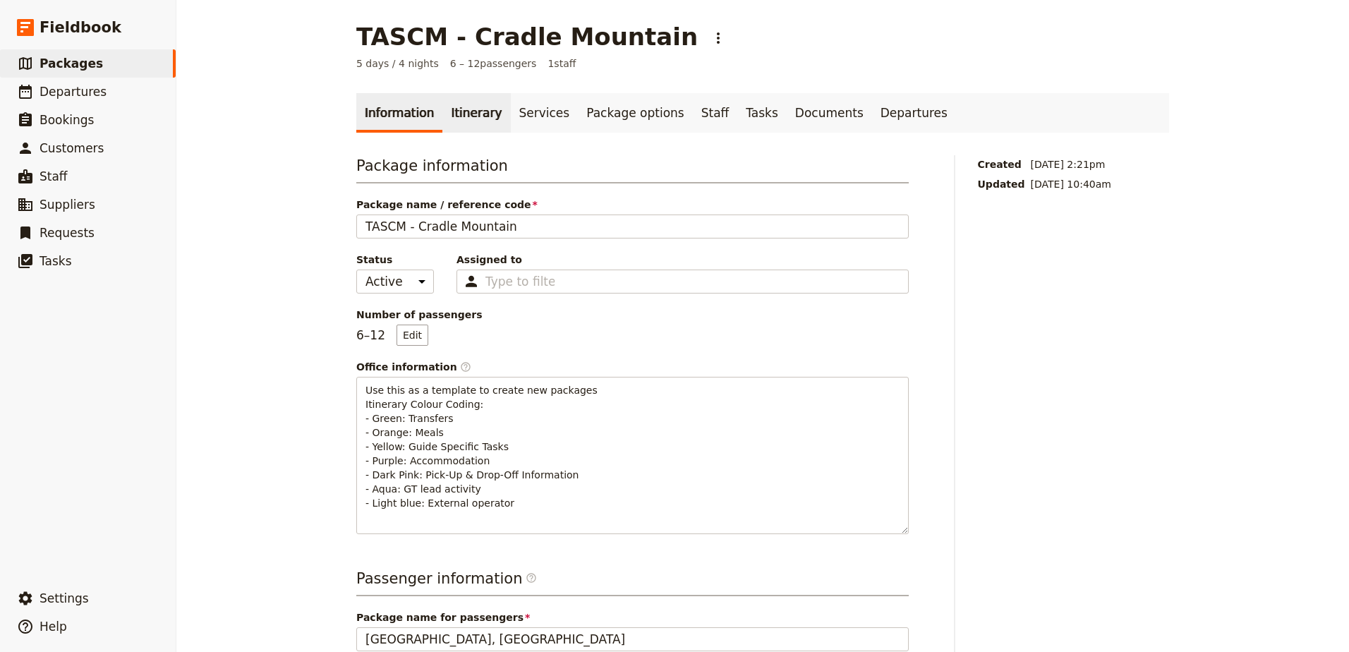
click at [461, 118] on link "Itinerary" at bounding box center [476, 113] width 68 height 40
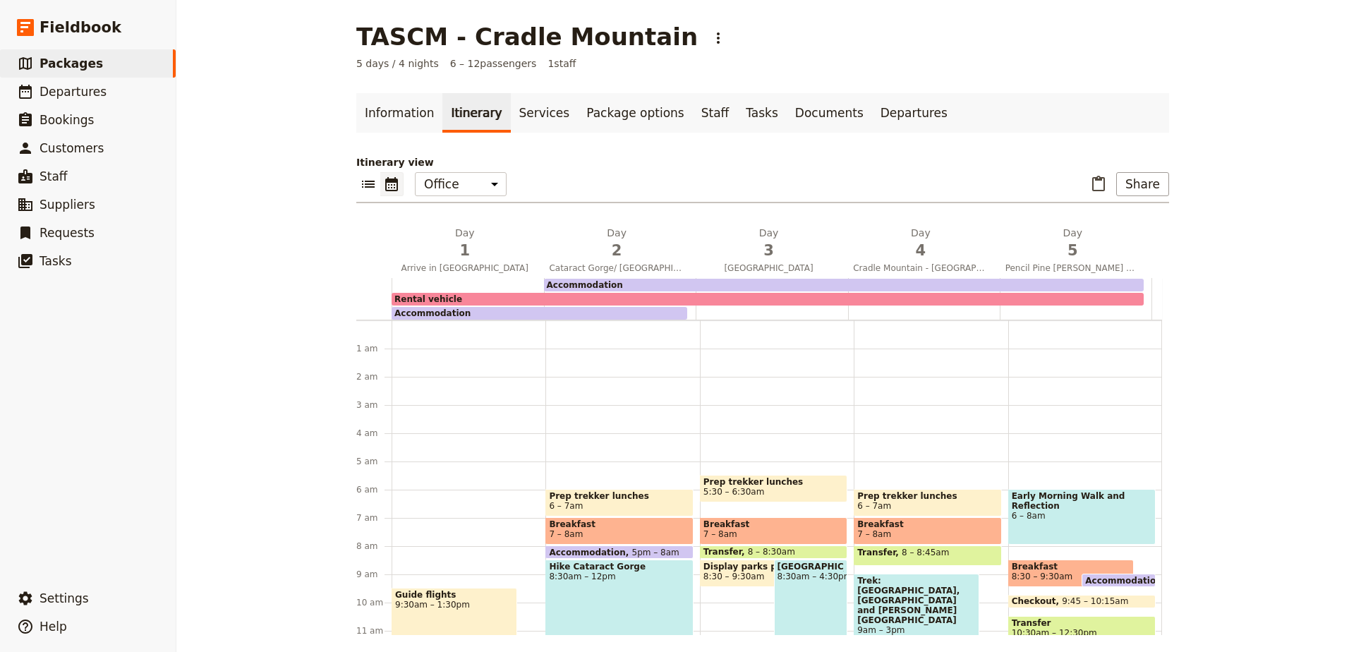
scroll to position [141, 0]
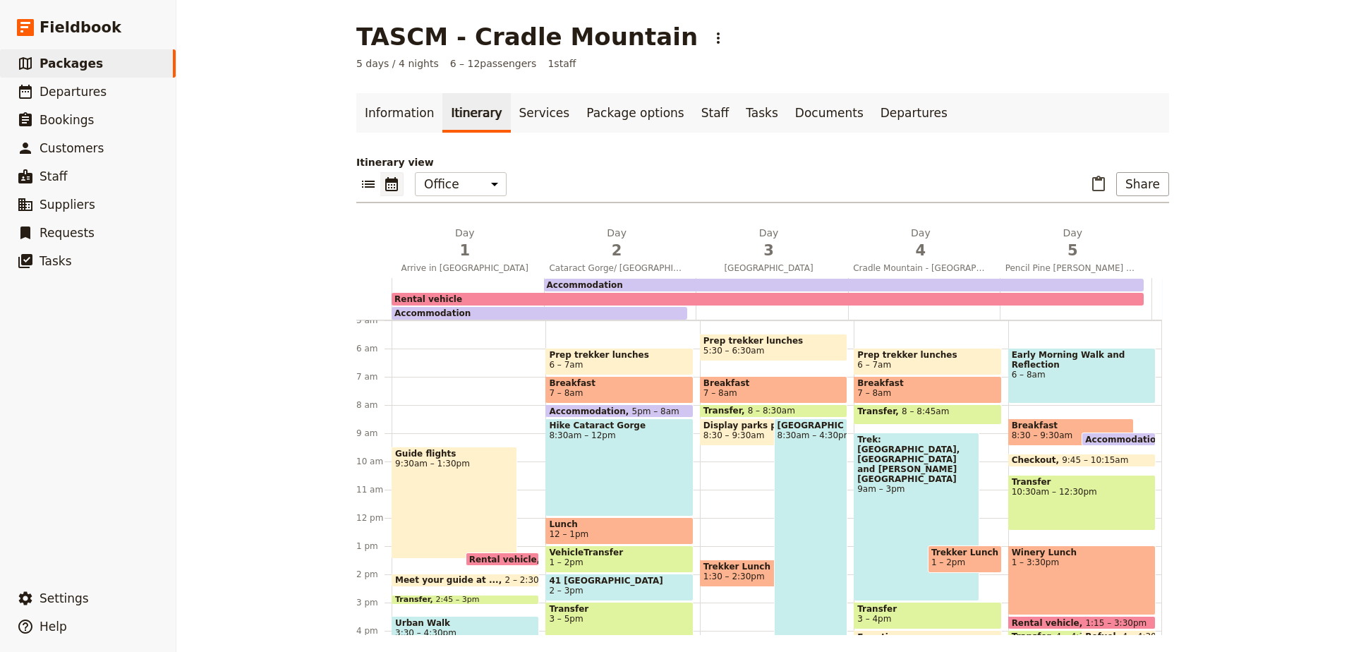
click at [481, 416] on div "Guide flights 9:30am – 1:30pm Rental vehicle 1:15 – 3:30pm Meet your guide at .…" at bounding box center [469, 517] width 154 height 677
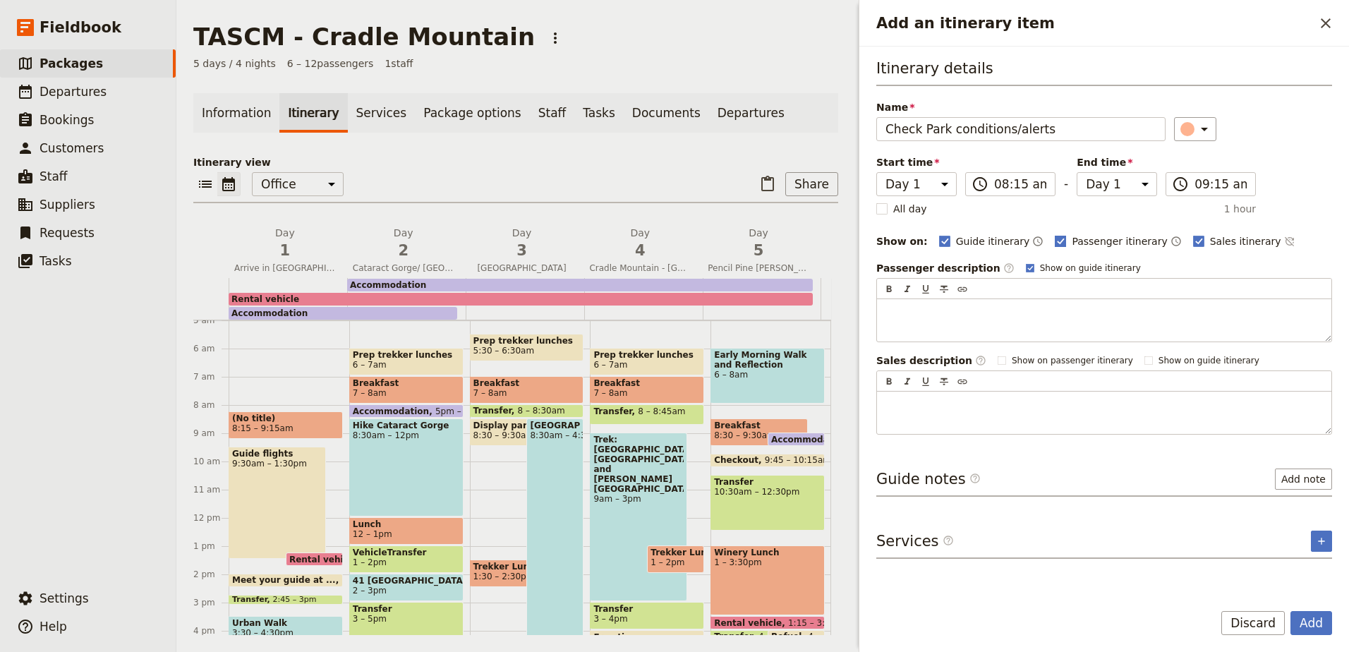
type input "Check Park conditions/alerts"
click at [1058, 240] on polygon "Add an itinerary item" at bounding box center [1061, 240] width 7 height 8
click at [1054, 234] on input "Passenger itinerary" at bounding box center [1054, 234] width 1 height 1
checkbox input "false"
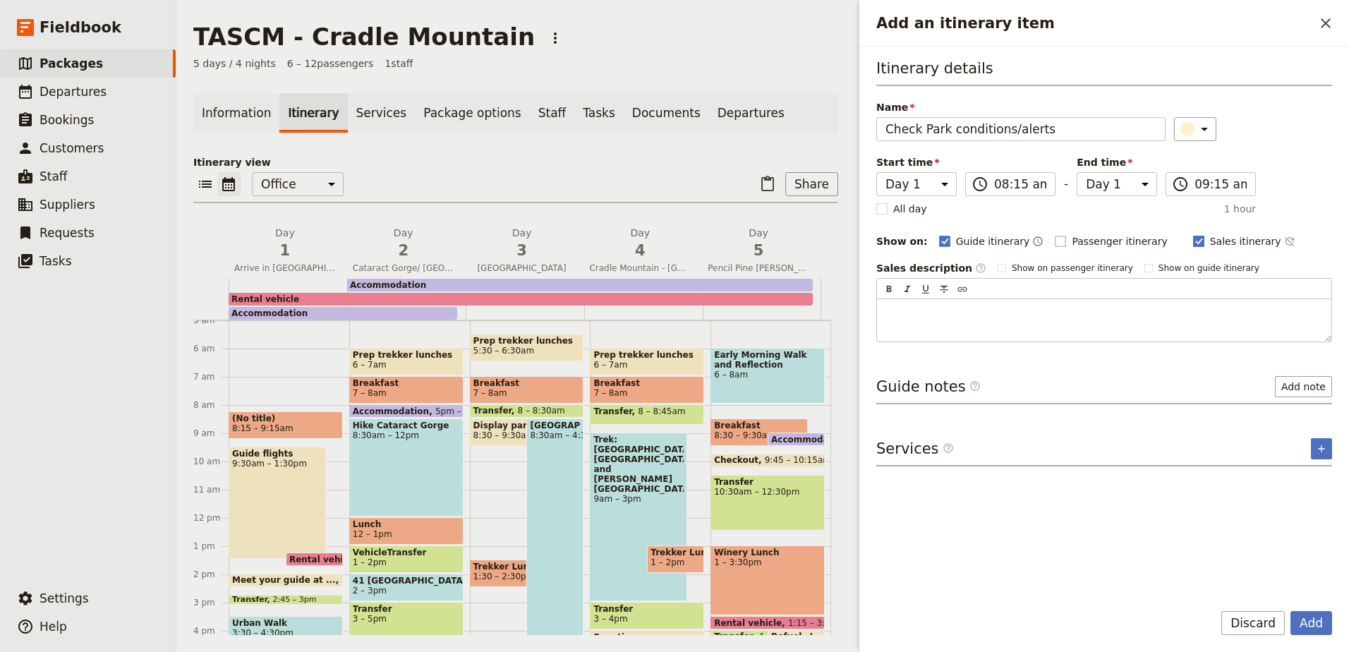
click at [1193, 243] on rect "Add an itinerary item" at bounding box center [1198, 241] width 11 height 11
click at [1192, 234] on input "Sales itinerary" at bounding box center [1192, 234] width 1 height 1
checkbox input "false"
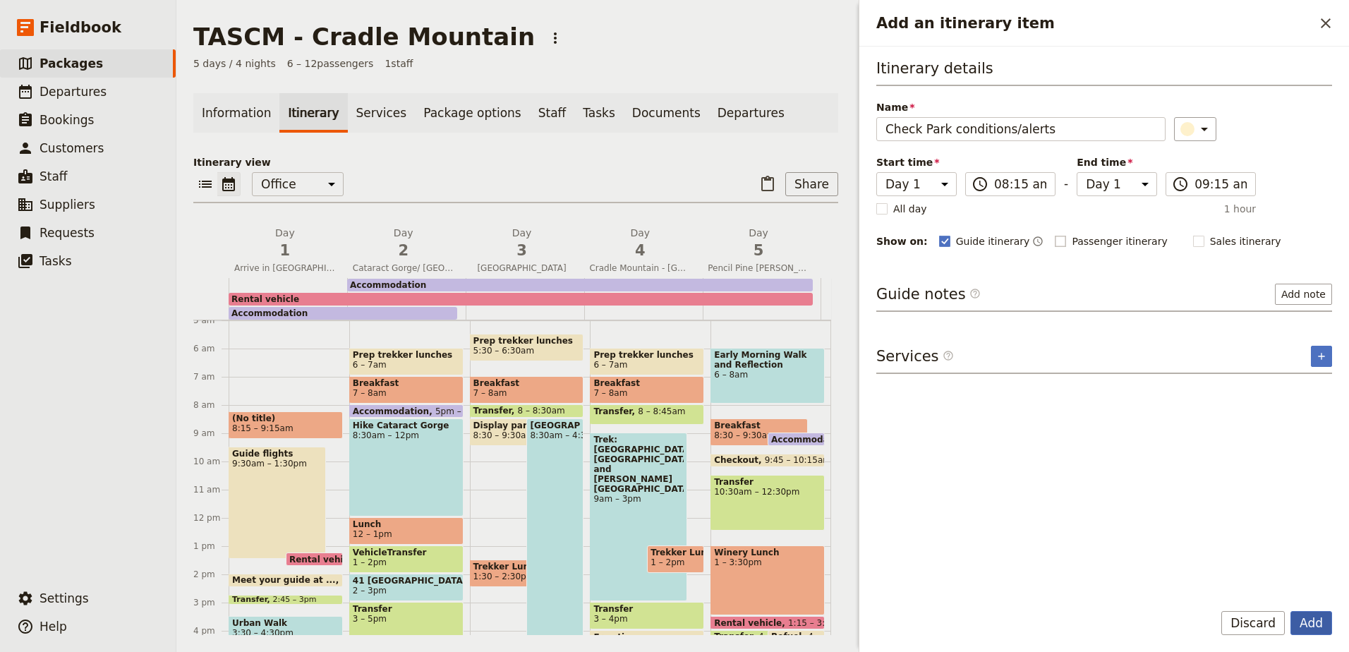
click at [1308, 614] on button "Add" at bounding box center [1311, 623] width 42 height 24
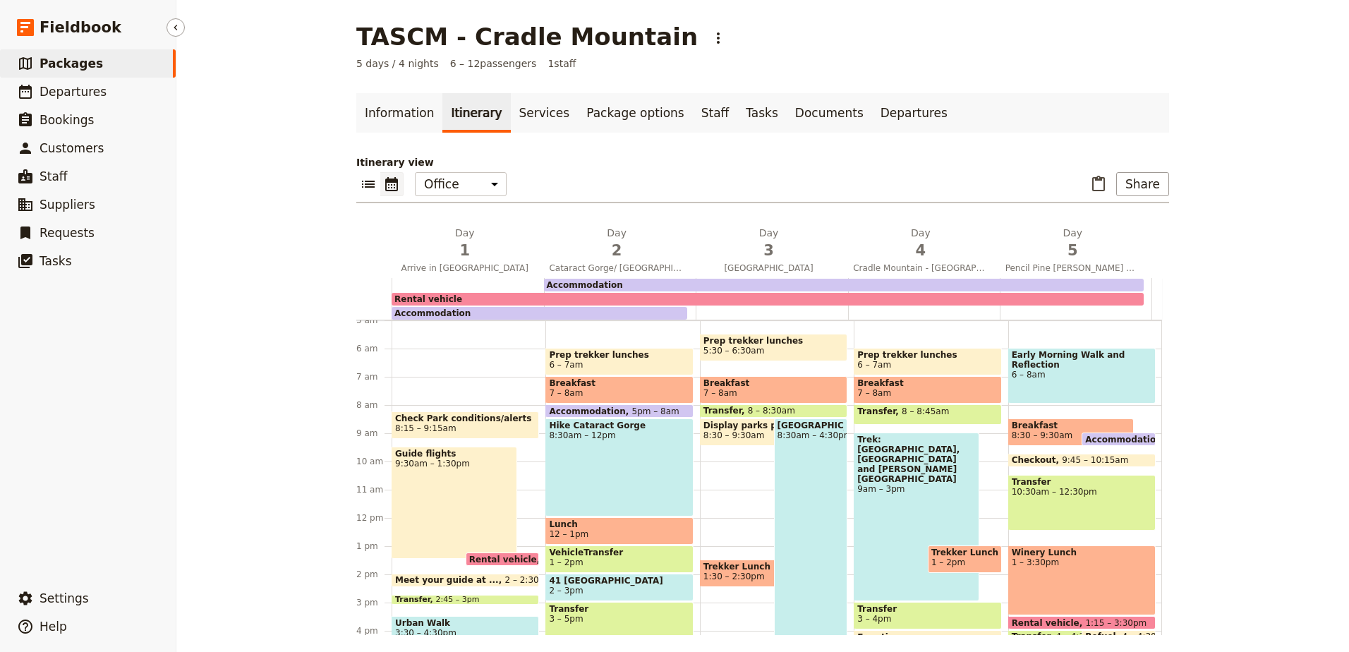
click at [83, 68] on span "Packages" at bounding box center [71, 63] width 63 height 14
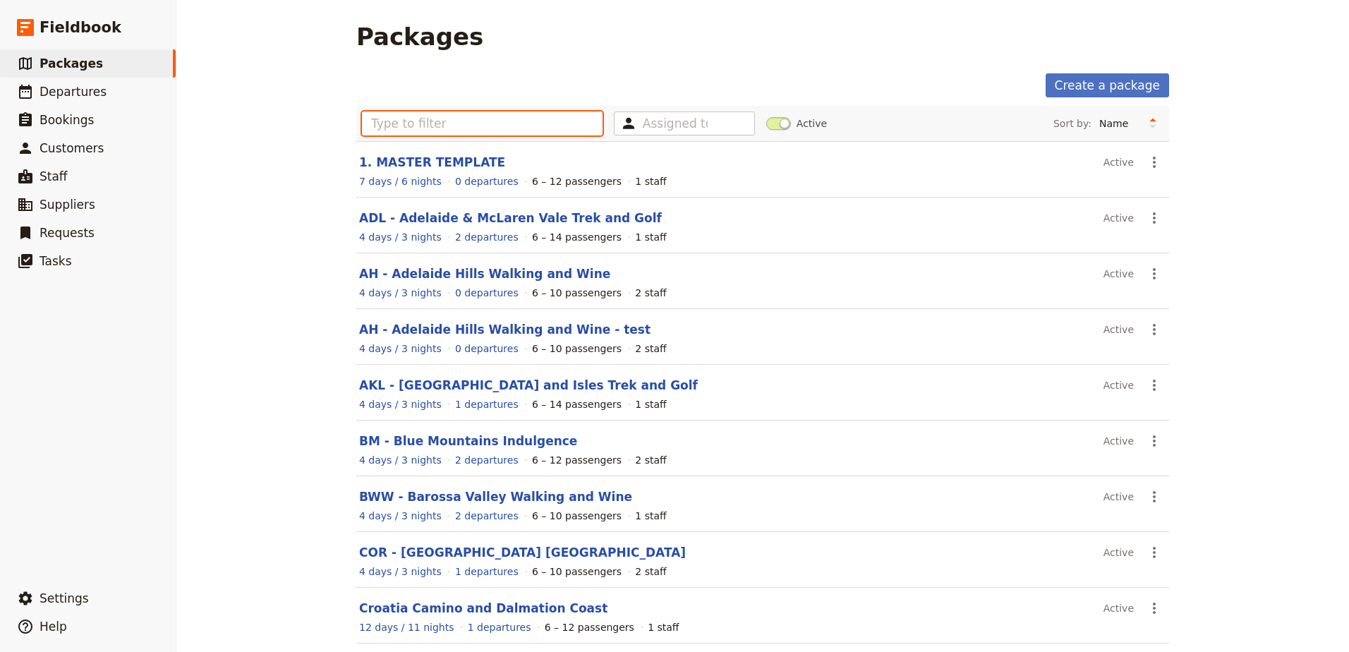
click at [410, 117] on input "text" at bounding box center [482, 123] width 241 height 24
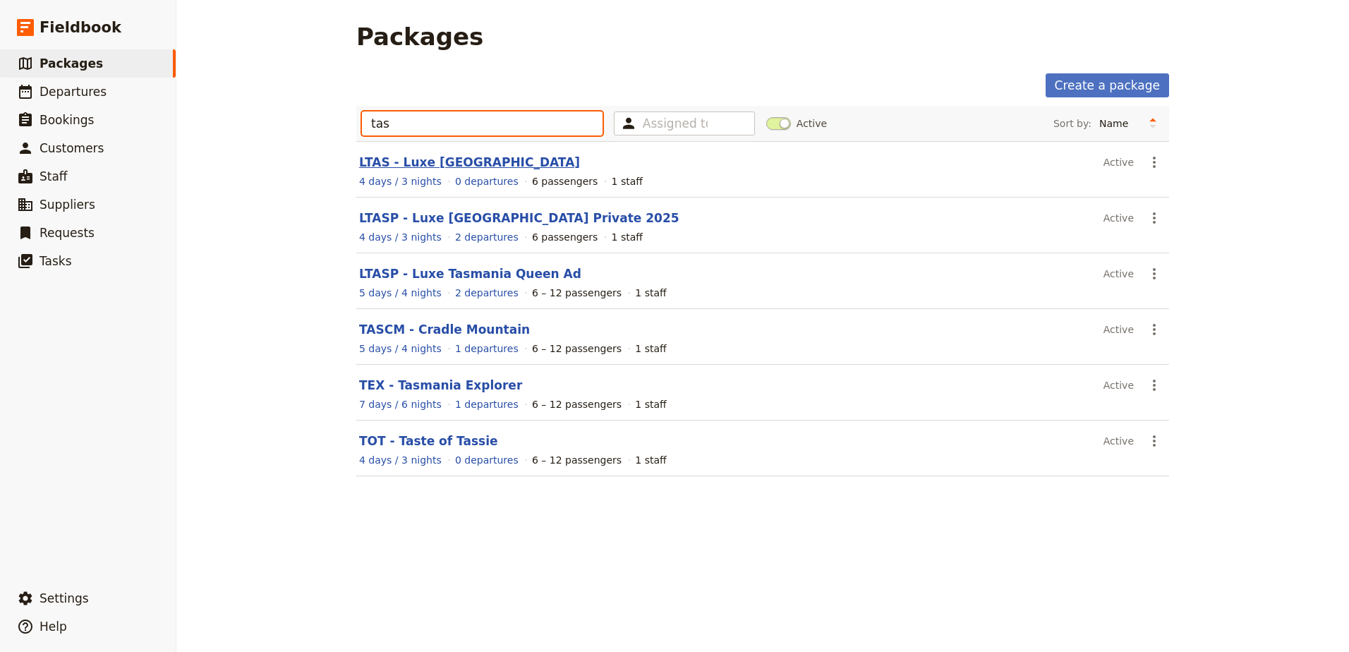
type input "tas"
click at [416, 162] on link "LTAS - Luxe [GEOGRAPHIC_DATA]" at bounding box center [469, 162] width 221 height 14
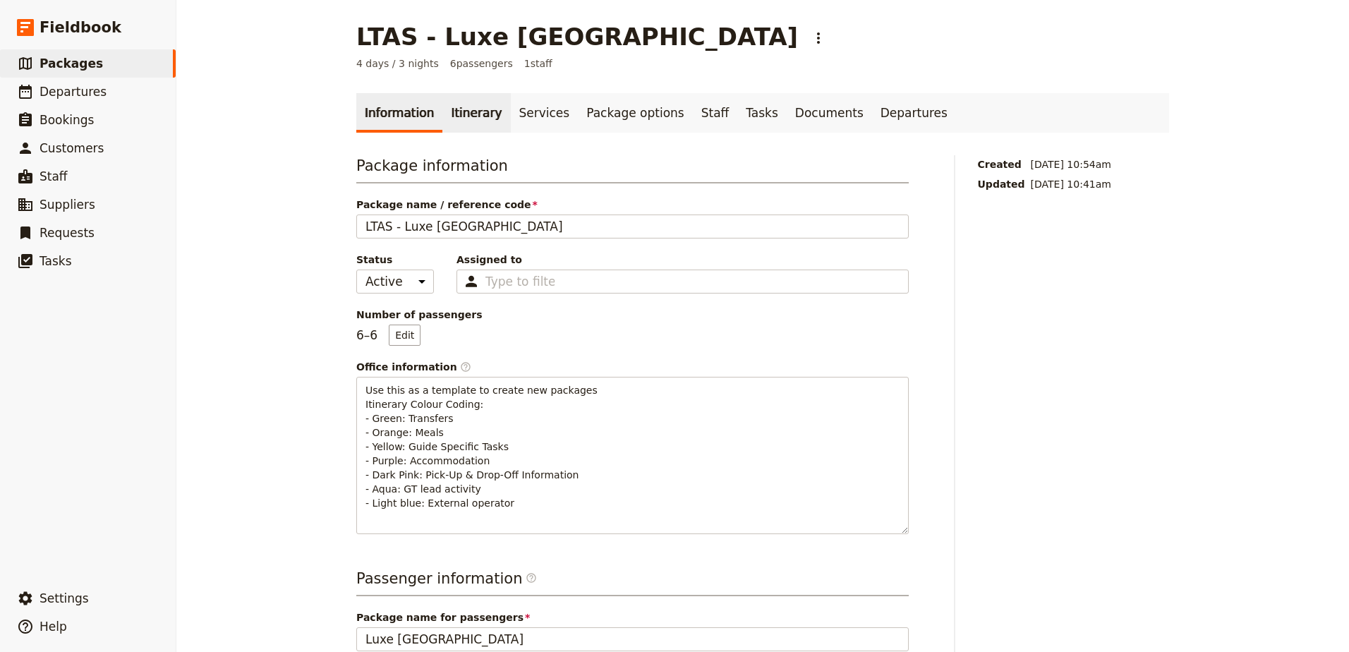
click at [453, 116] on link "Itinerary" at bounding box center [476, 113] width 68 height 40
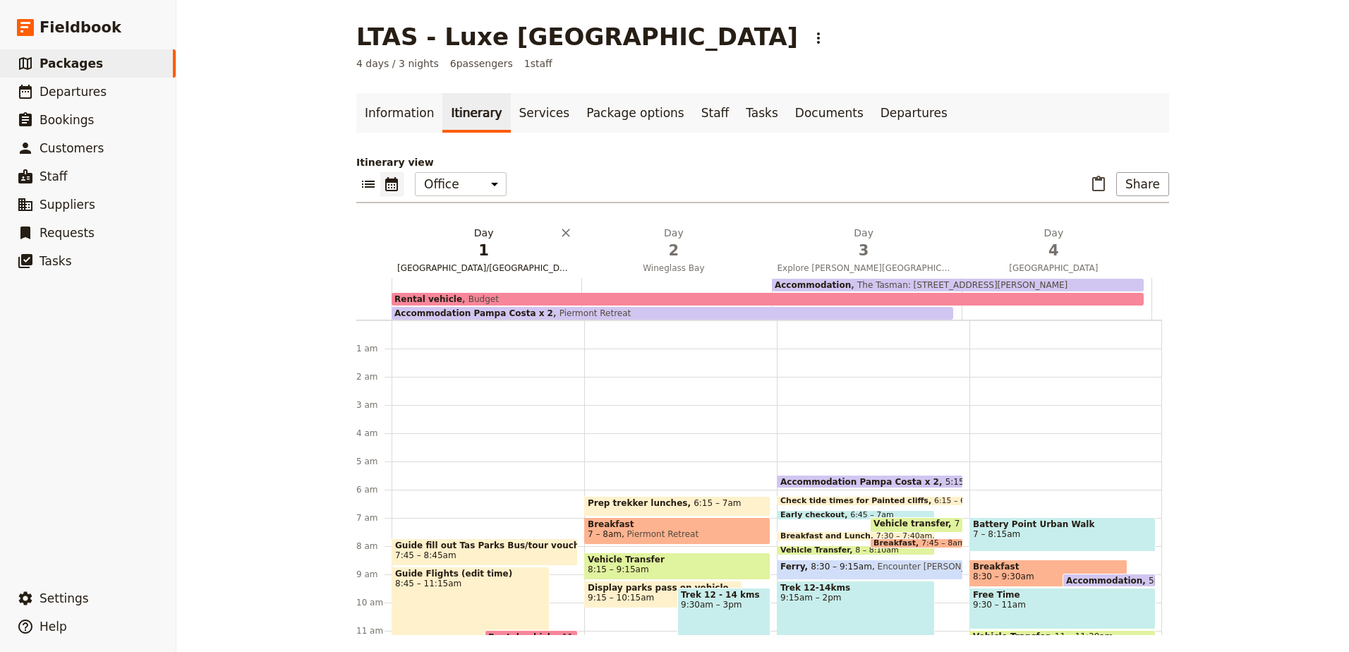
scroll to position [162, 0]
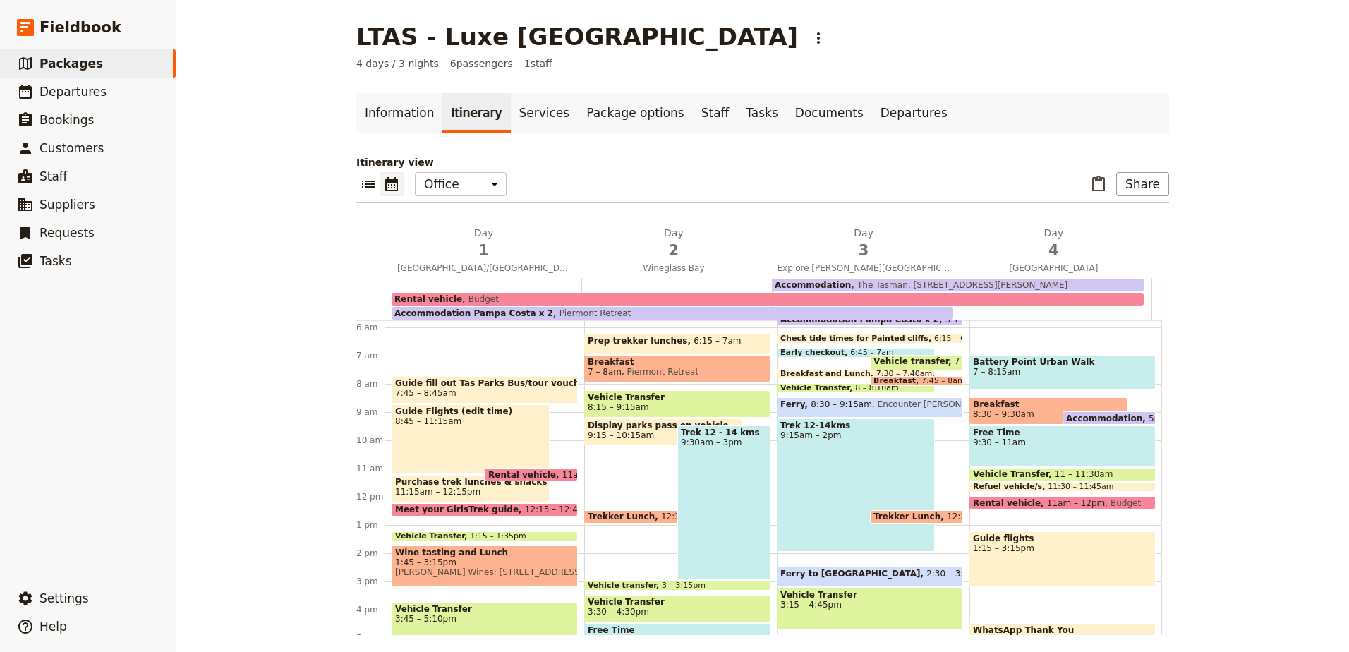
click at [445, 341] on div "Guide fill out Tas Parks Bus/tour voucher week before and print for vehicle 7:4…" at bounding box center [488, 496] width 193 height 677
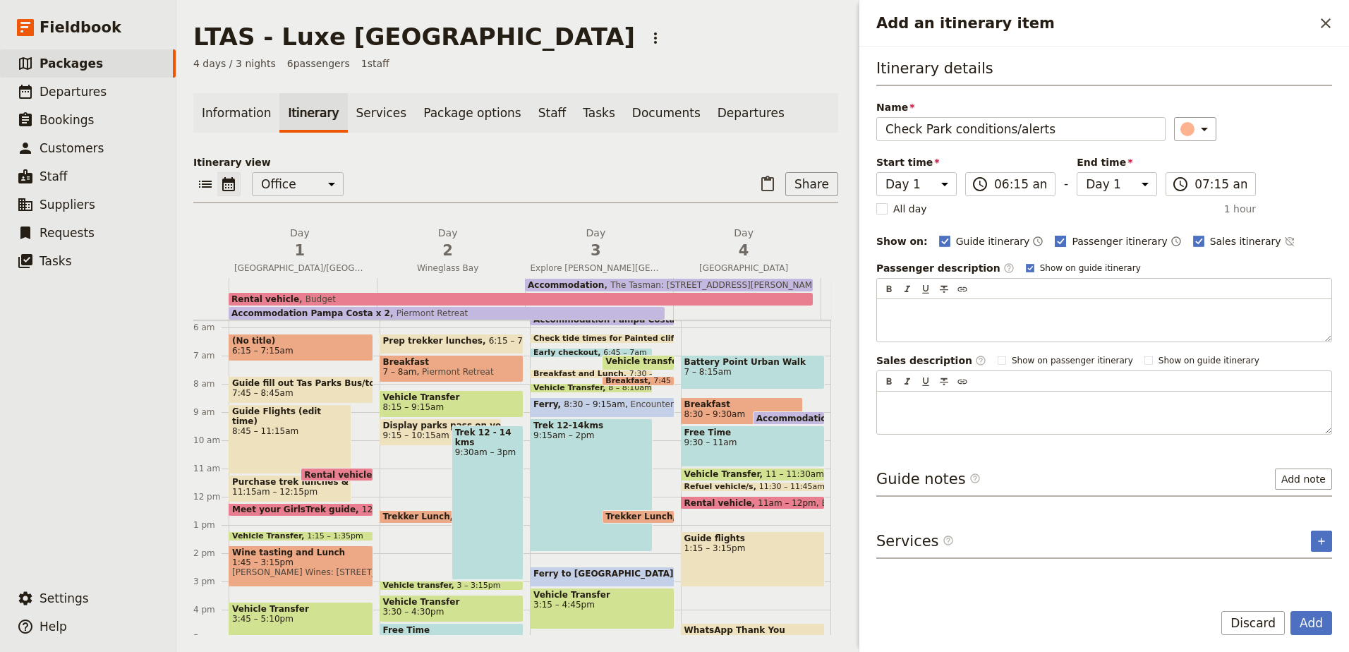
type input "Check Park conditions/alerts"
click at [1055, 238] on rect "Add an itinerary item" at bounding box center [1060, 241] width 11 height 11
click at [1054, 234] on input "Passenger itinerary" at bounding box center [1054, 234] width 1 height 1
checkbox input "false"
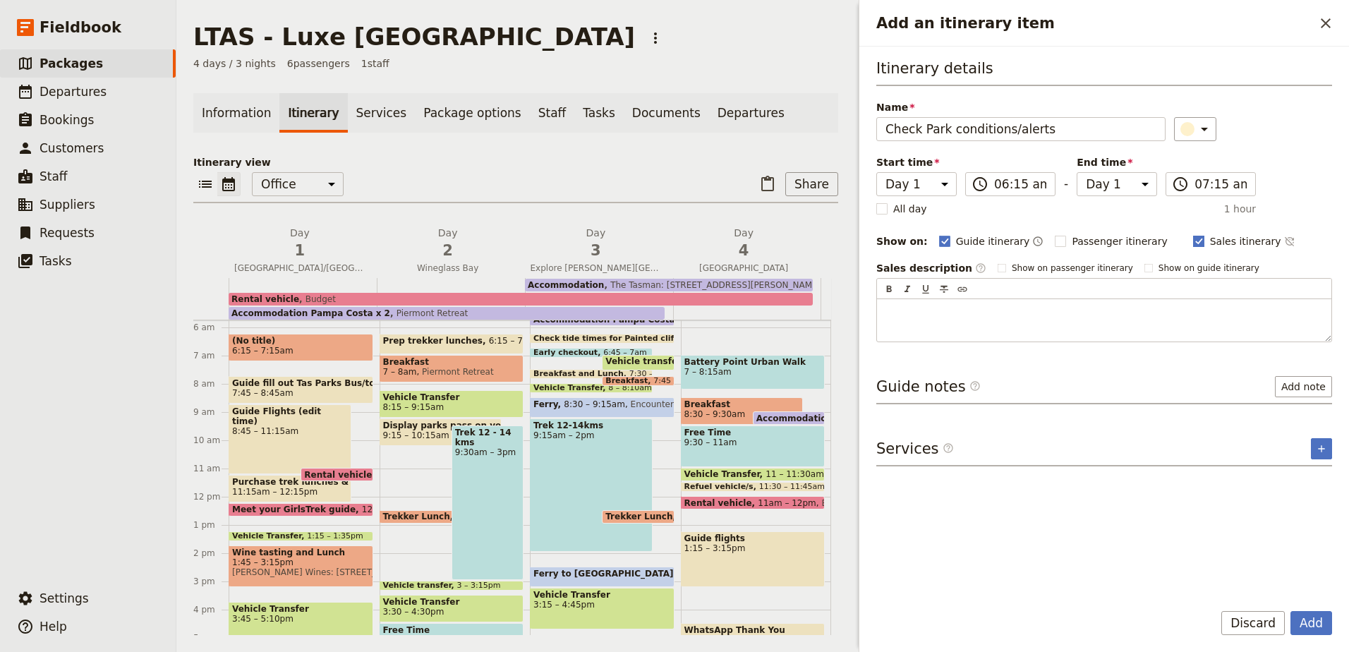
click at [1193, 238] on rect "Add an itinerary item" at bounding box center [1198, 241] width 11 height 11
click at [1192, 234] on input "Sales itinerary" at bounding box center [1192, 234] width 1 height 1
checkbox input "false"
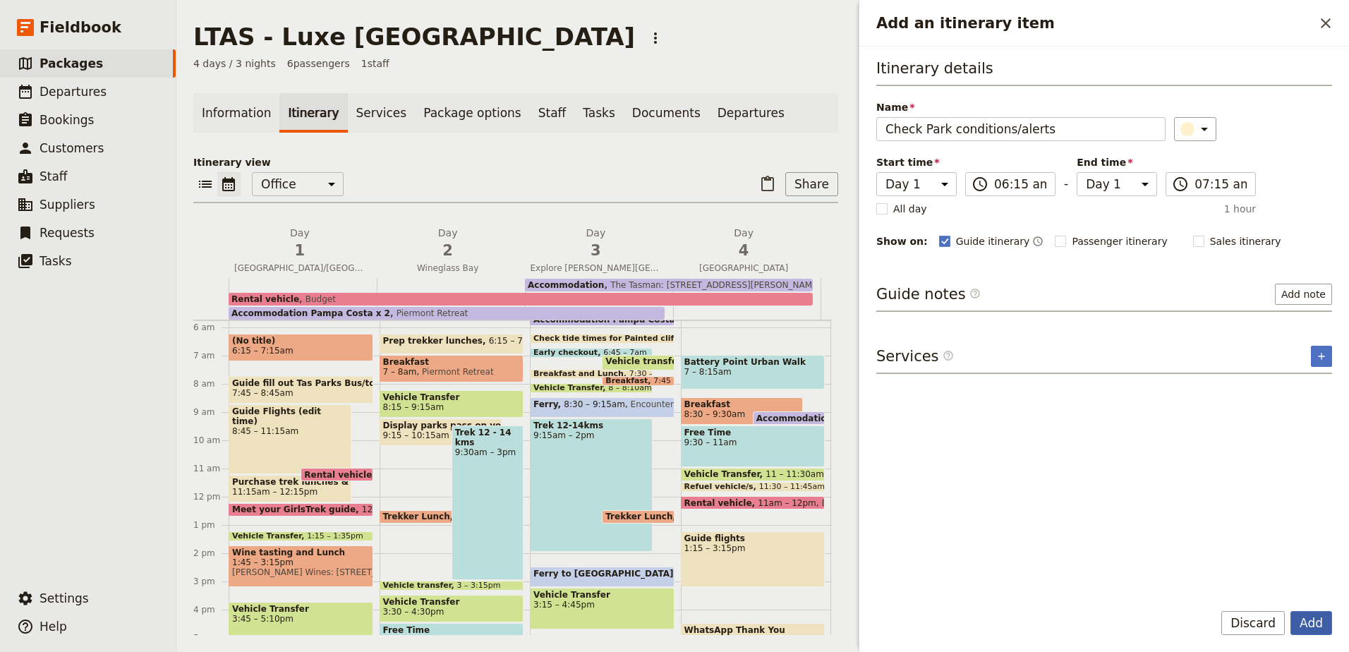
click at [1316, 626] on button "Add" at bounding box center [1311, 623] width 42 height 24
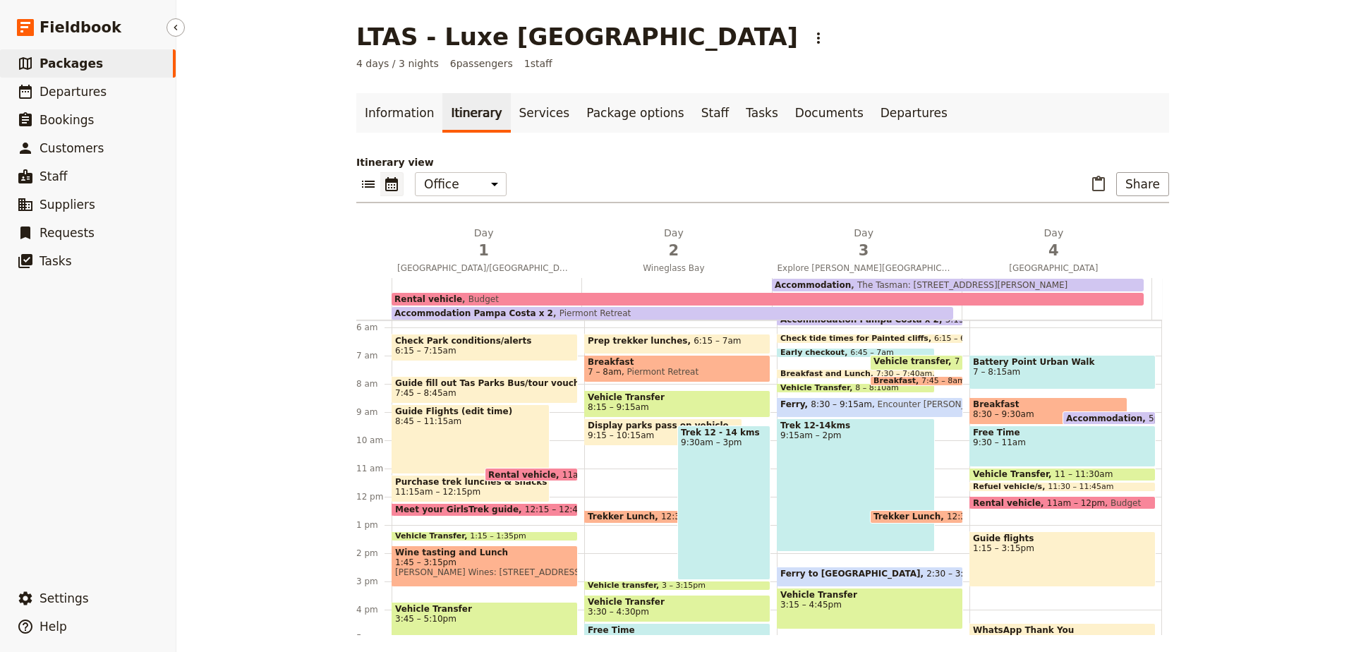
click at [94, 60] on link "​ Packages" at bounding box center [88, 63] width 176 height 28
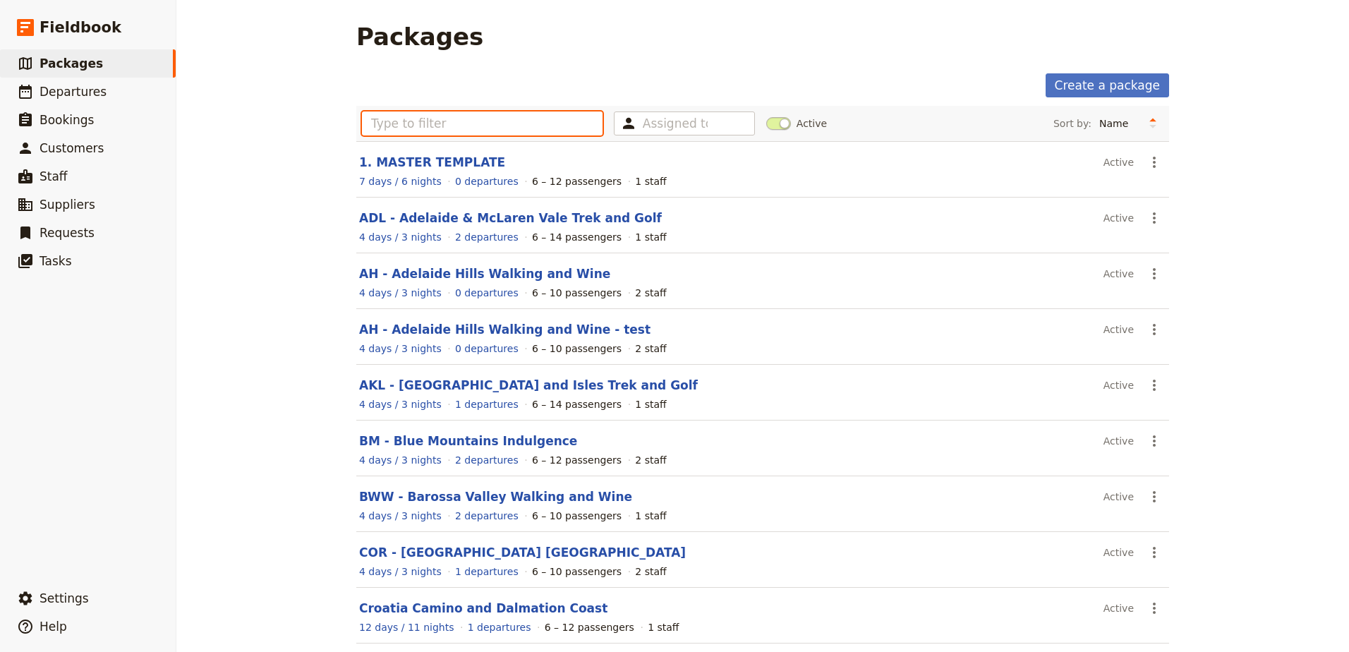
click at [430, 123] on input "text" at bounding box center [482, 123] width 241 height 24
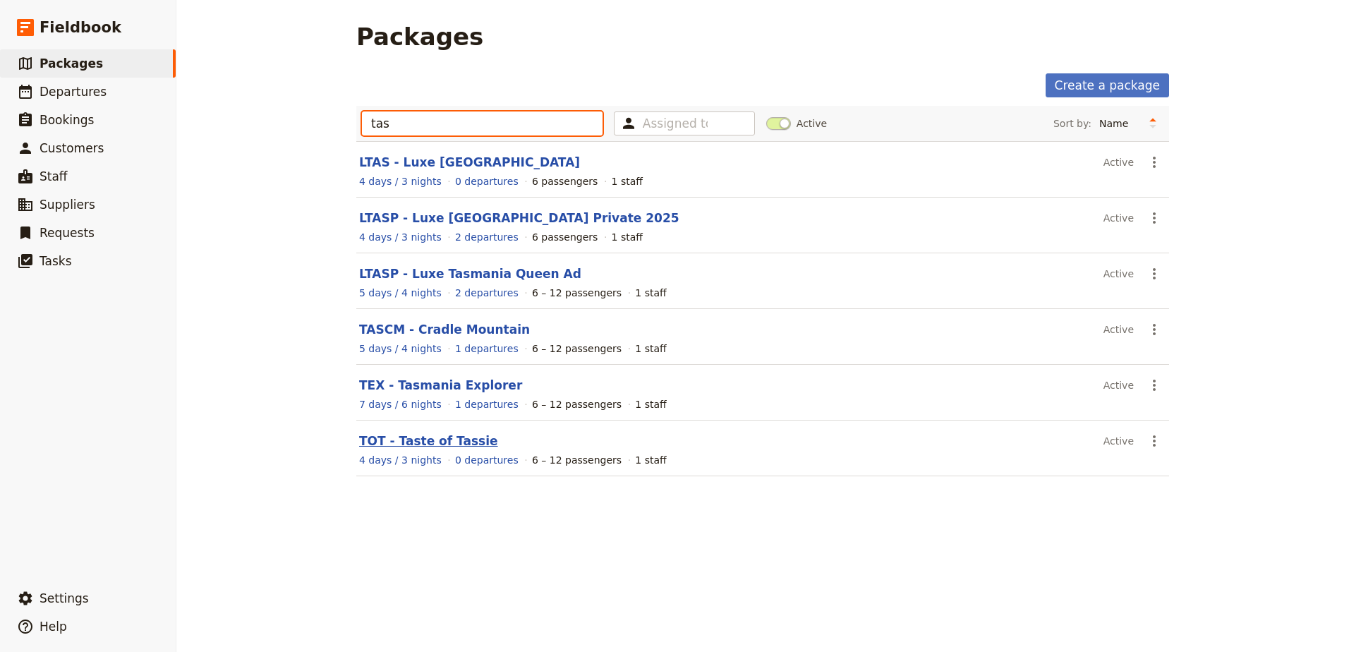
type input "tas"
click at [418, 444] on link "TOT - Taste of Tassie" at bounding box center [428, 441] width 139 height 14
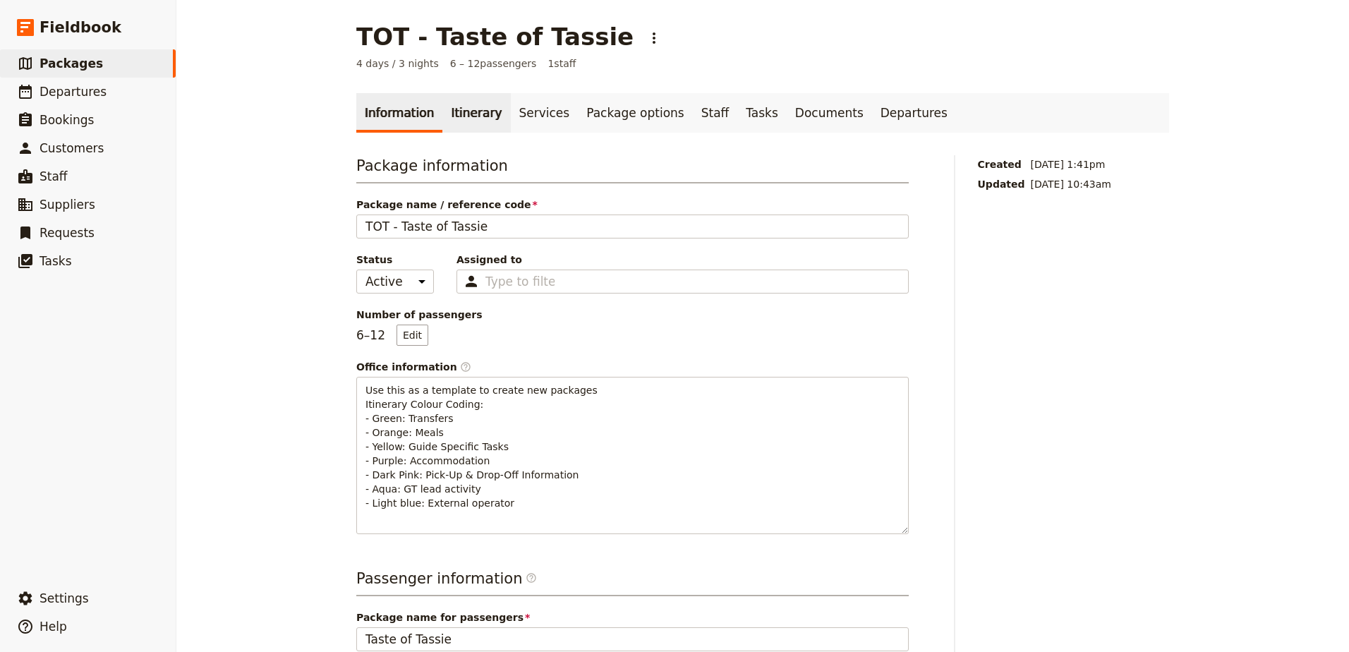
click at [452, 112] on link "Itinerary" at bounding box center [476, 113] width 68 height 40
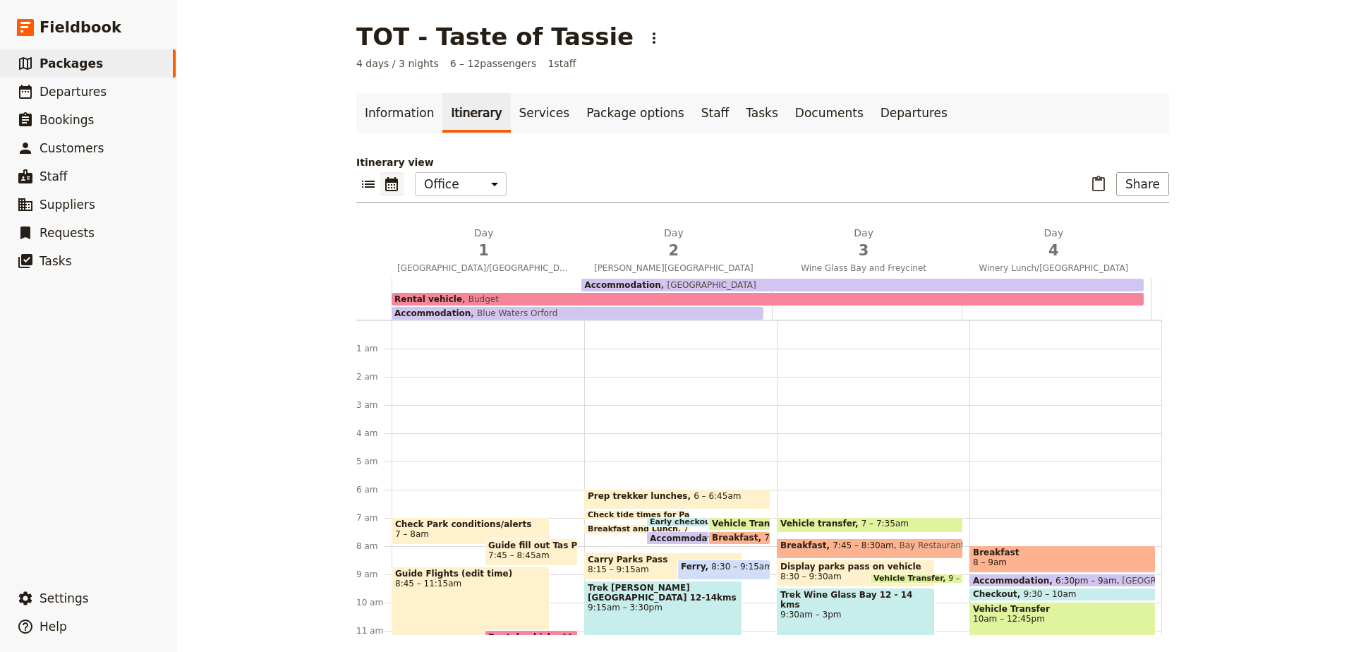
scroll to position [155, 0]
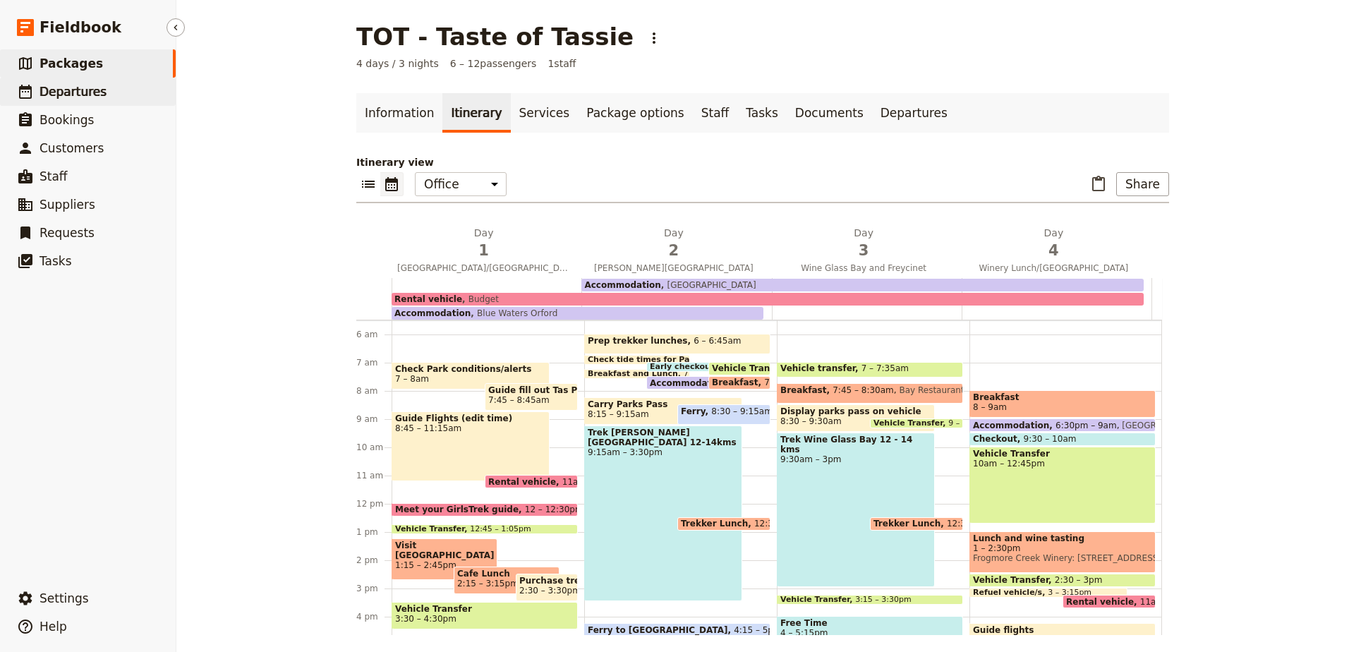
click at [102, 94] on link "​ Departures" at bounding box center [88, 92] width 176 height 28
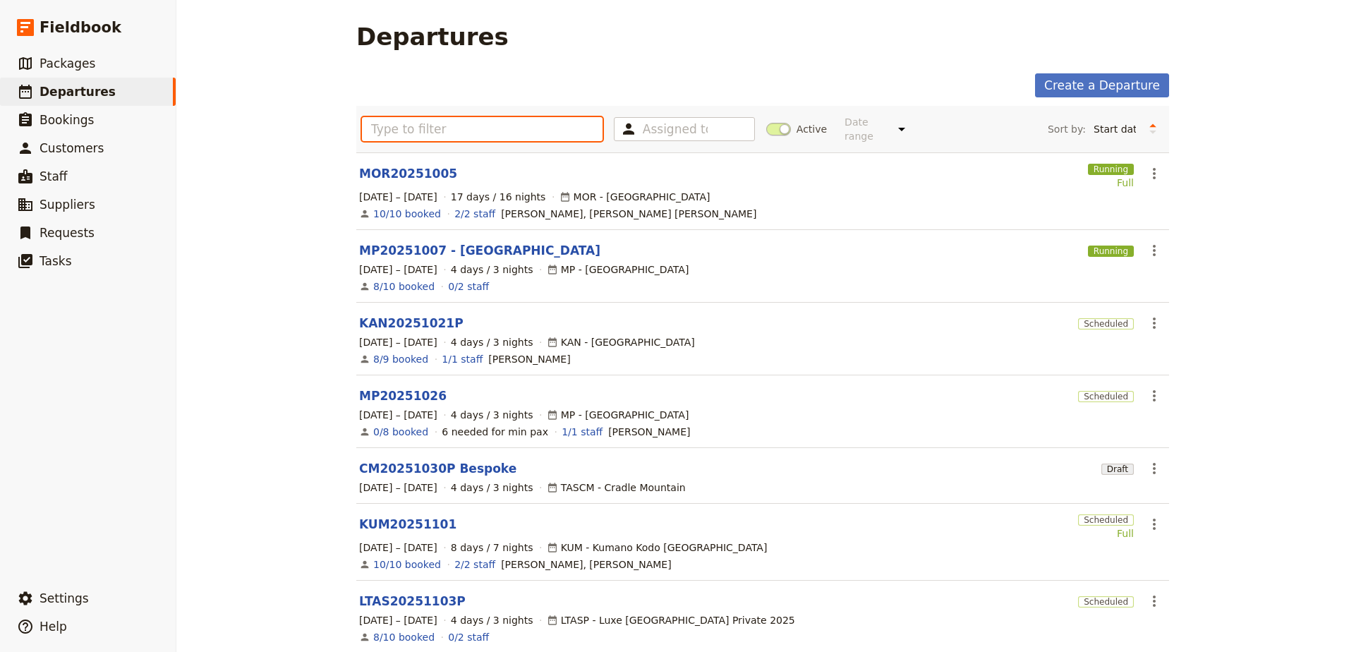
click at [550, 119] on input "text" at bounding box center [482, 129] width 241 height 24
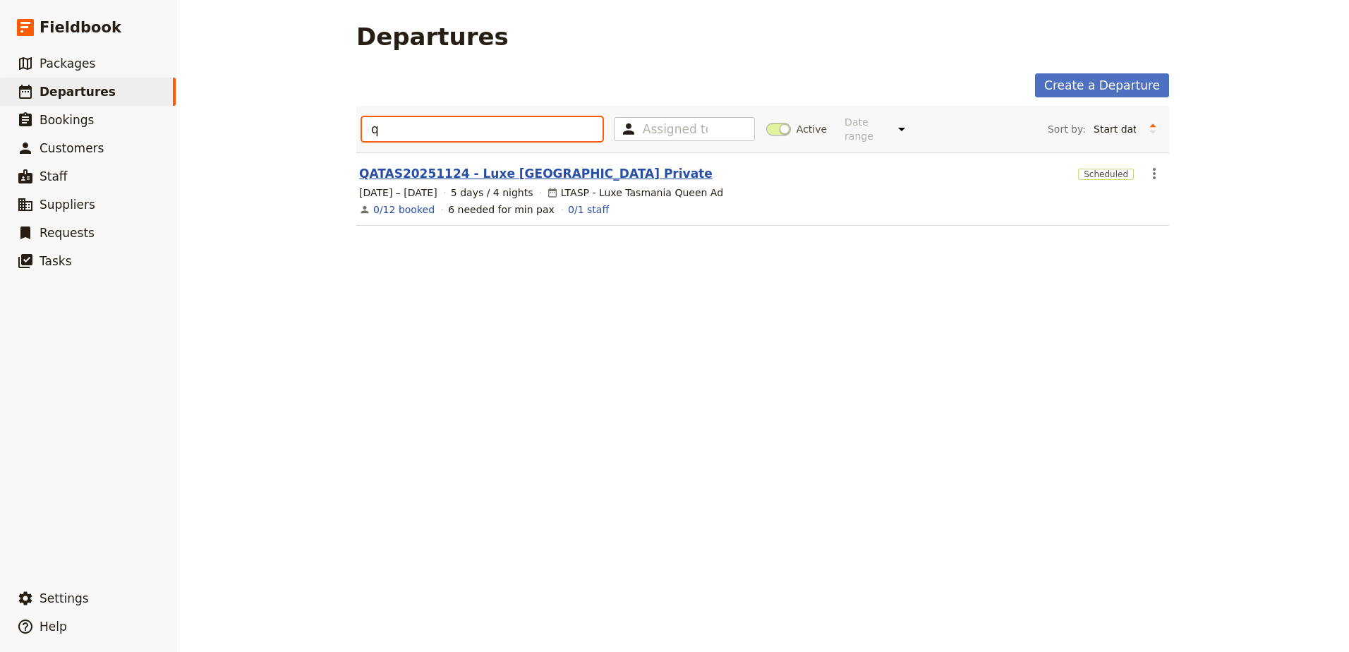
type input "q"
click at [548, 165] on link "QATAS20251124 - Luxe [GEOGRAPHIC_DATA] Private" at bounding box center [535, 173] width 353 height 17
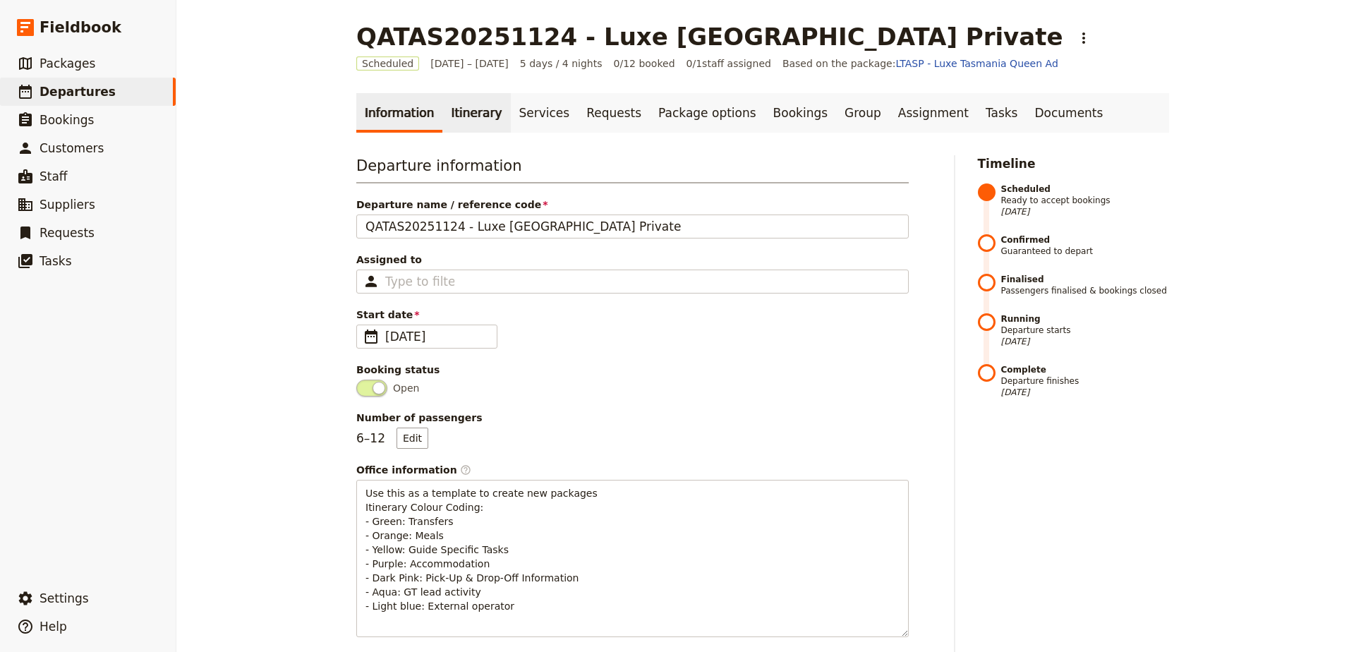
click at [475, 102] on link "Itinerary" at bounding box center [476, 113] width 68 height 40
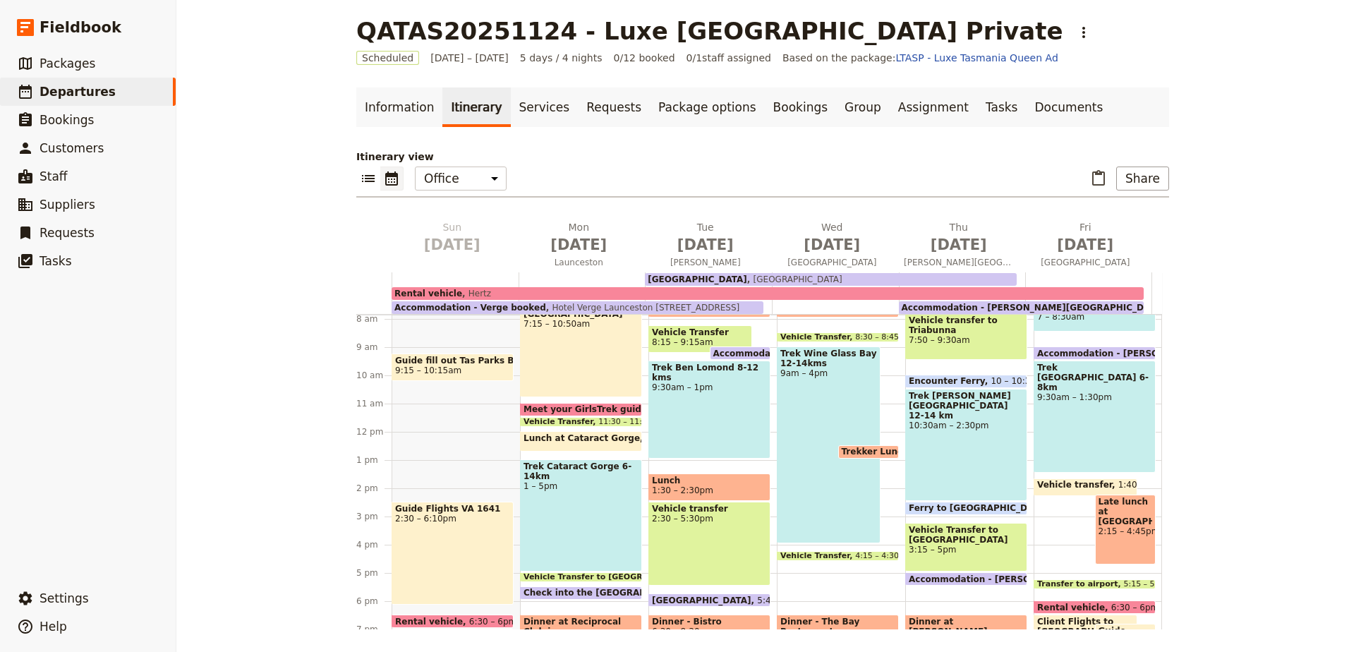
scroll to position [151, 0]
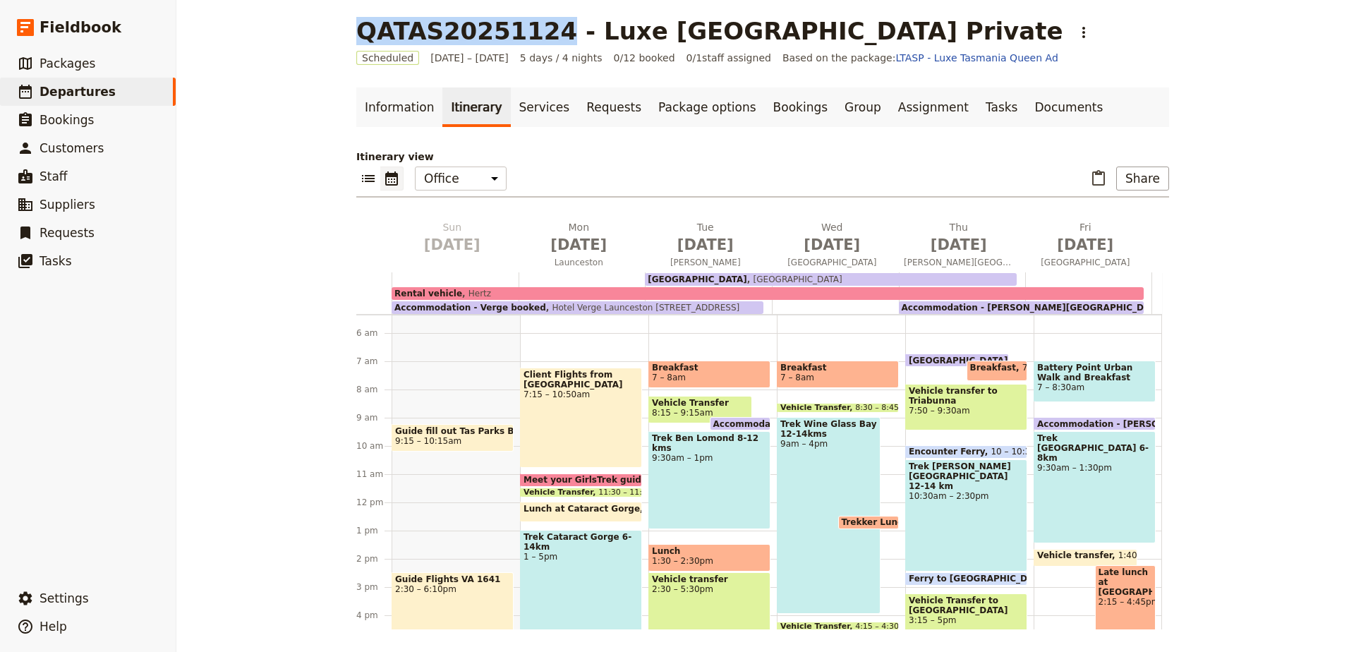
drag, startPoint x: 353, startPoint y: 32, endPoint x: 519, endPoint y: 30, distance: 166.5
click at [519, 30] on h1 "QATAS20251124 - Luxe [GEOGRAPHIC_DATA] Private" at bounding box center [709, 31] width 707 height 28
click at [38, 638] on button "​ Help" at bounding box center [88, 626] width 176 height 28
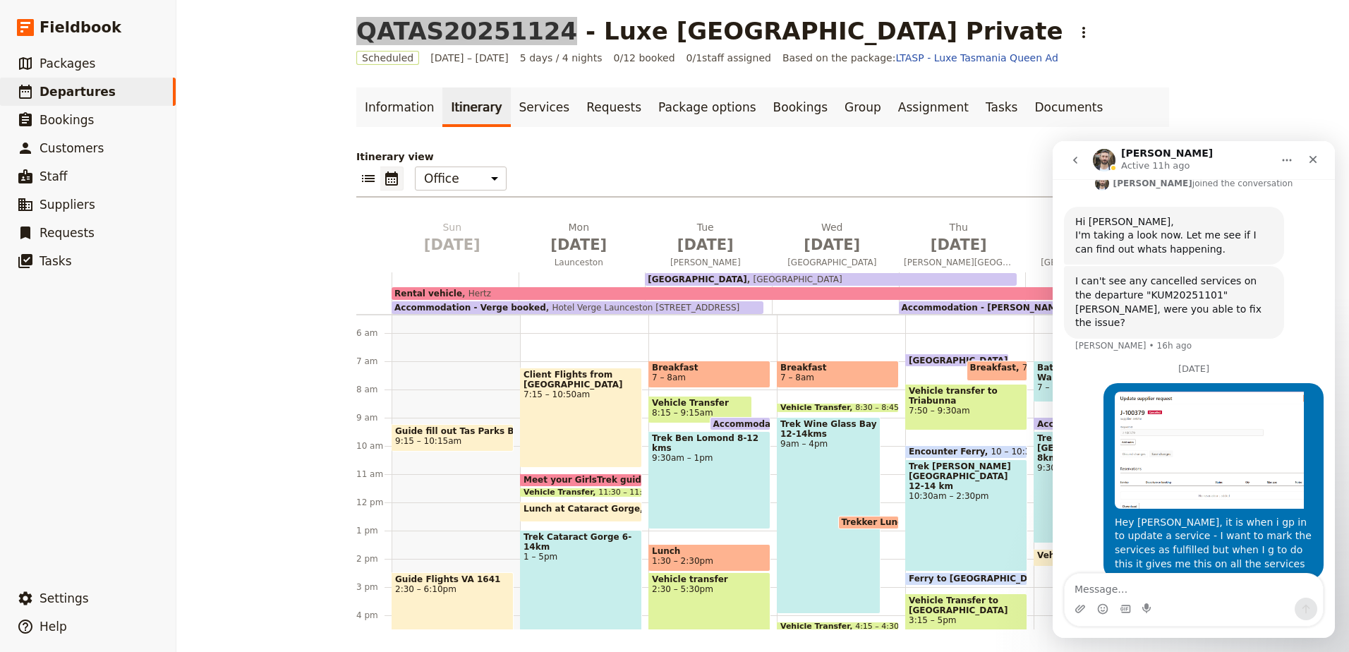
scroll to position [2654, 0]
click at [111, 75] on link "​ Packages" at bounding box center [88, 63] width 176 height 28
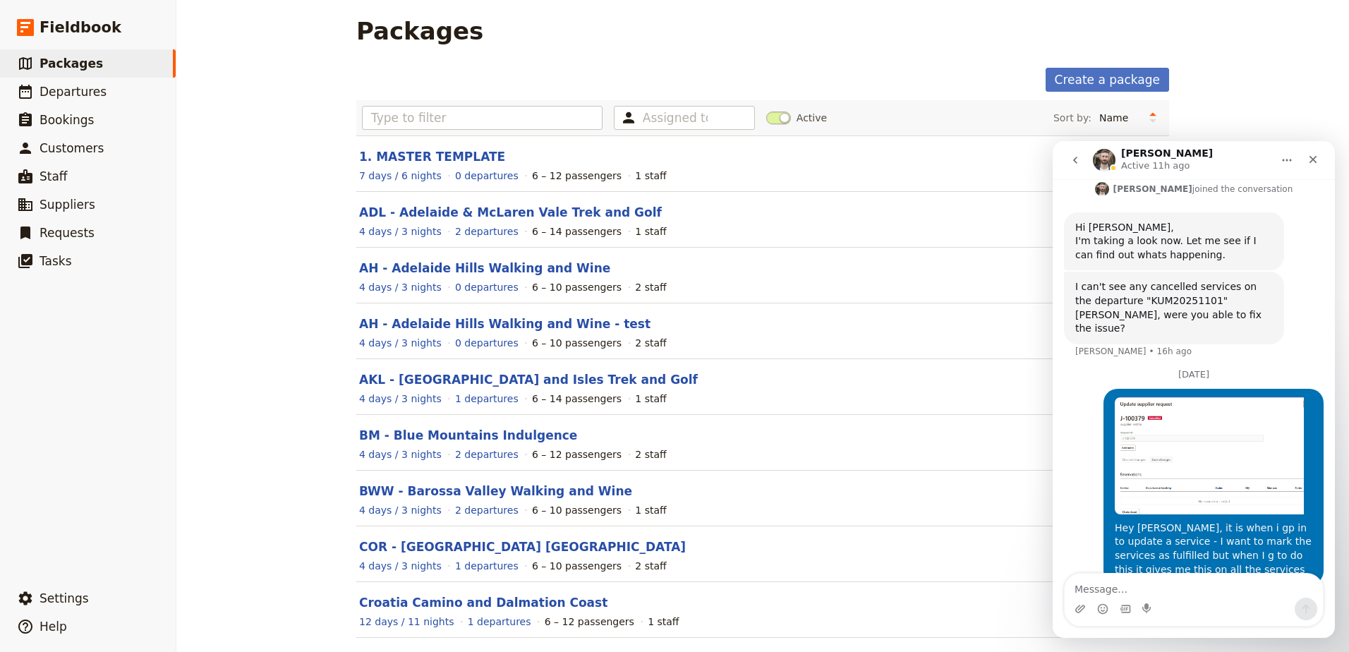
scroll to position [2654, 0]
